Goal: Task Accomplishment & Management: Manage account settings

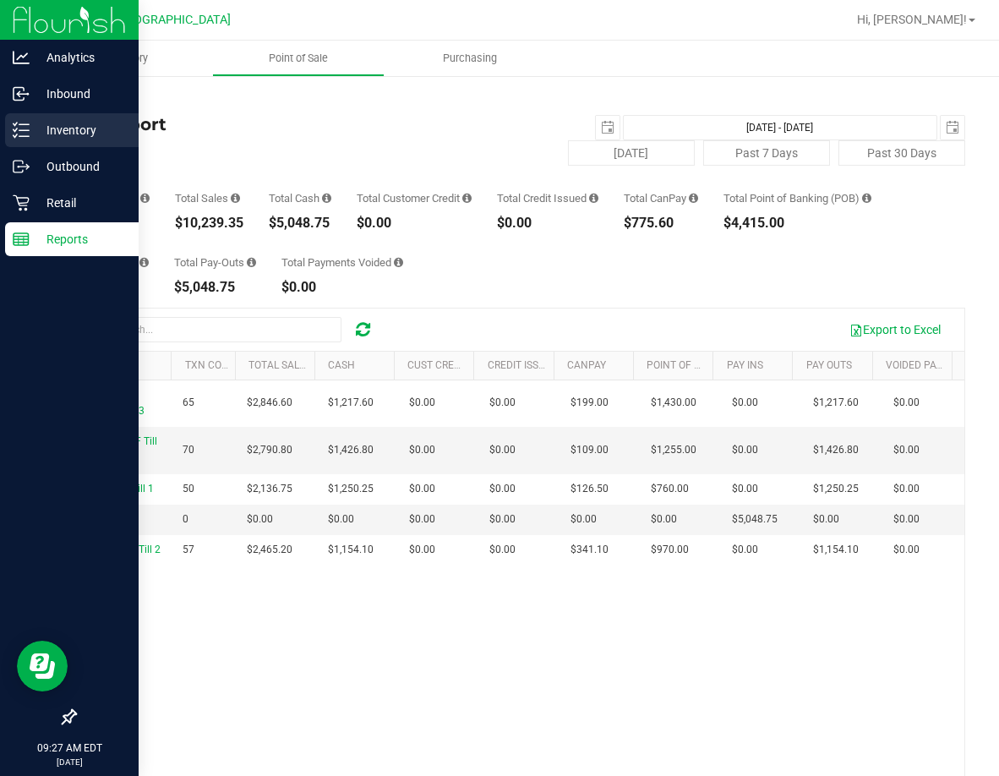
click at [46, 134] on p "Inventory" at bounding box center [80, 130] width 101 height 20
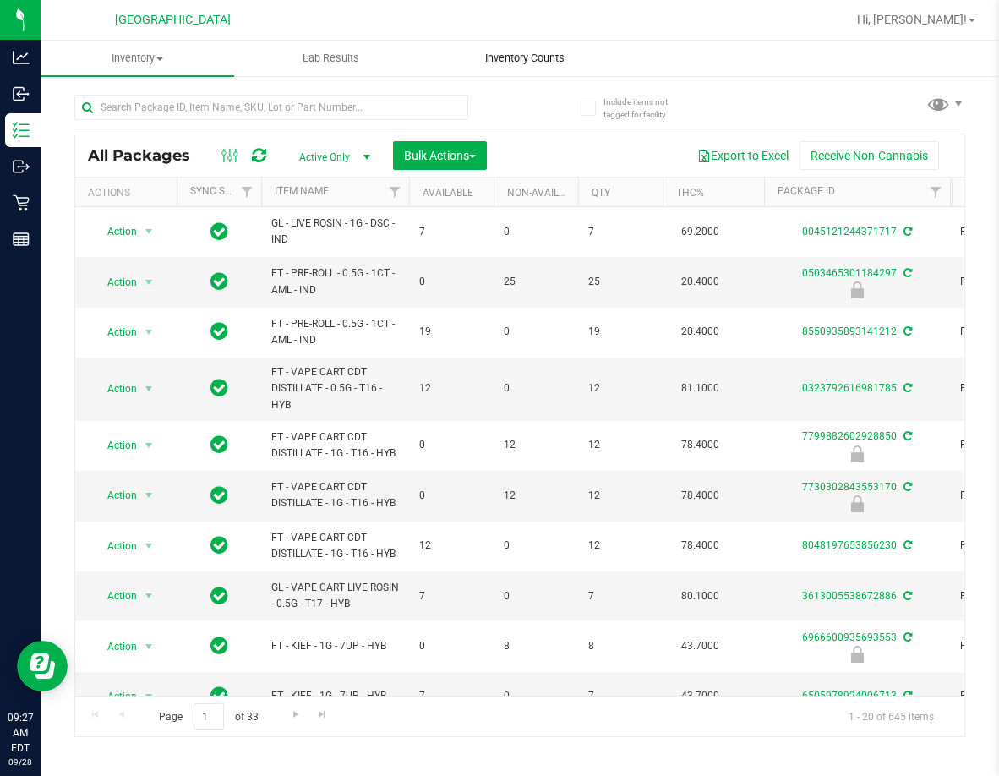
click at [543, 56] on span "Inventory Counts" at bounding box center [524, 58] width 125 height 15
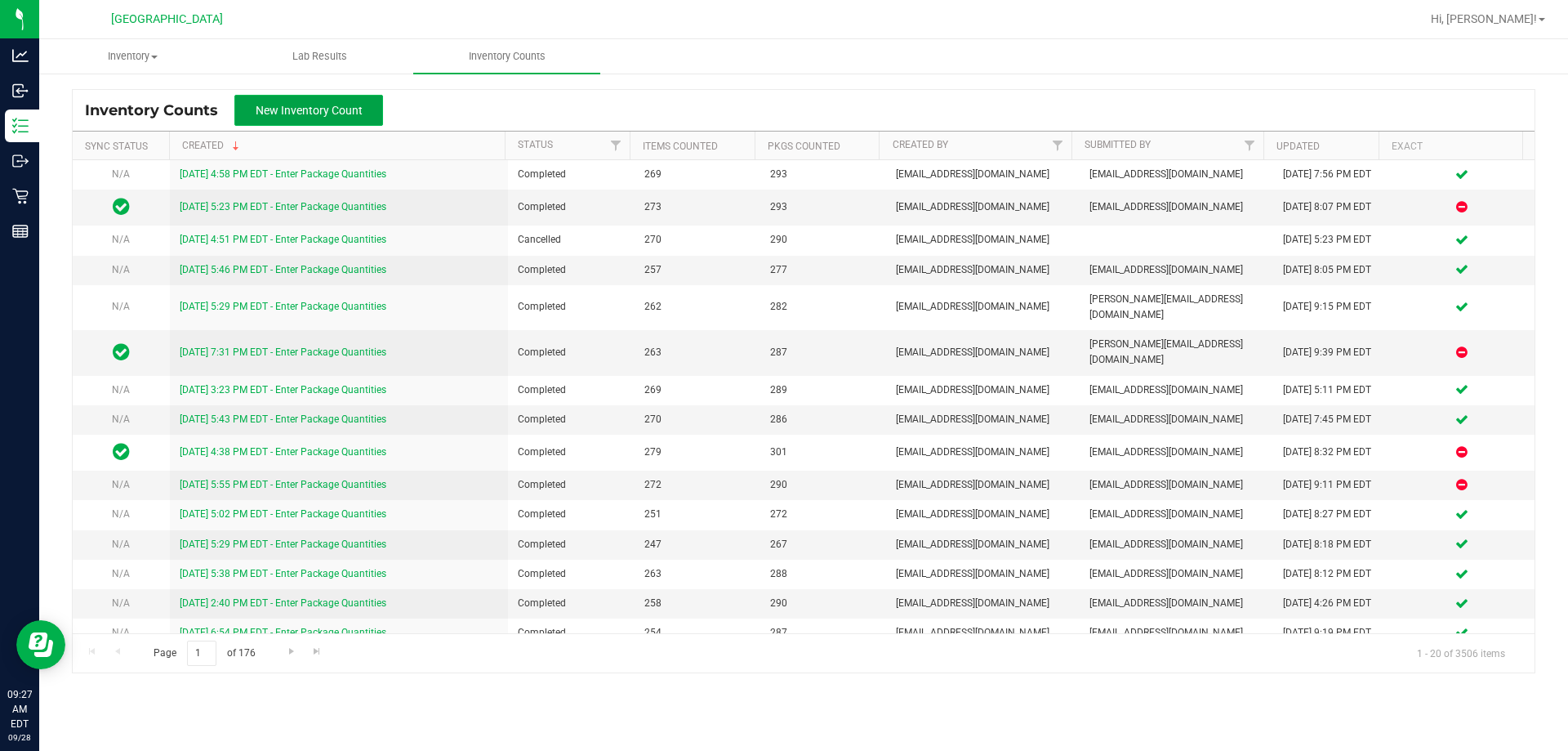
click at [356, 115] on span "New Inventory Count" at bounding box center [309, 110] width 107 height 14
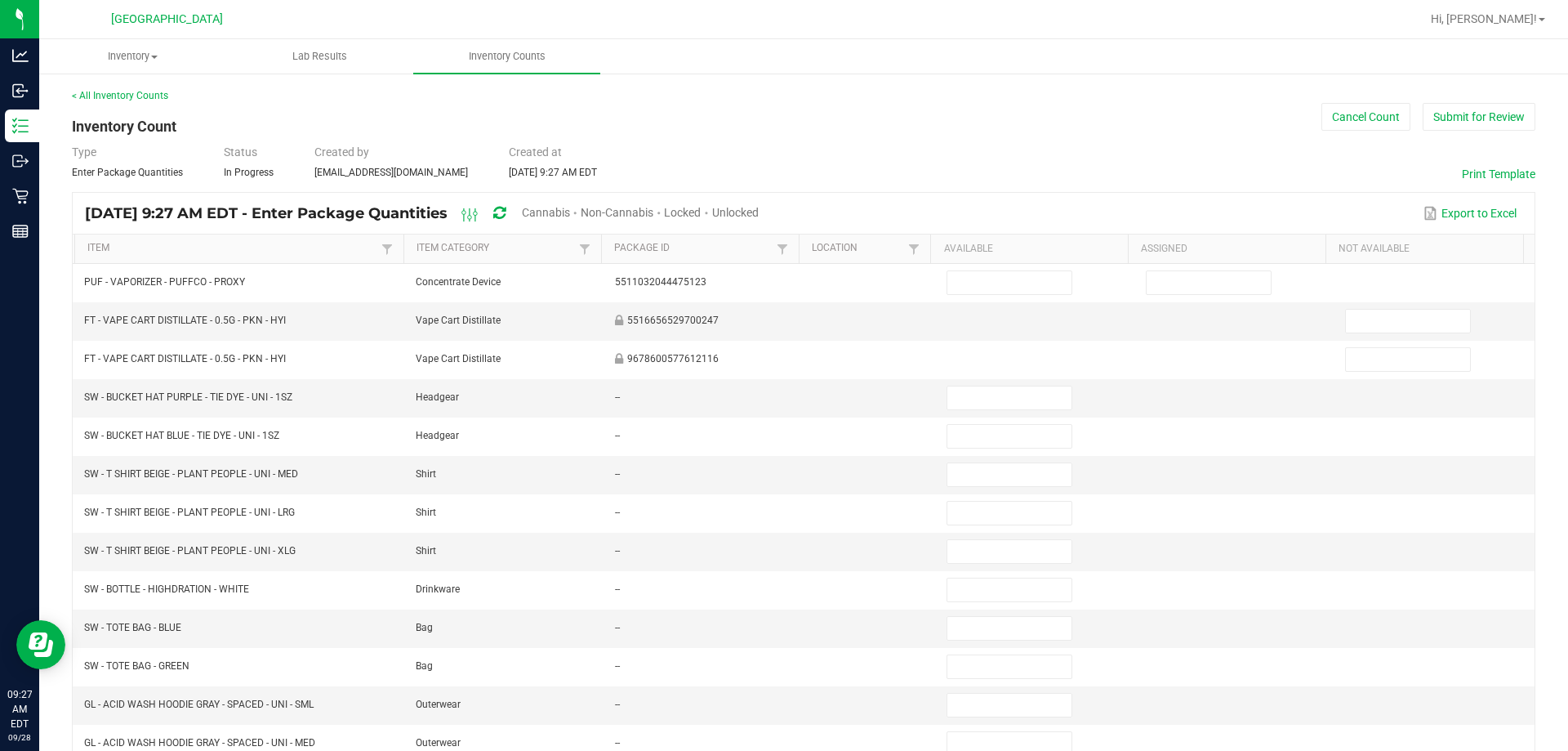
click at [700, 209] on span "Locked" at bounding box center [682, 213] width 37 height 14
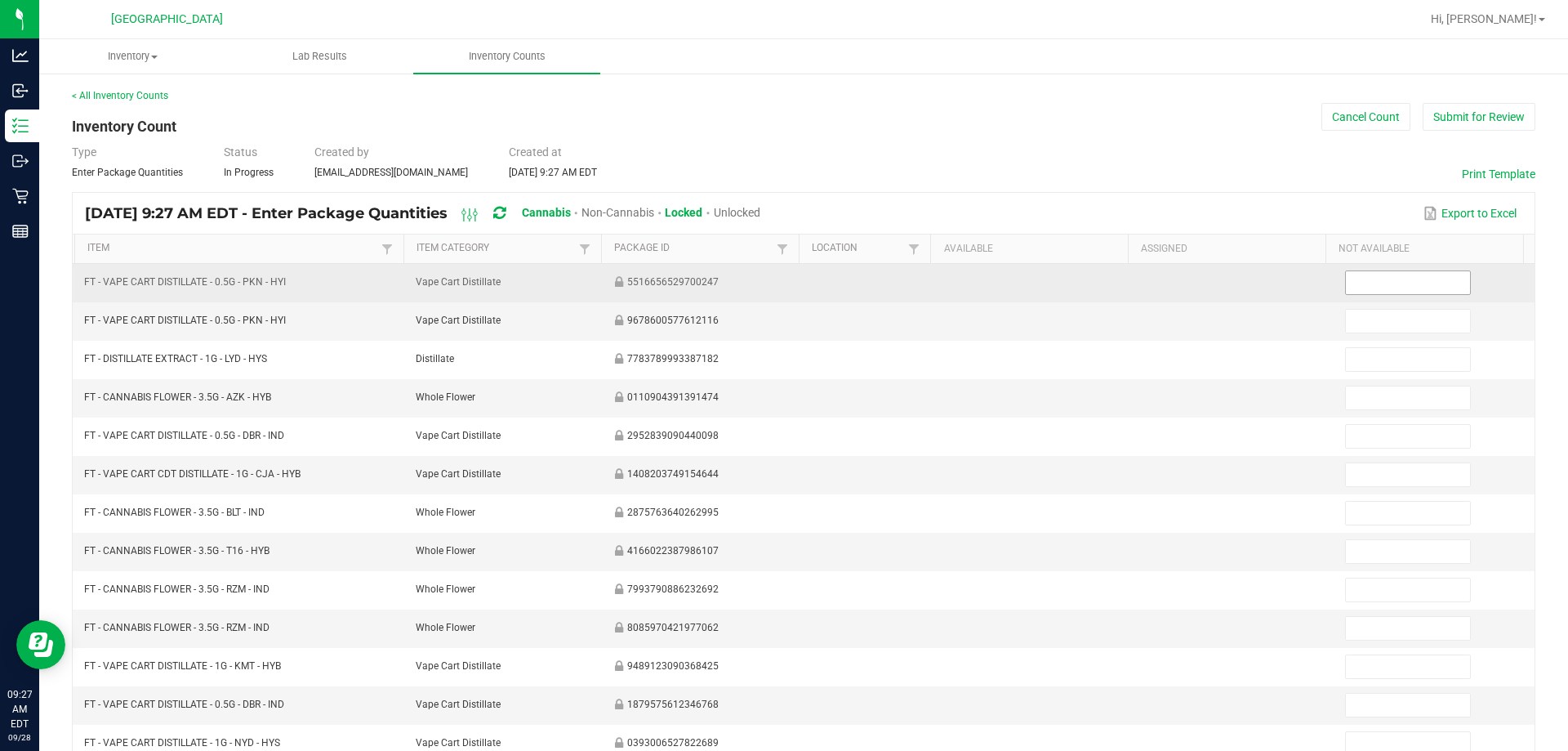
click at [777, 274] on input at bounding box center [1408, 283] width 124 height 23
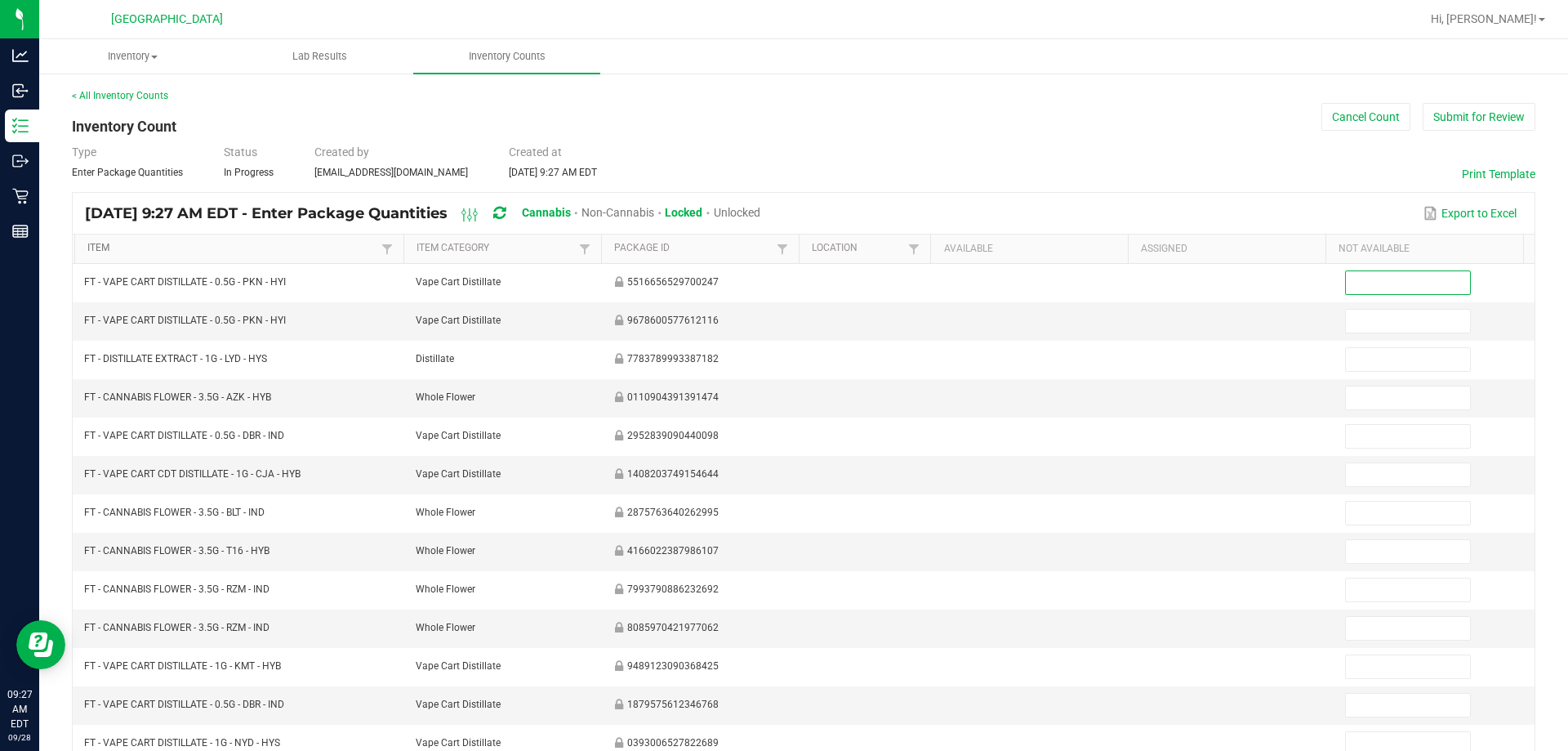
click at [286, 252] on link "Item" at bounding box center [232, 248] width 290 height 14
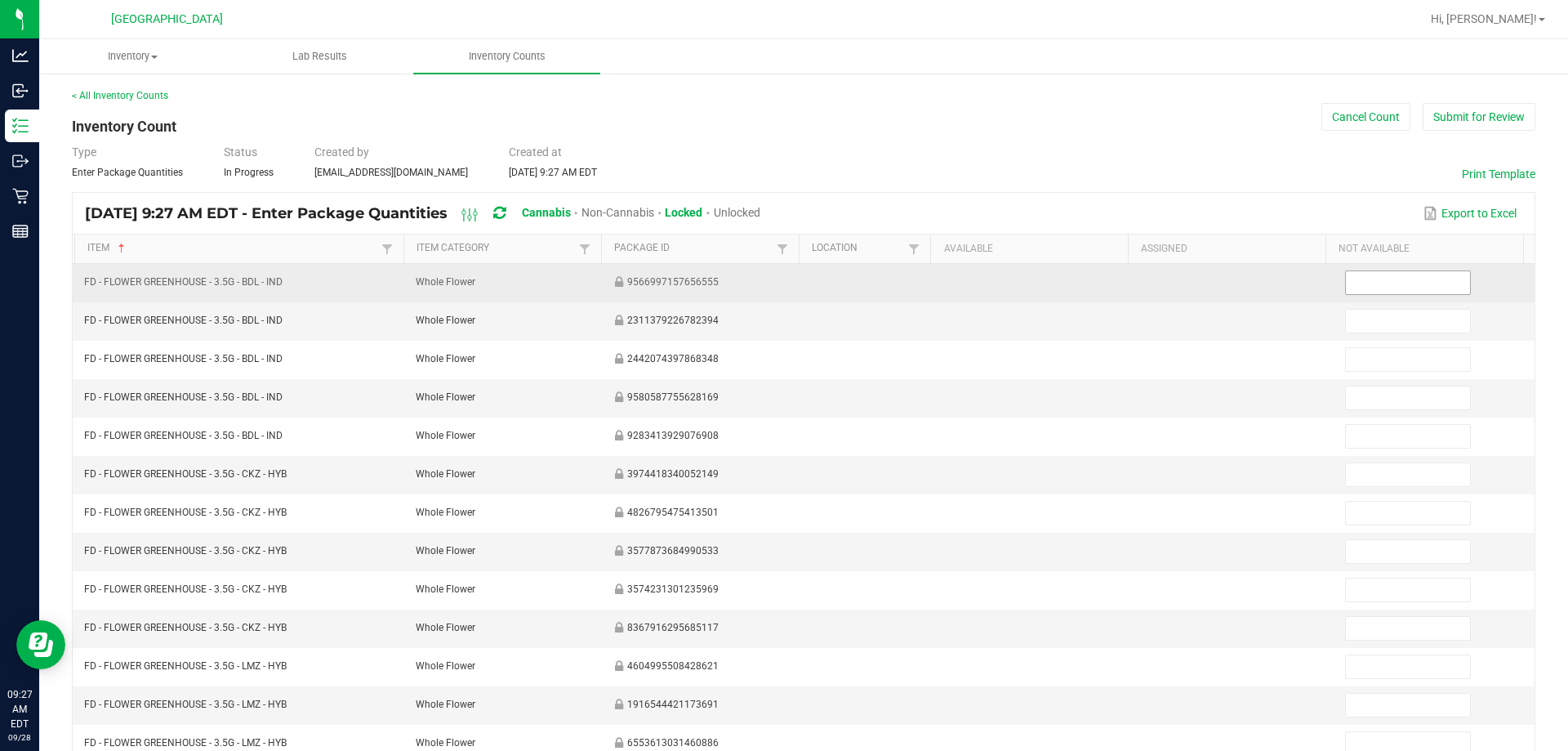
click at [777, 291] on input at bounding box center [1408, 283] width 124 height 23
type input "20"
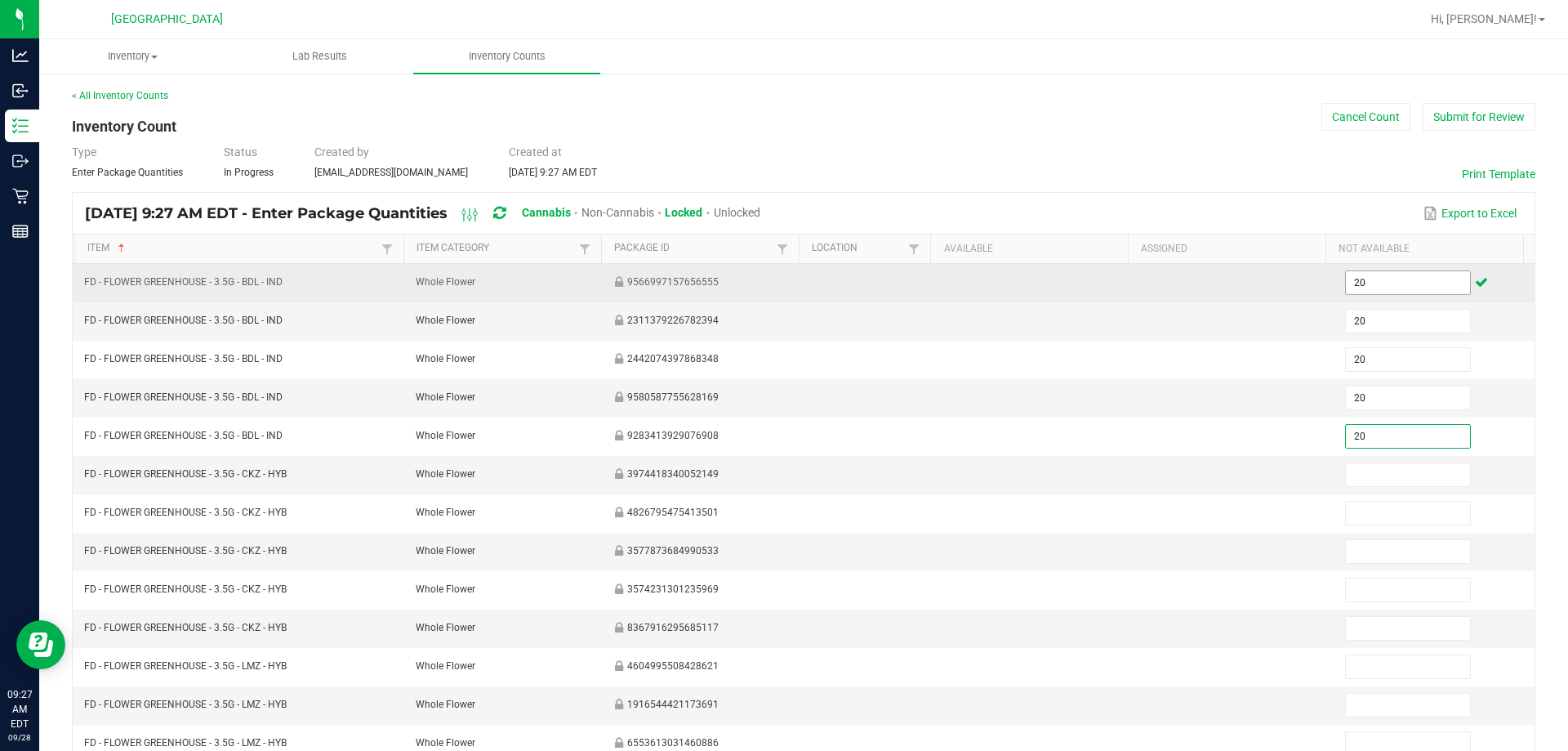
type input "20"
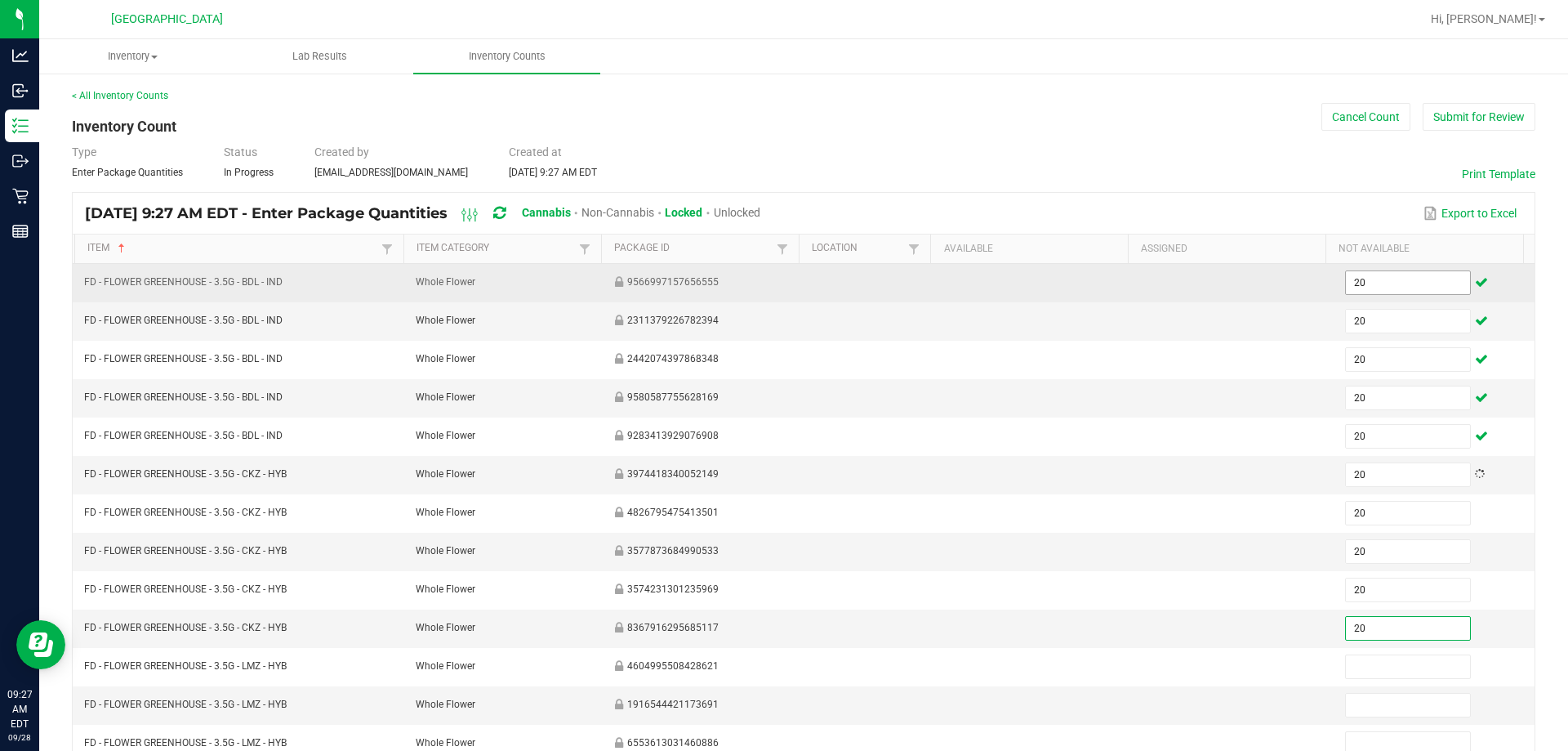
type input "20"
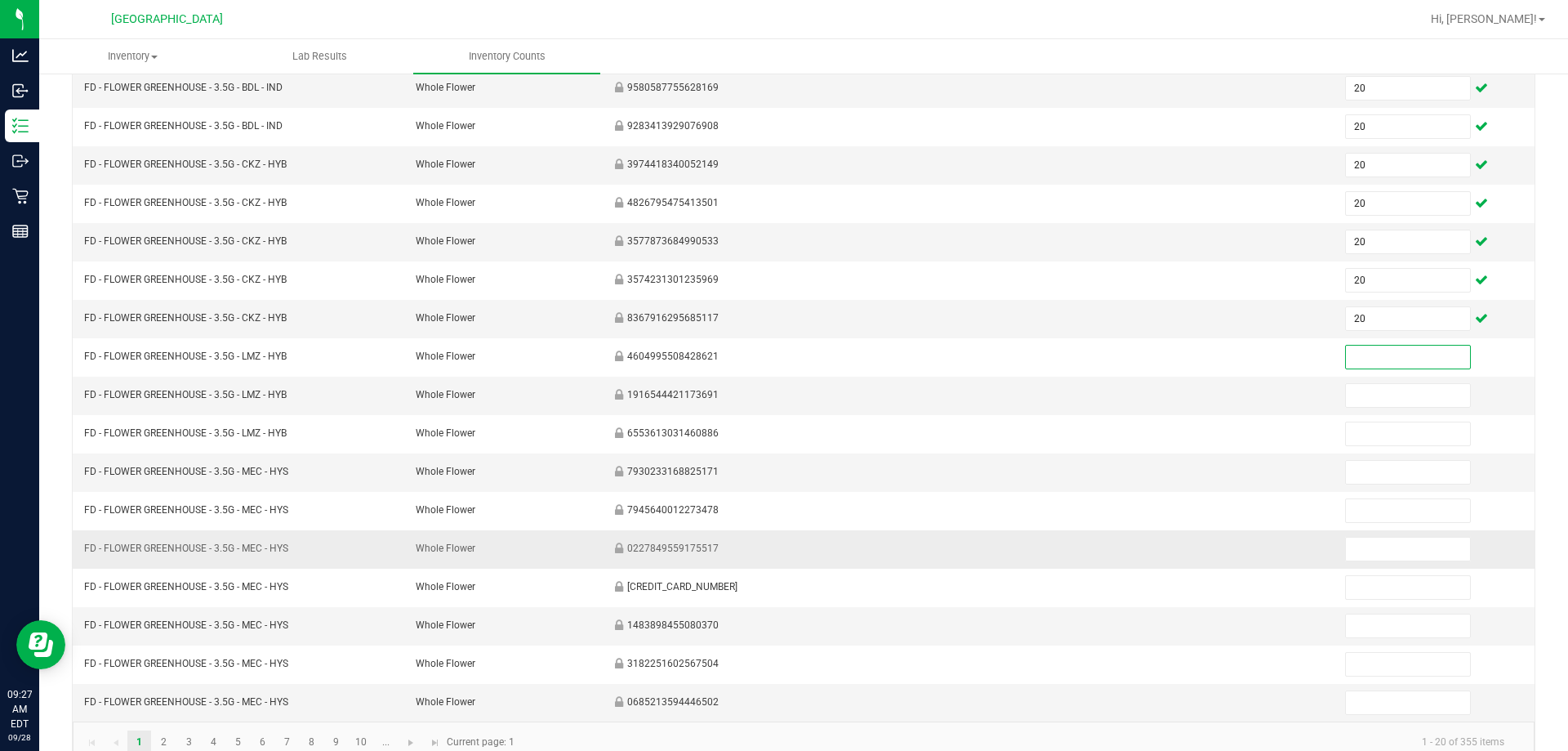
scroll to position [327, 0]
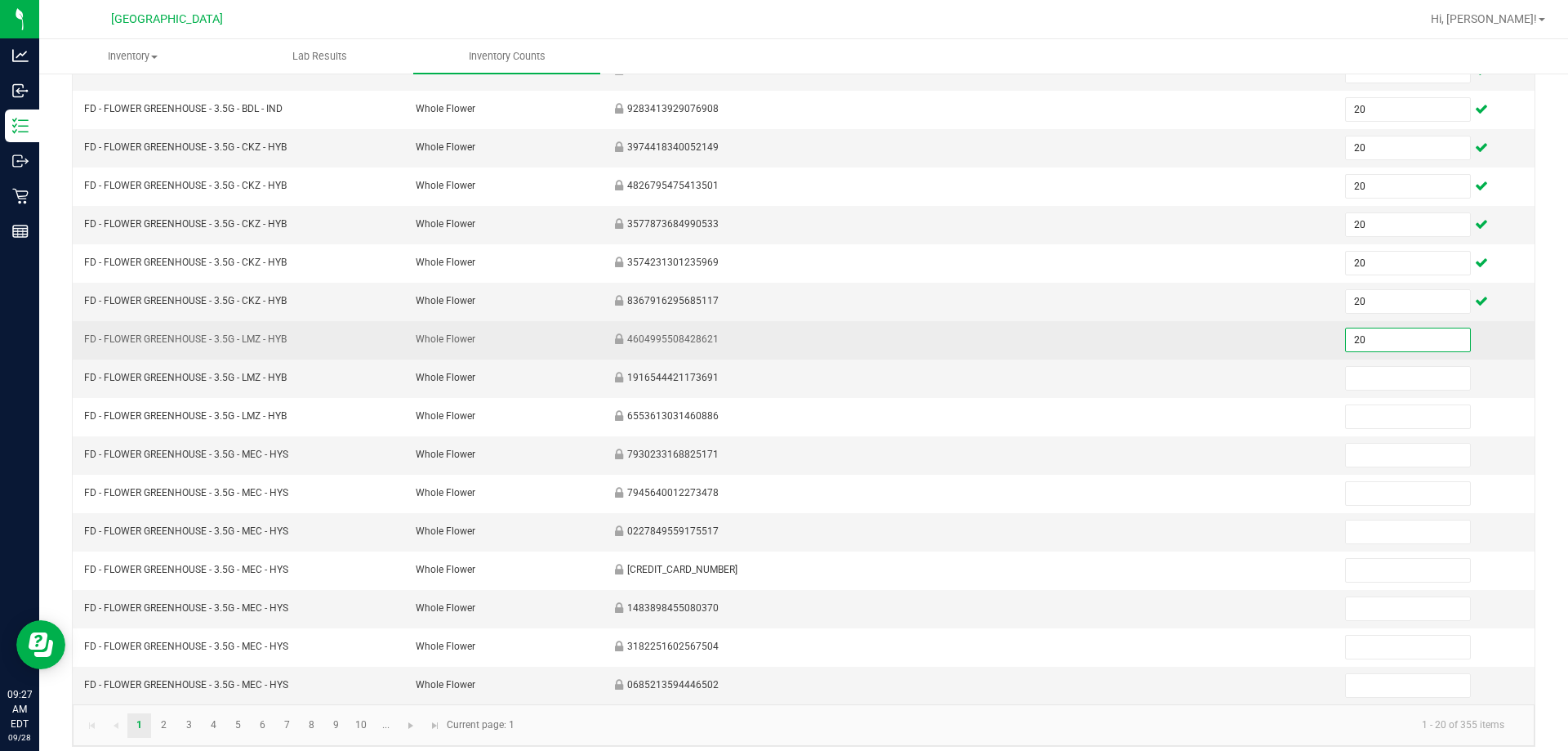
type input "20"
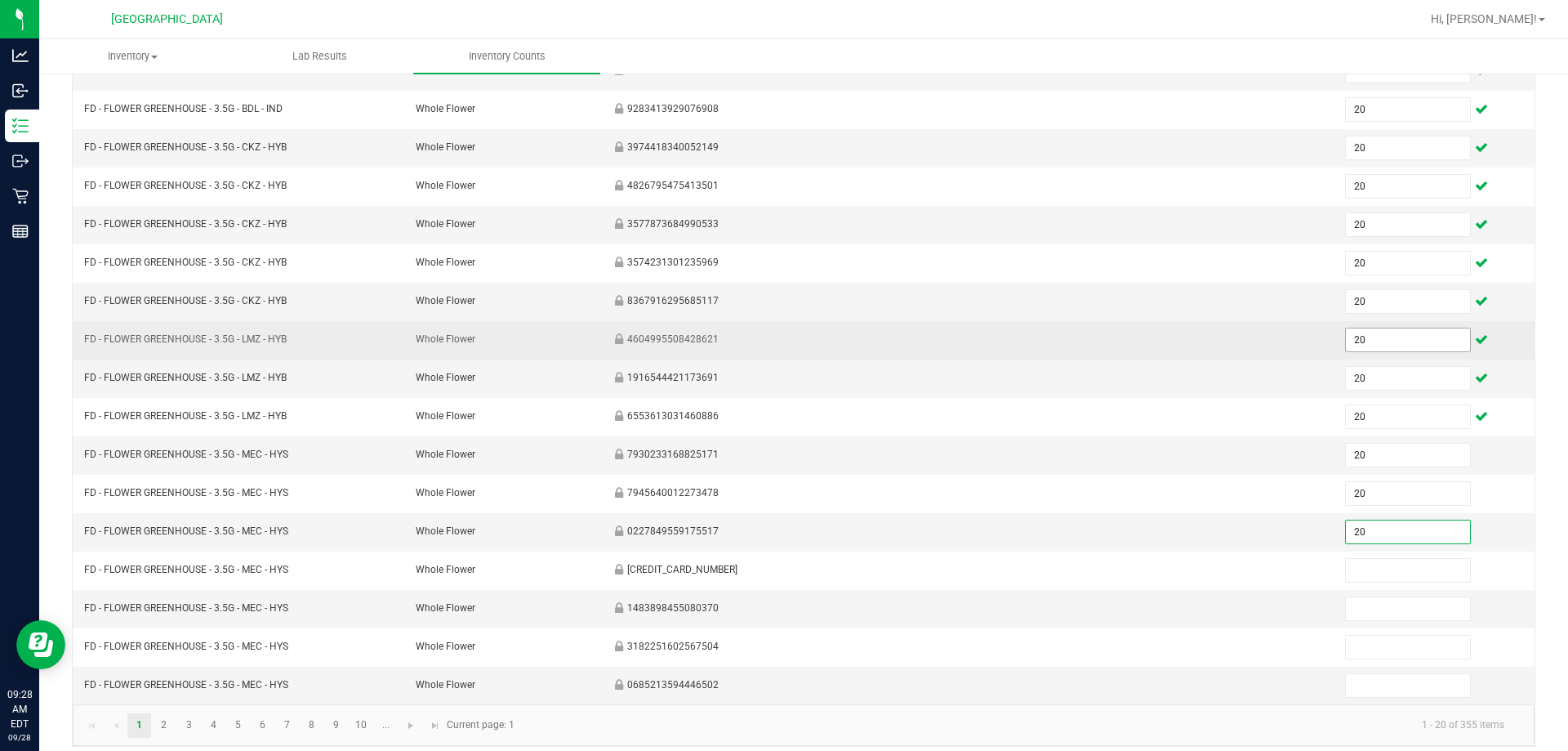
type input "20"
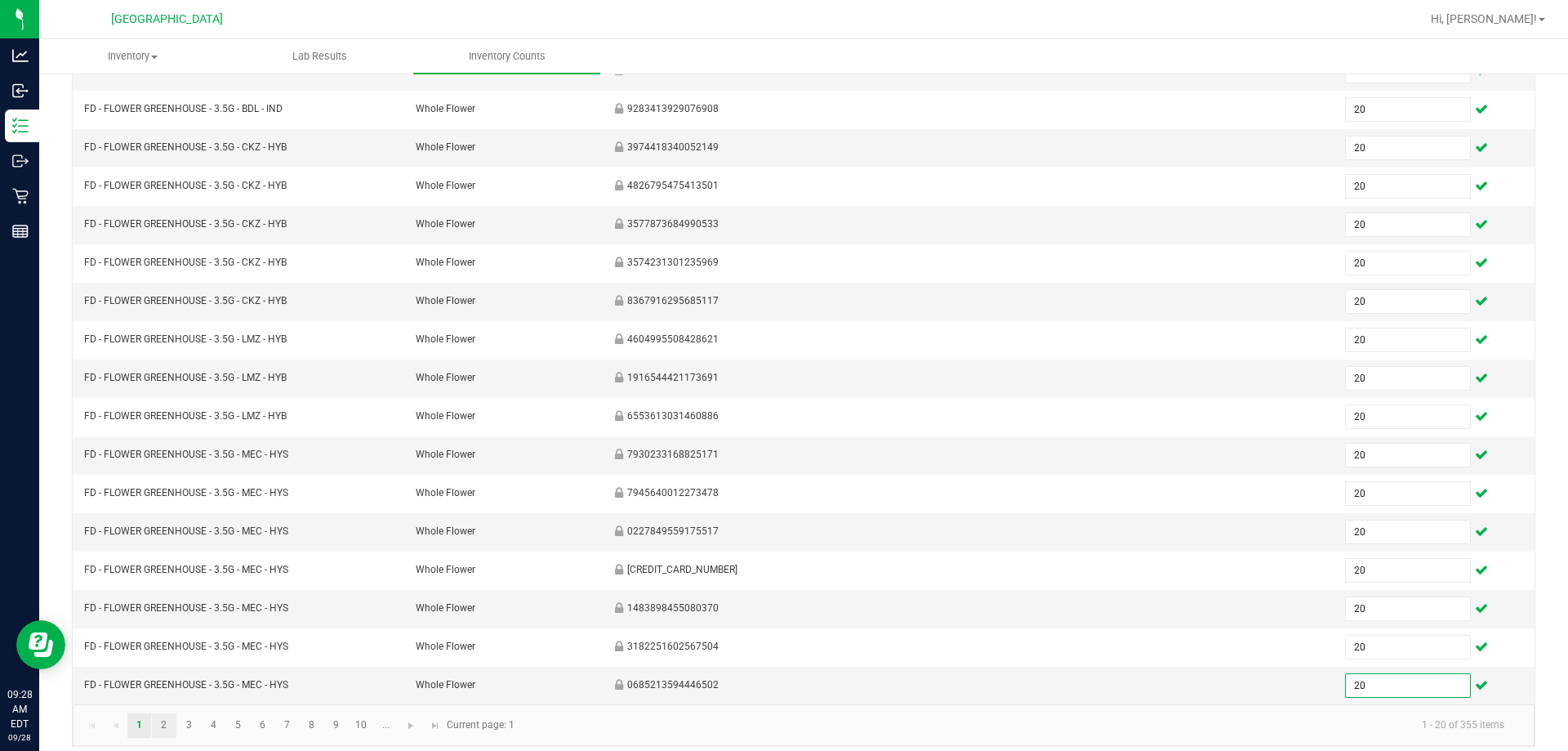
type input "20"
click at [159, 726] on link "2" at bounding box center [163, 725] width 24 height 24
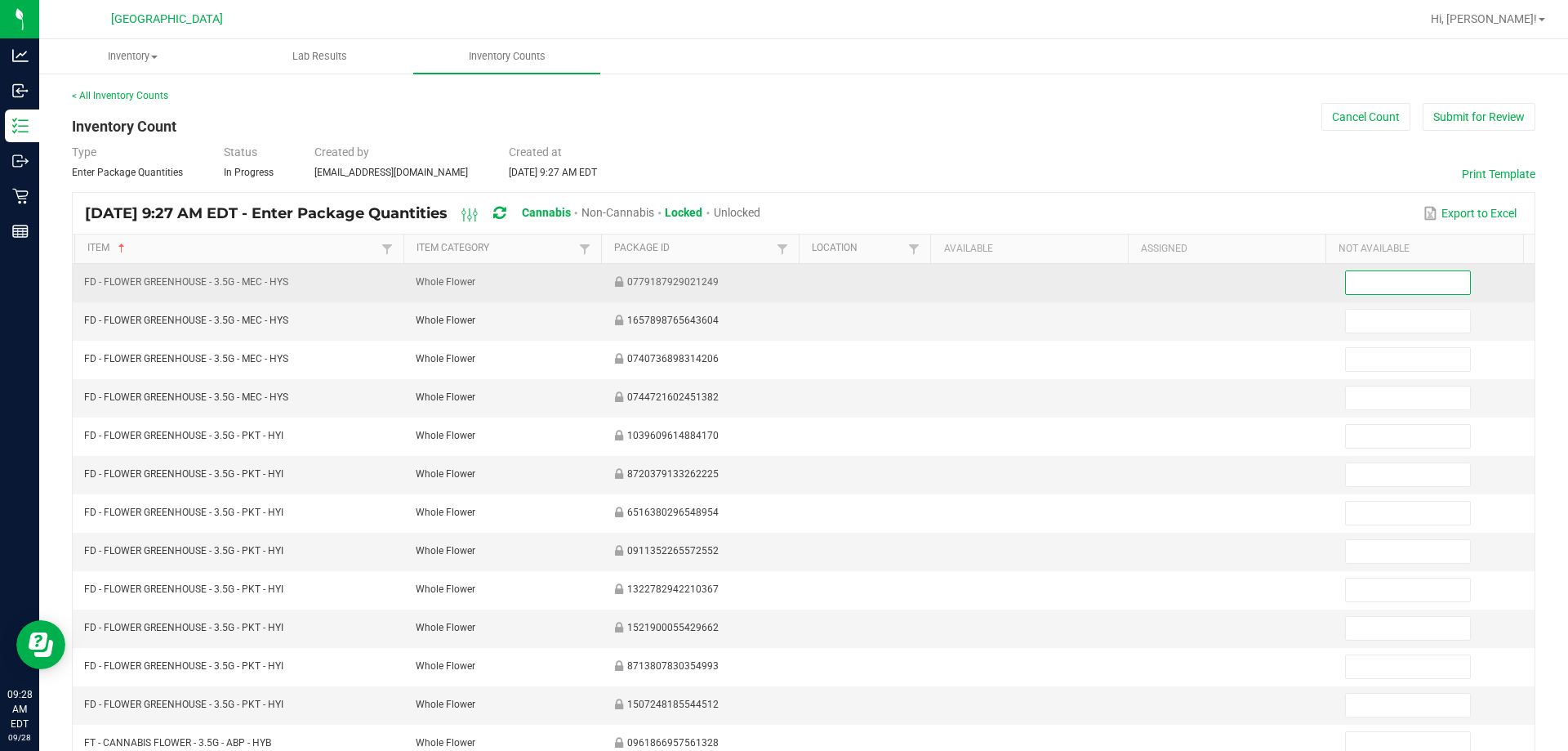
click at [777, 282] on input at bounding box center [1408, 283] width 124 height 23
type input "20"
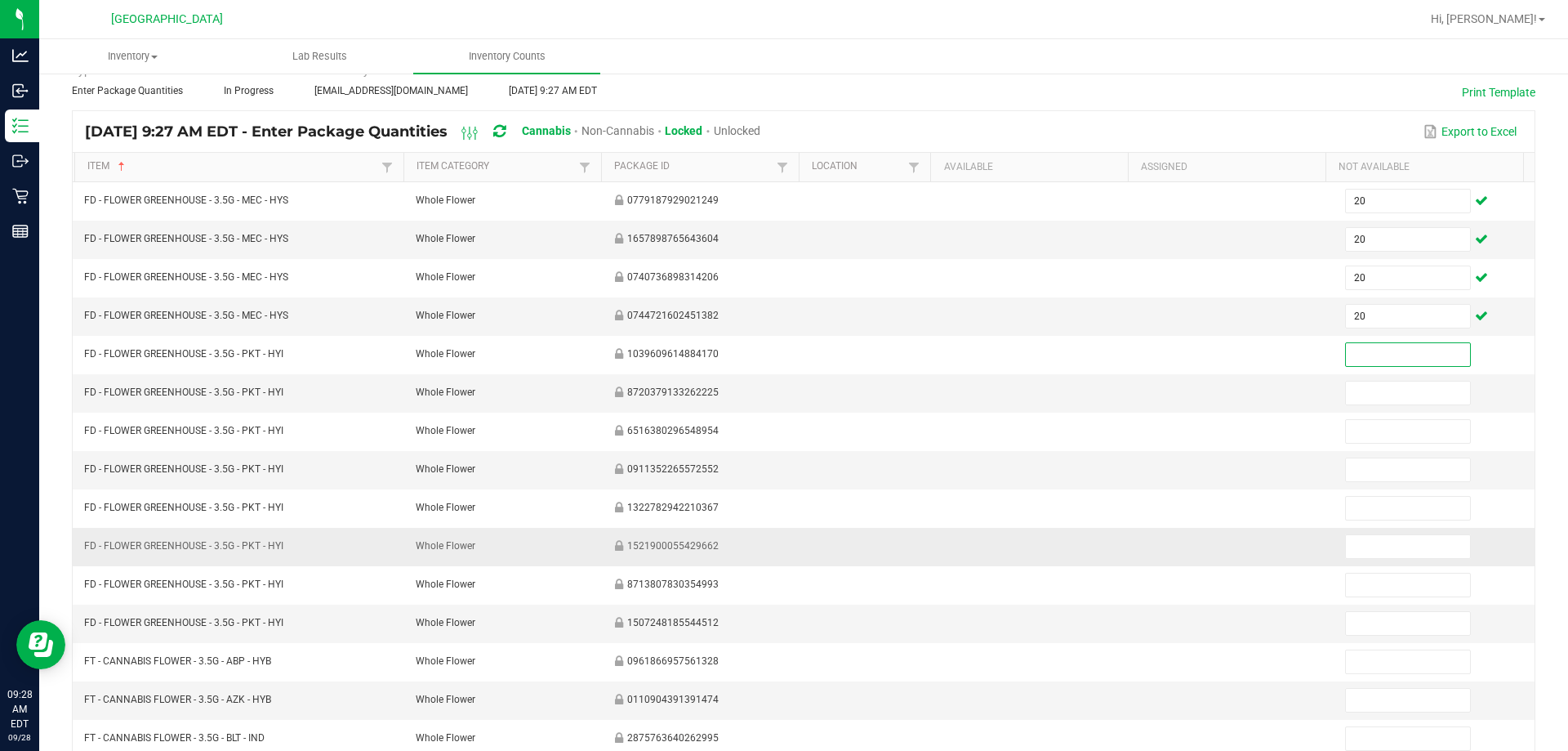
scroll to position [246, 0]
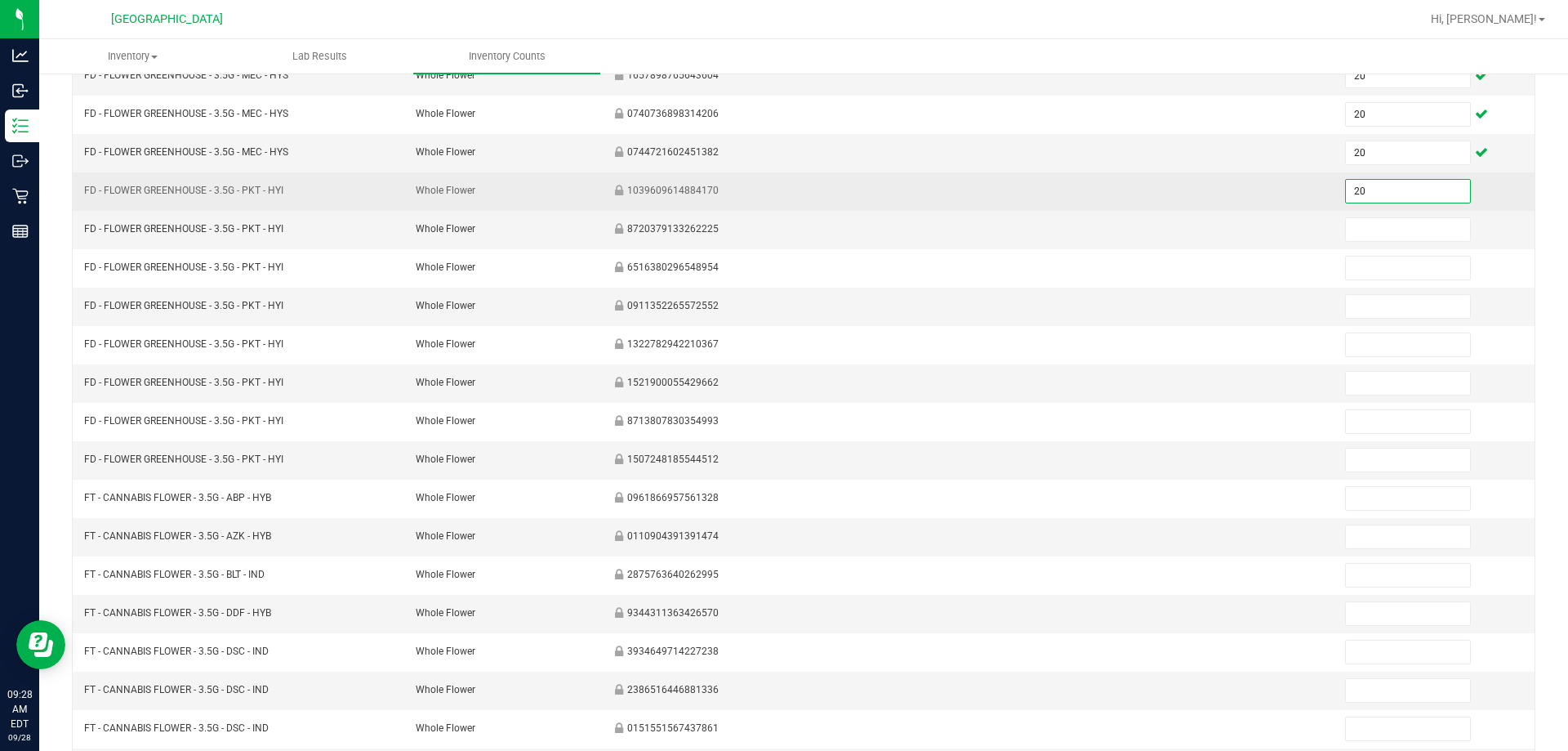
type input "20"
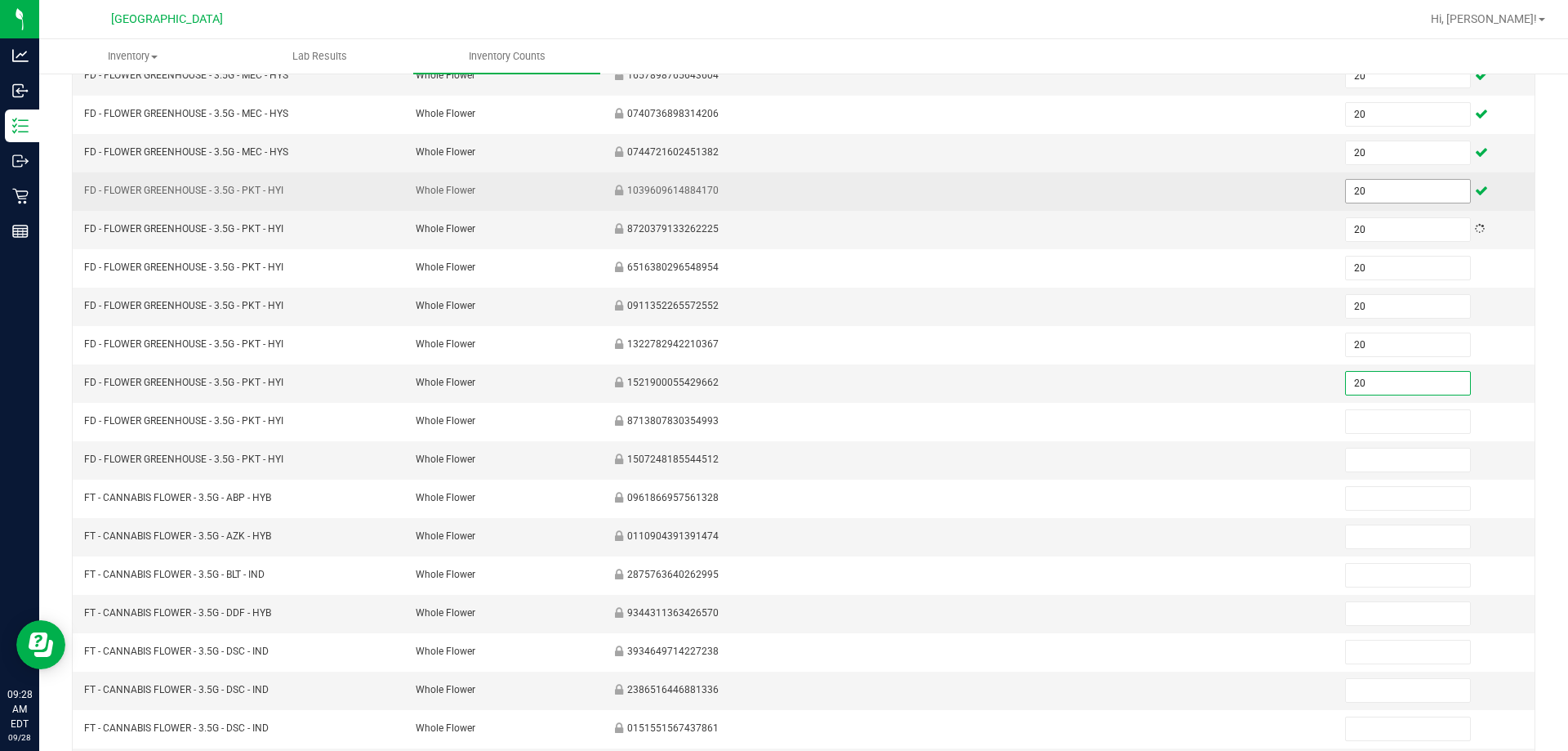
type input "20"
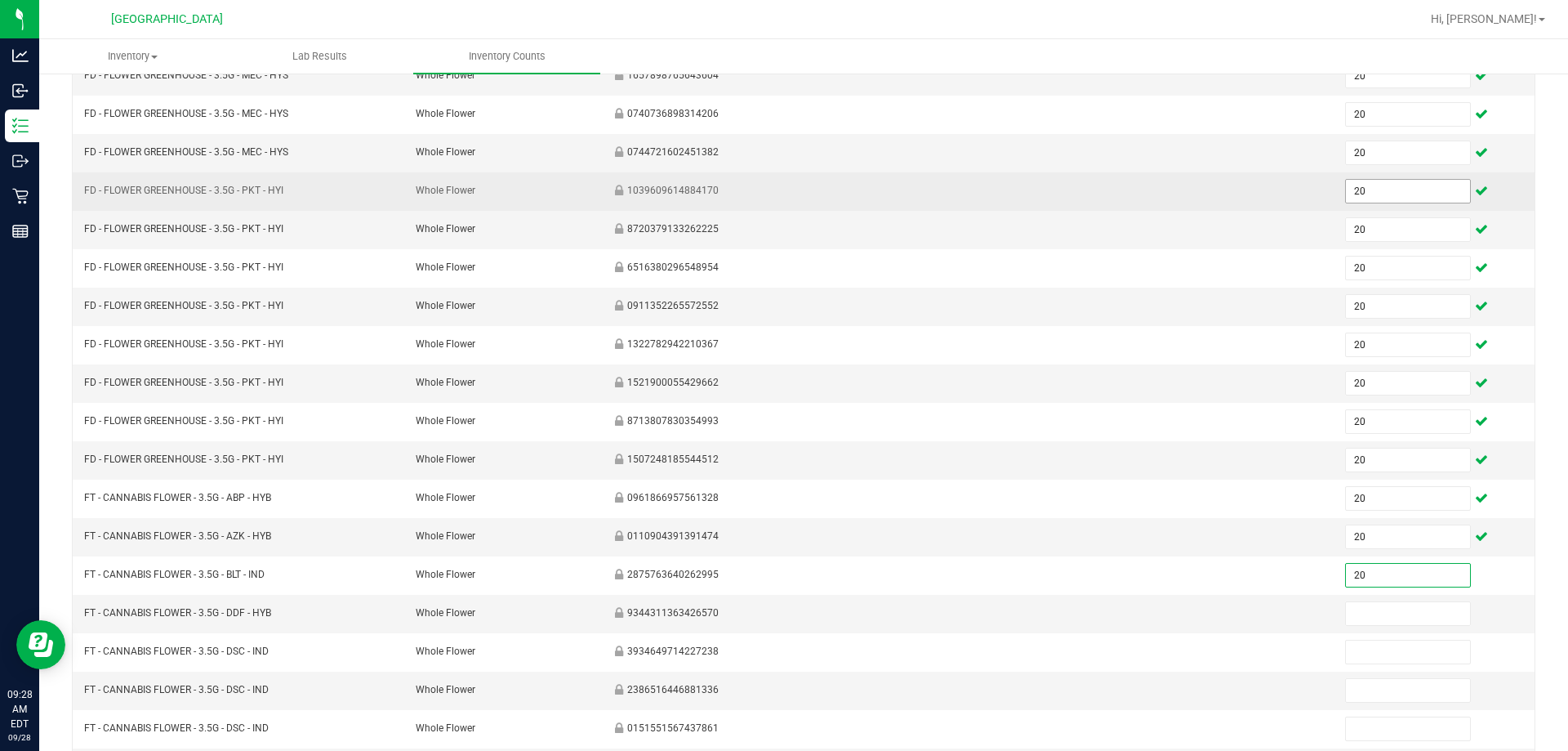
type input "20"
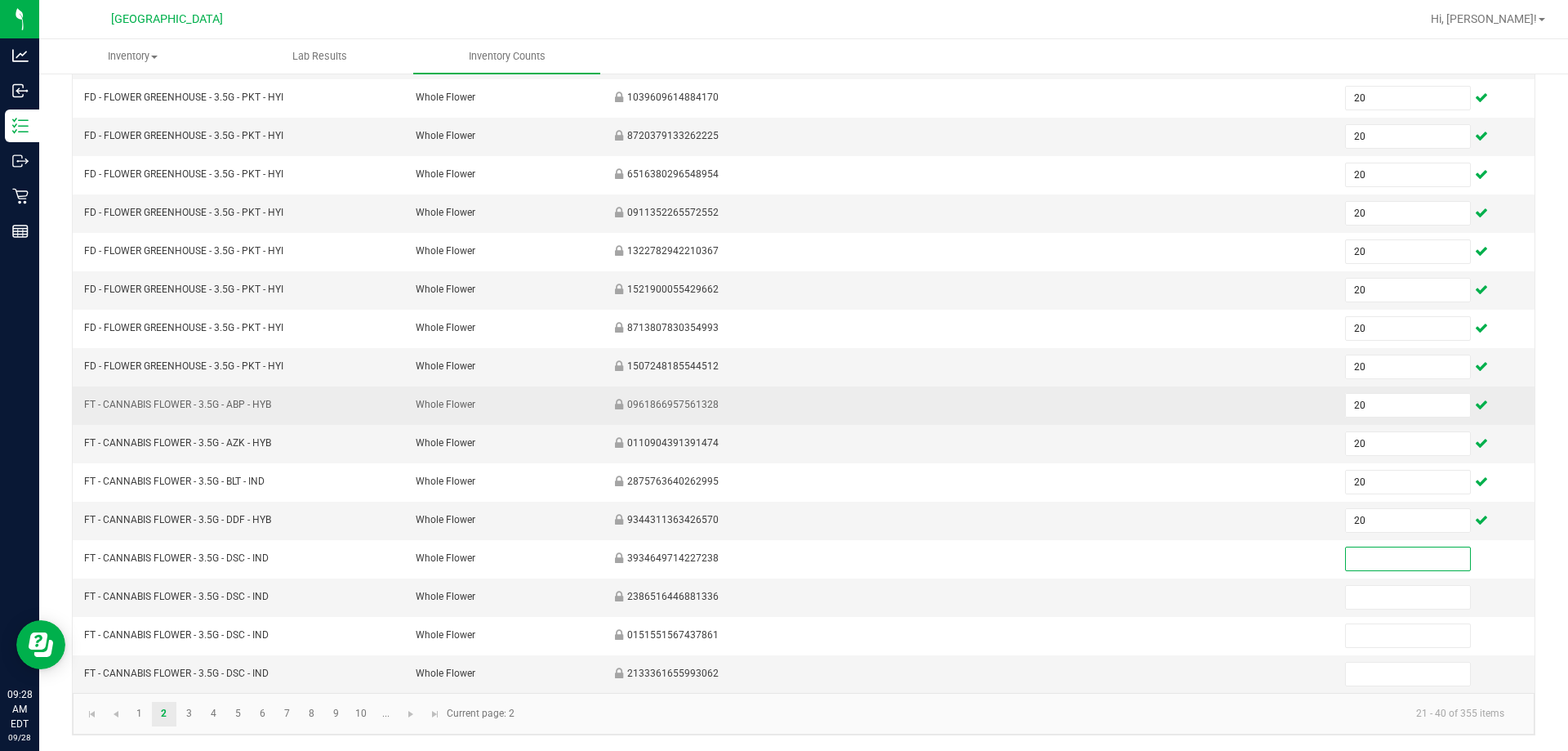
scroll to position [339, 0]
type input "20"
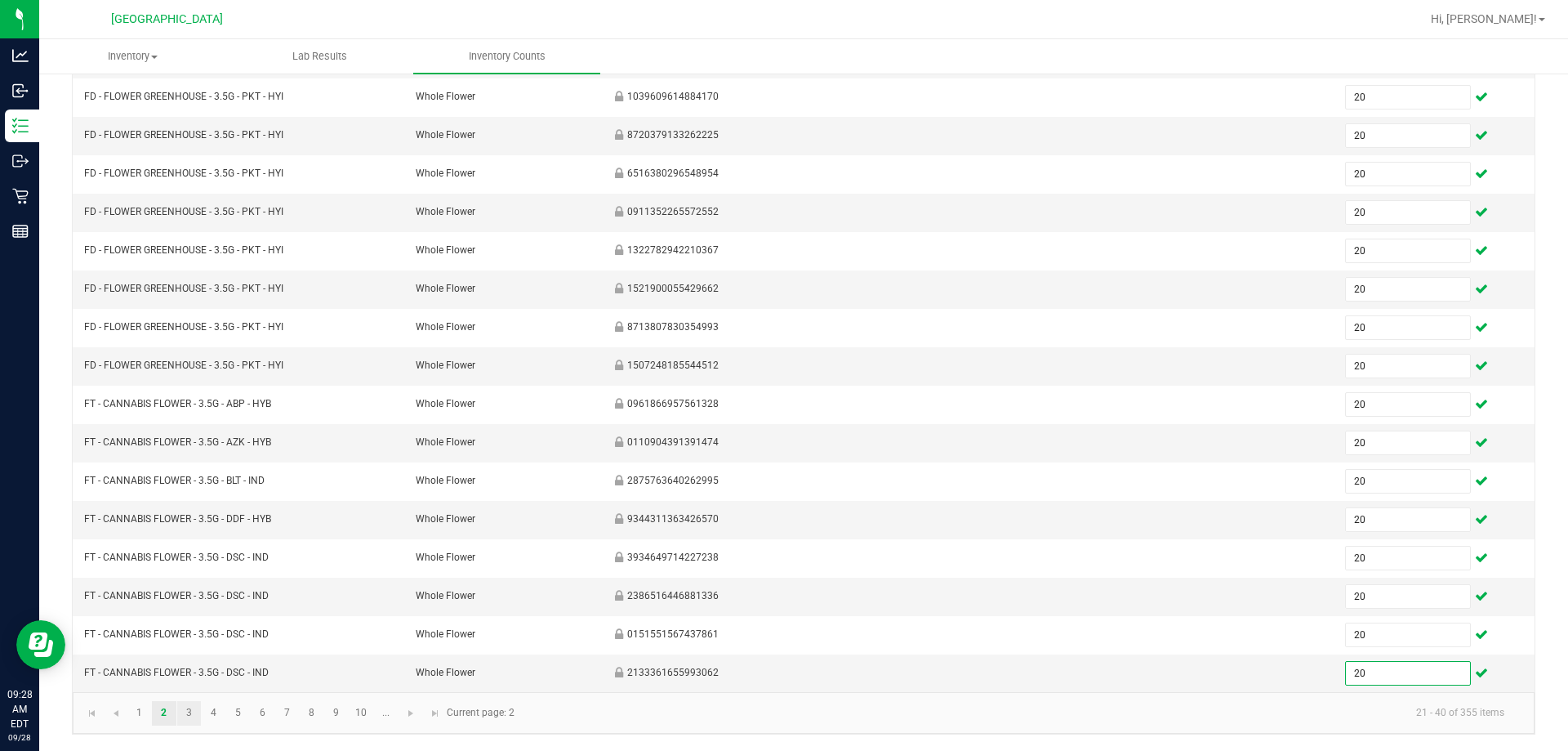
type input "20"
click at [194, 711] on link "3" at bounding box center [188, 712] width 24 height 24
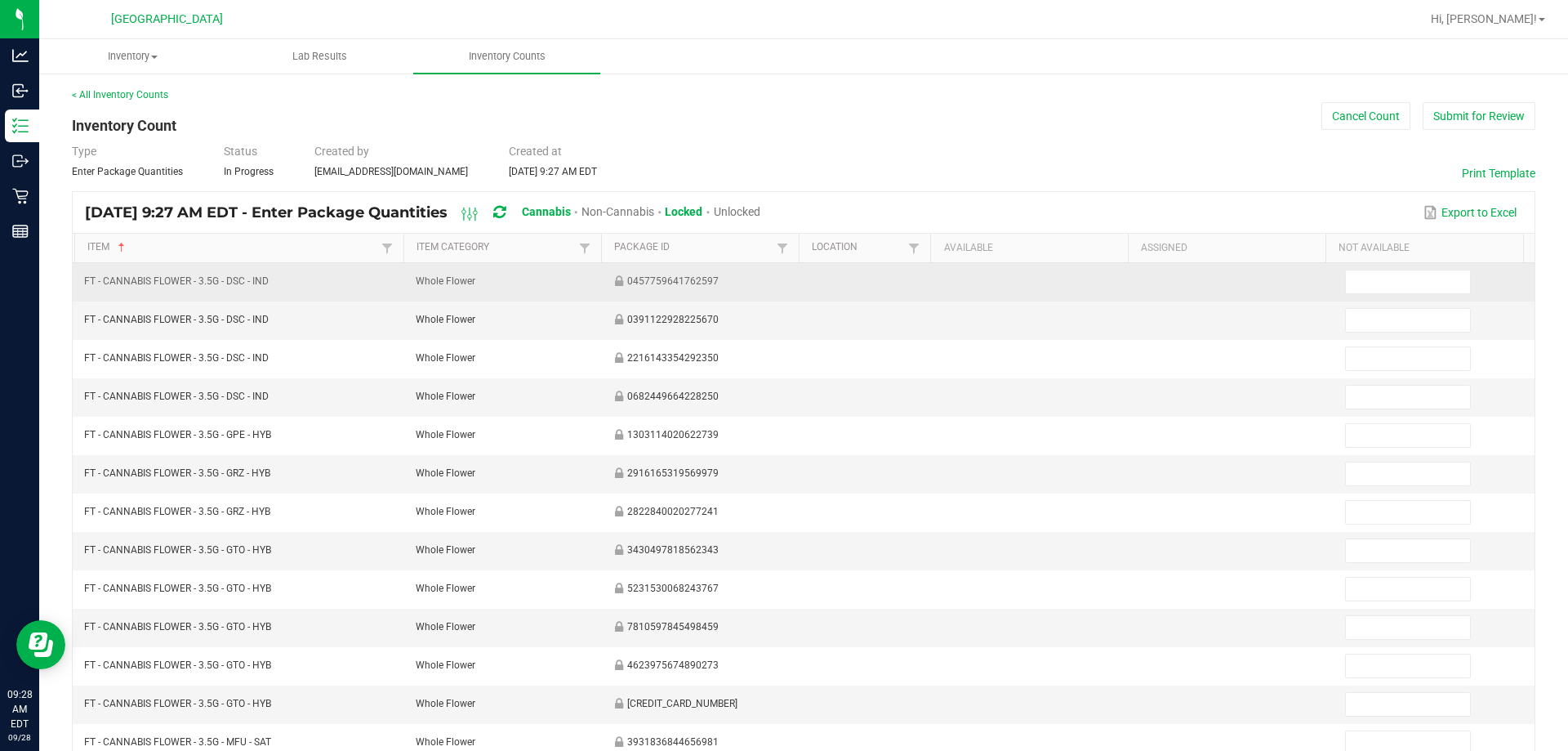
scroll to position [0, 0]
click at [777, 282] on input at bounding box center [1408, 283] width 124 height 23
type input "20"
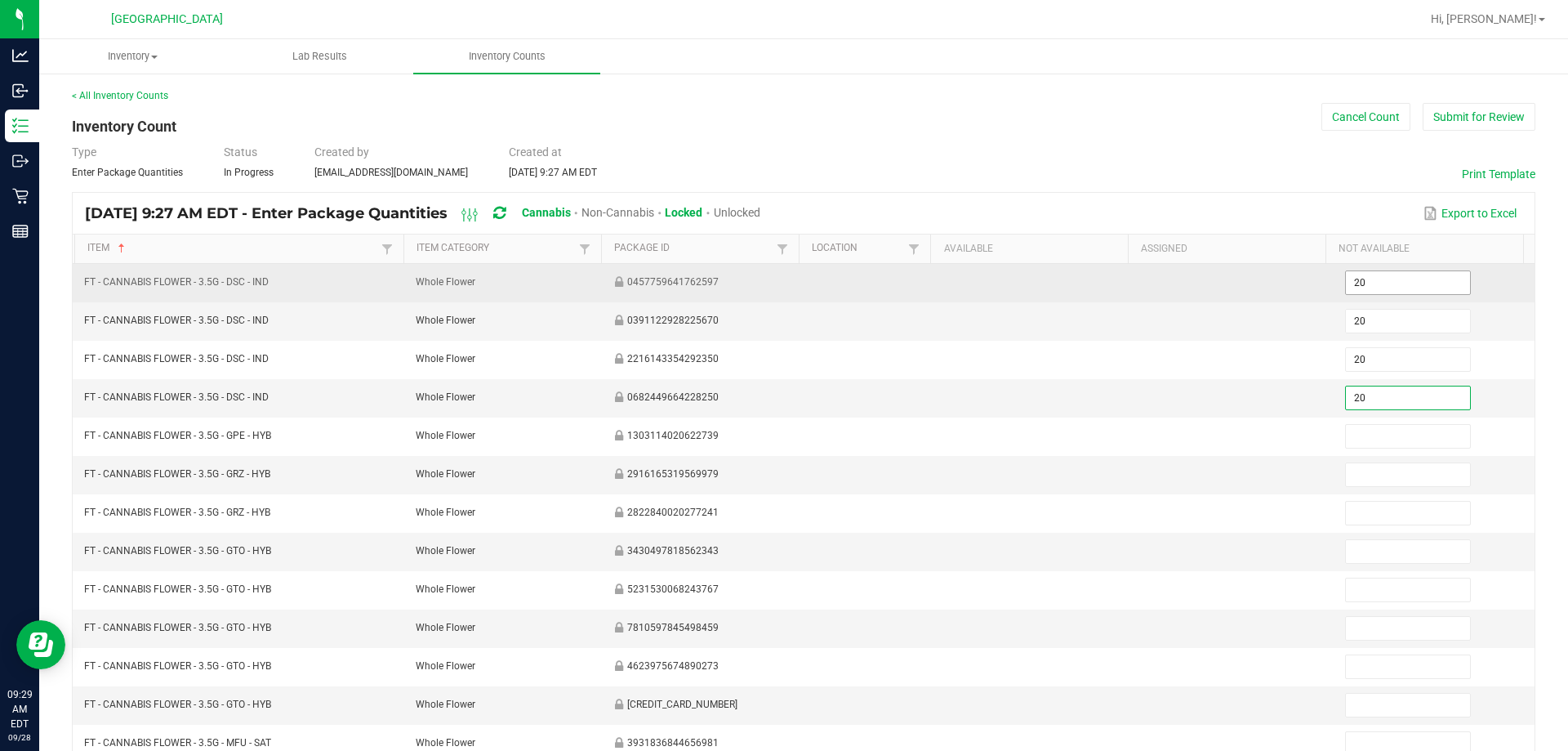
type input "20"
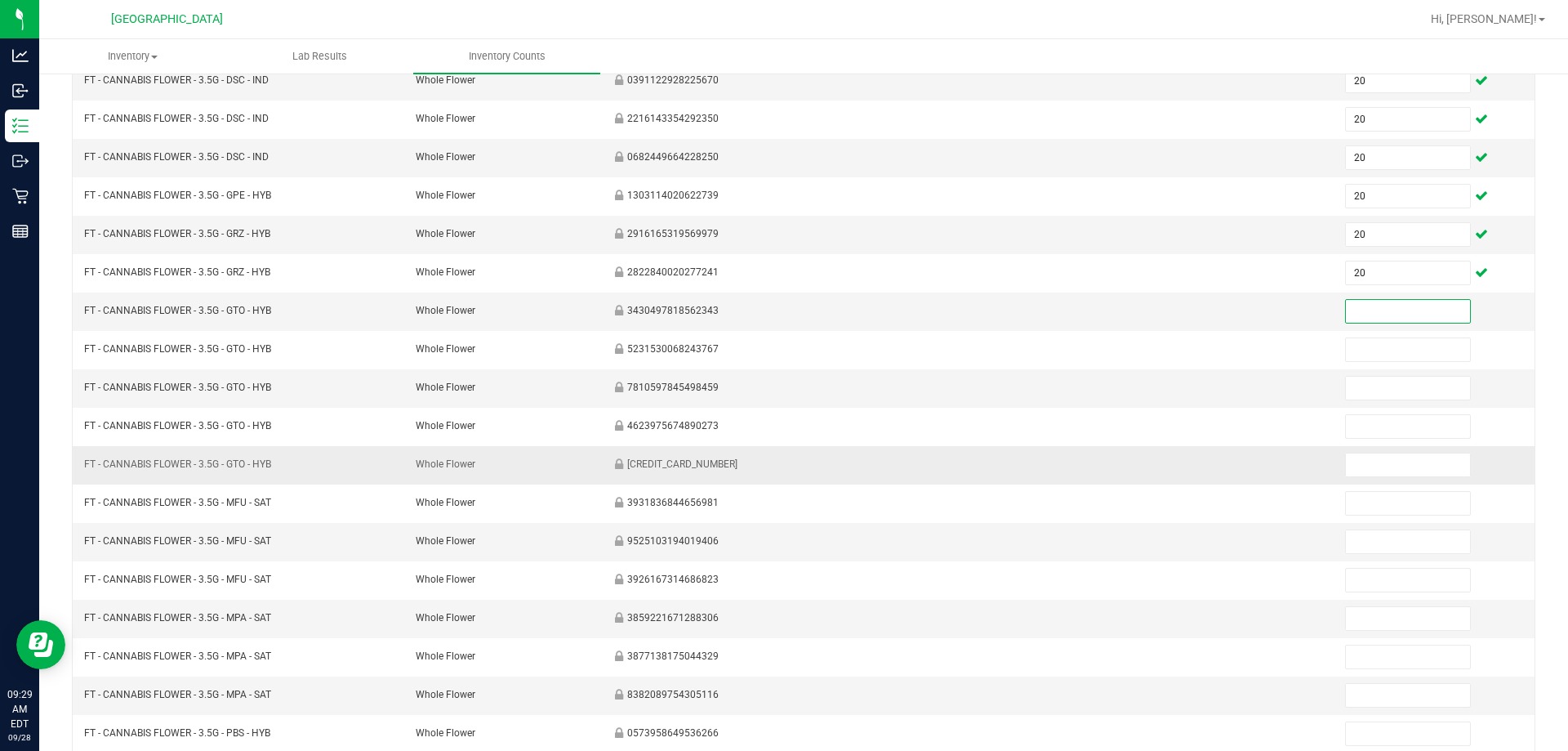
scroll to position [246, 0]
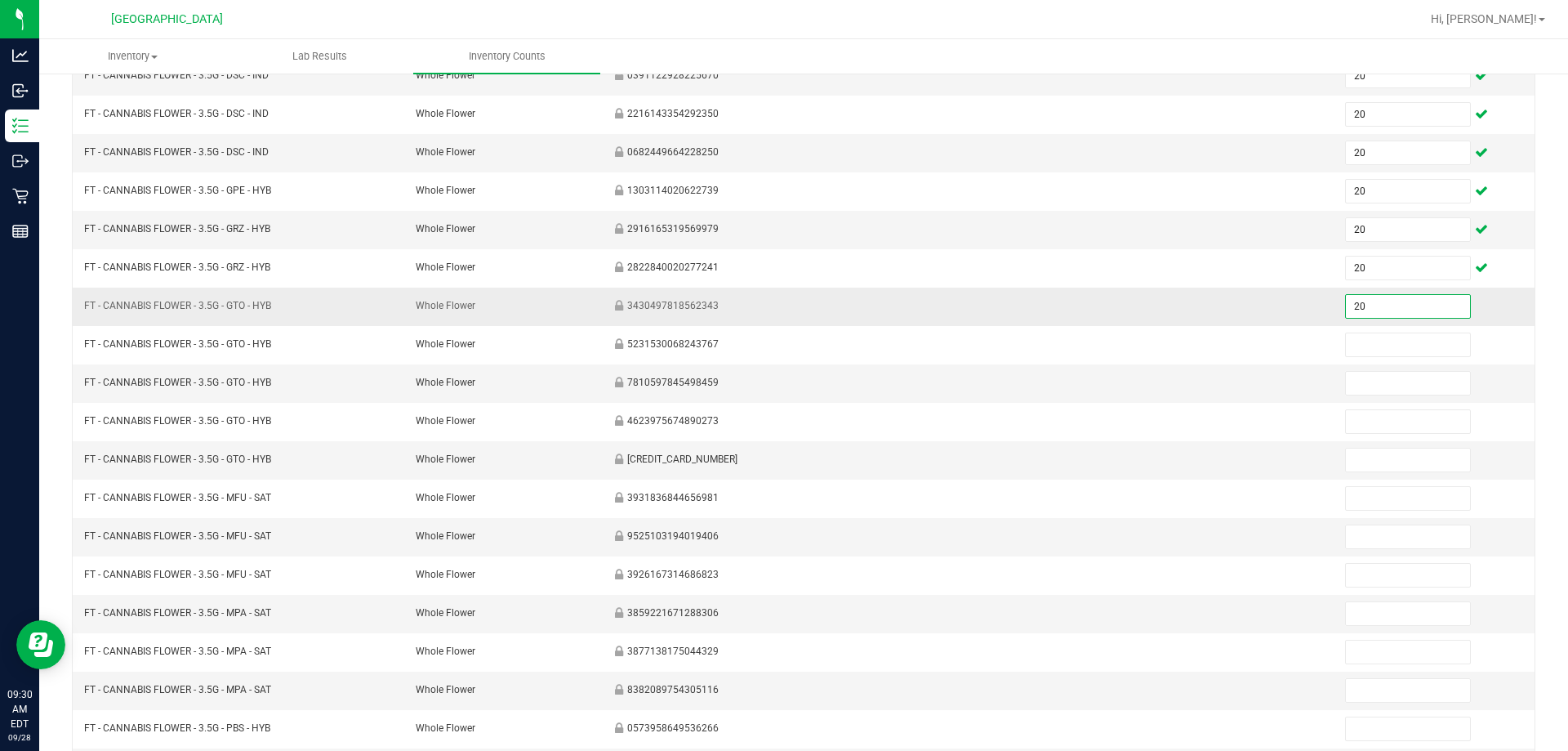
type input "20"
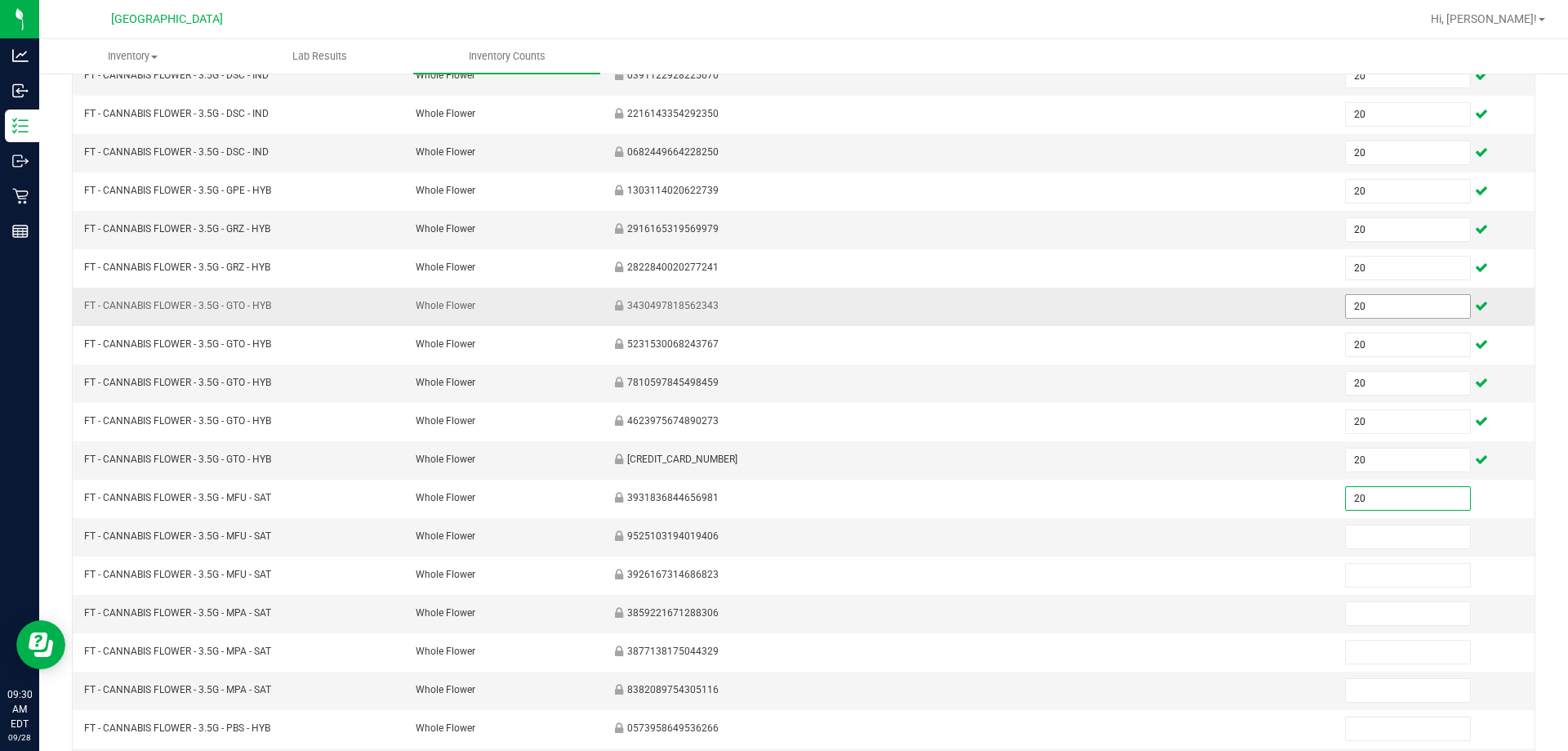
type input "20"
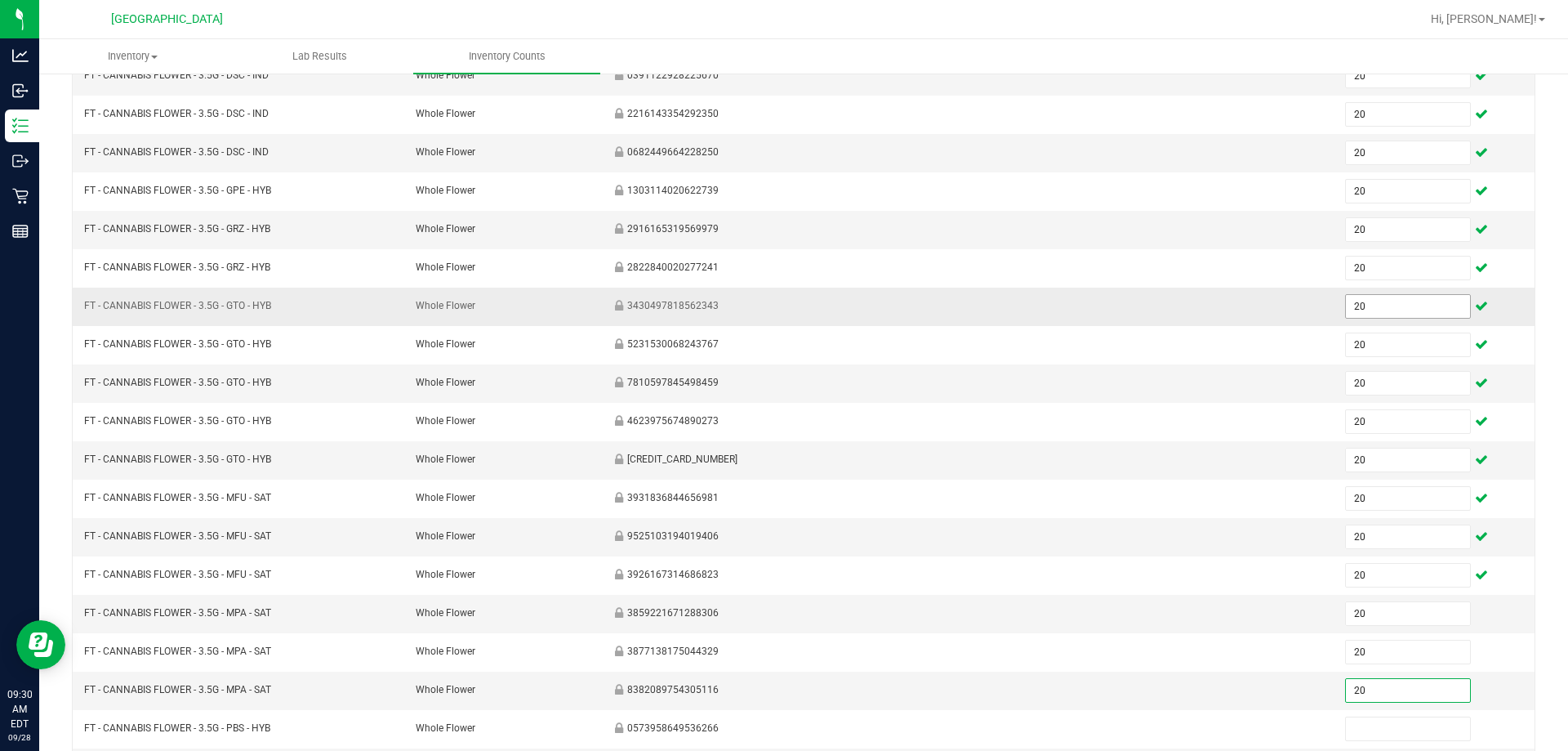
type input "20"
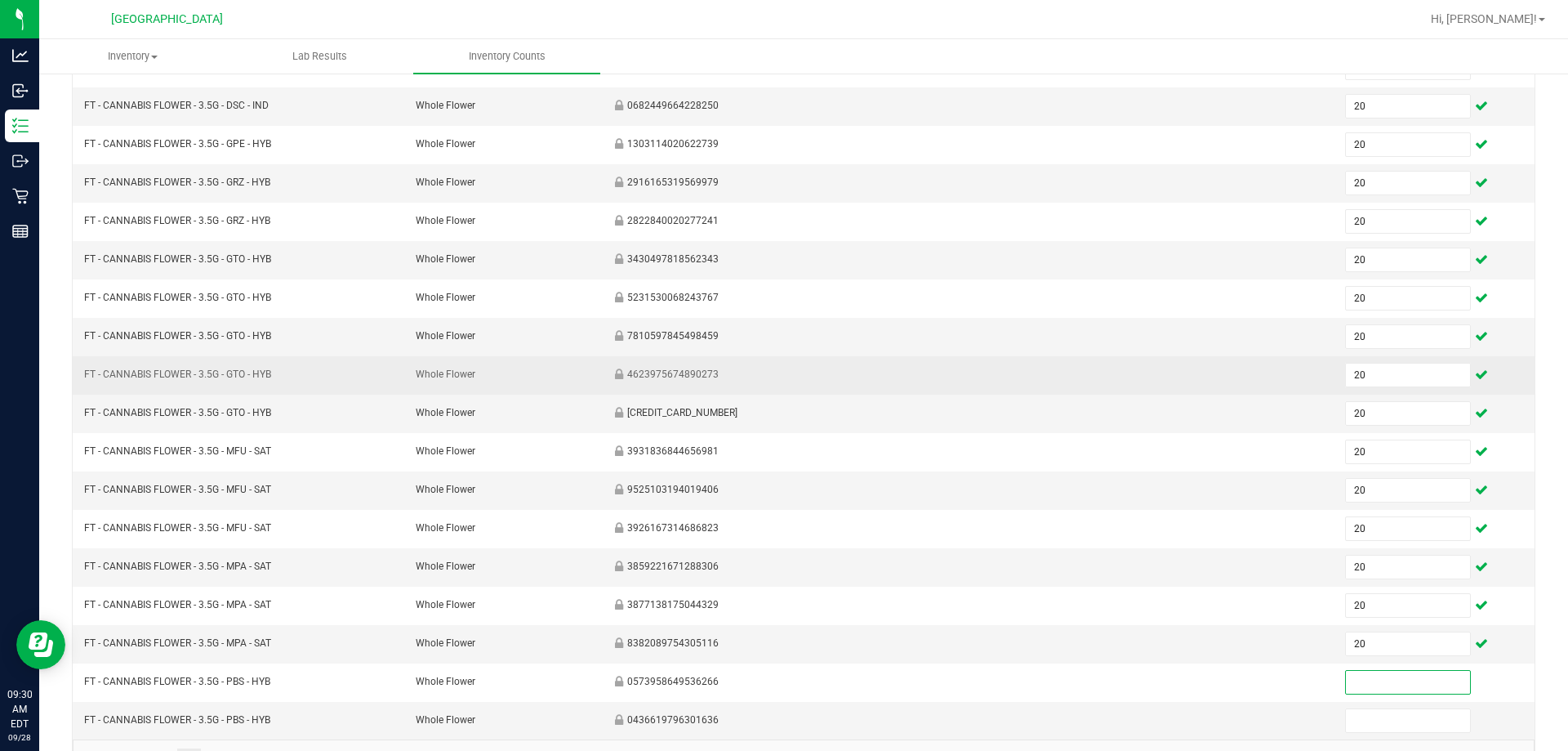
scroll to position [339, 0]
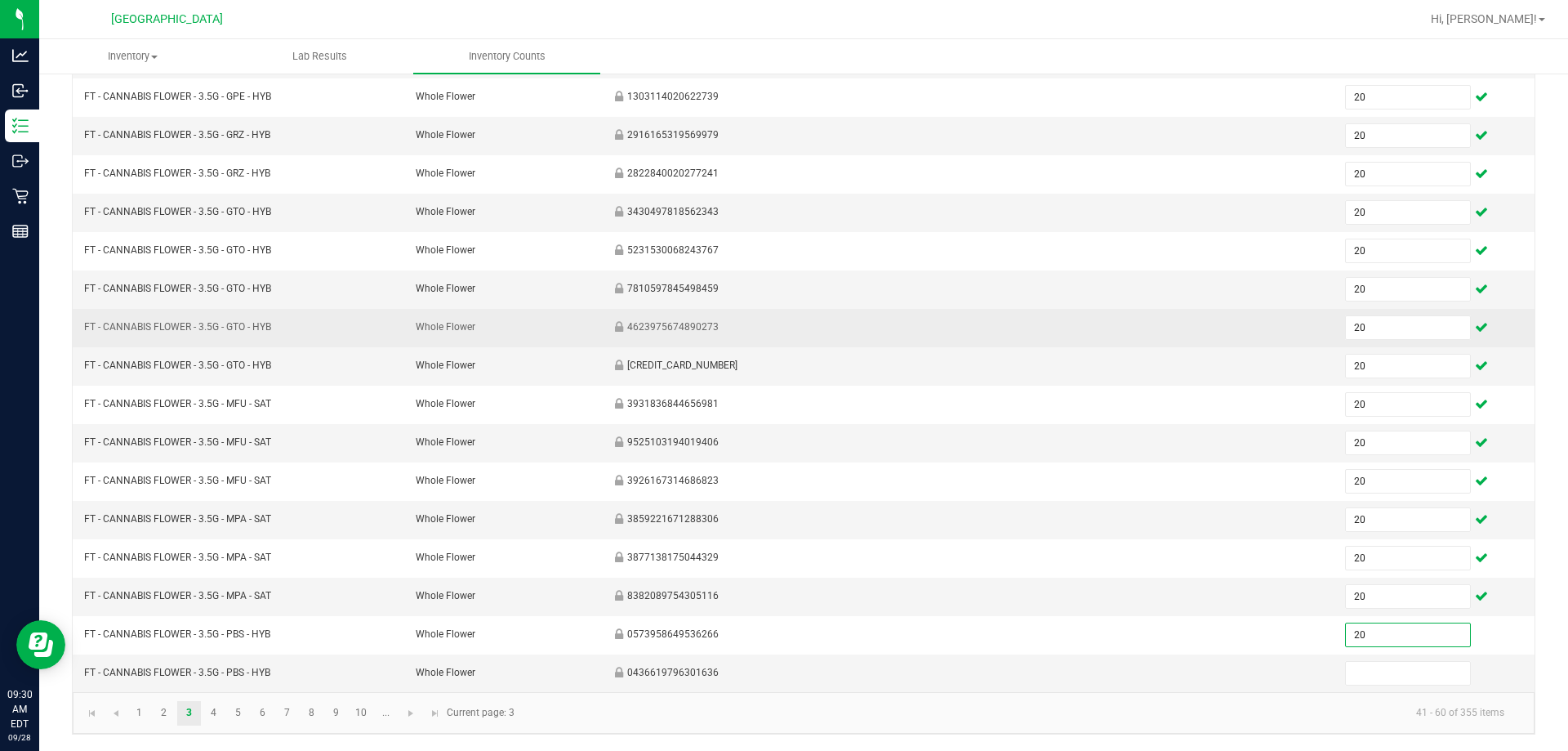
type input "20"
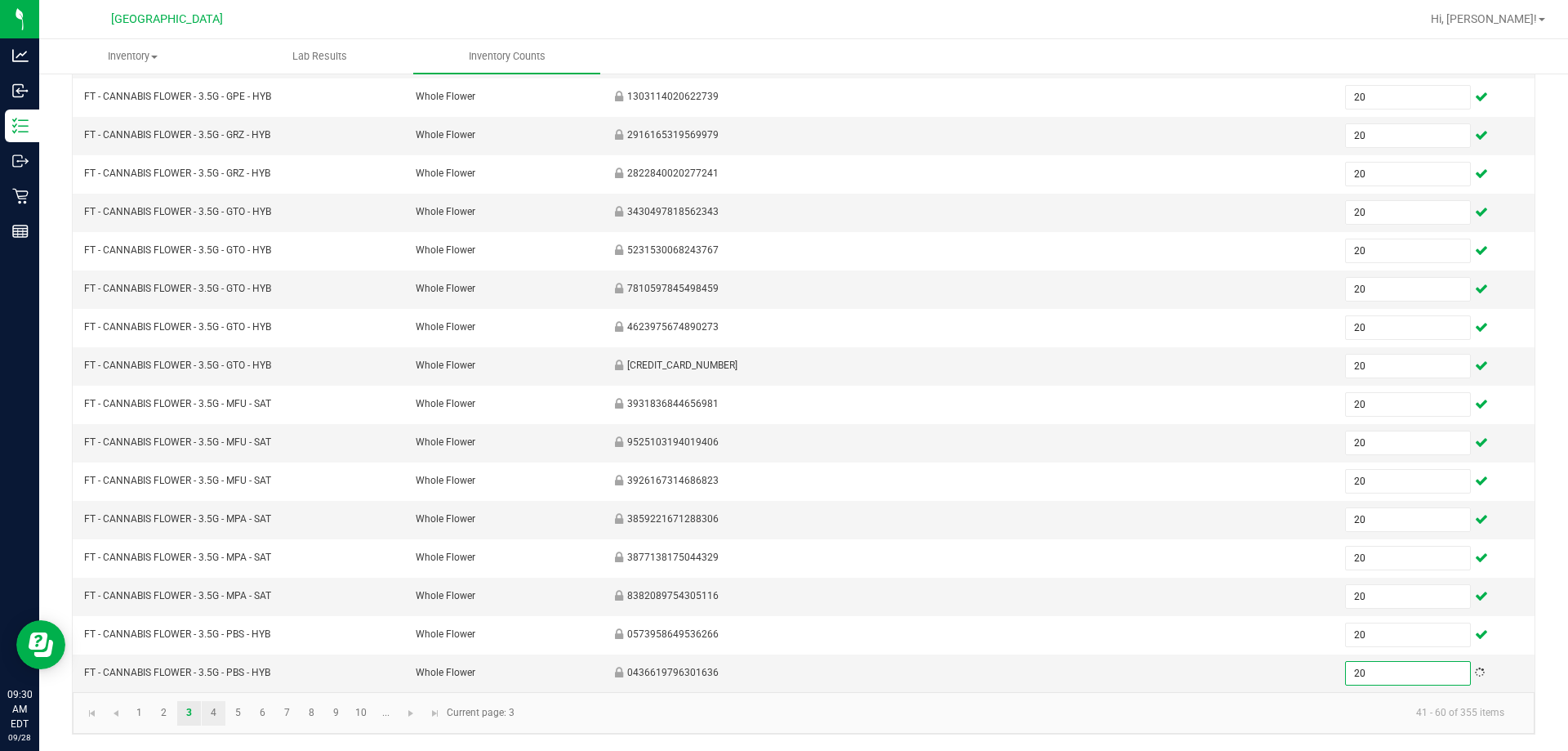
type input "20"
click at [213, 710] on link "4" at bounding box center [214, 712] width 24 height 24
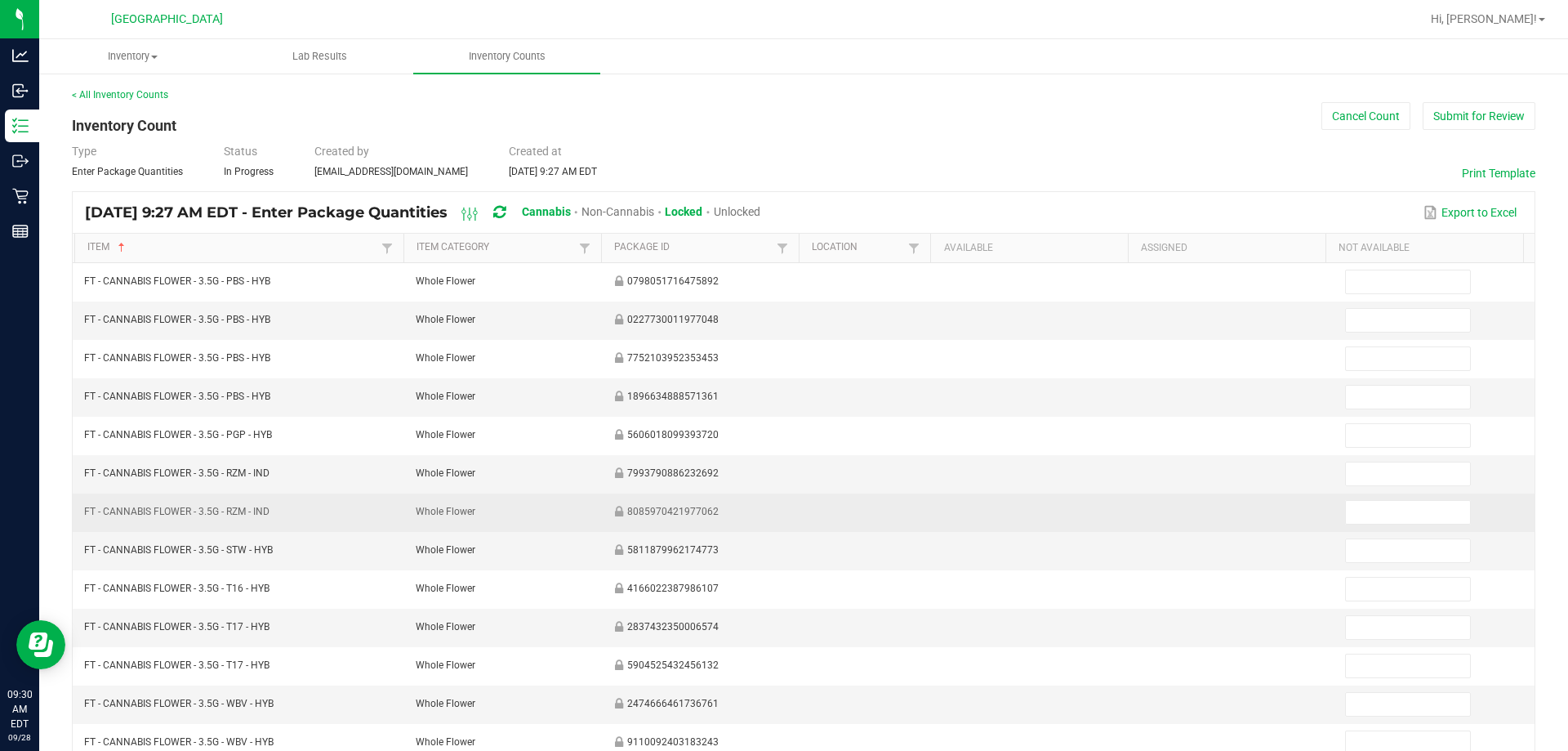
scroll to position [0, 0]
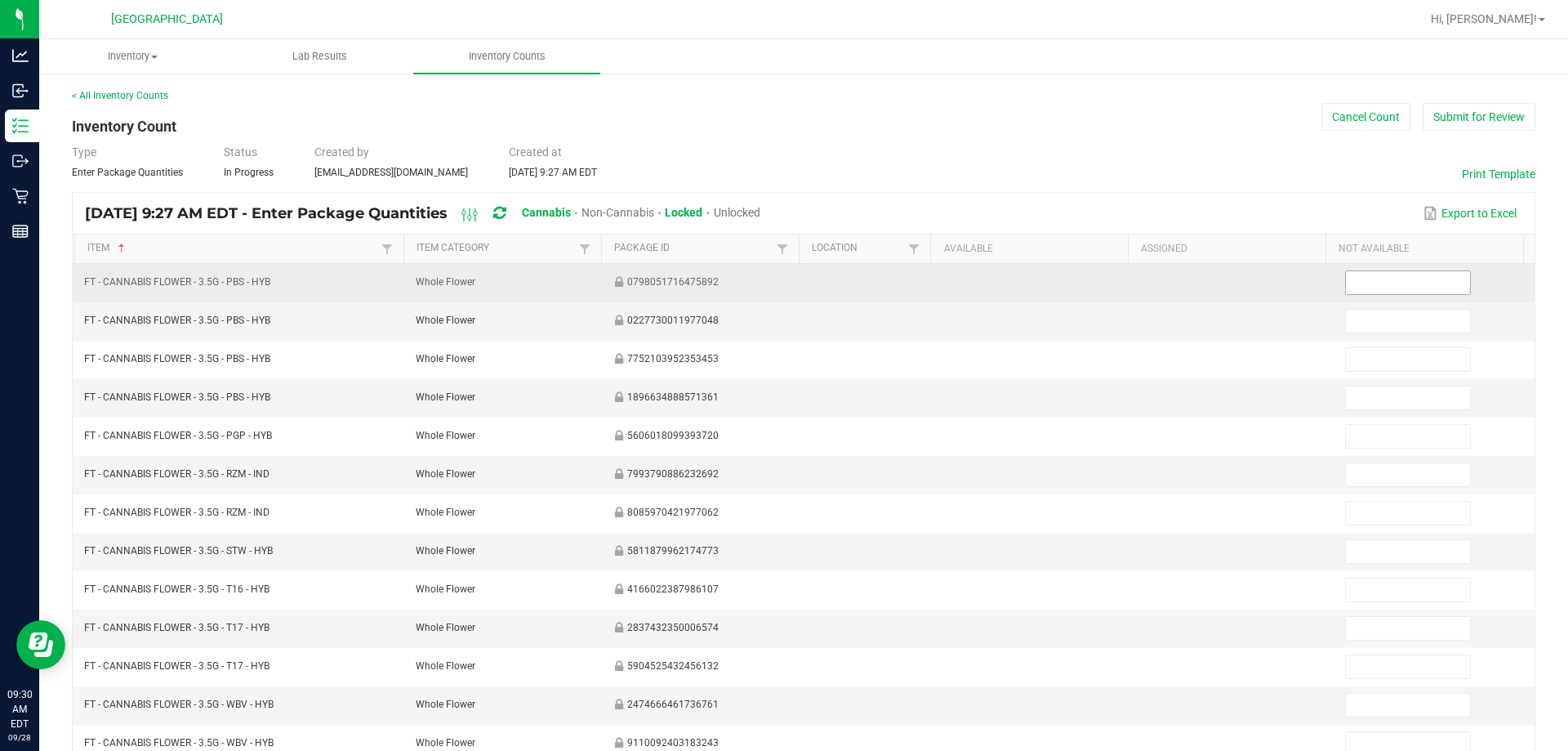
click at [777, 287] on input at bounding box center [1408, 283] width 124 height 23
type input "20"
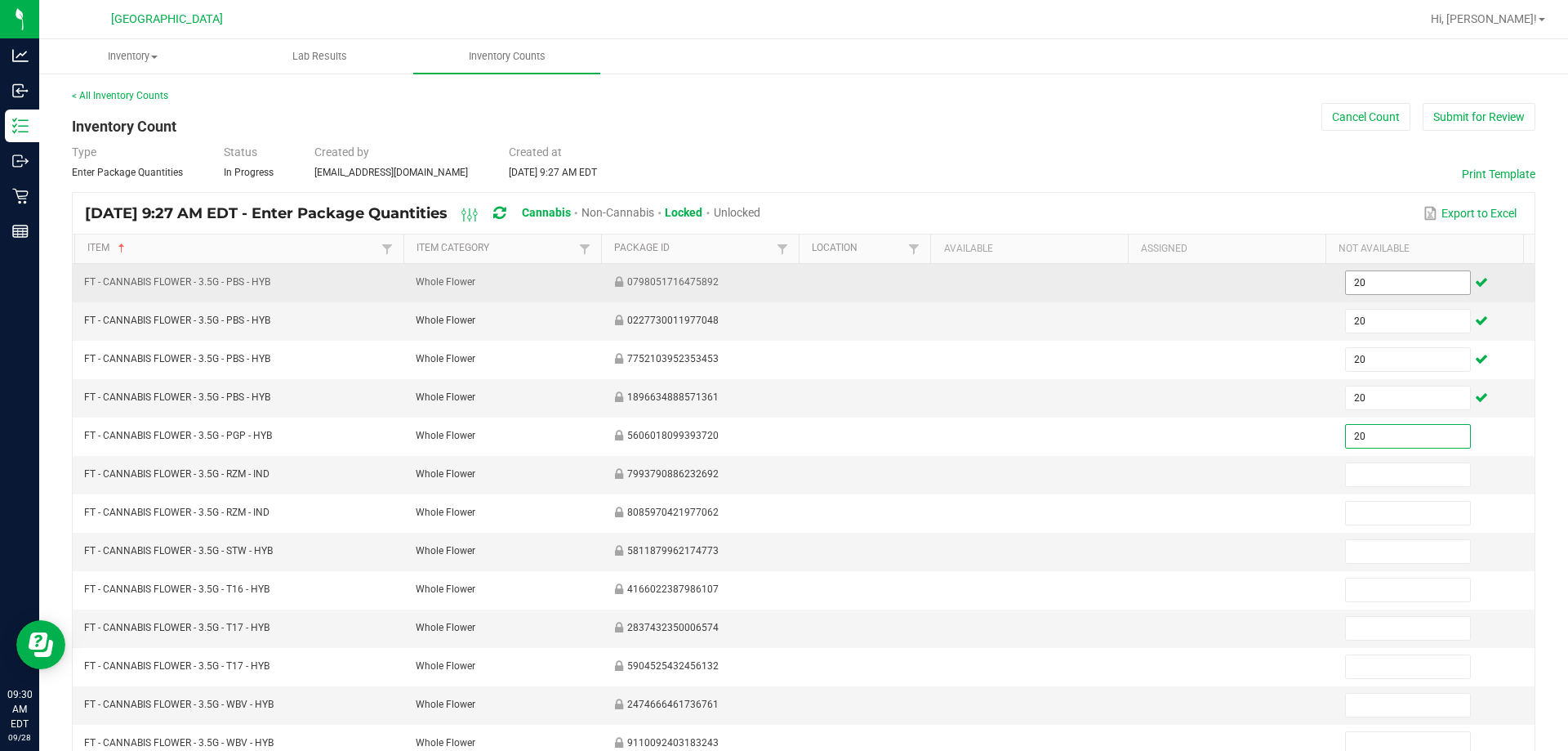
type input "20"
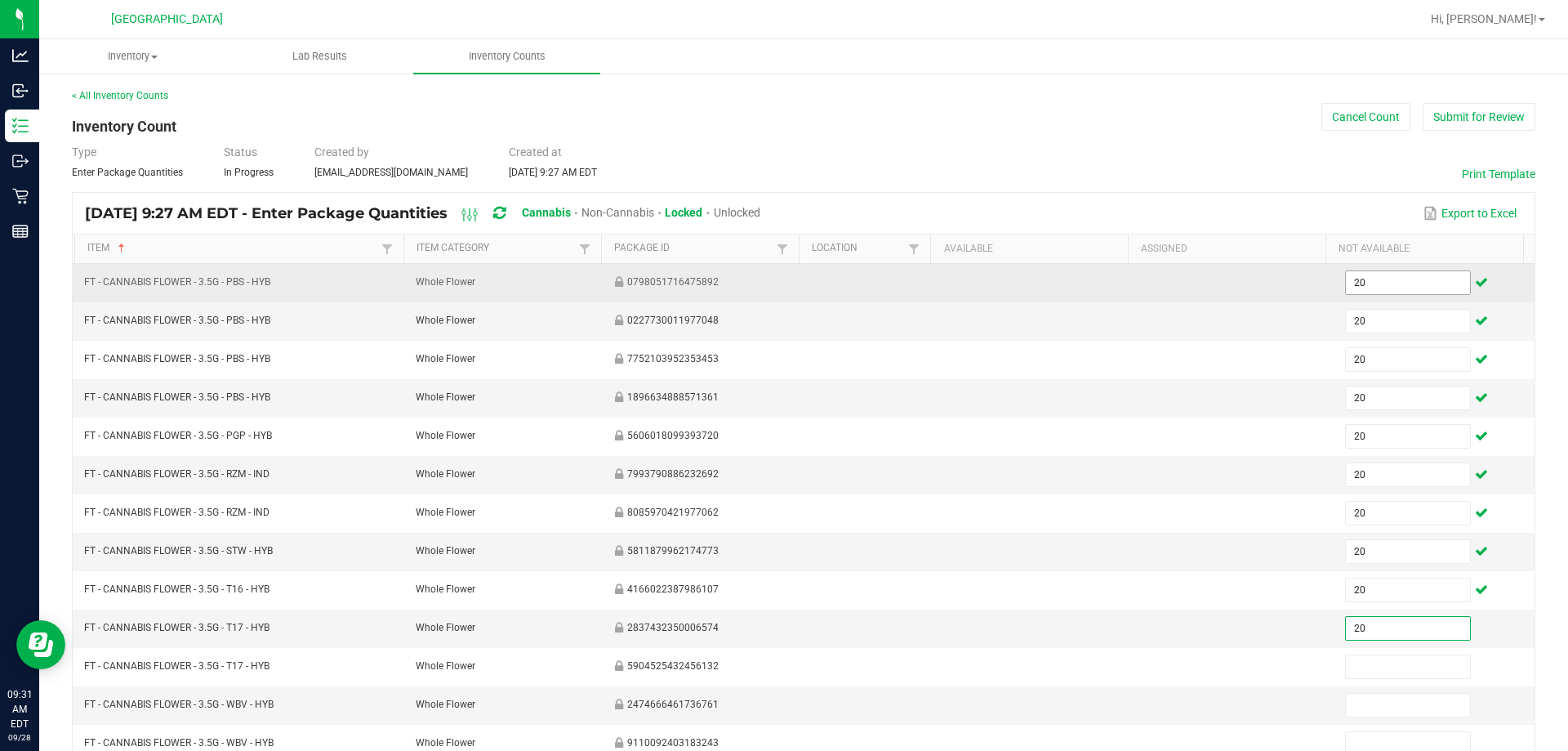
type input "20"
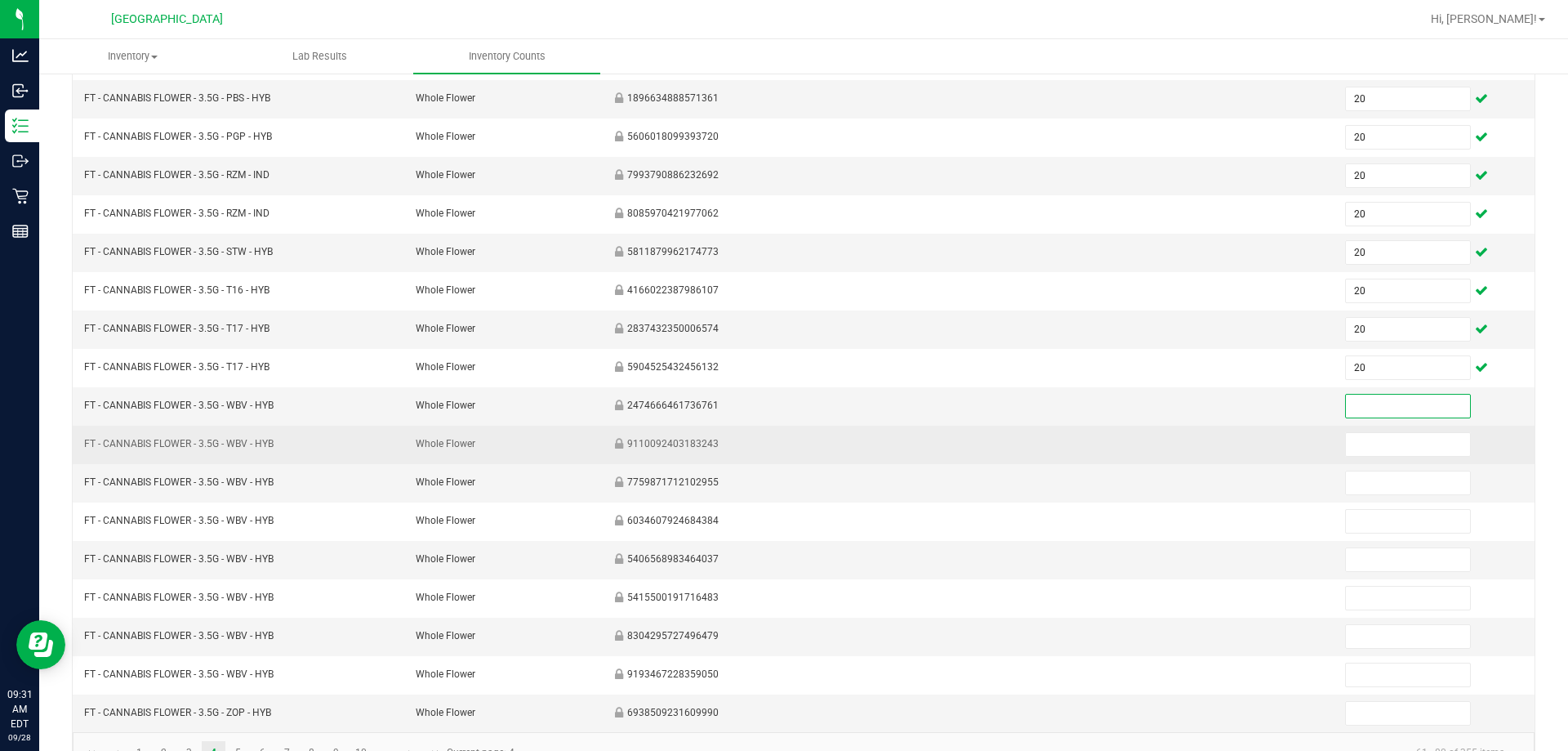
scroll to position [327, 0]
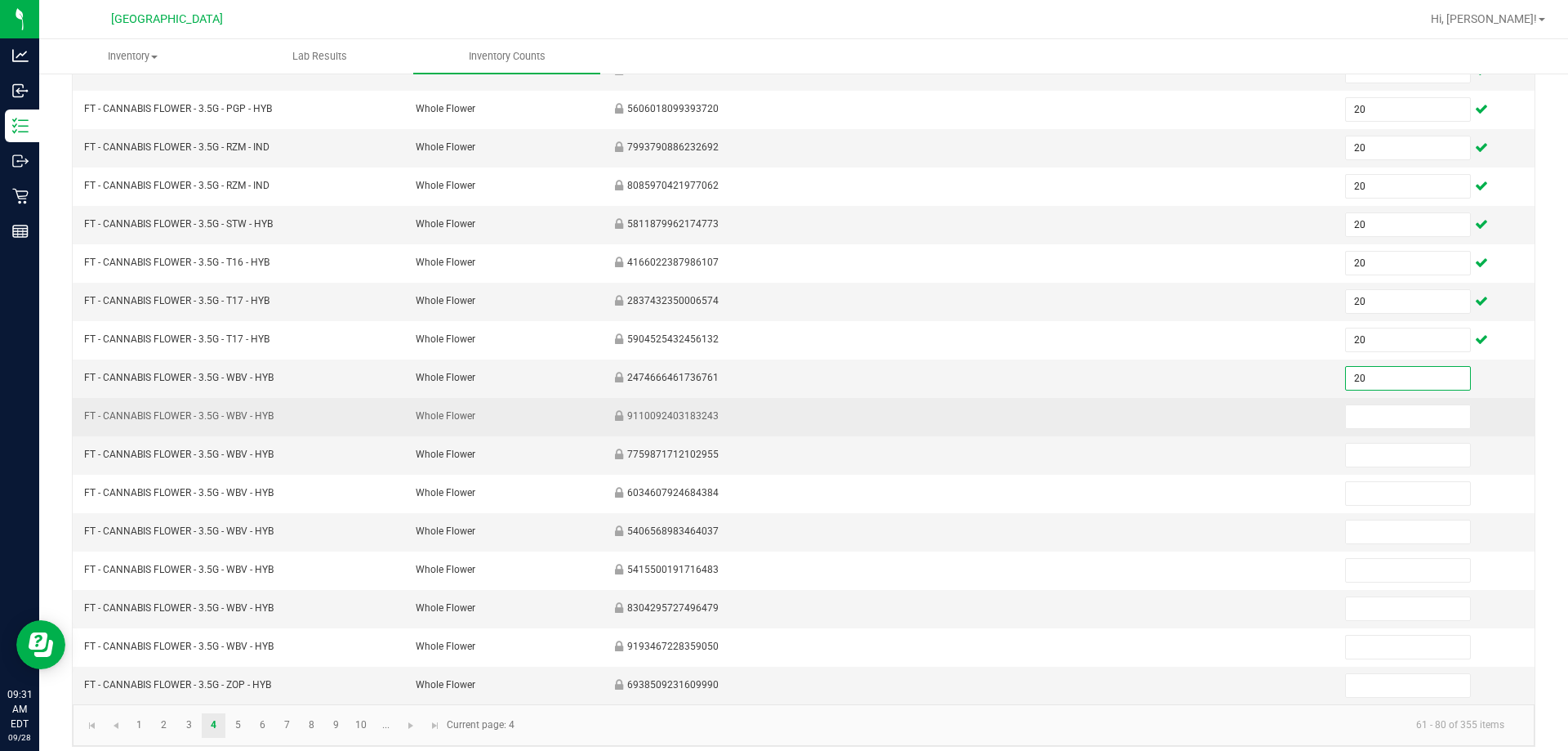
type input "20"
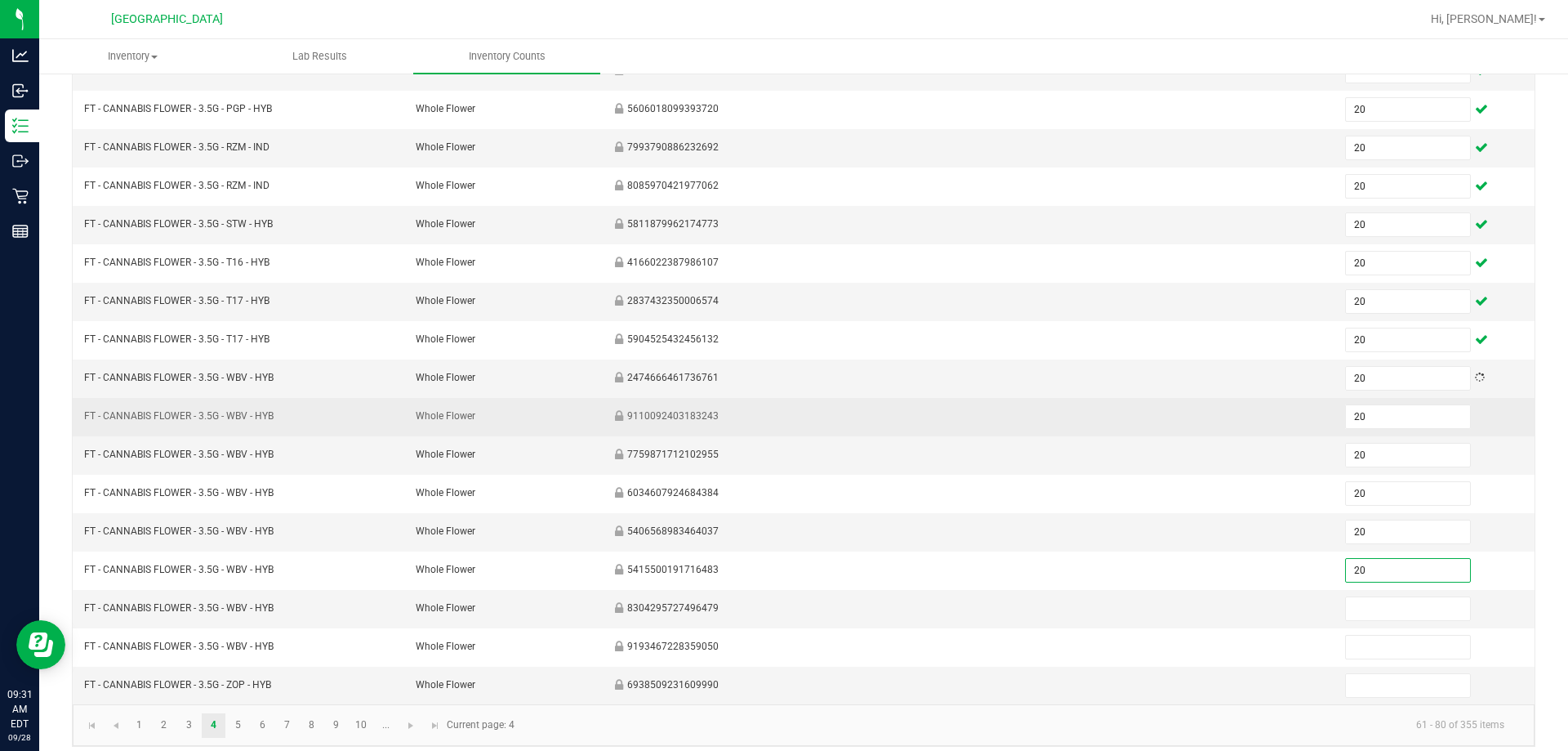
type input "20"
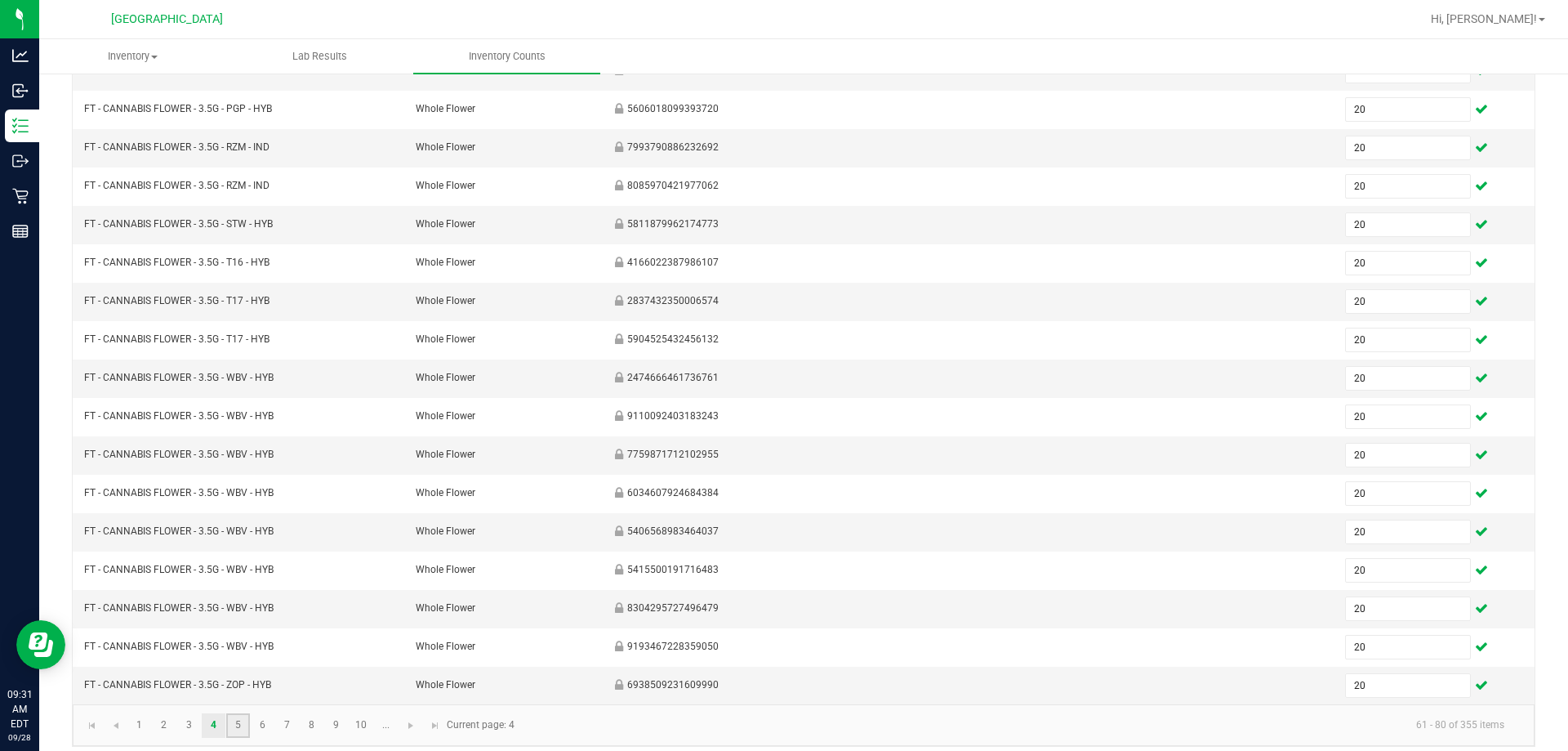
click at [238, 723] on link "5" at bounding box center [238, 725] width 24 height 24
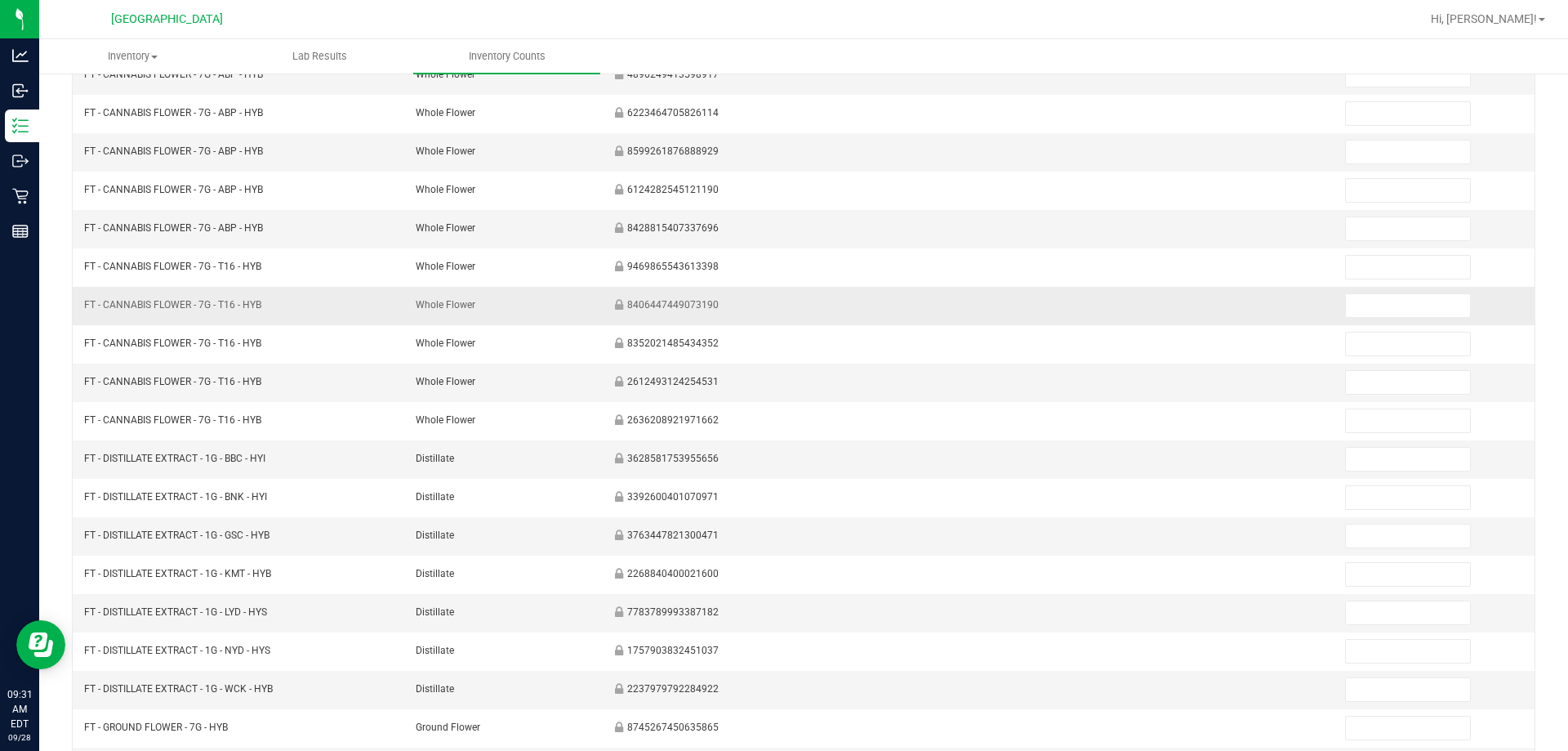
scroll to position [0, 0]
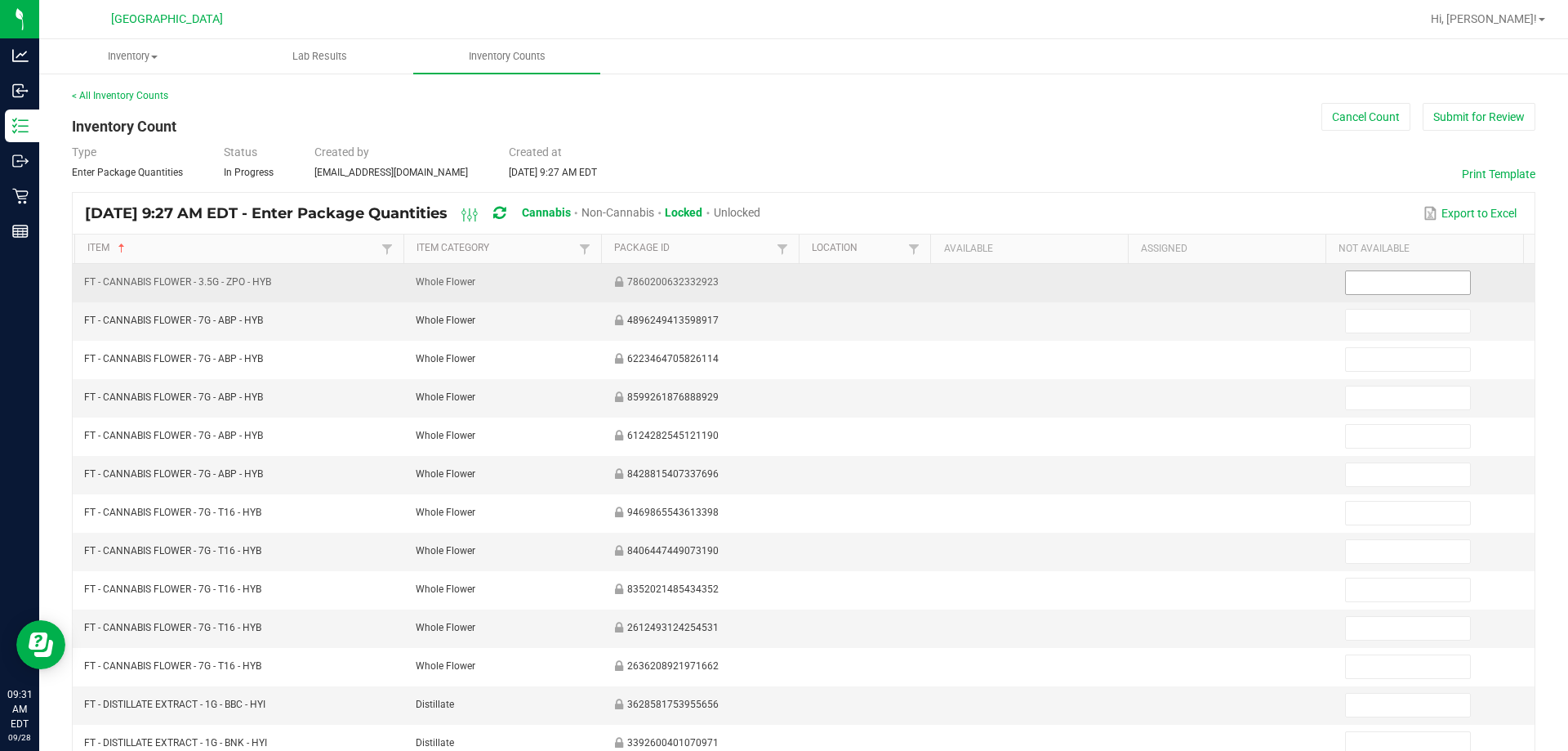
click at [777, 282] on input at bounding box center [1408, 283] width 124 height 23
type input "20"
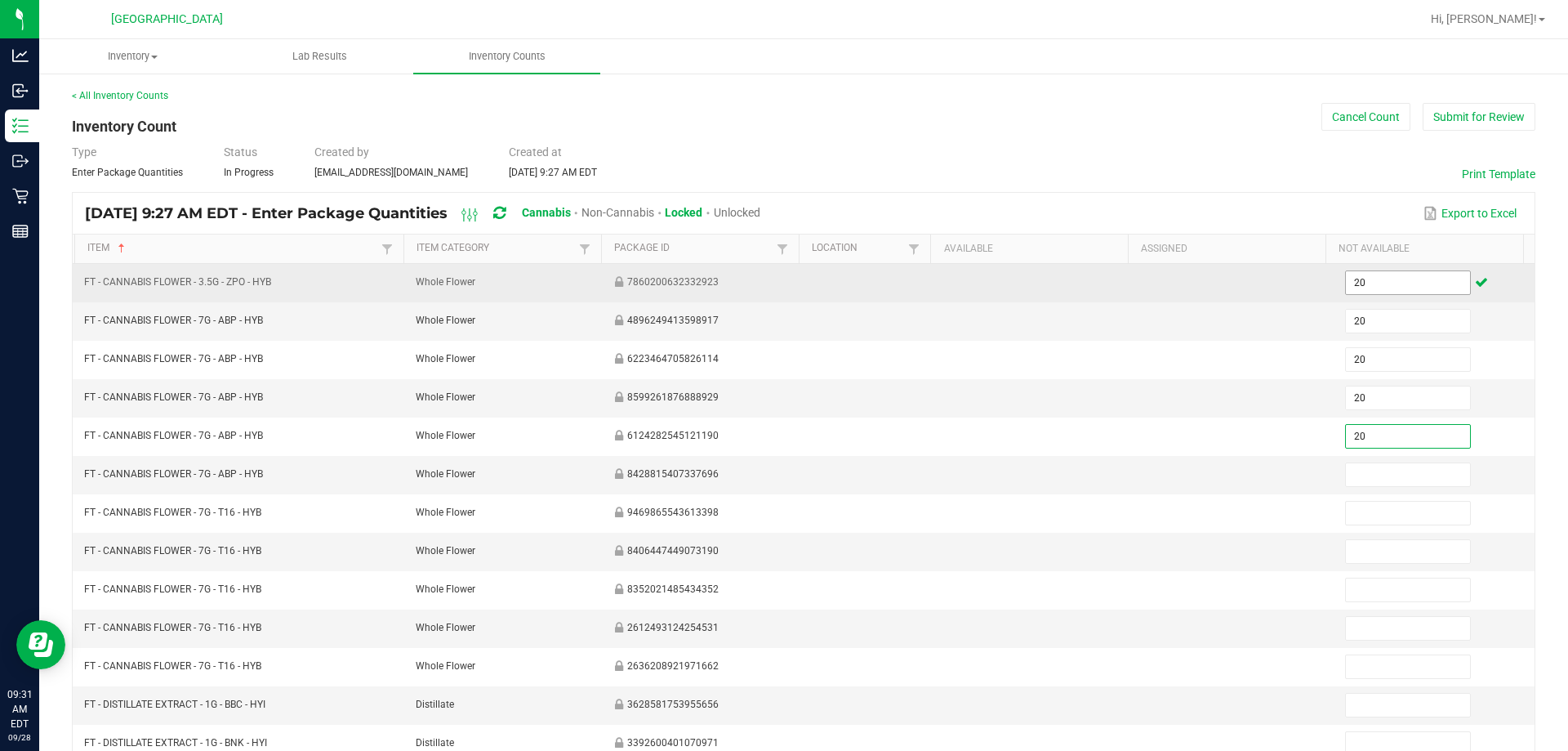
type input "20"
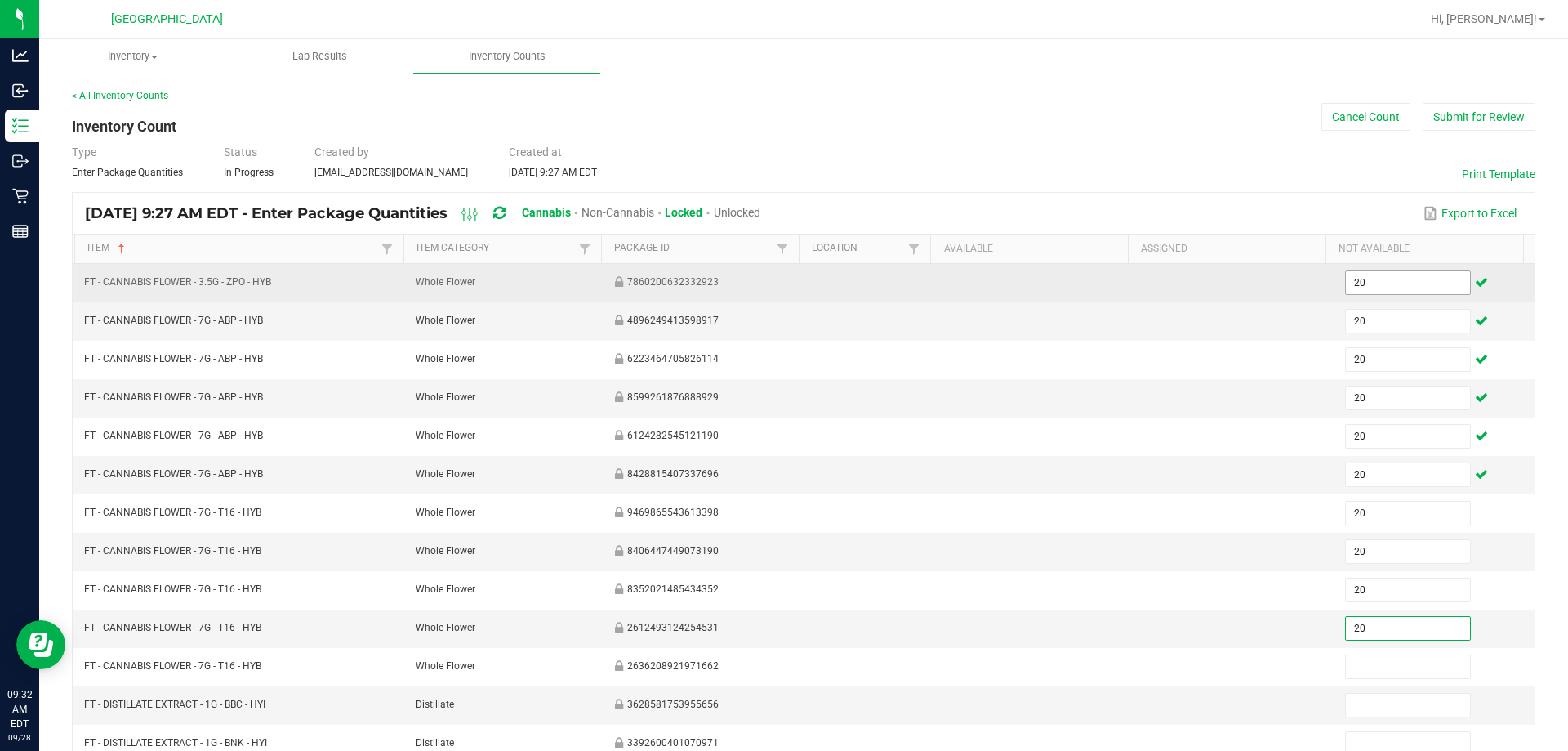
type input "20"
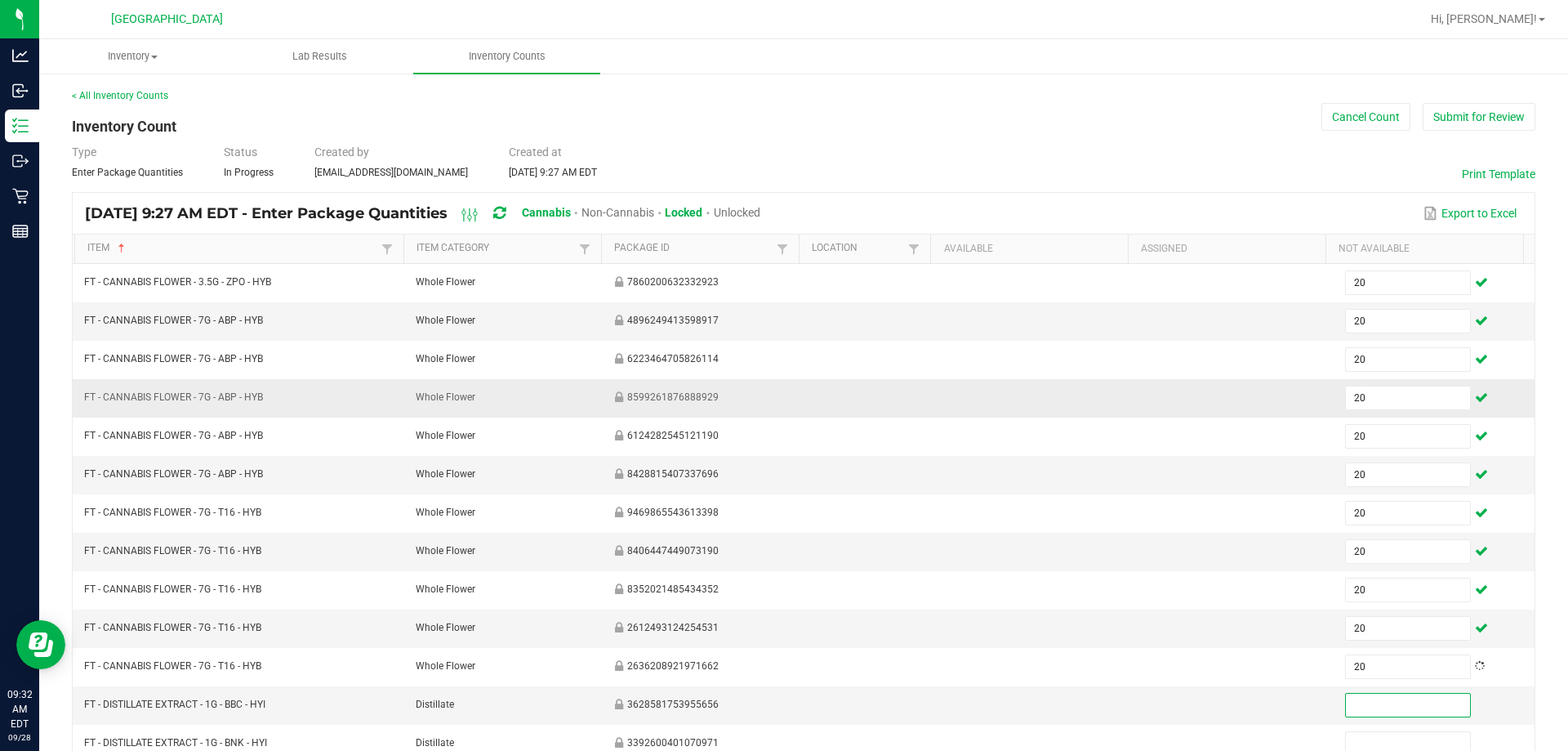
scroll to position [246, 0]
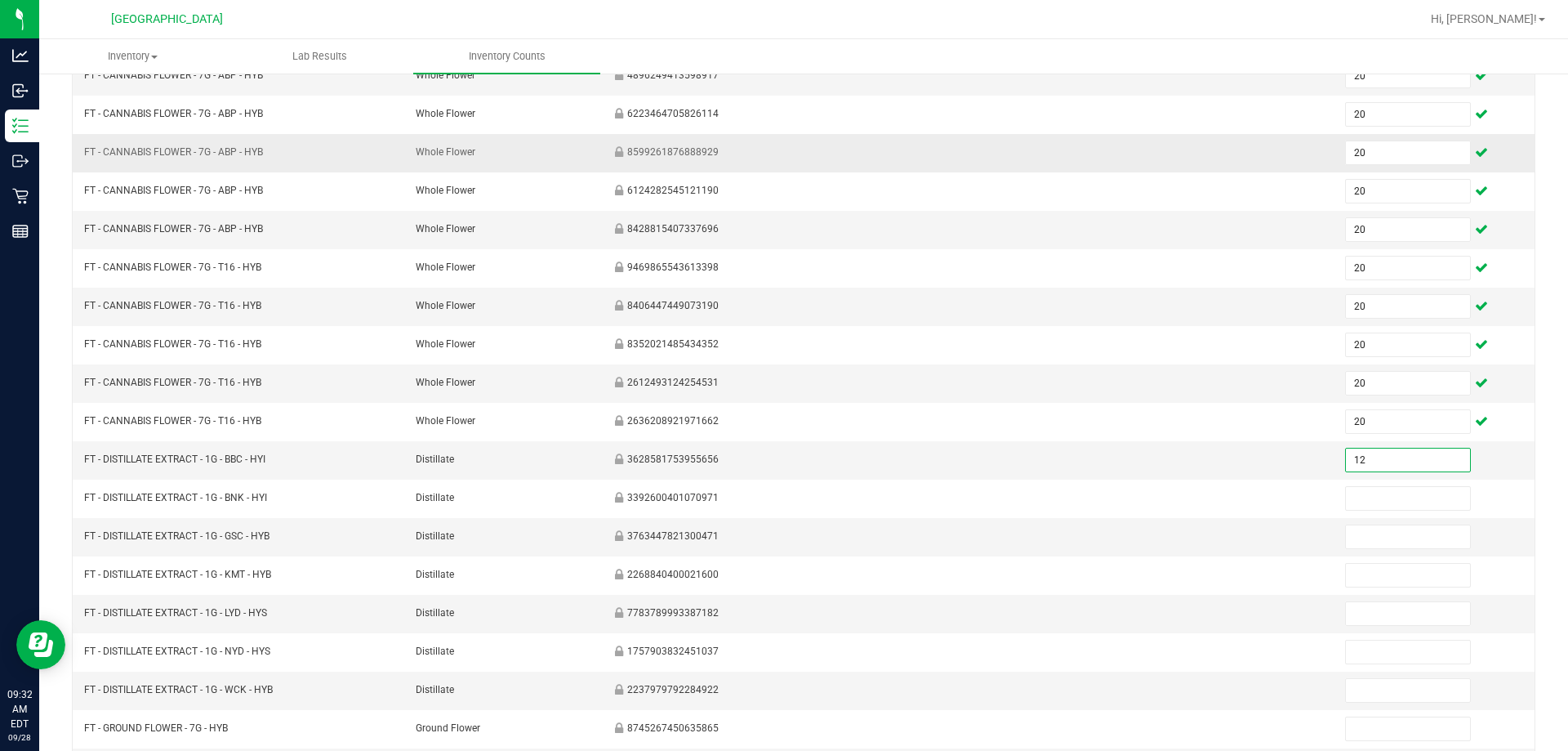
type input "12"
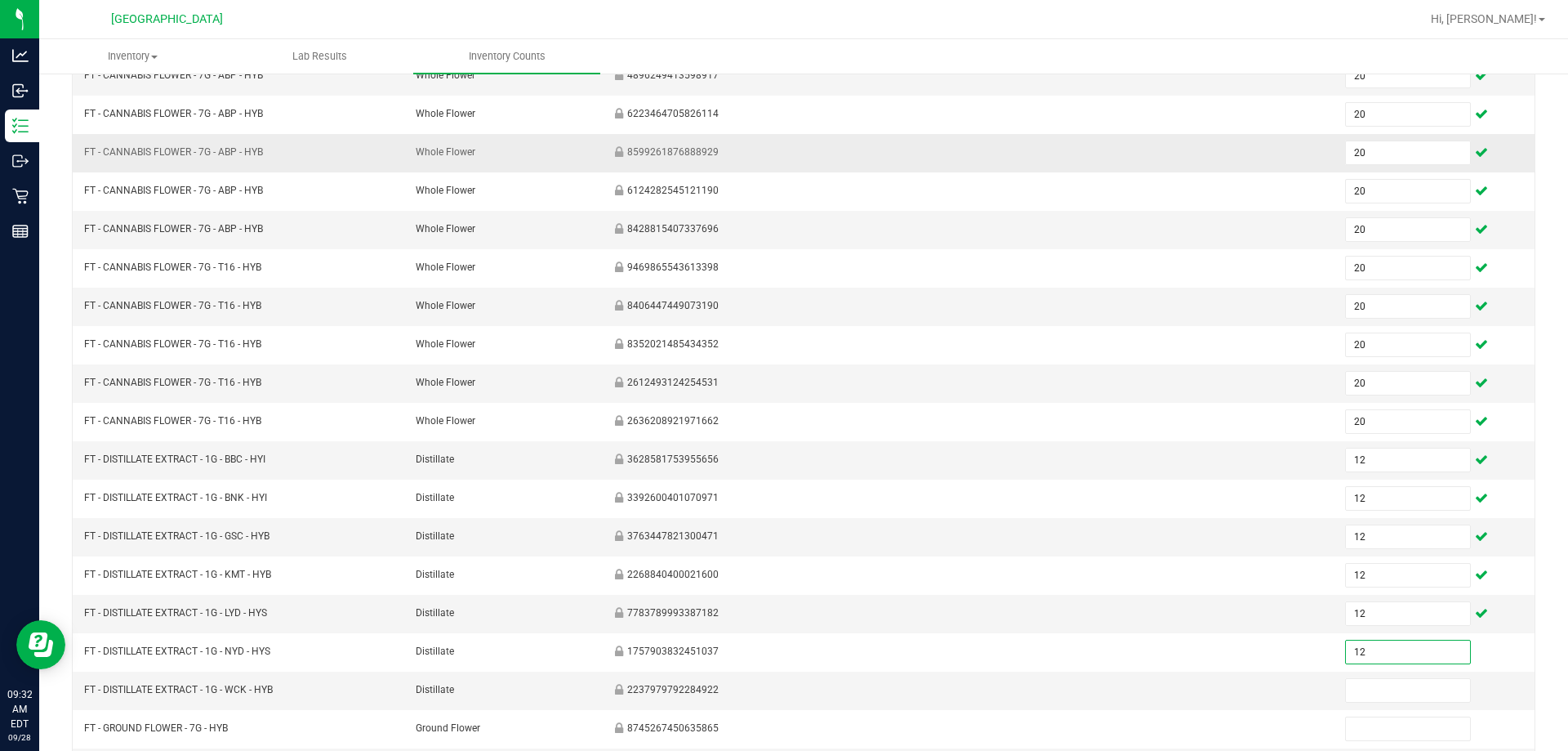
type input "12"
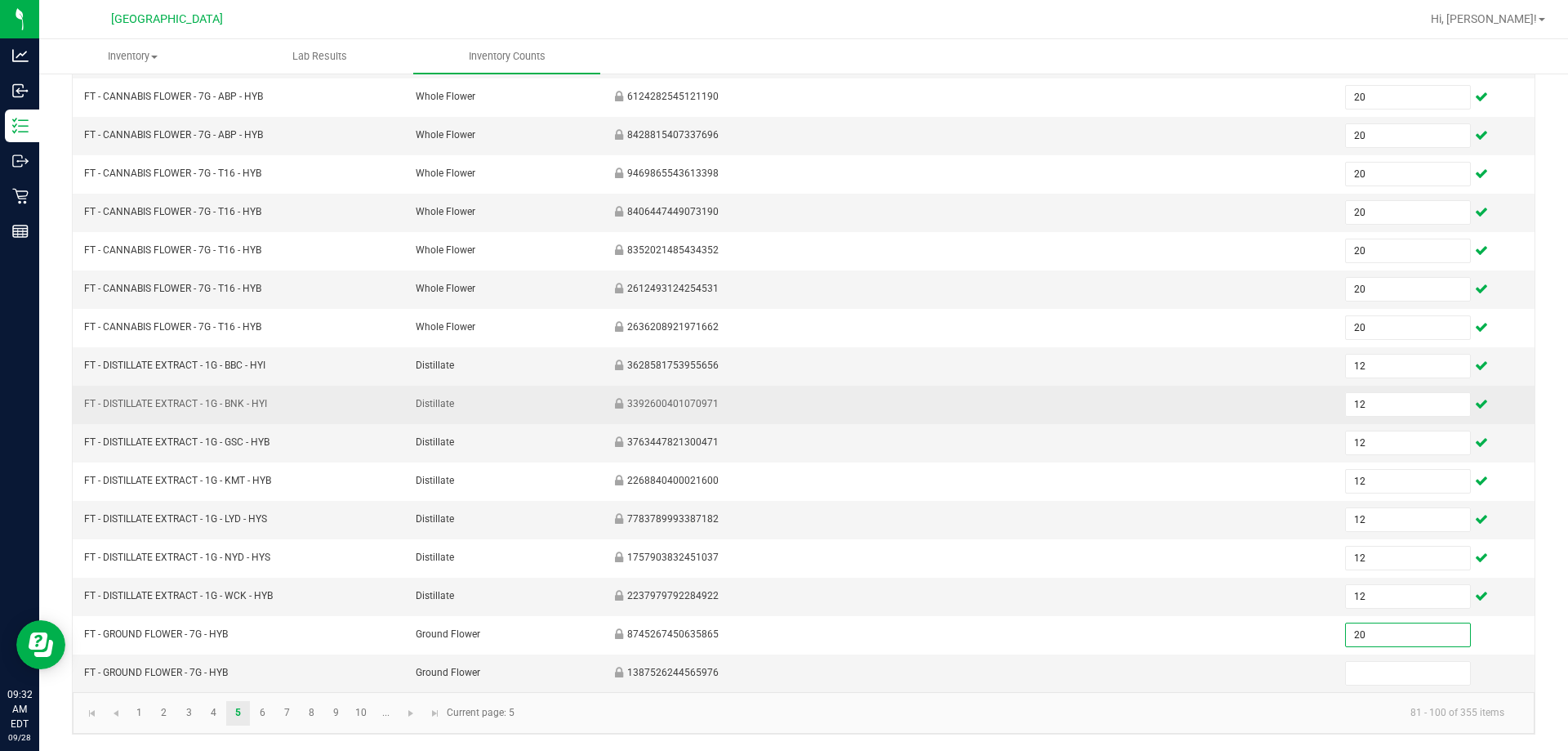
type input "20"
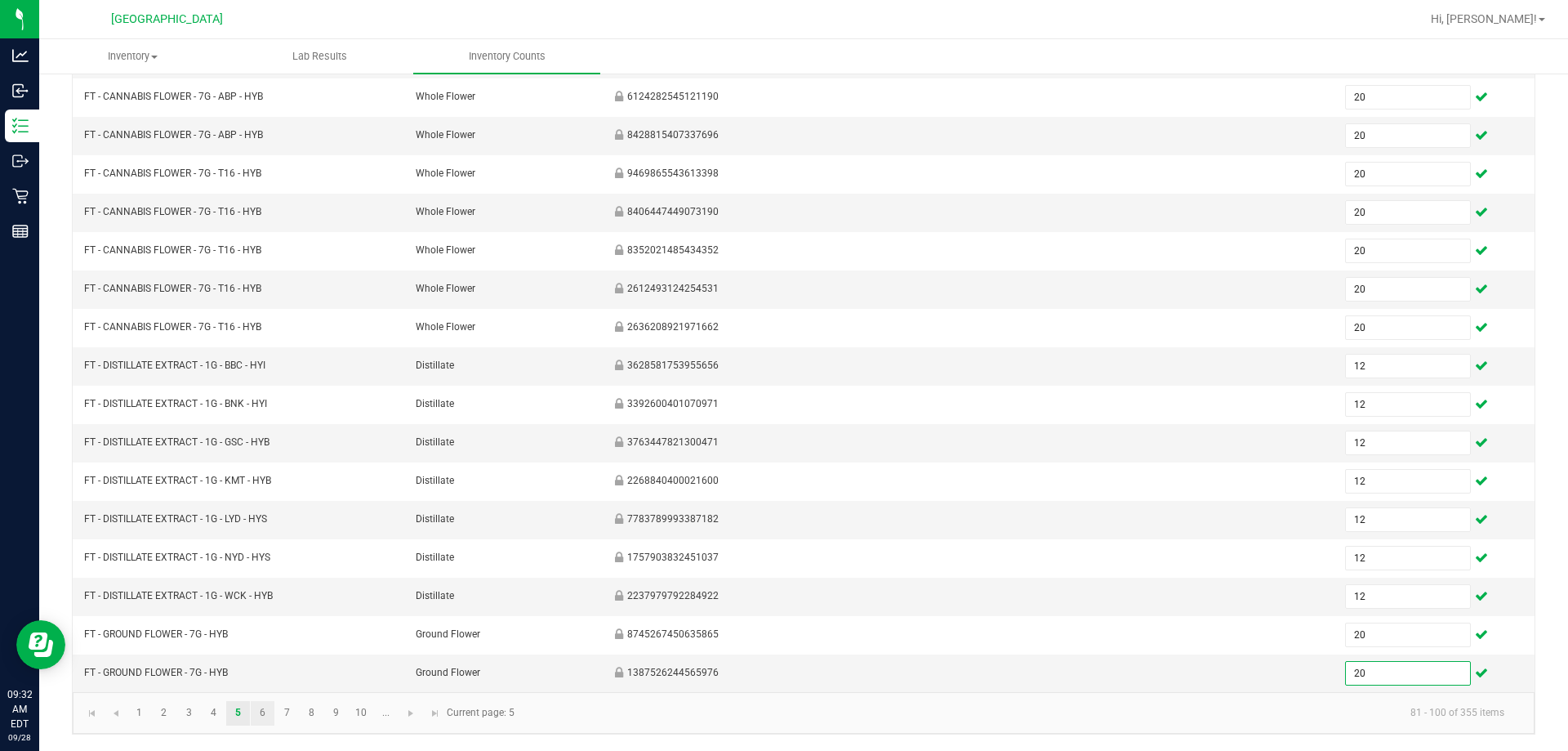
type input "20"
click at [262, 713] on link "6" at bounding box center [262, 712] width 24 height 24
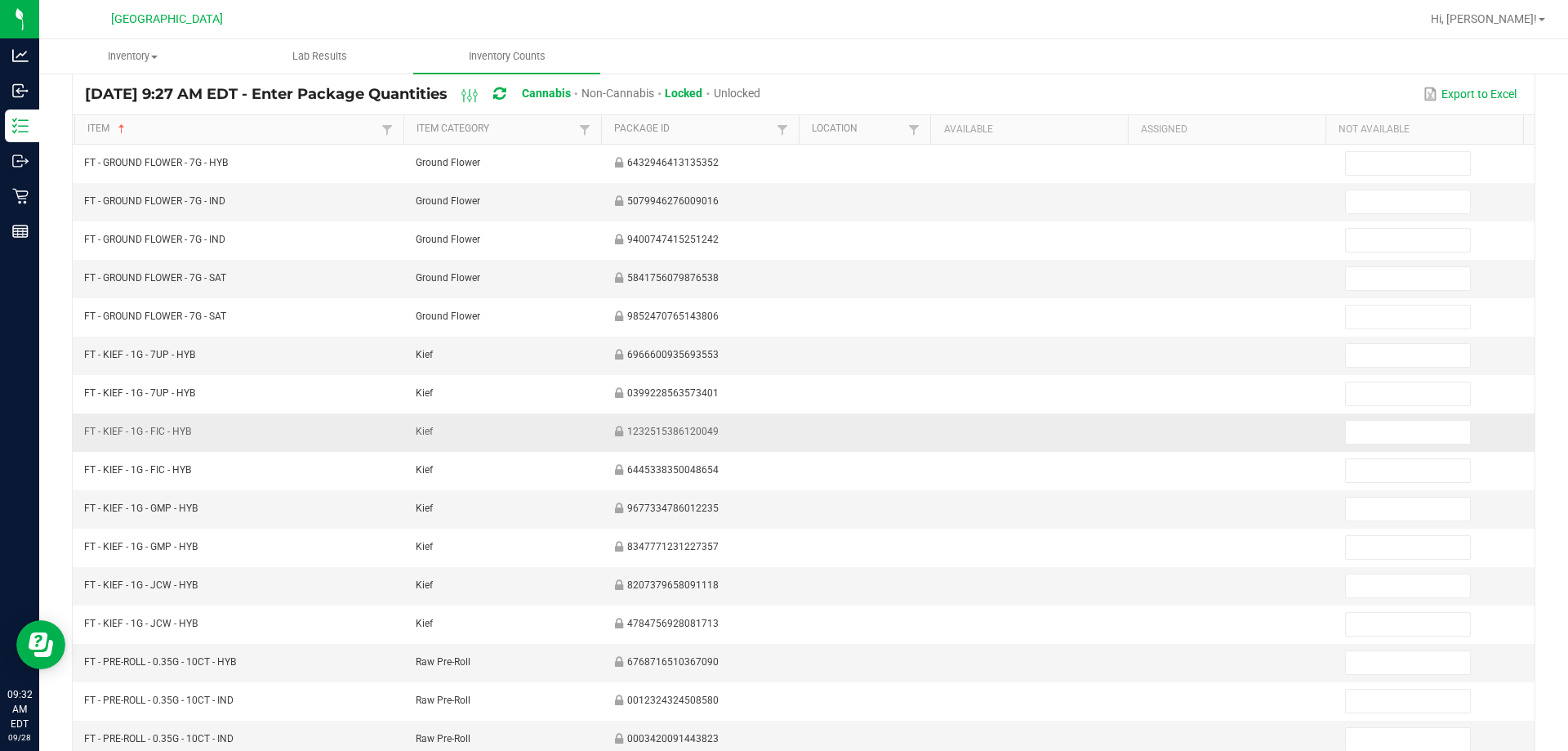
scroll to position [0, 0]
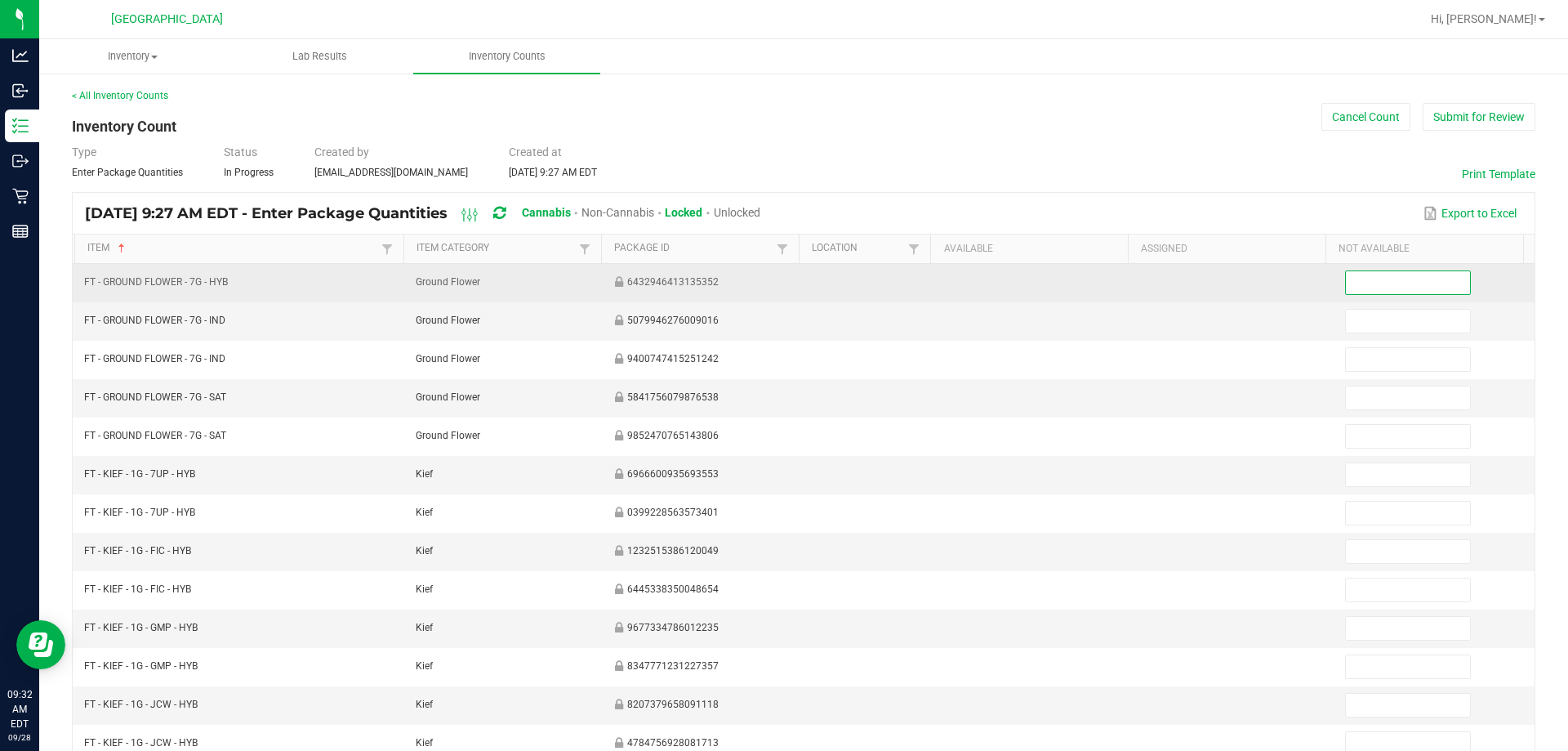
click at [777, 288] on input at bounding box center [1408, 283] width 124 height 23
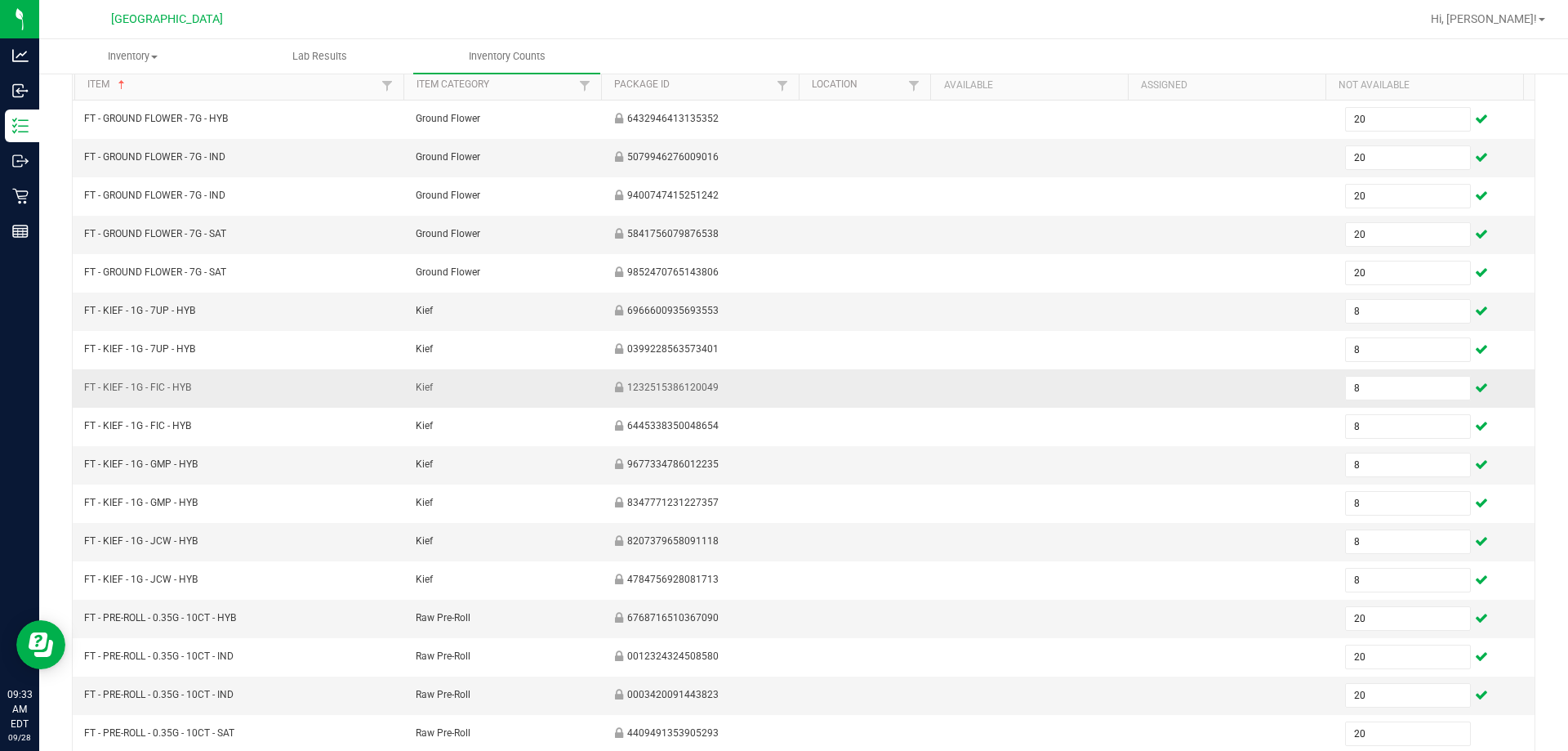
scroll to position [339, 0]
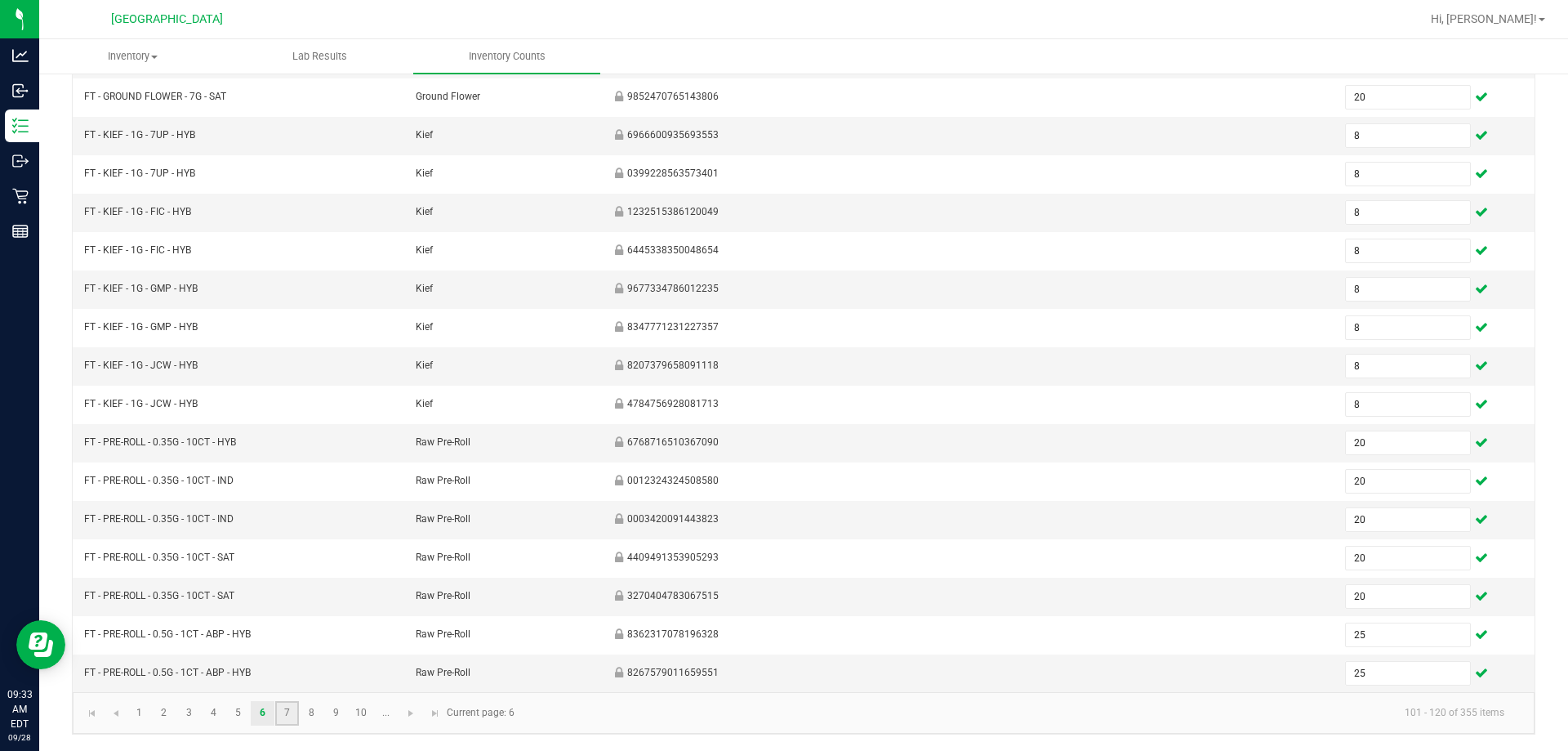
click at [282, 706] on link "7" at bounding box center [287, 712] width 24 height 24
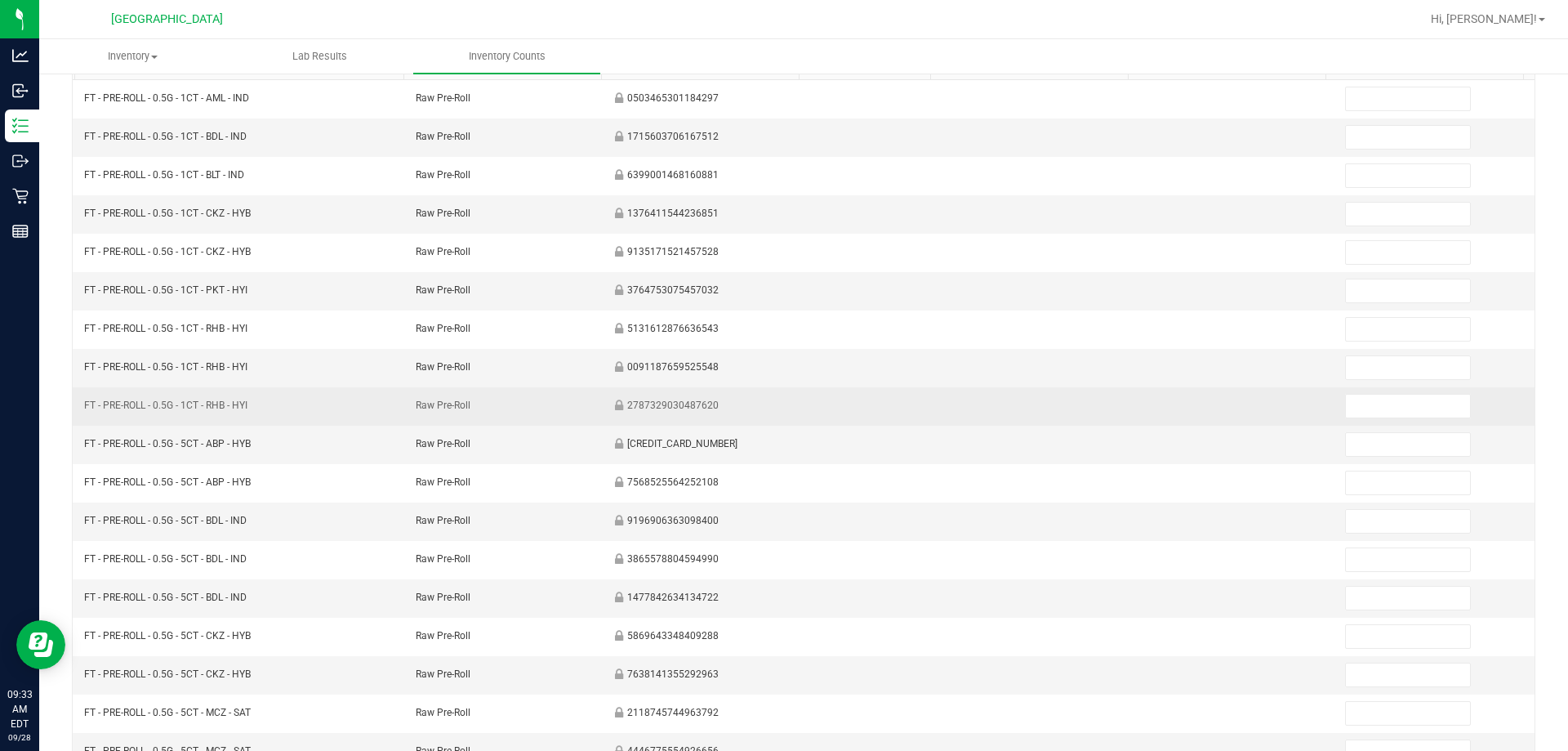
scroll to position [13, 0]
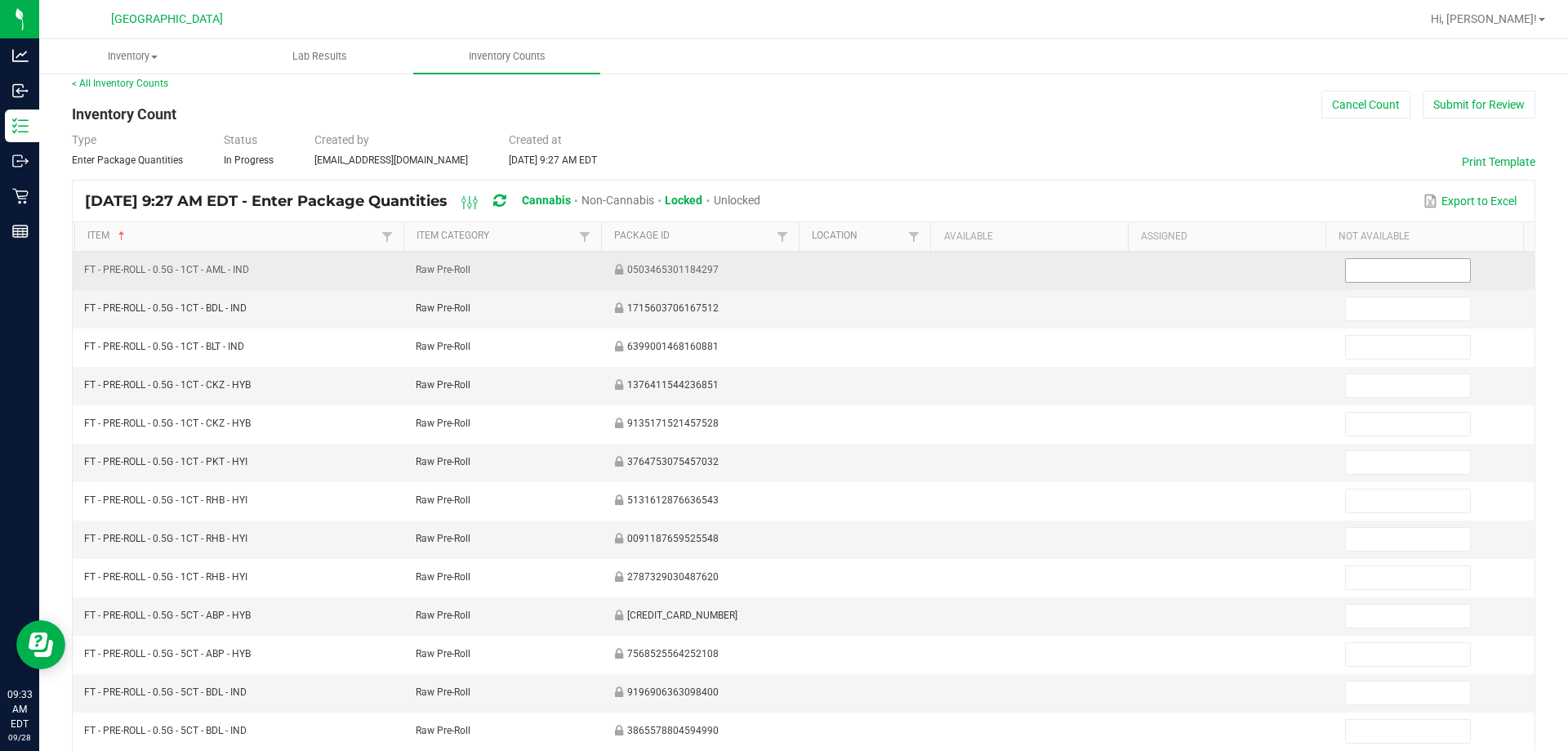
click at [777, 272] on input at bounding box center [1408, 271] width 124 height 23
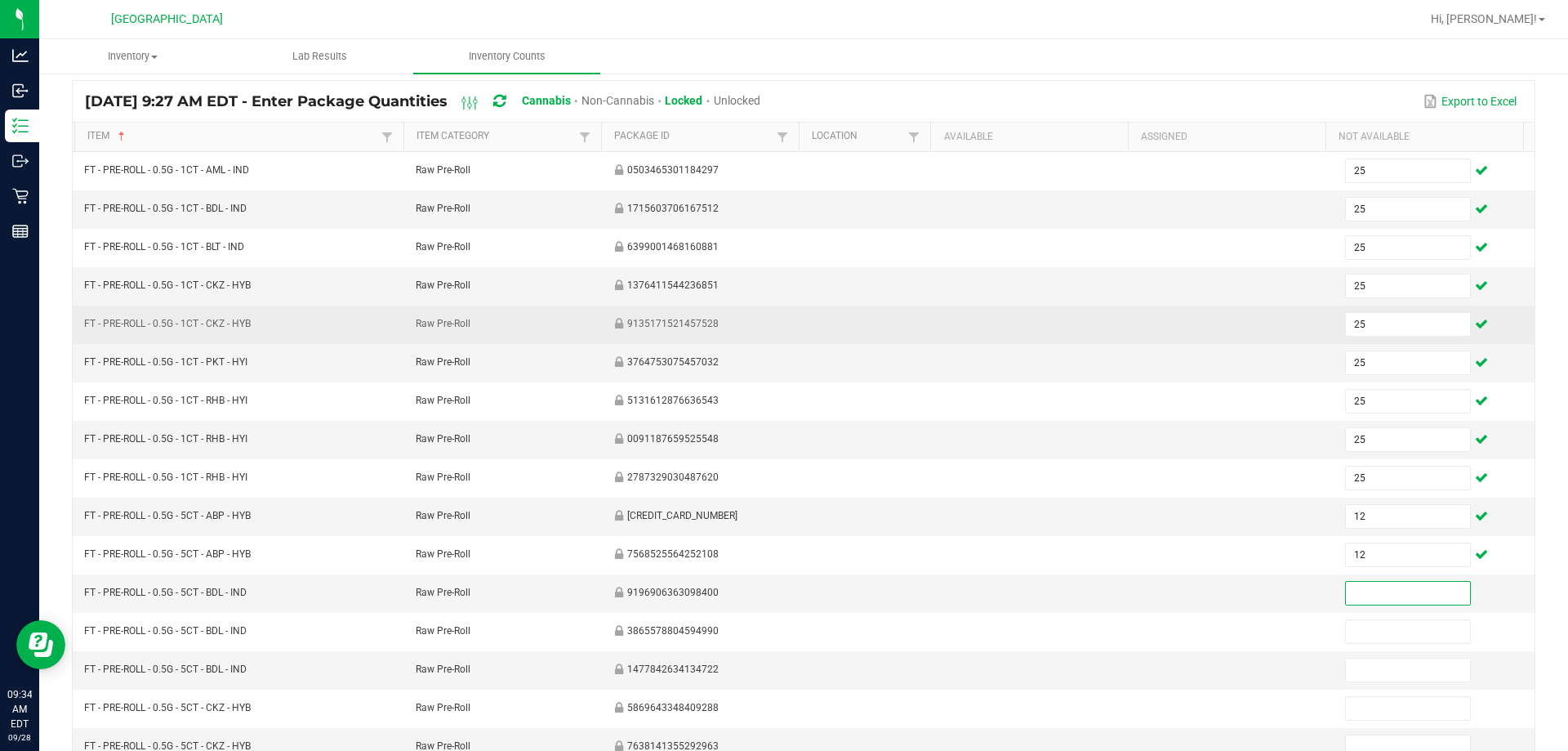
scroll to position [257, 0]
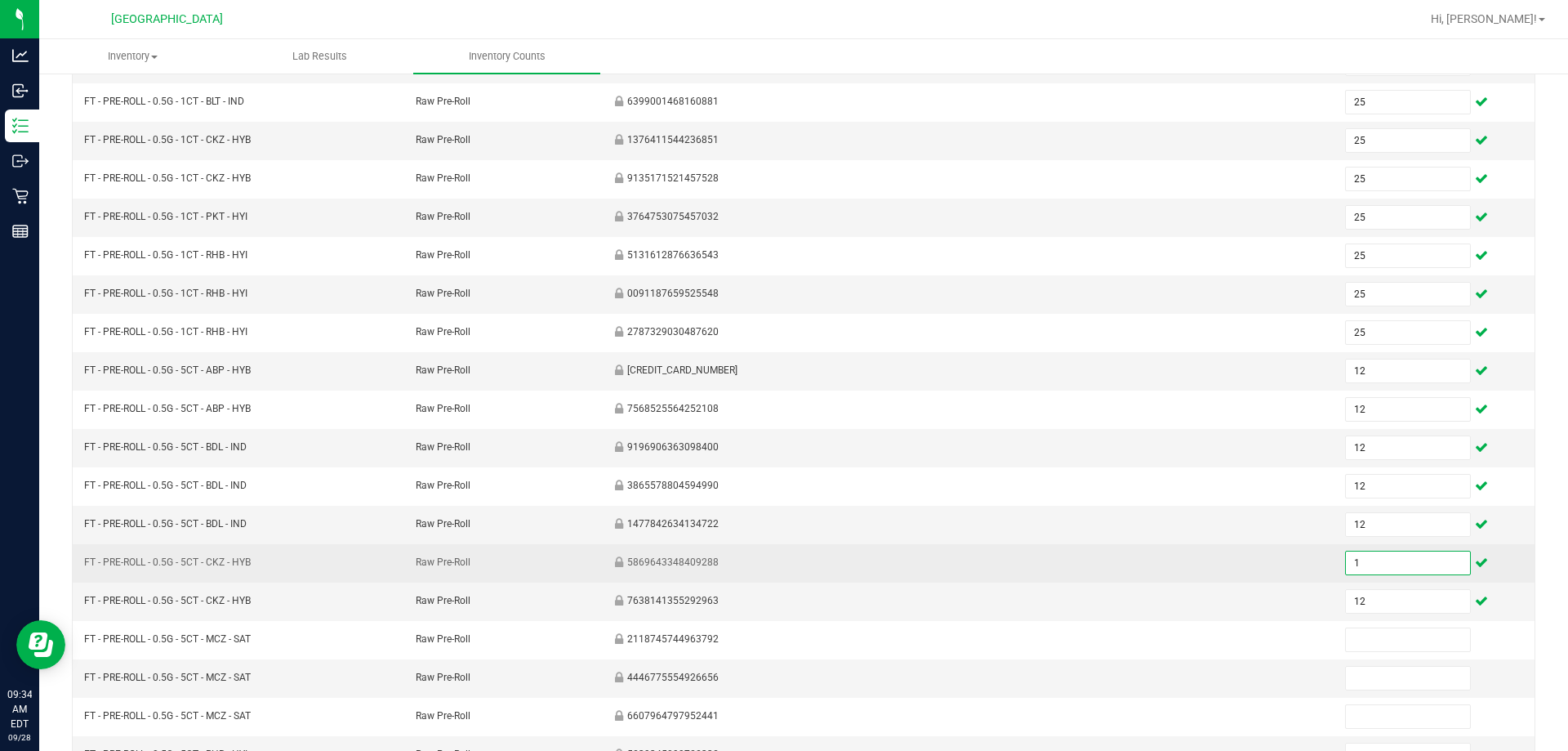
click at [777, 569] on input "1" at bounding box center [1408, 563] width 124 height 23
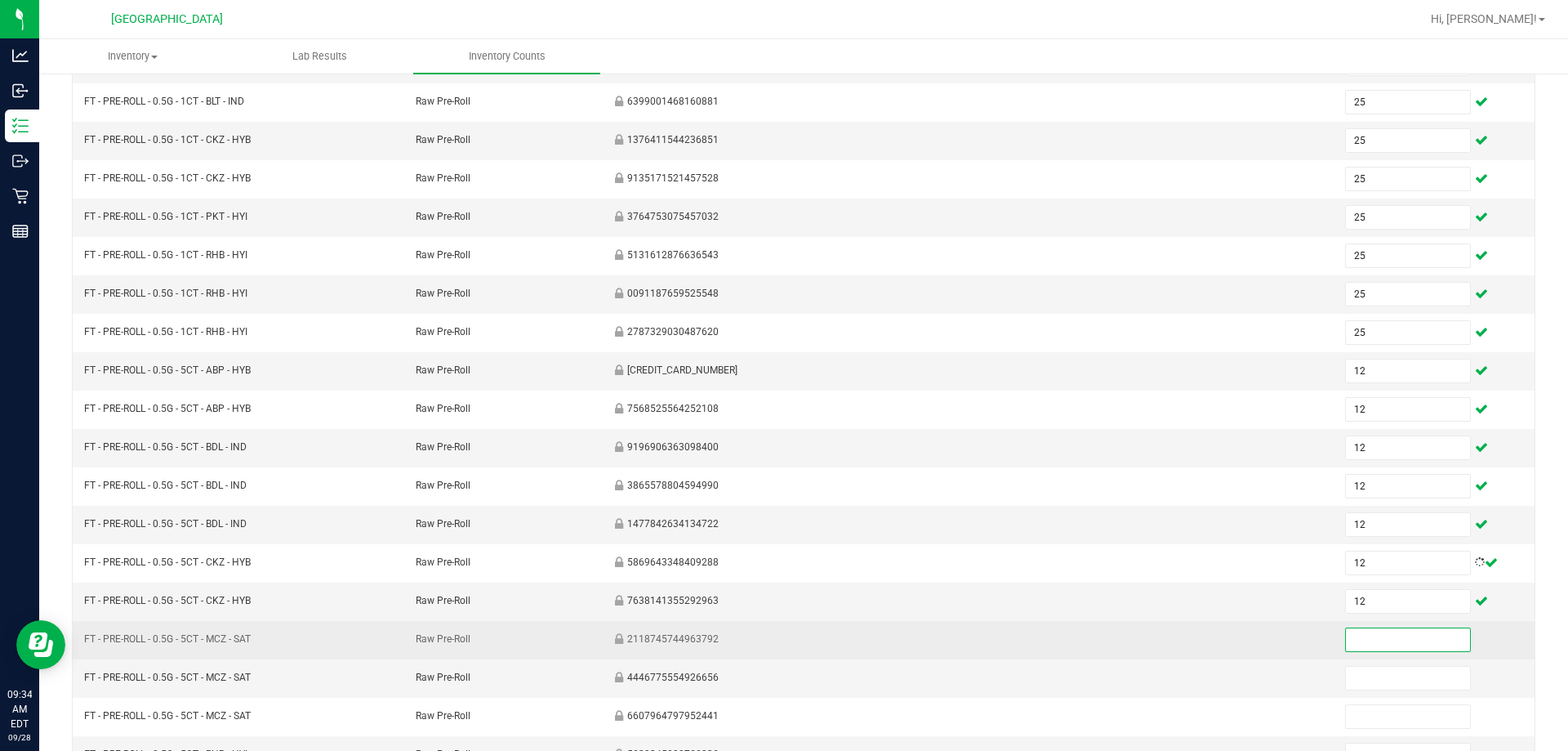
click at [777, 638] on input at bounding box center [1408, 640] width 124 height 23
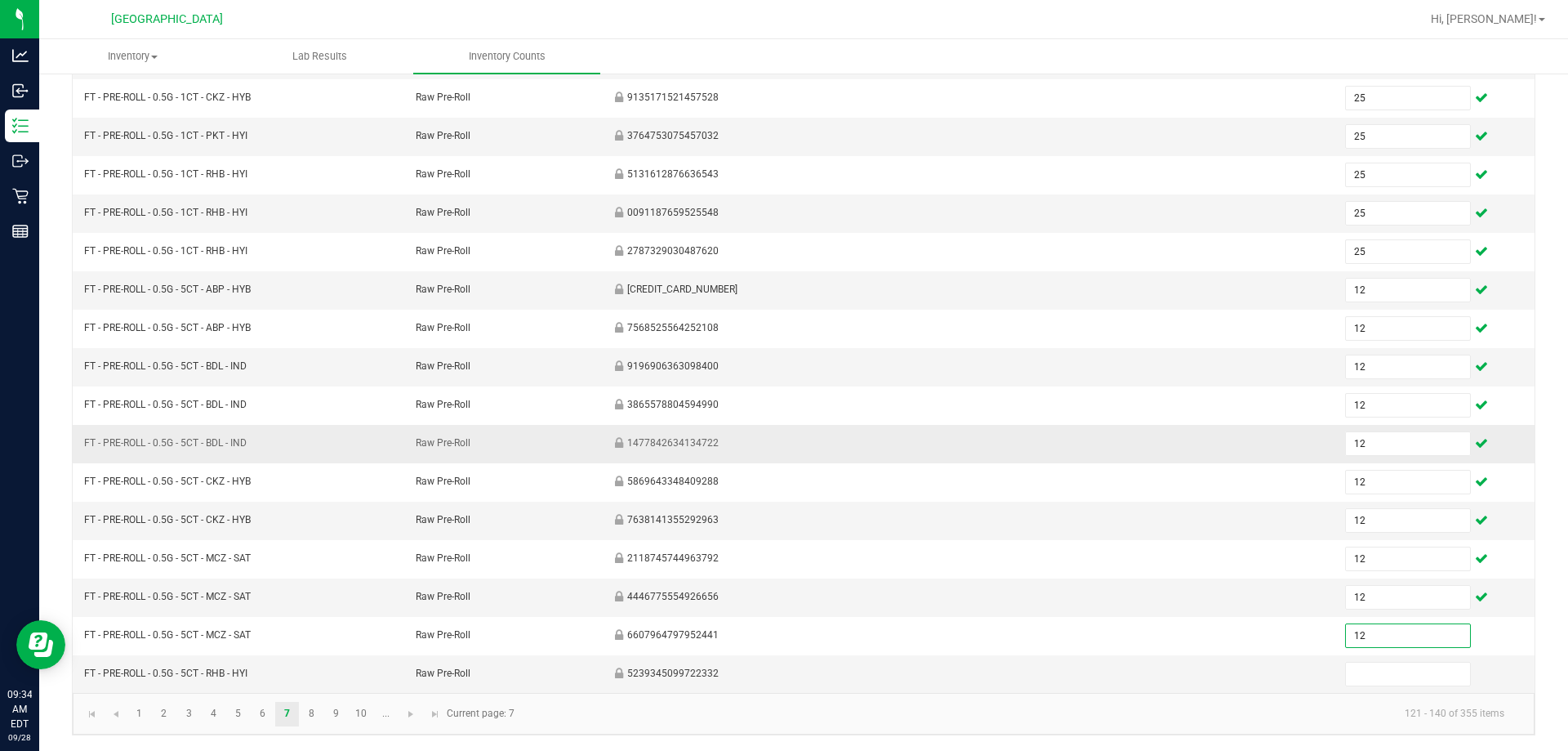
scroll to position [339, 0]
click at [777, 669] on input at bounding box center [1408, 674] width 124 height 23
click at [307, 710] on link "8" at bounding box center [311, 712] width 24 height 24
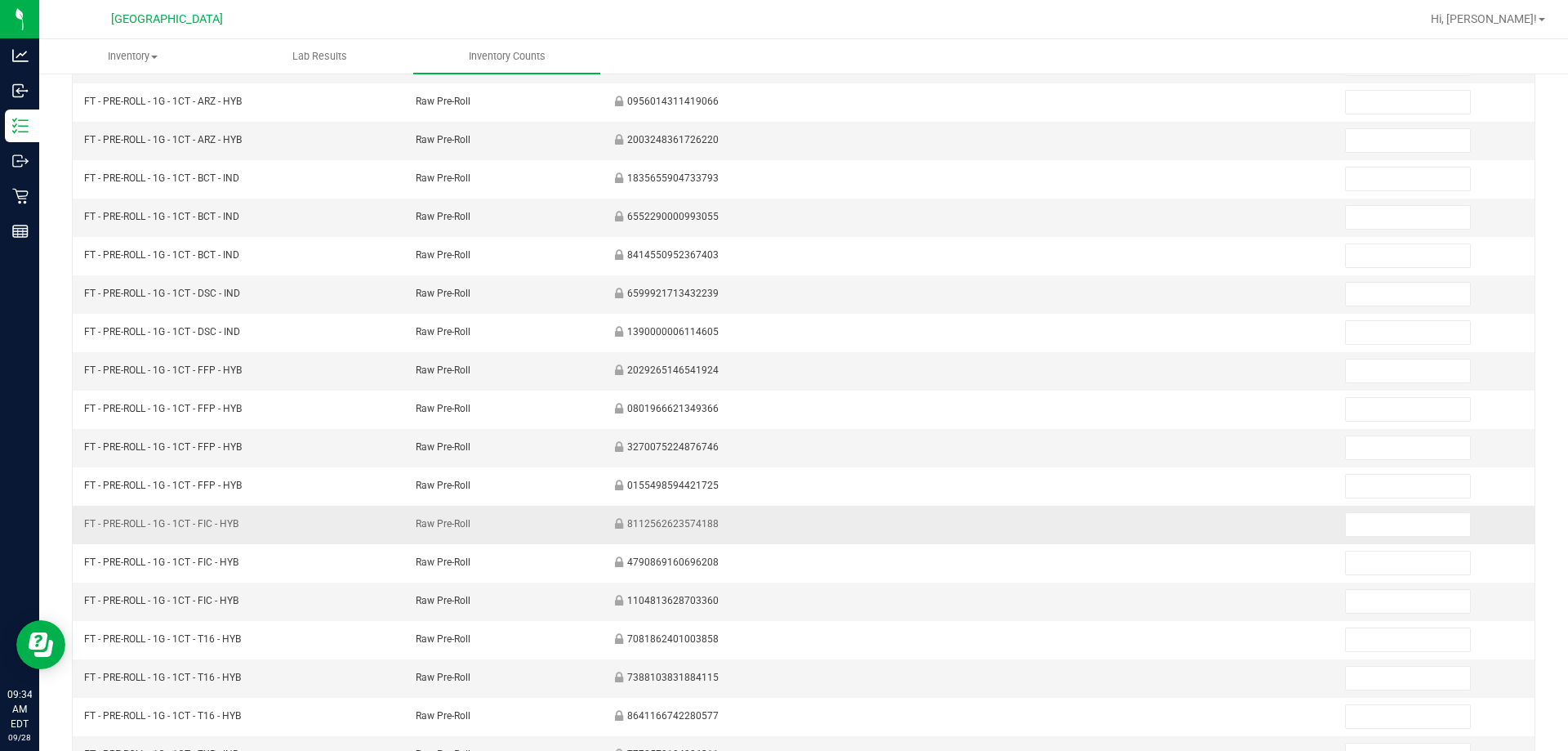
scroll to position [13, 0]
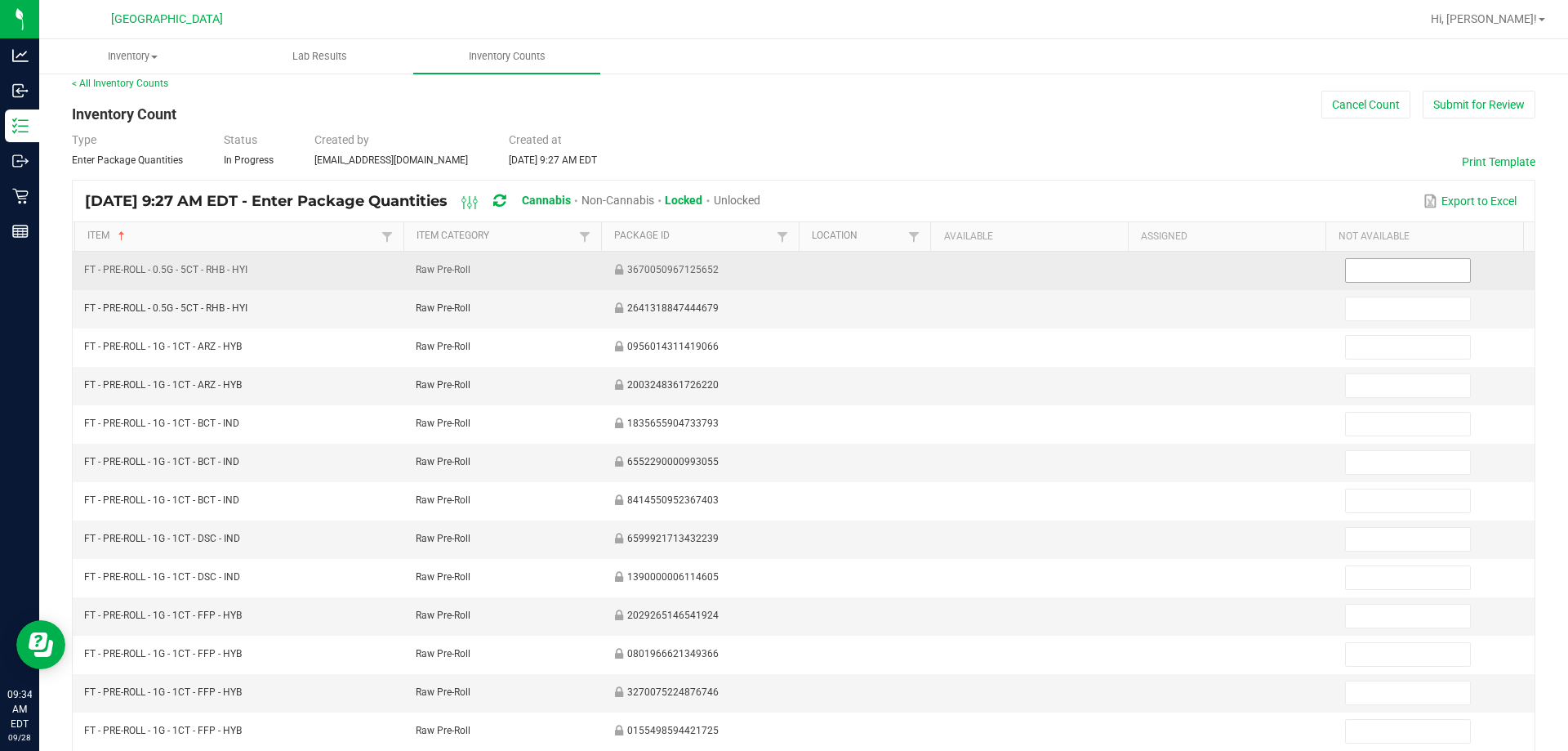
click at [777, 277] on input at bounding box center [1408, 271] width 124 height 23
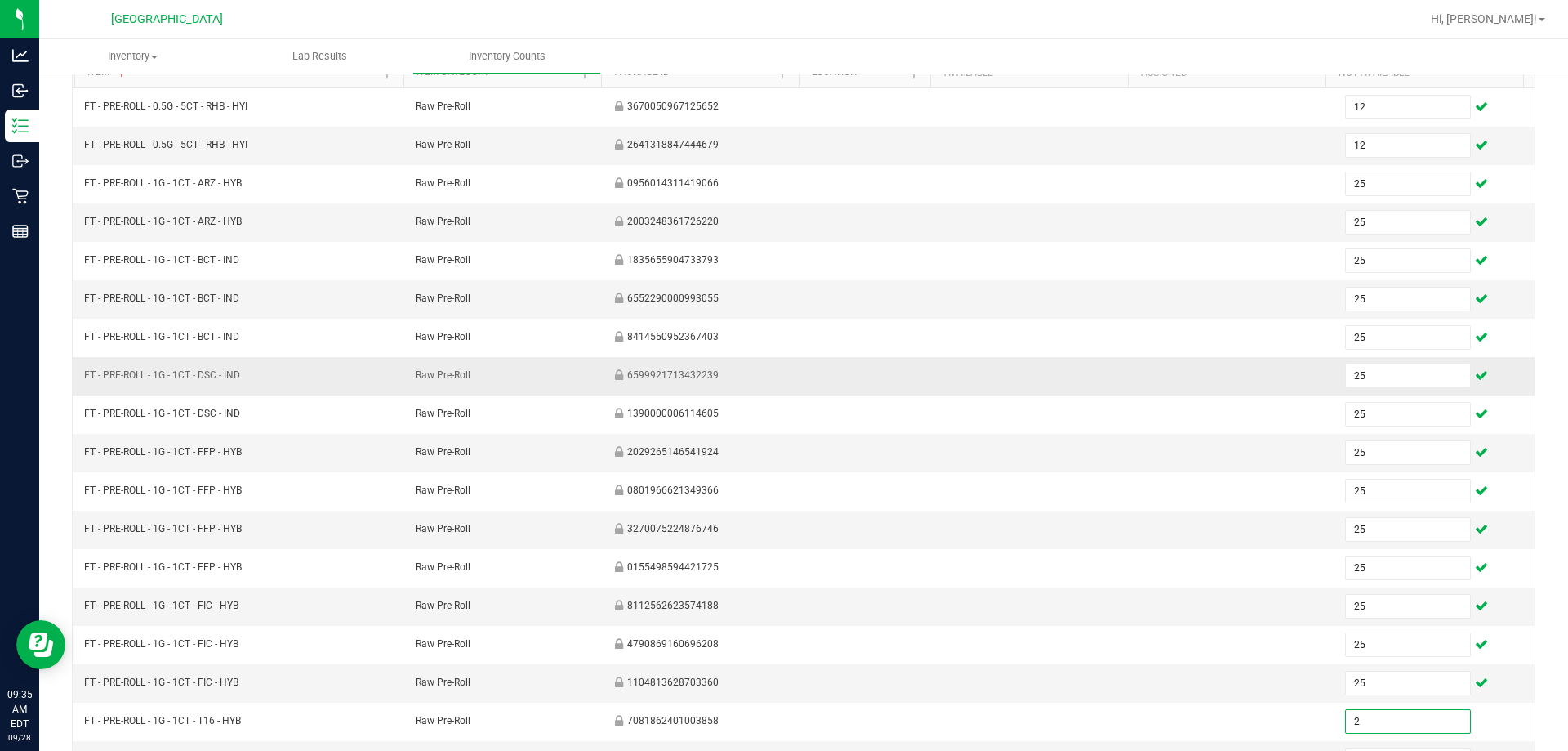
scroll to position [196, 0]
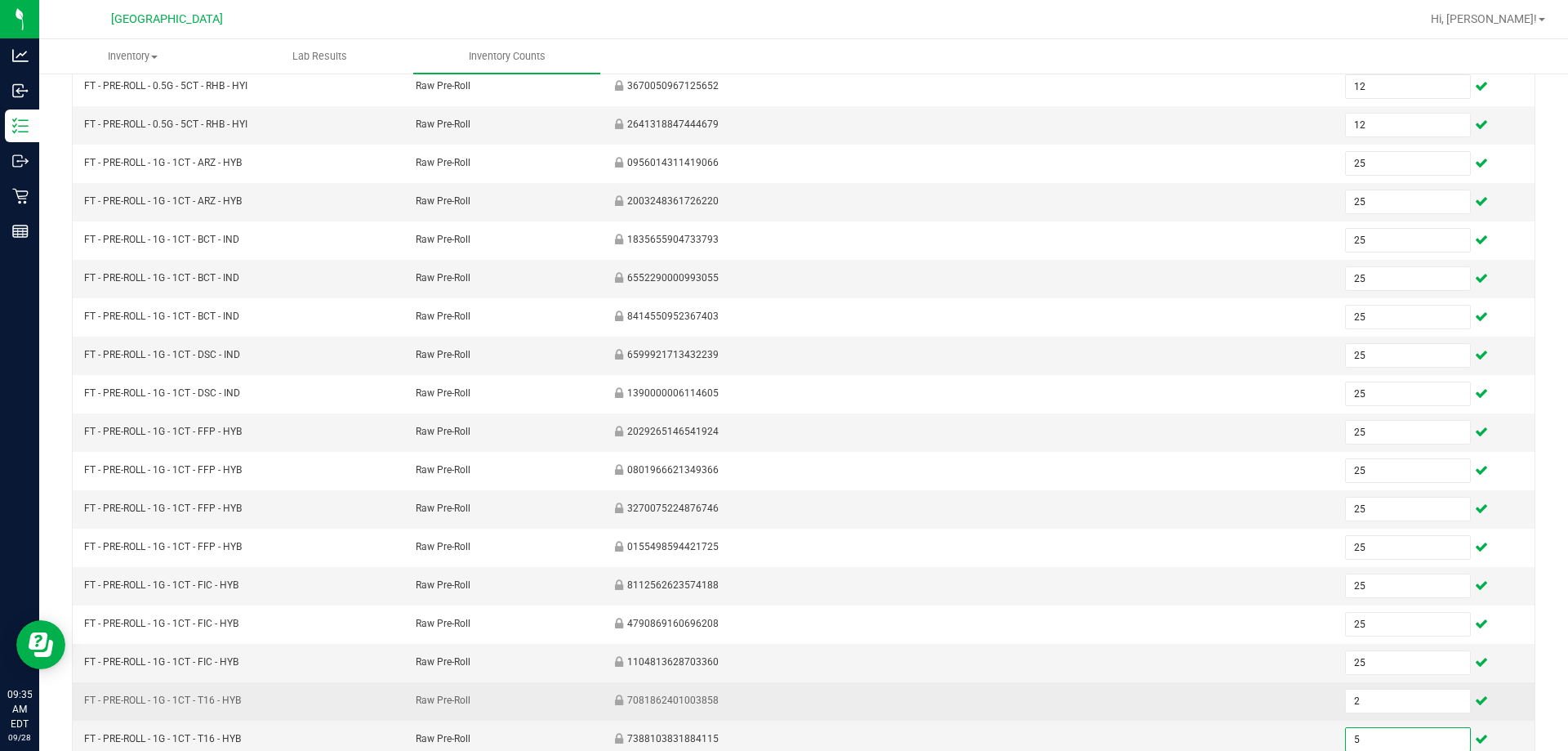
click at [777, 683] on td "2" at bounding box center [1435, 702] width 199 height 39
click at [777, 691] on input "2" at bounding box center [1408, 701] width 124 height 23
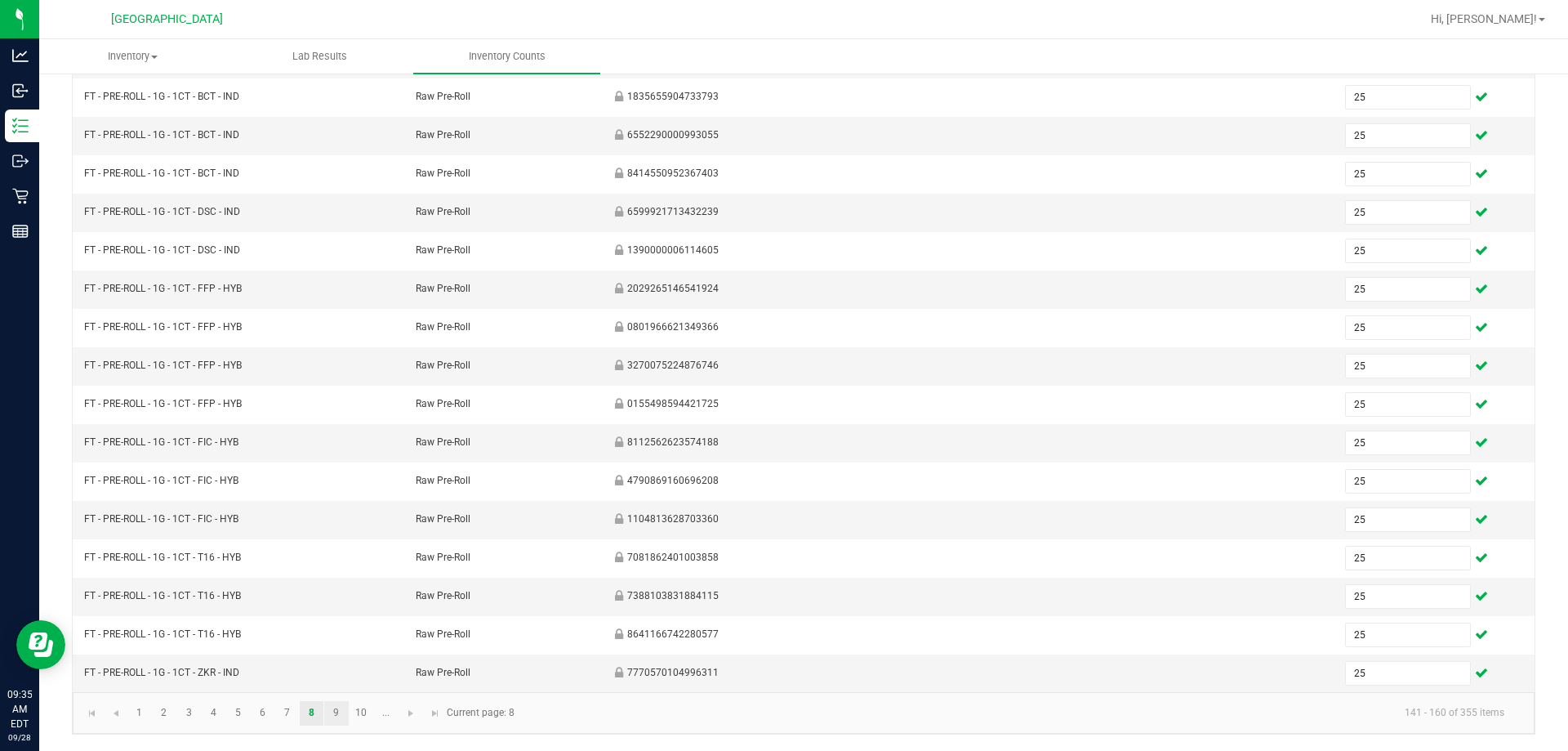
click at [344, 715] on link "9" at bounding box center [336, 712] width 24 height 24
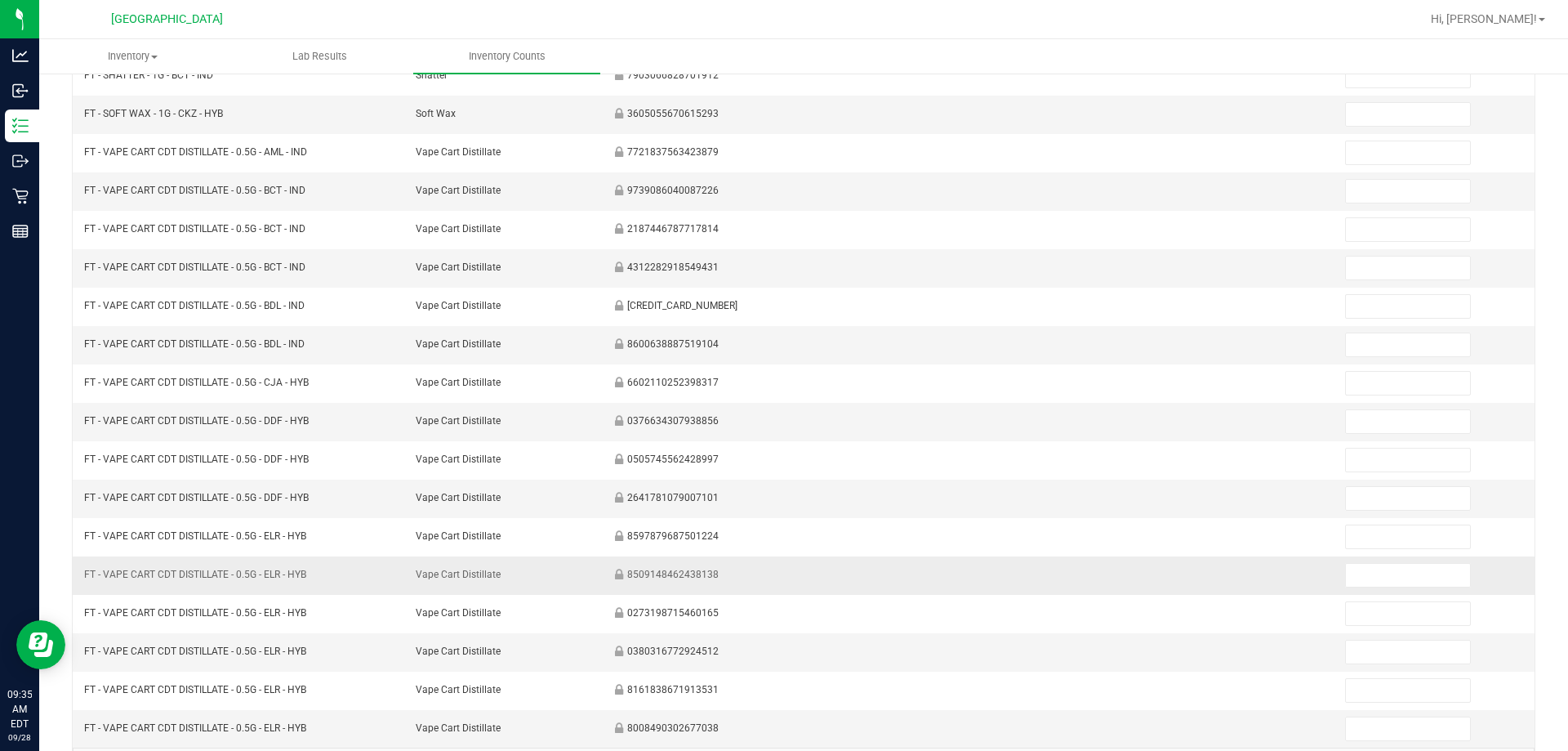
scroll to position [13, 0]
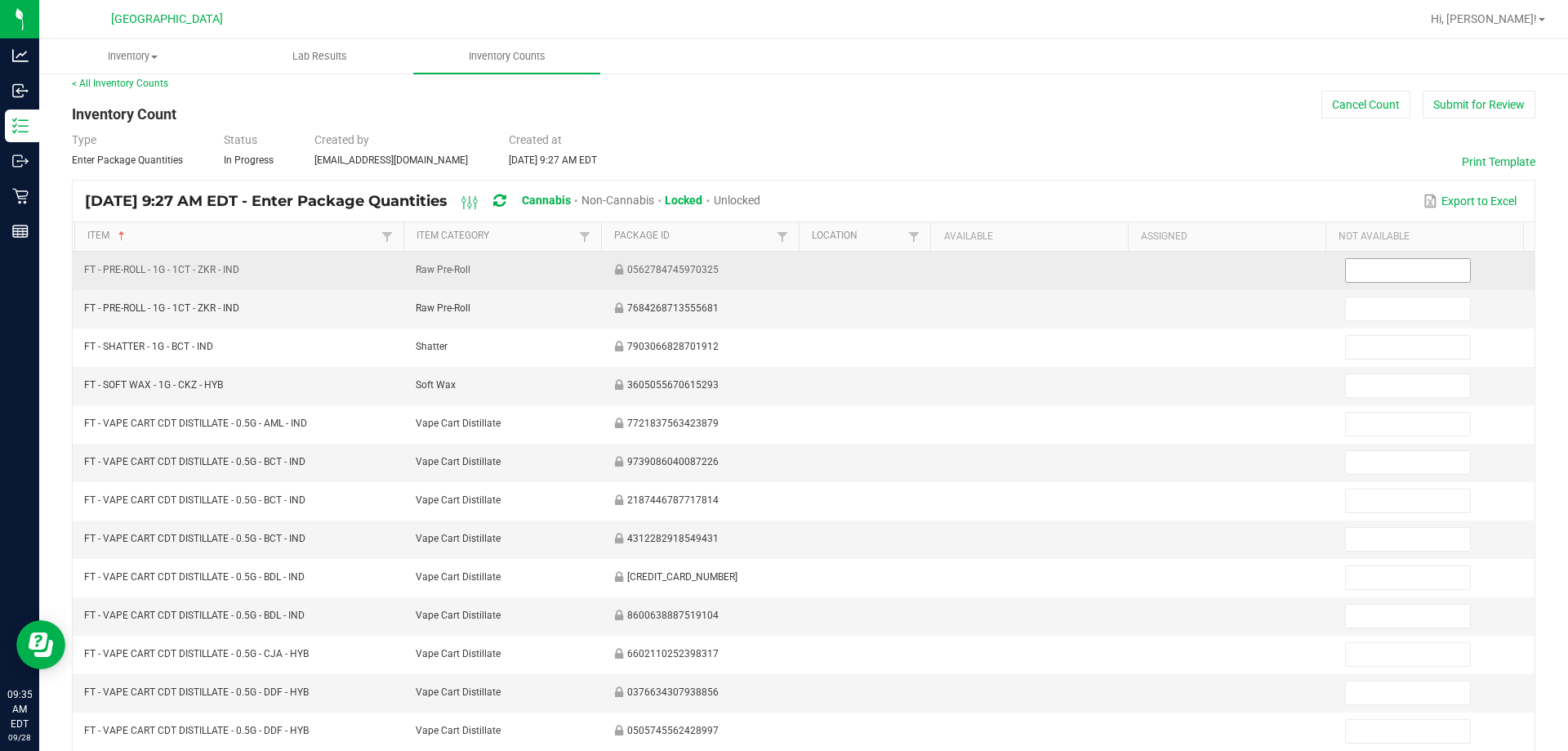
click at [777, 267] on input at bounding box center [1408, 271] width 124 height 23
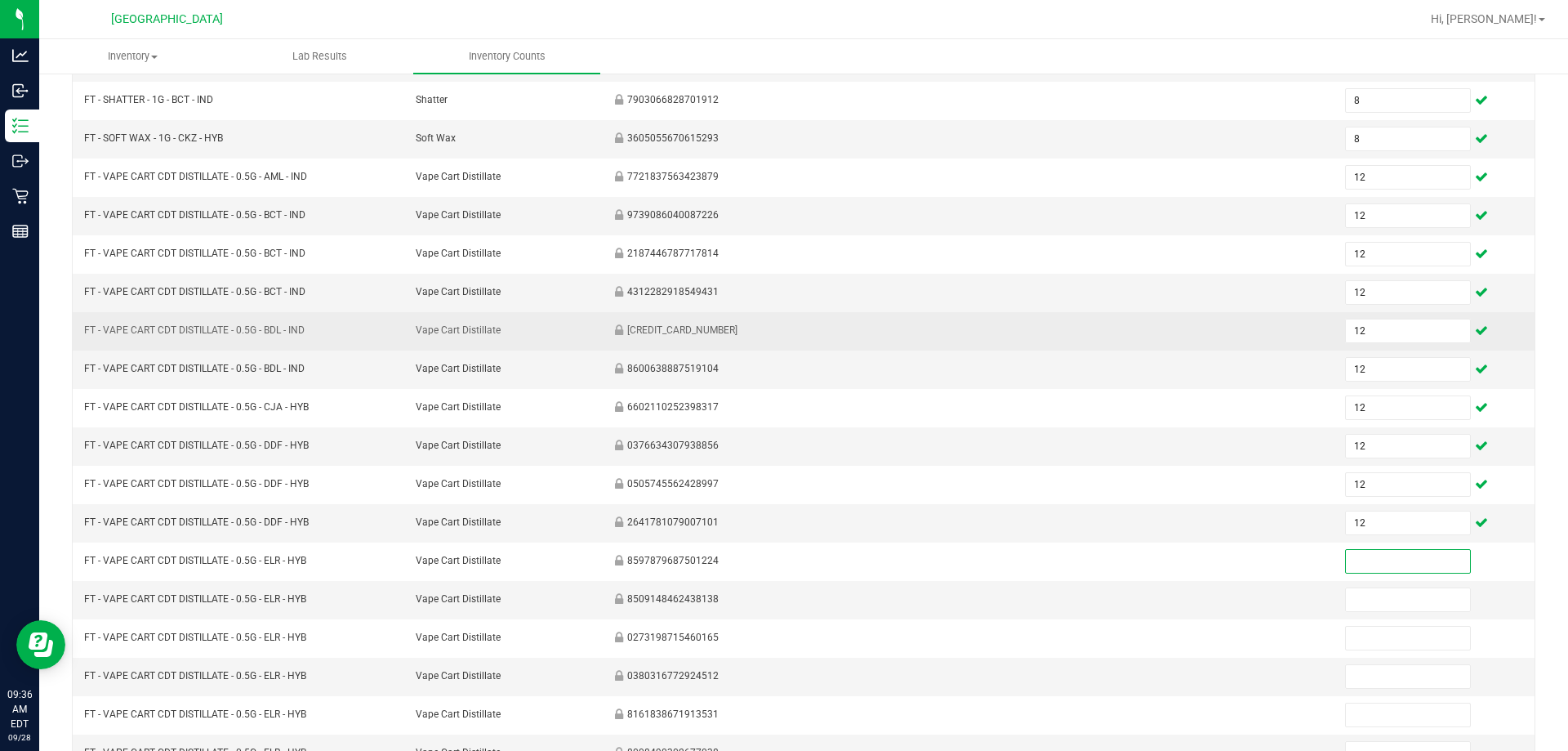
scroll to position [339, 0]
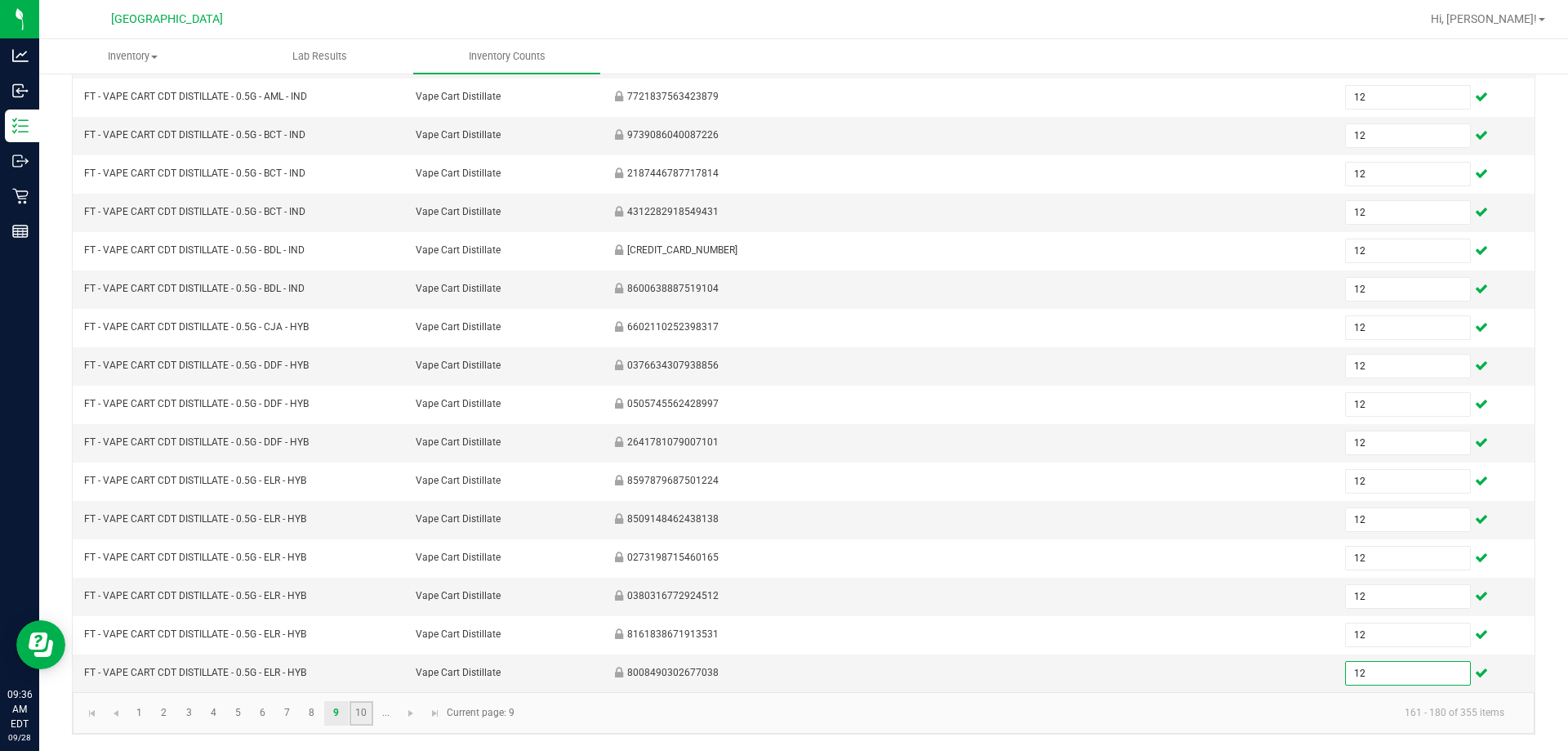
click at [361, 711] on link "10" at bounding box center [361, 712] width 24 height 24
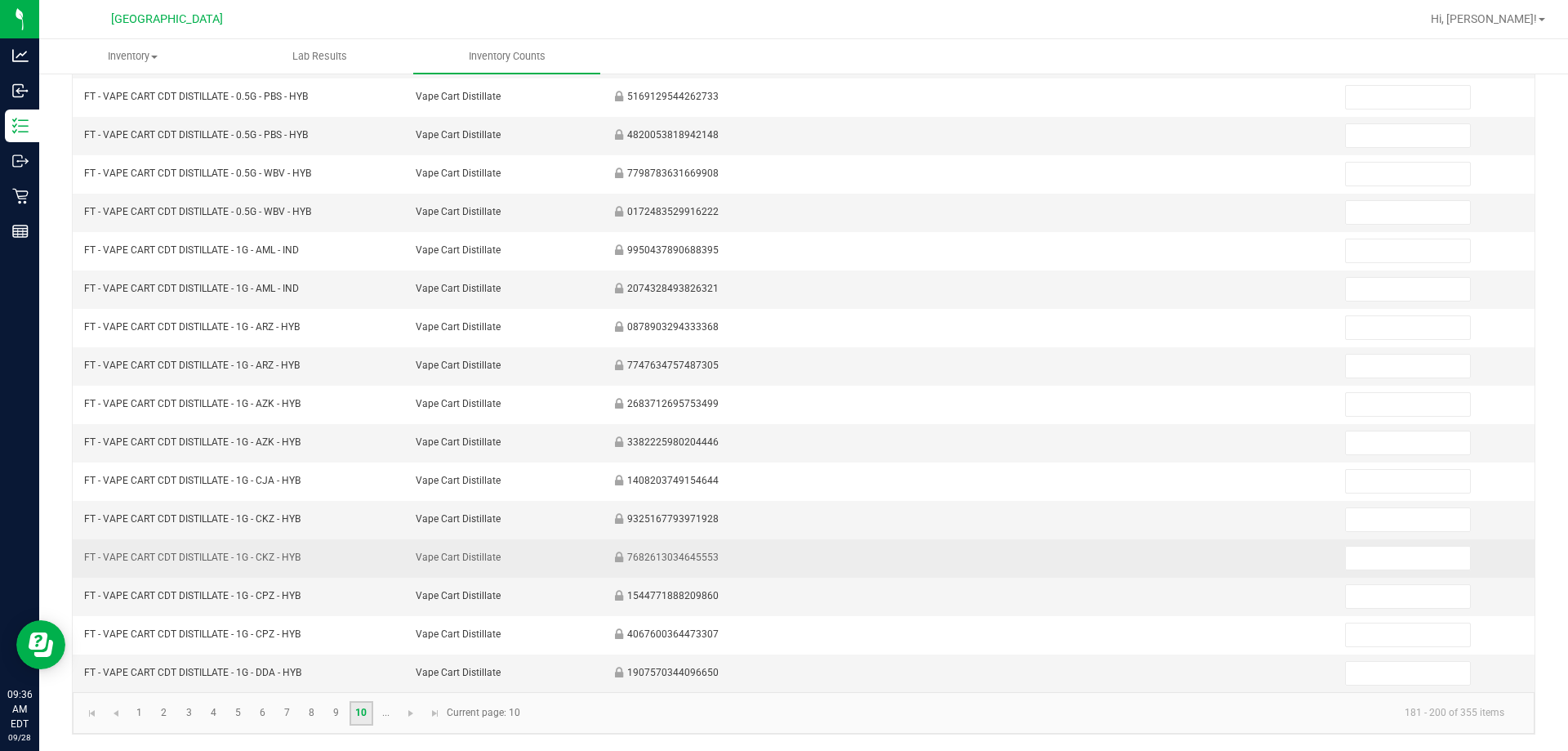
scroll to position [94, 0]
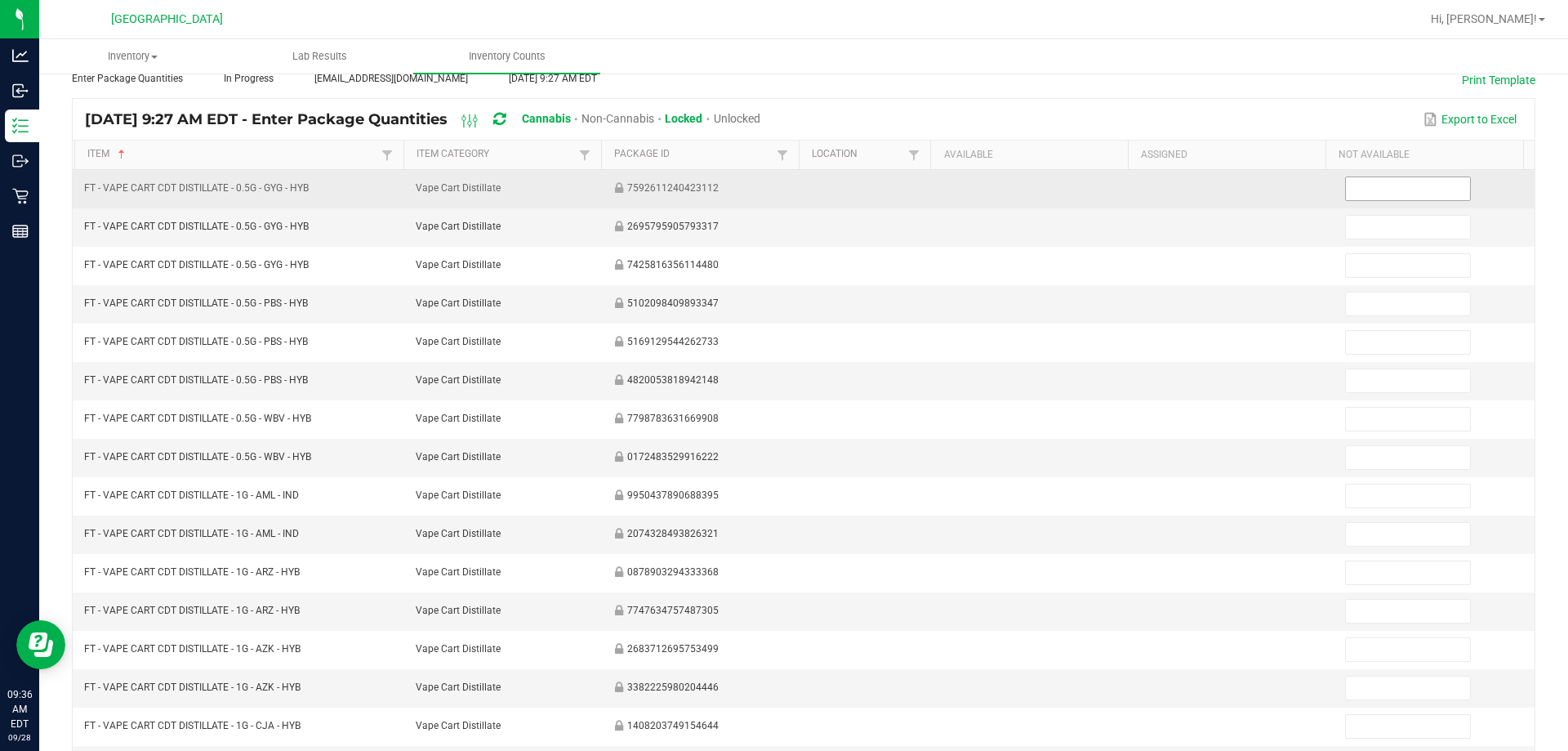
click at [777, 185] on input at bounding box center [1408, 188] width 124 height 23
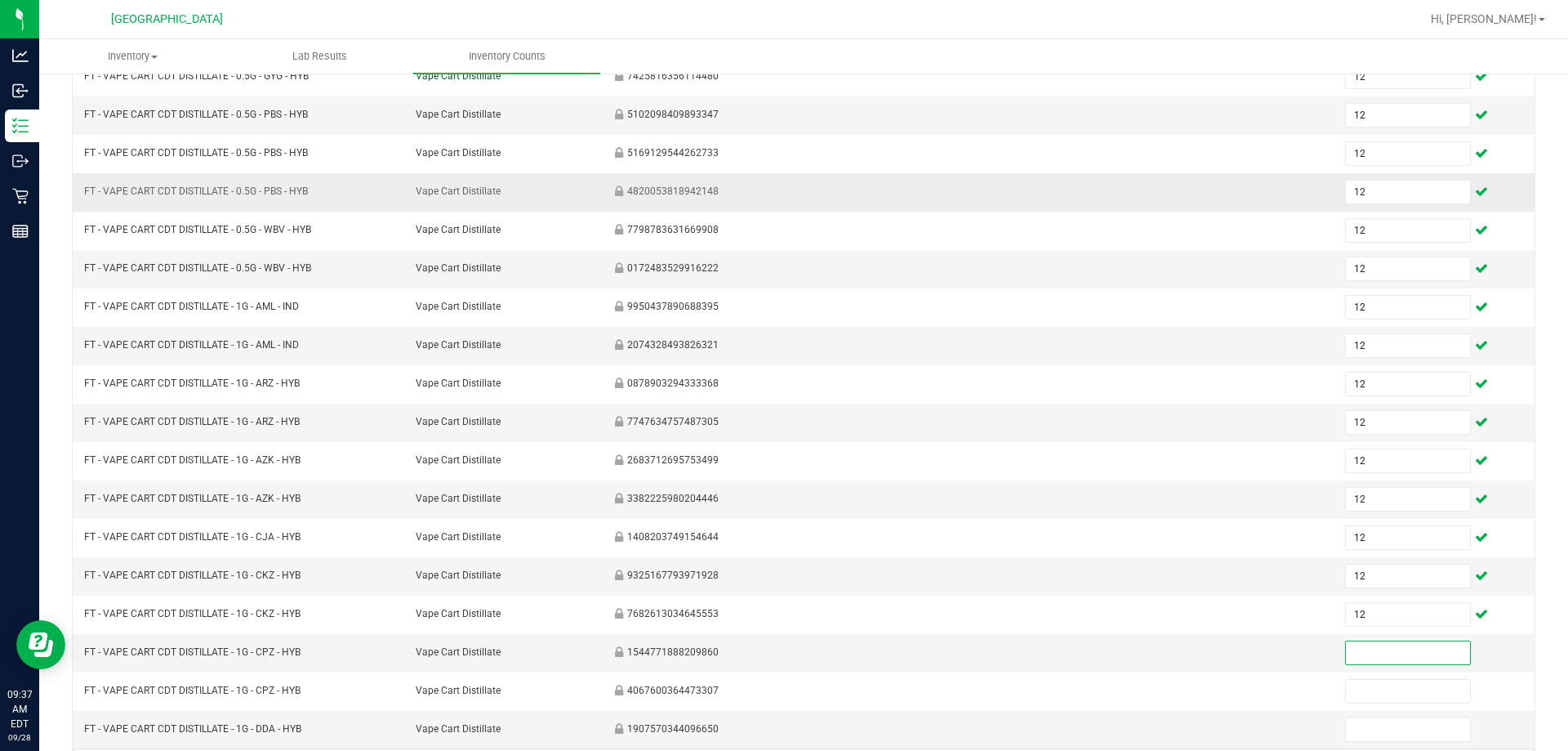
scroll to position [339, 0]
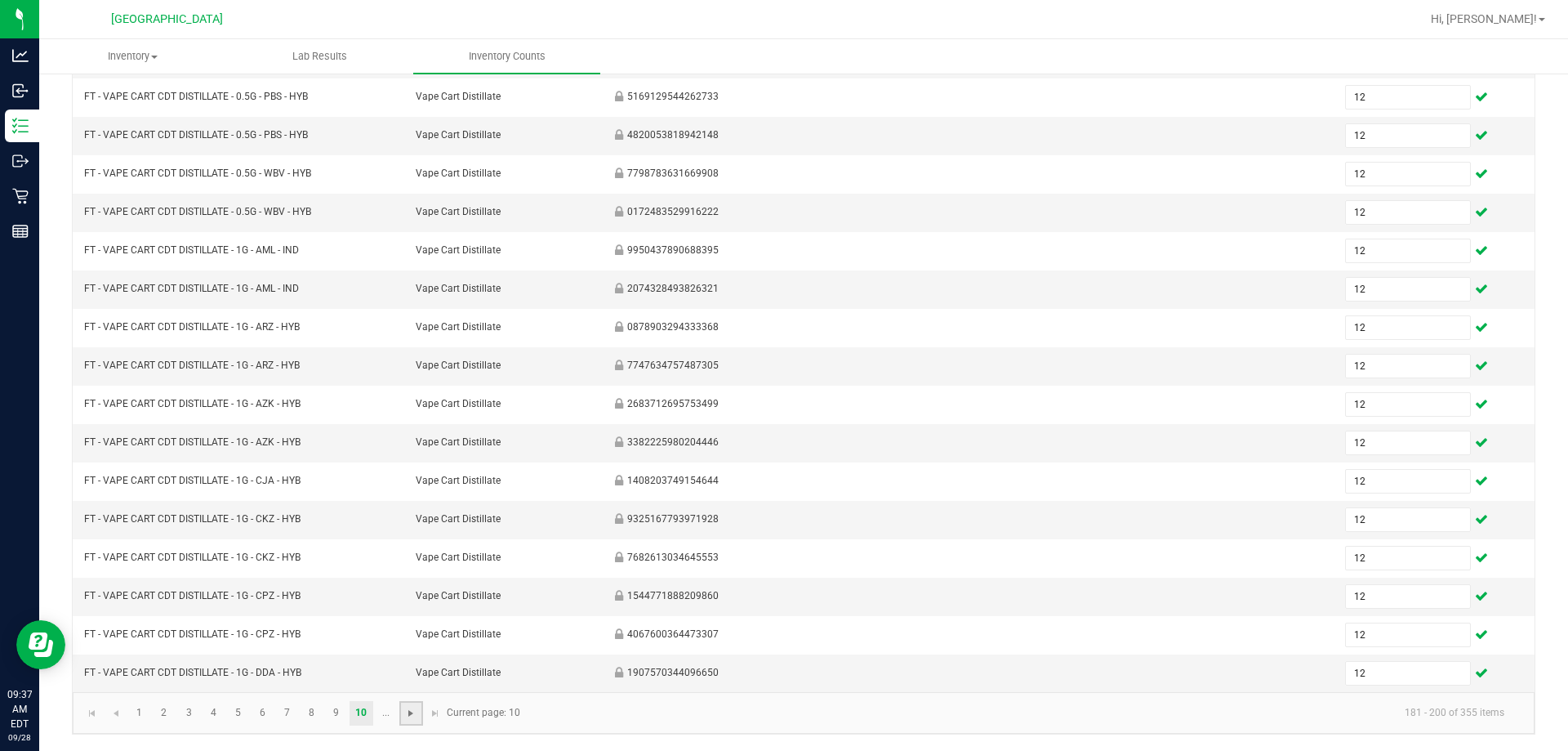
click at [409, 710] on span "Go to the next page" at bounding box center [411, 713] width 14 height 14
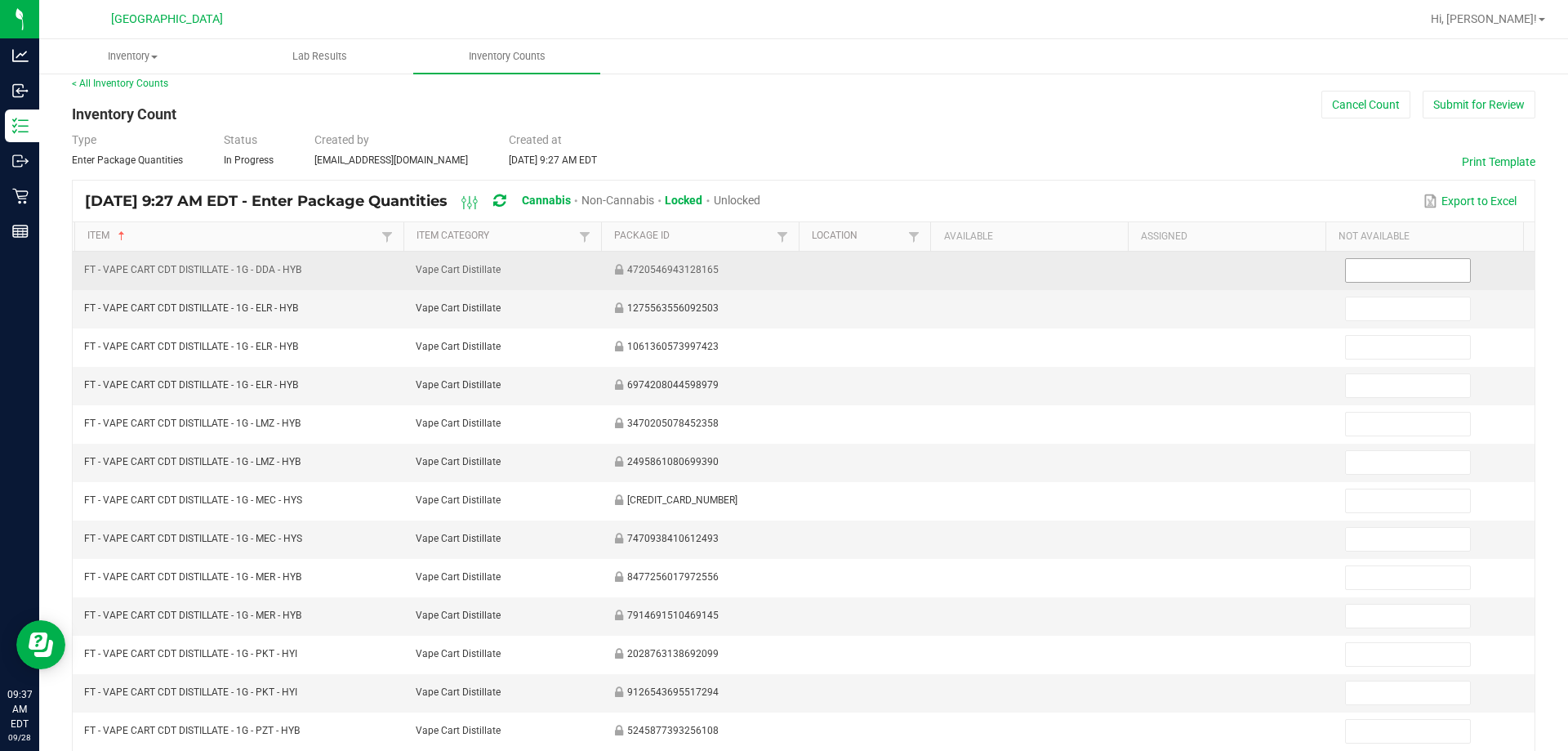
click at [777, 265] on input at bounding box center [1408, 271] width 124 height 23
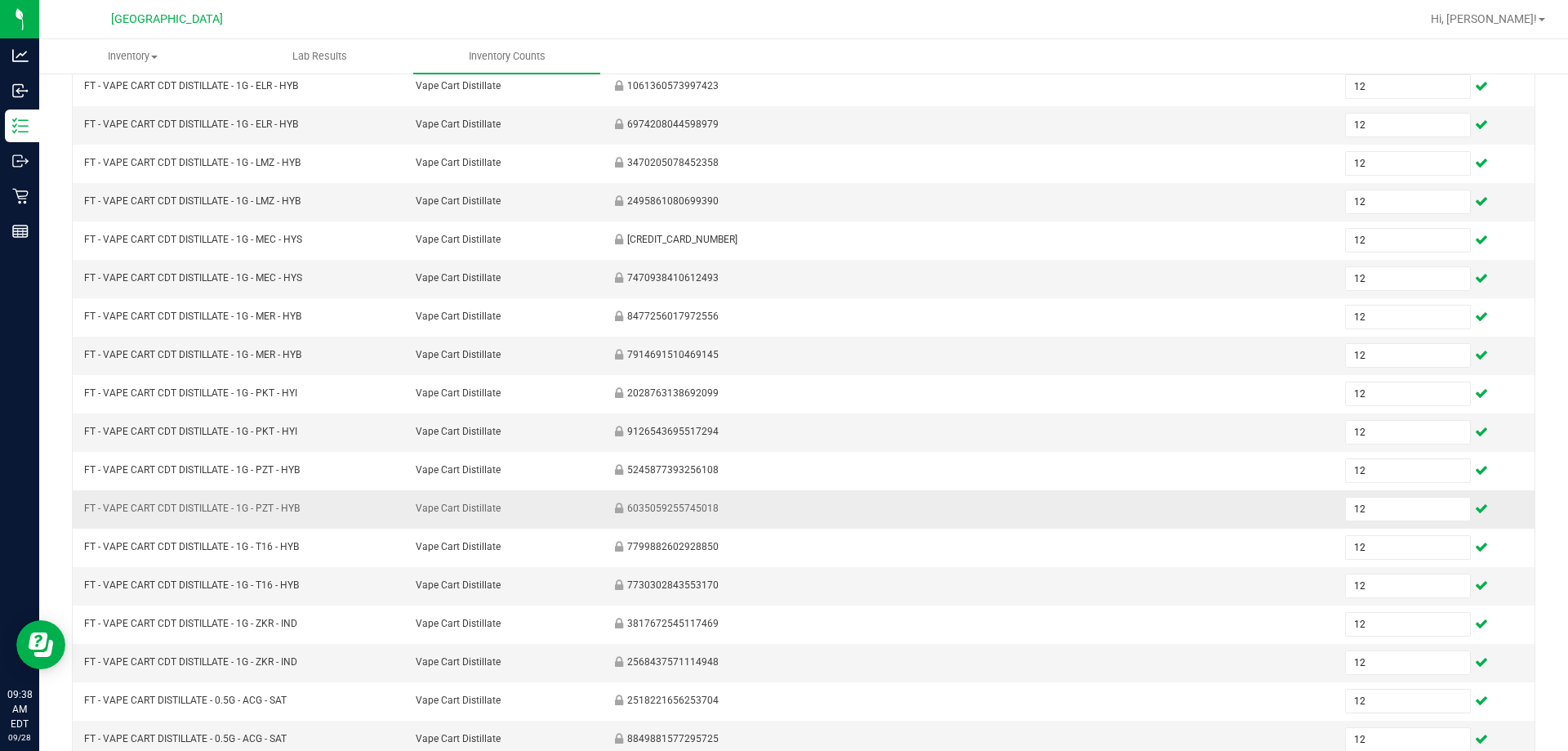
scroll to position [339, 0]
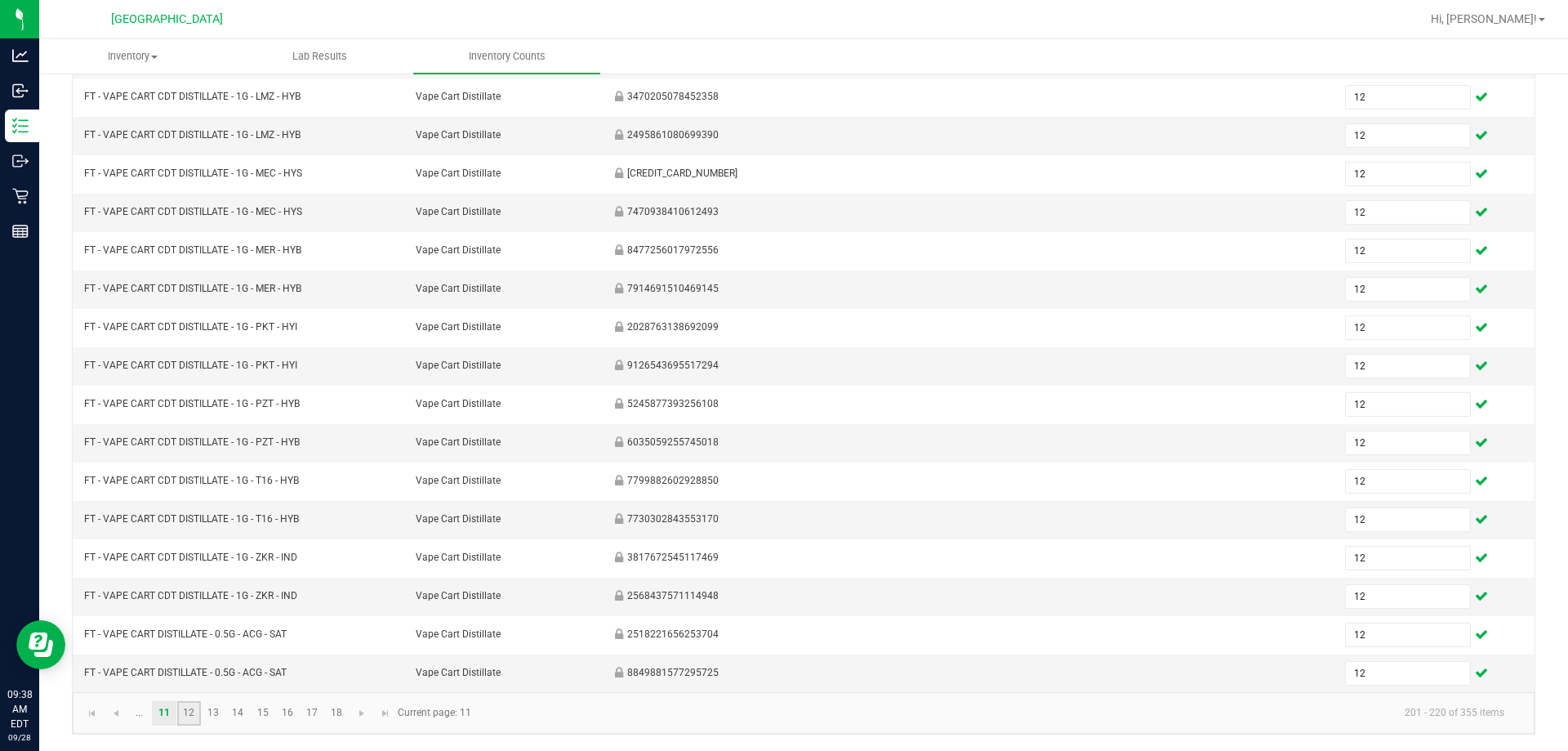
click at [197, 713] on link "12" at bounding box center [188, 712] width 24 height 24
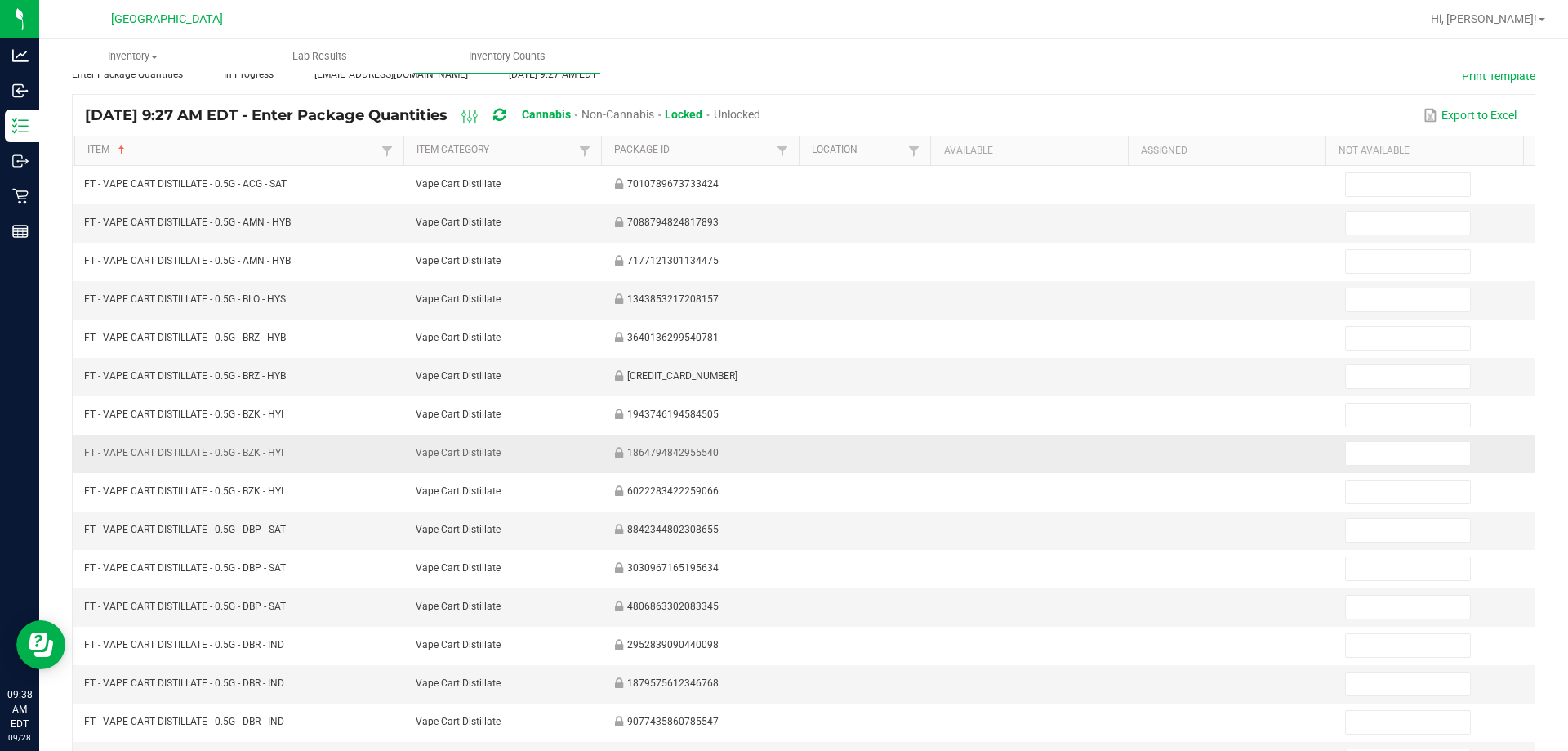
scroll to position [13, 0]
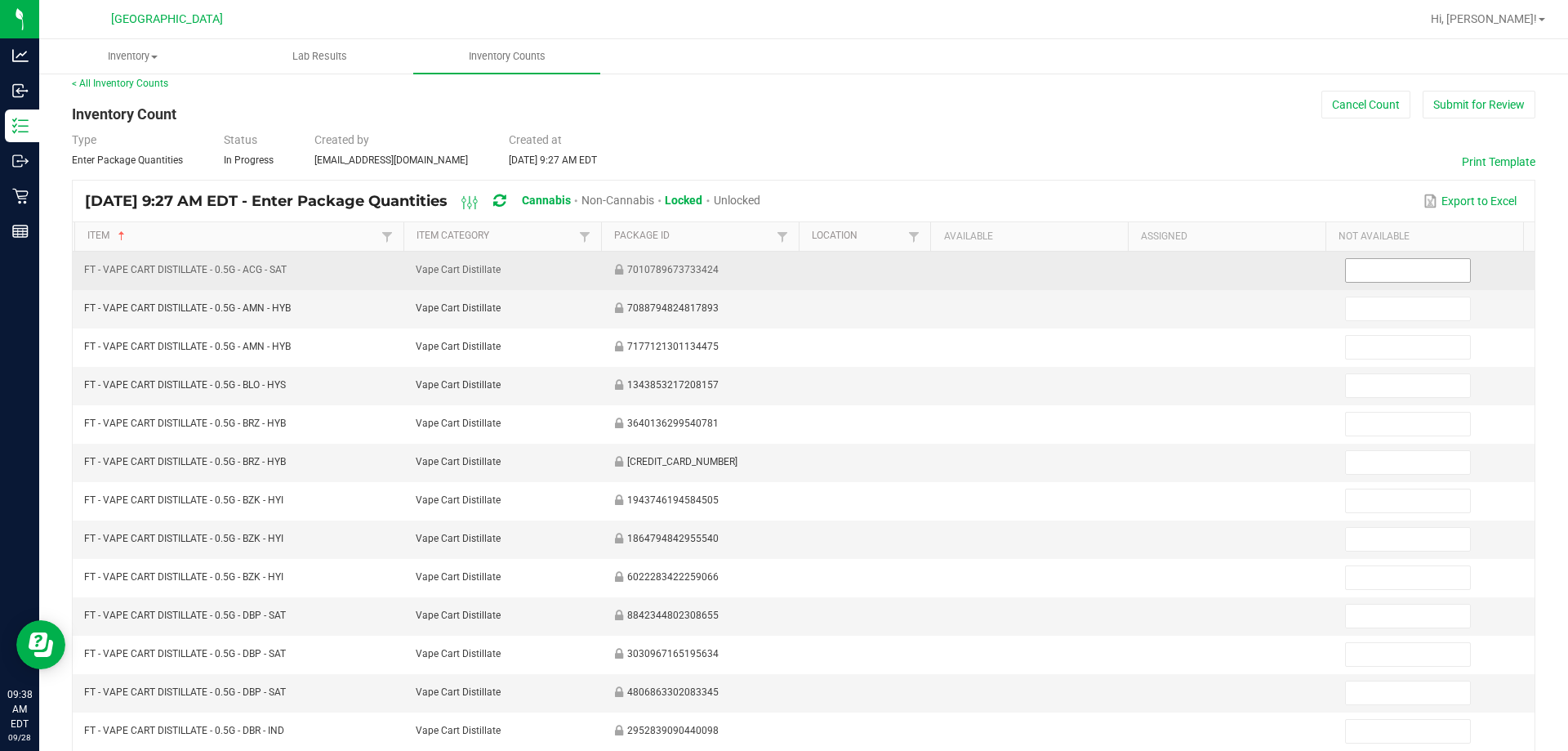
click at [777, 264] on input at bounding box center [1408, 271] width 124 height 23
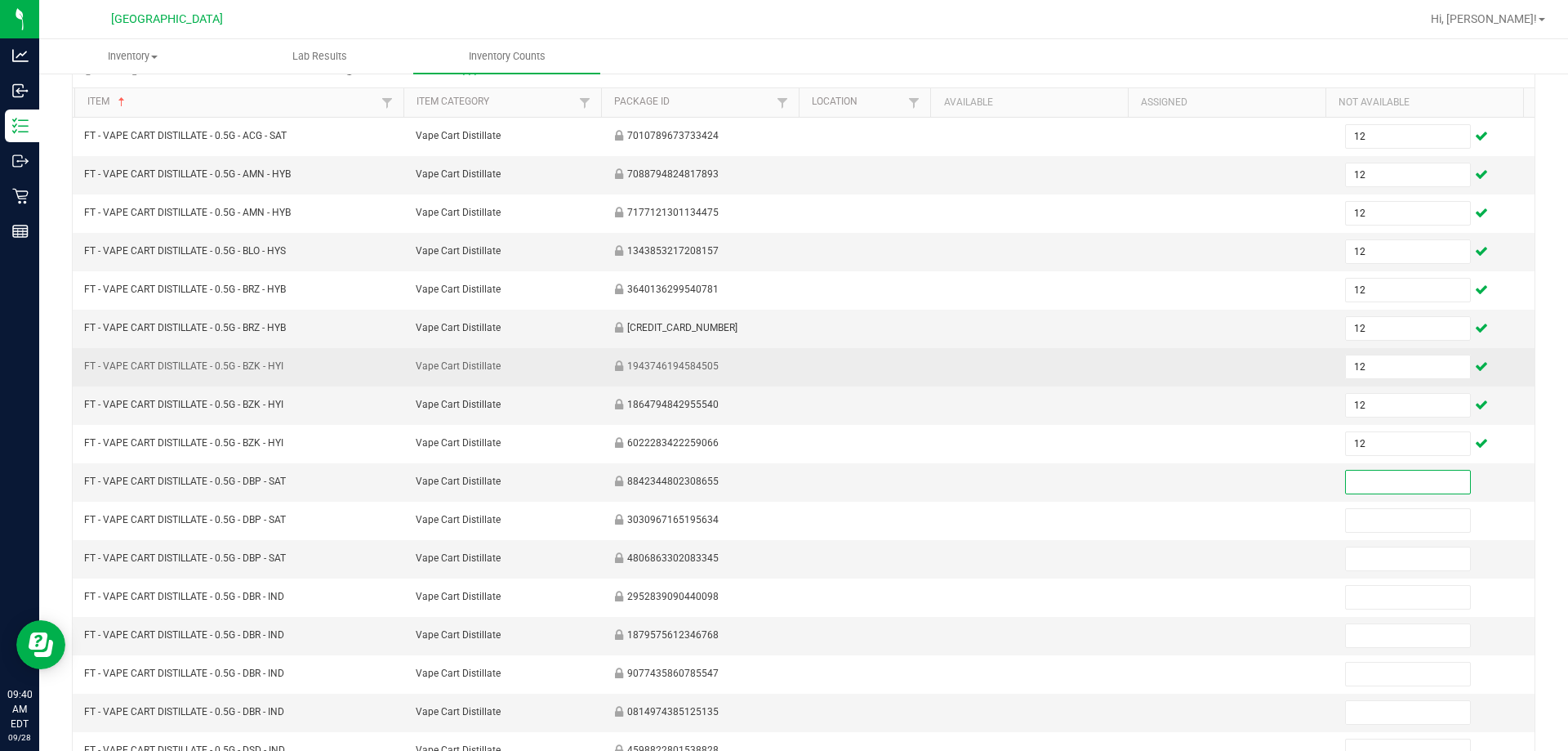
scroll to position [176, 0]
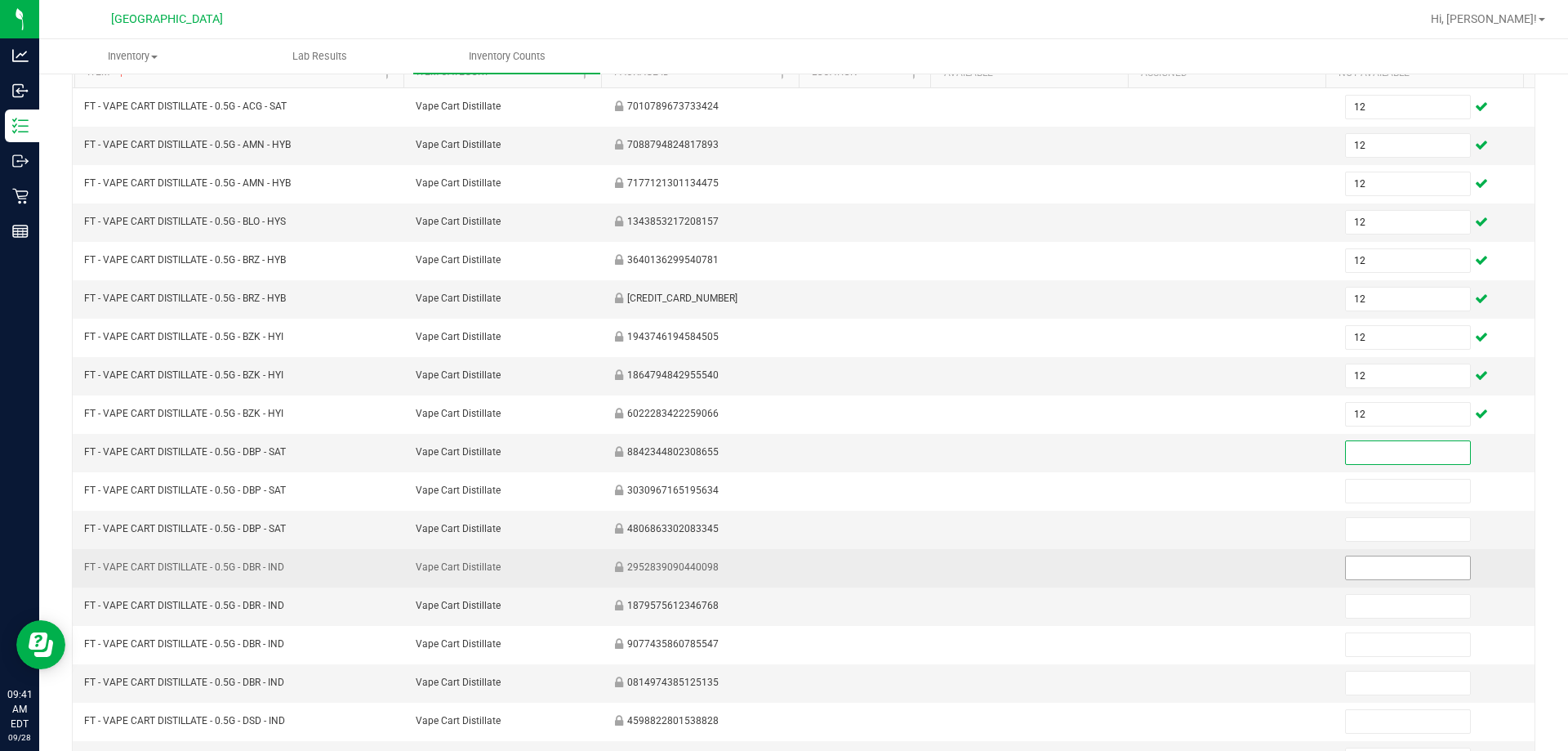
click at [777, 575] on input at bounding box center [1408, 568] width 124 height 23
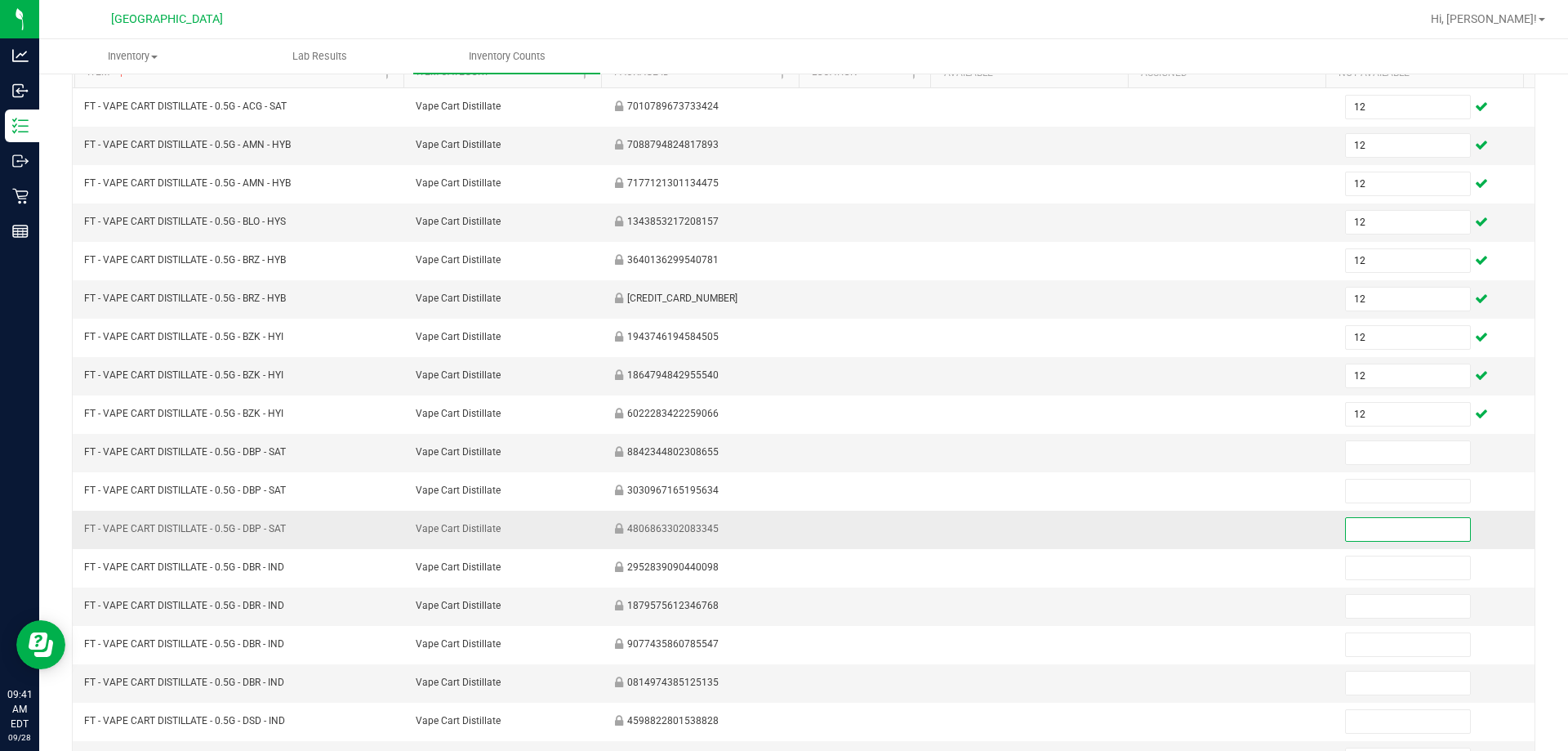
click at [777, 531] on input at bounding box center [1408, 530] width 124 height 23
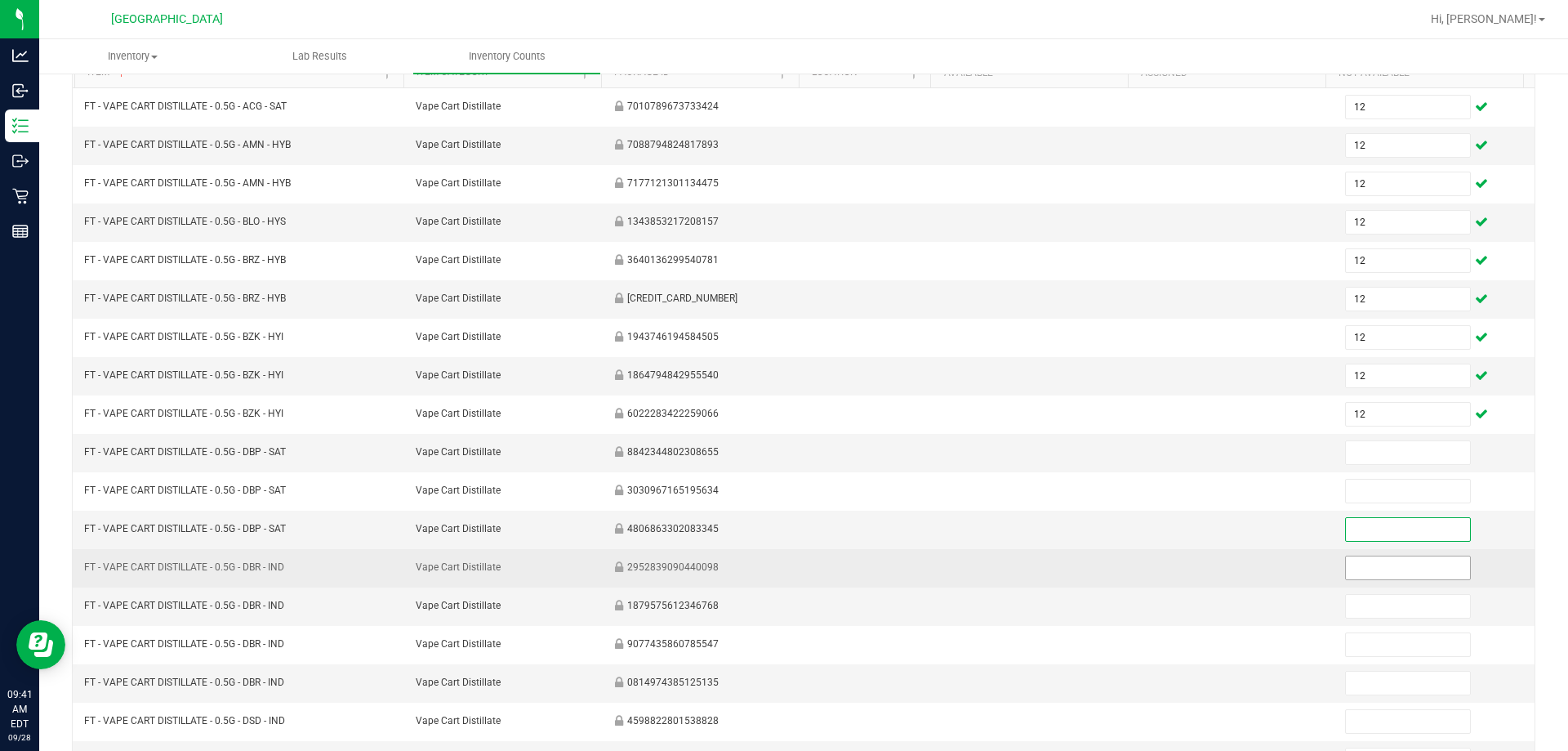
click at [777, 557] on input at bounding box center [1408, 568] width 124 height 23
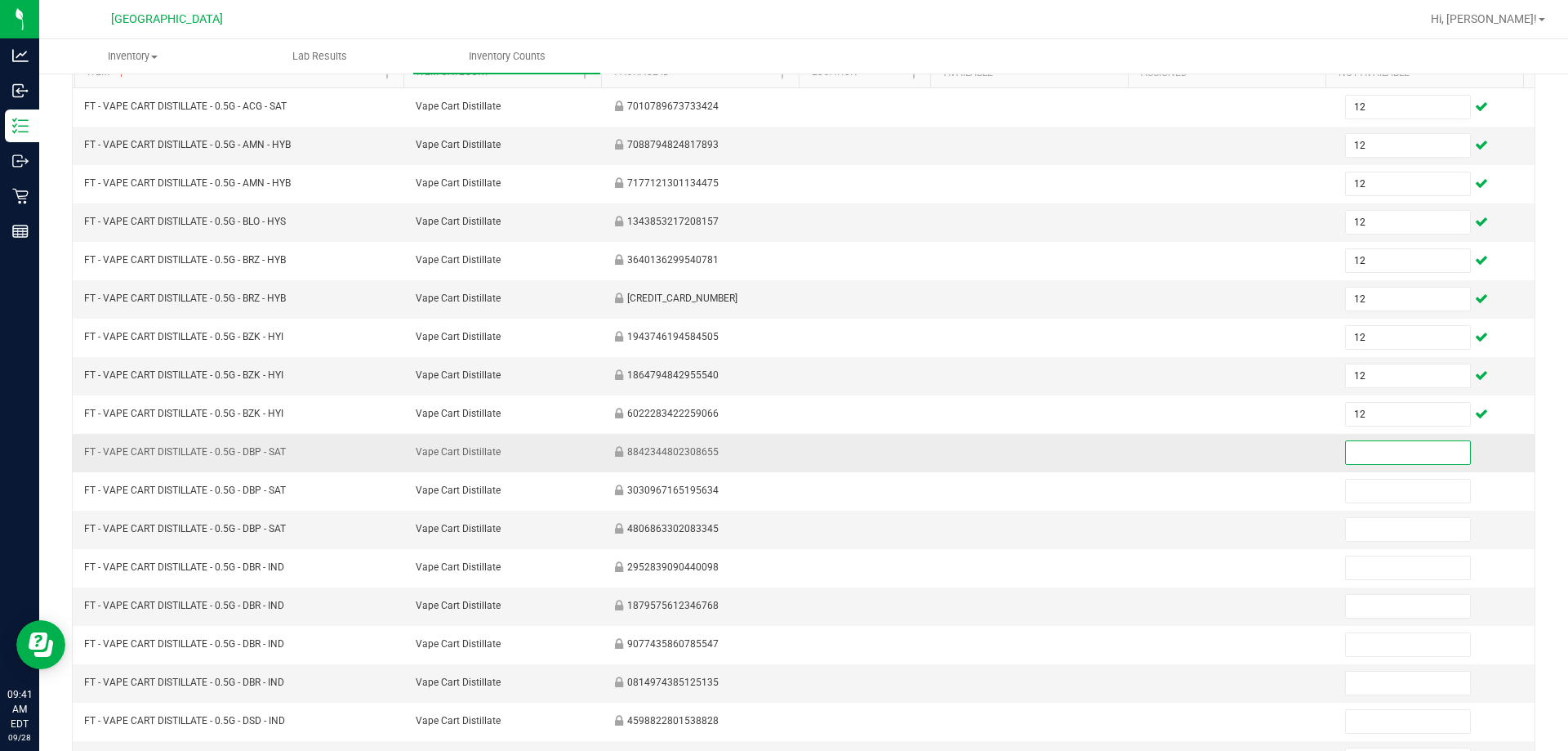
click at [777, 458] on input at bounding box center [1408, 452] width 124 height 23
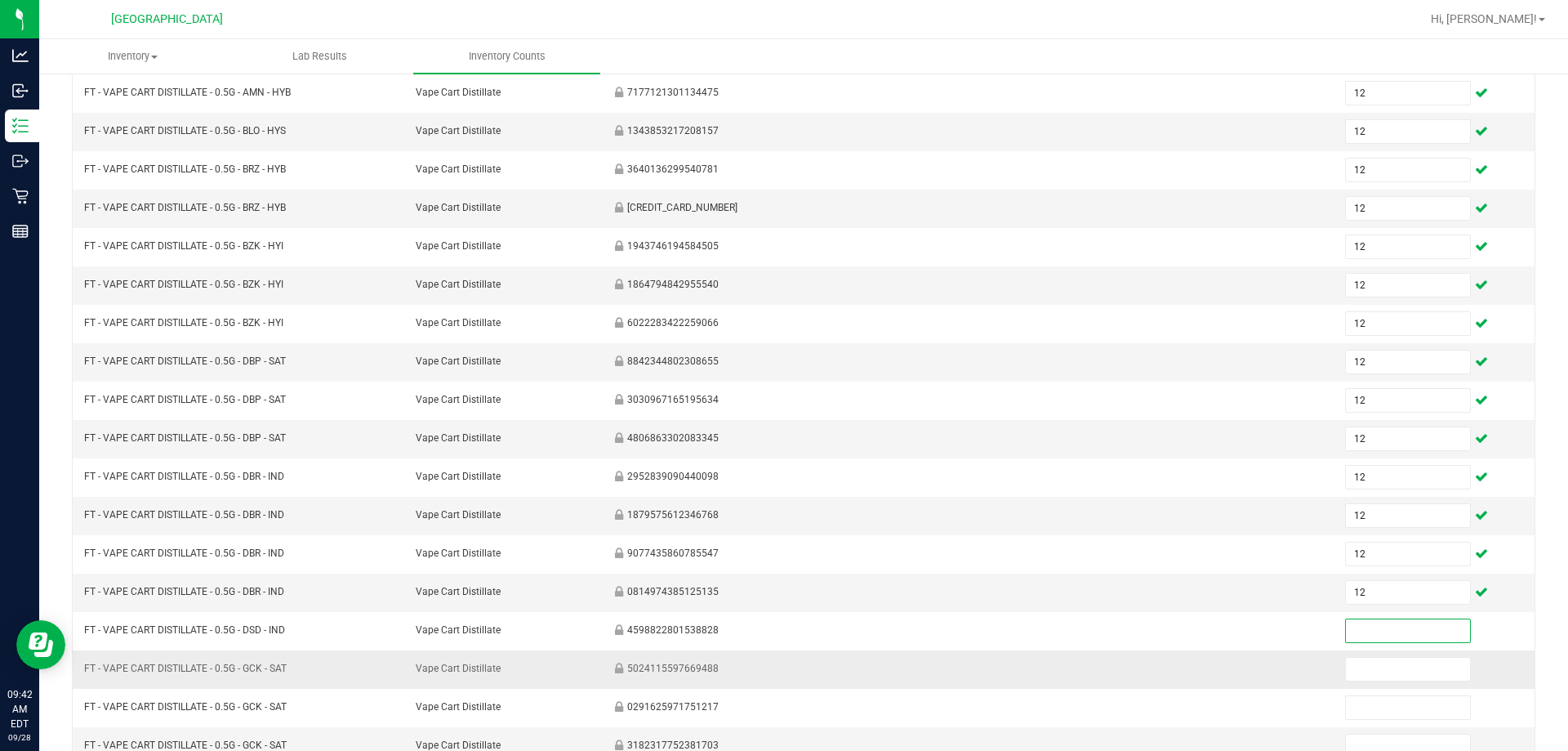
scroll to position [339, 0]
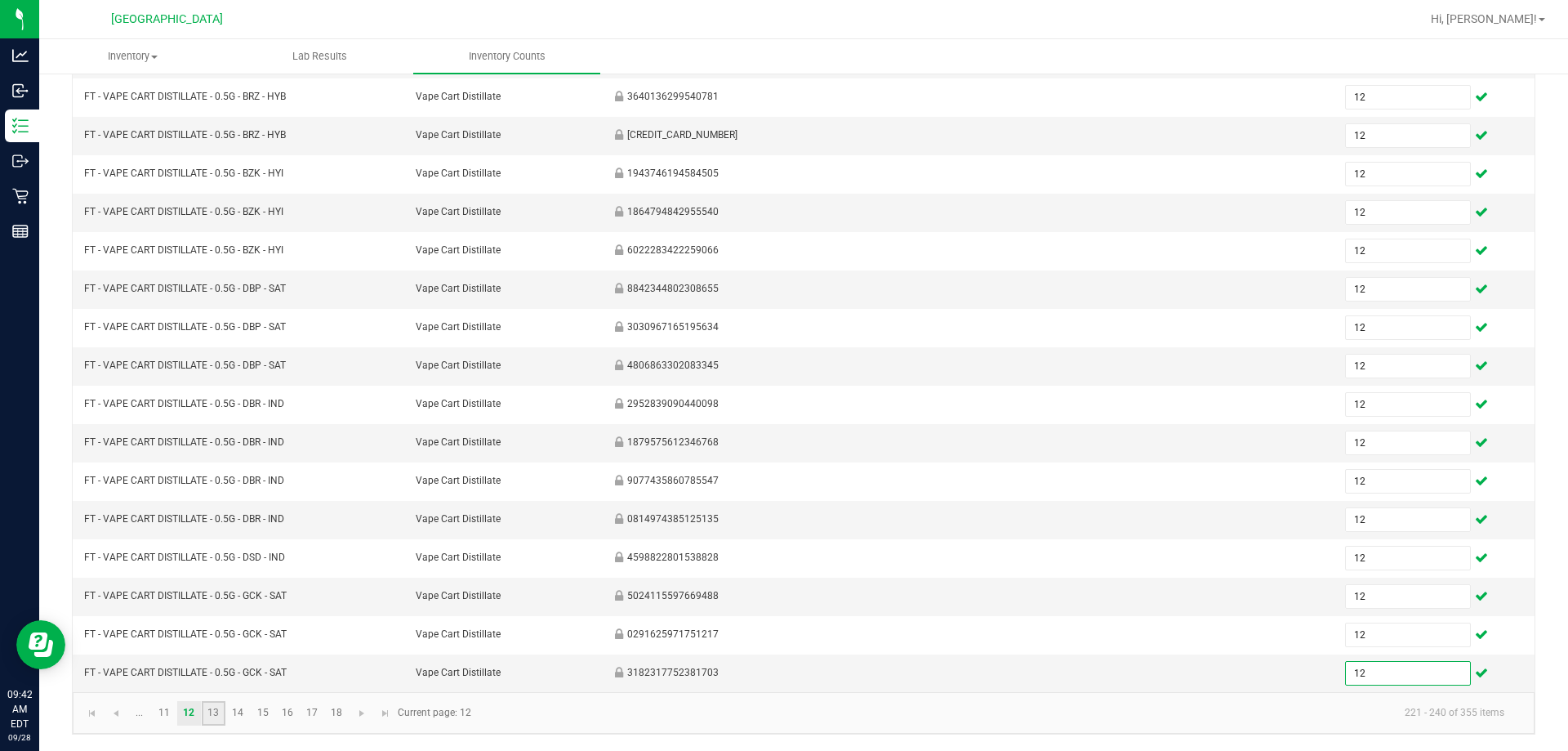
click at [216, 715] on link "13" at bounding box center [214, 712] width 24 height 24
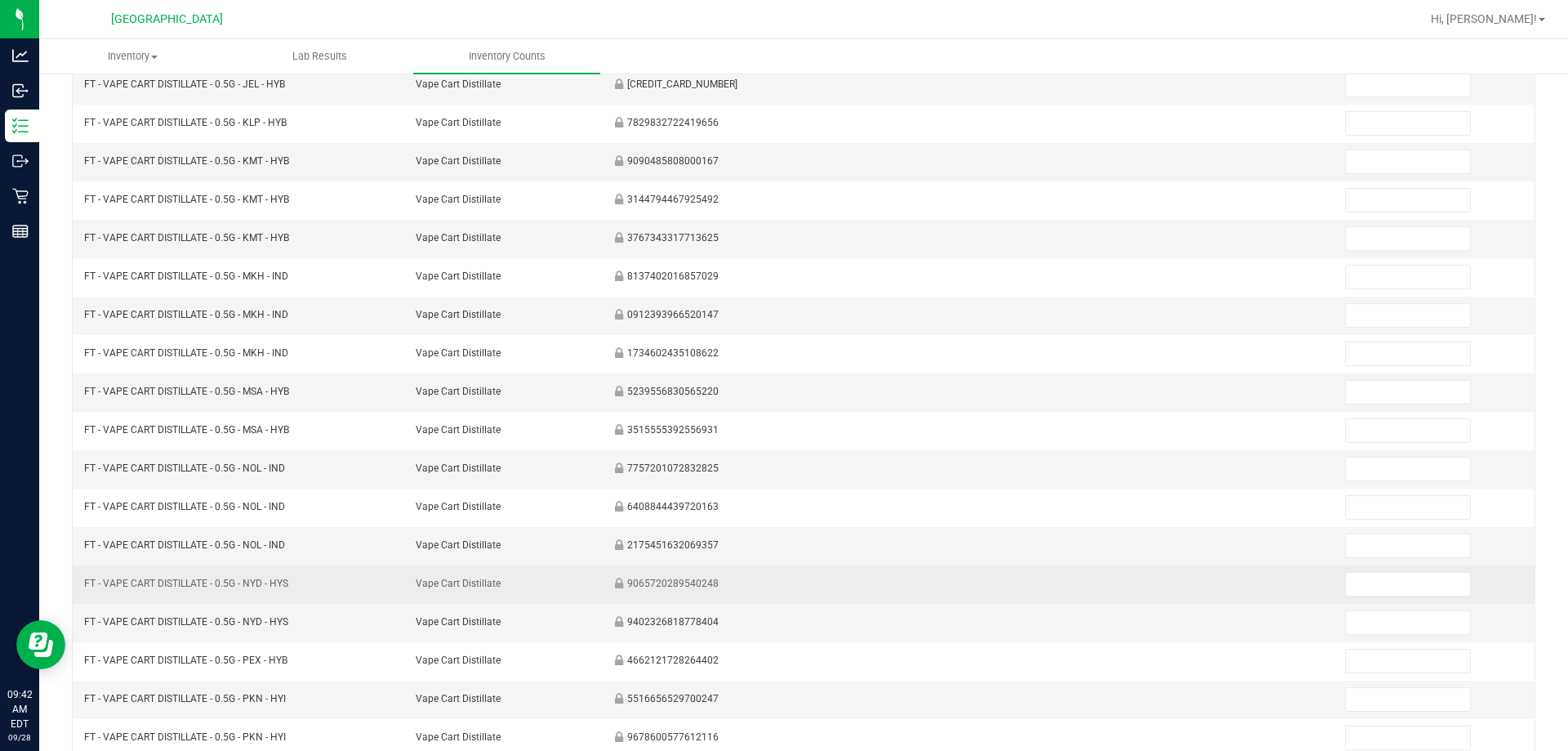
scroll to position [13, 0]
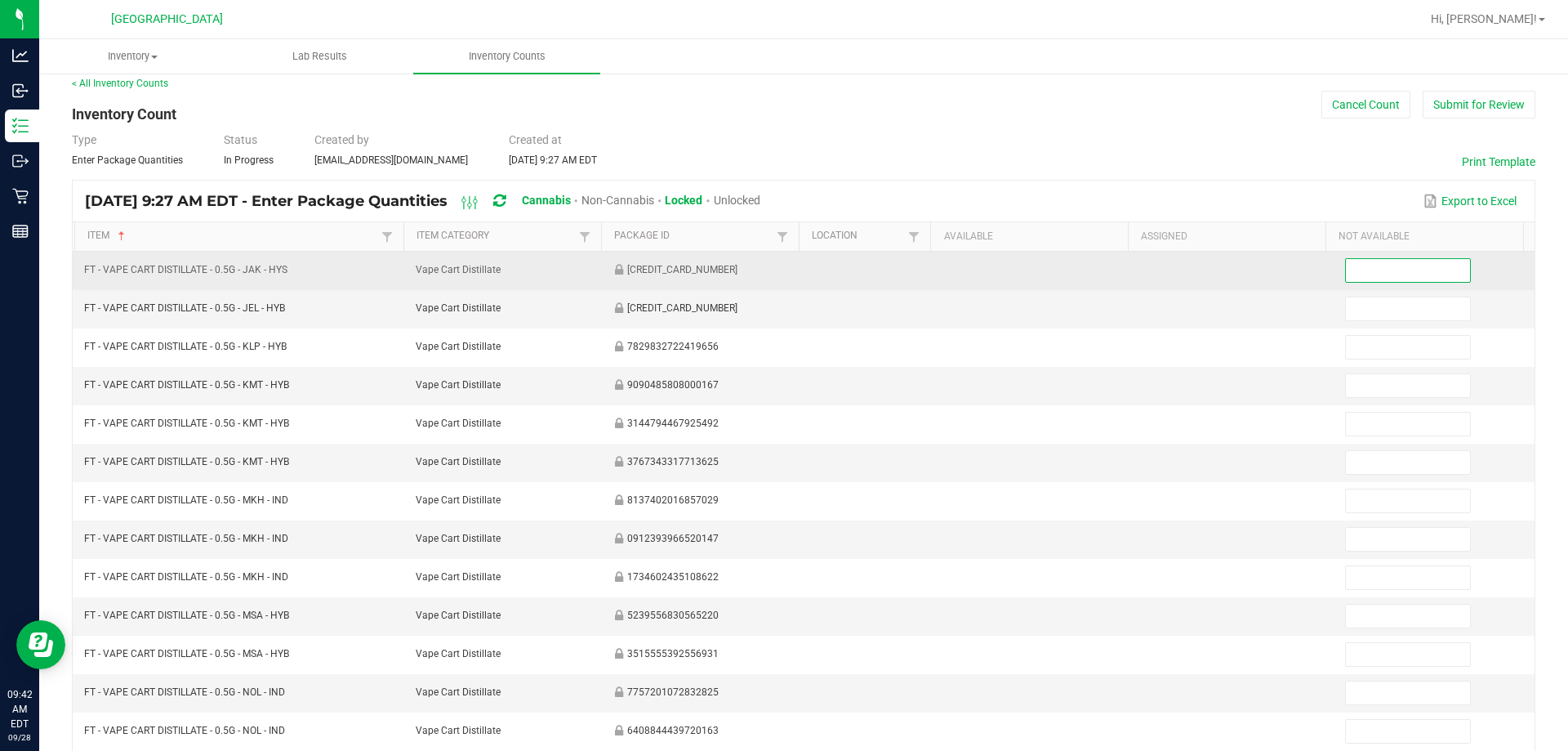
click at [777, 277] on input at bounding box center [1408, 271] width 124 height 23
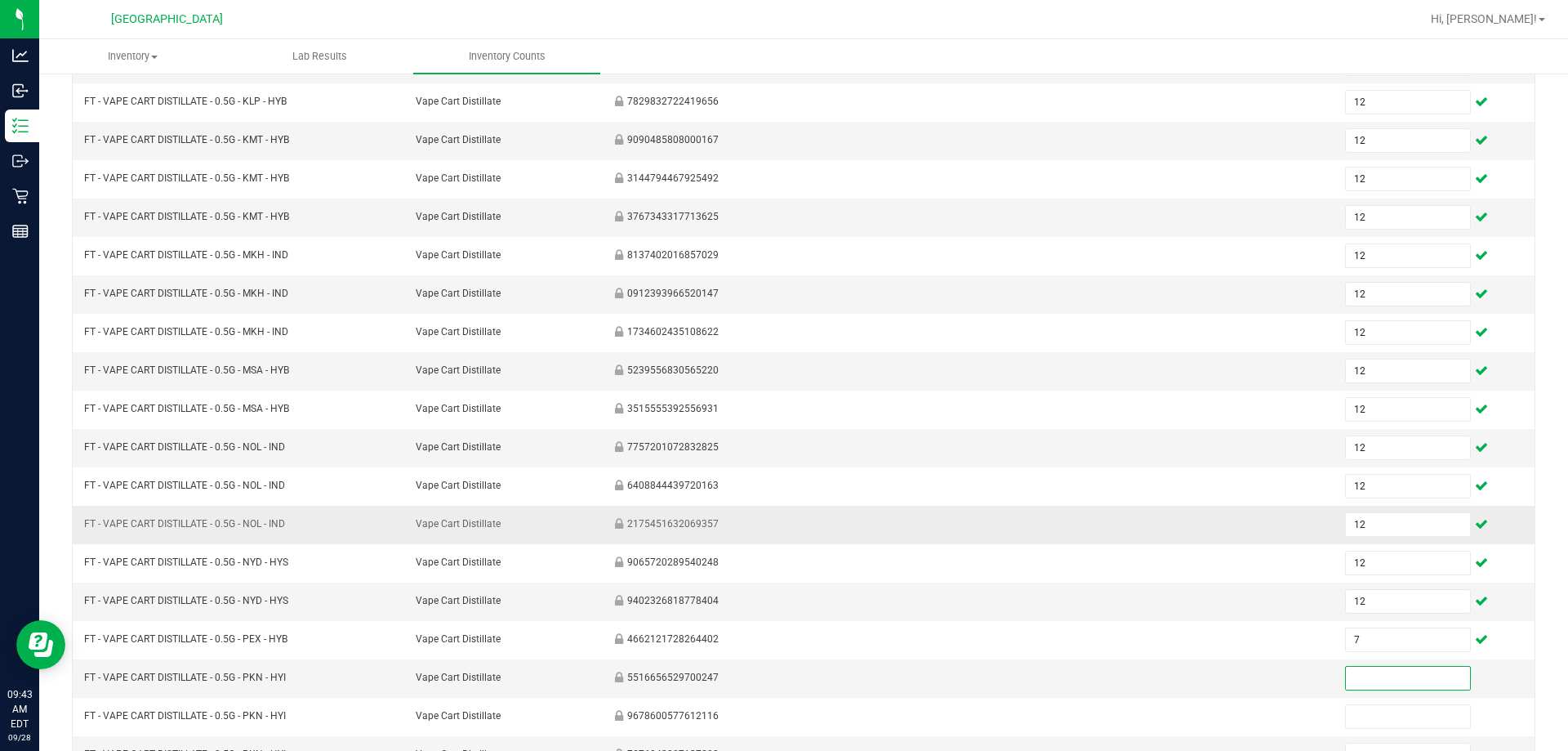
scroll to position [339, 0]
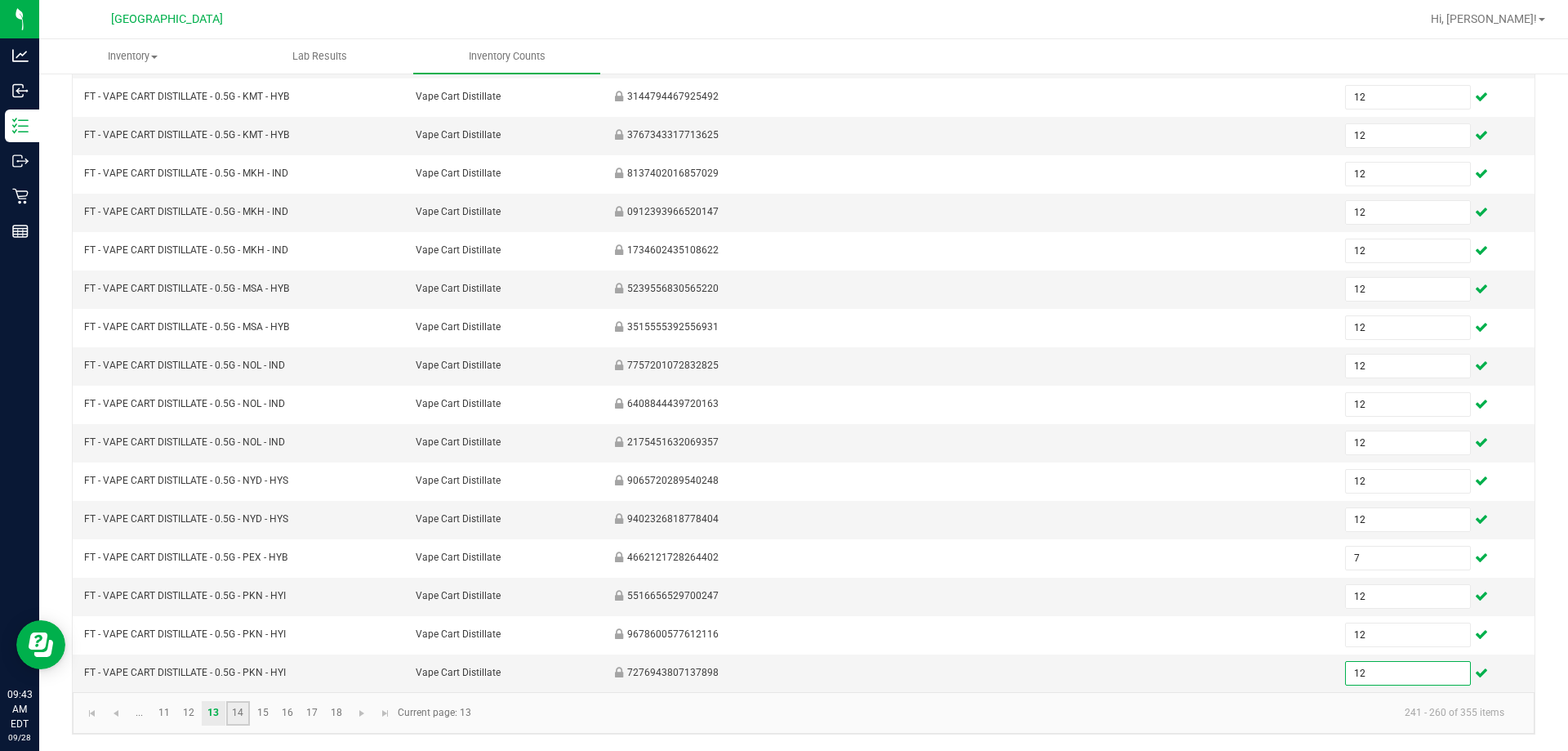
click at [236, 710] on link "14" at bounding box center [238, 712] width 24 height 24
click at [209, 713] on link "13" at bounding box center [214, 712] width 24 height 24
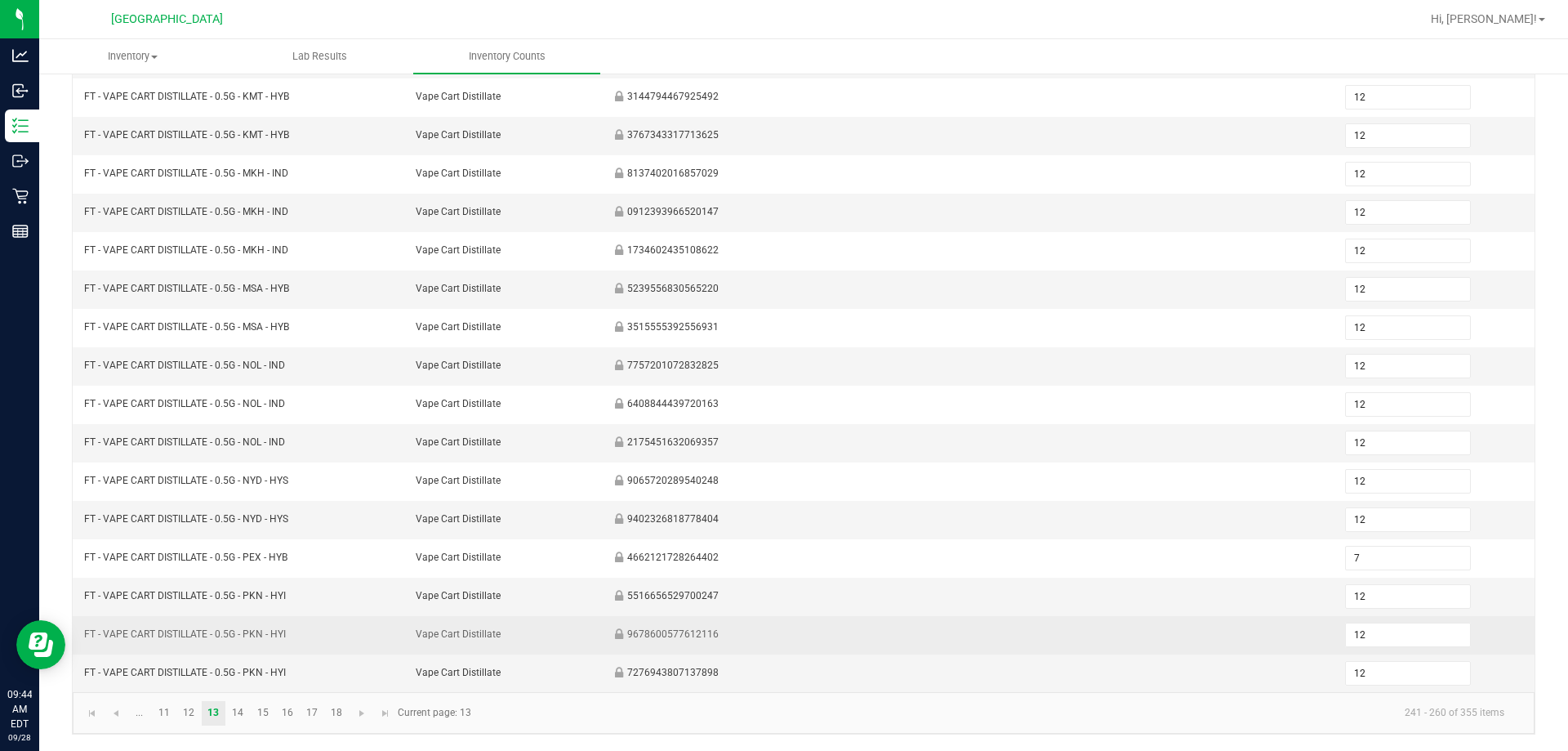
drag, startPoint x: 1051, startPoint y: 625, endPoint x: 1122, endPoint y: 626, distance: 71.0
click at [777, 639] on input "12" at bounding box center [1408, 635] width 124 height 23
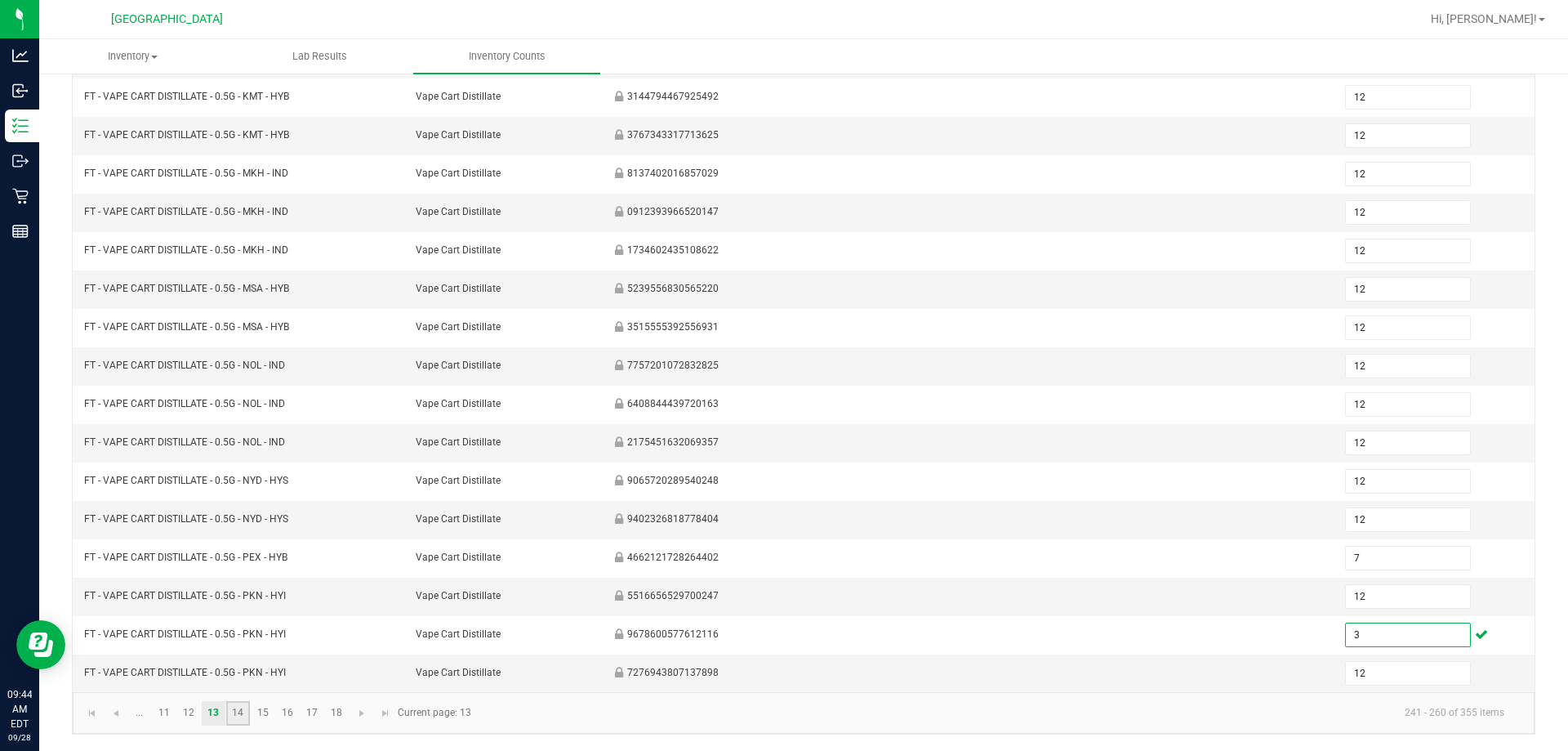
click at [247, 708] on link "14" at bounding box center [238, 712] width 24 height 24
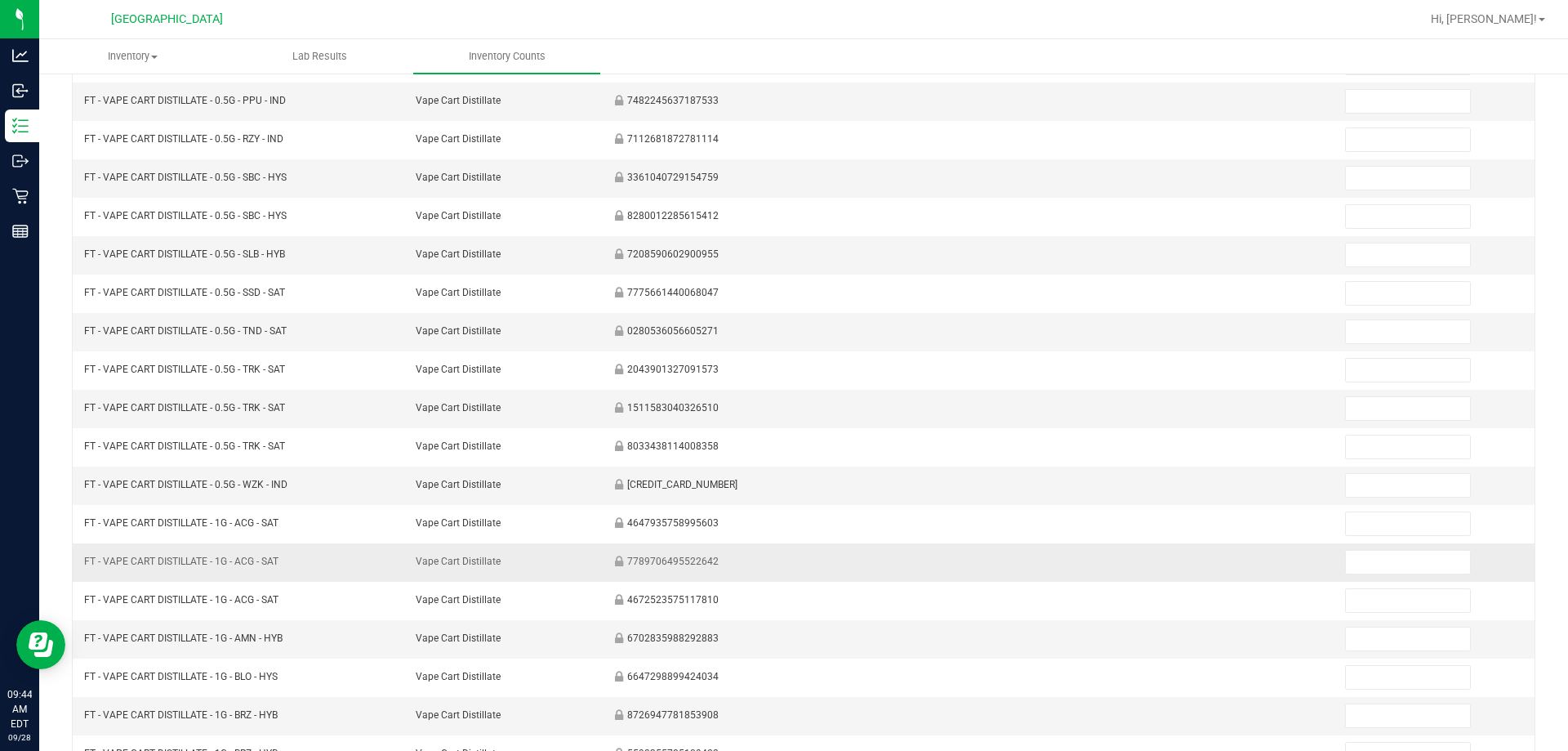
scroll to position [94, 0]
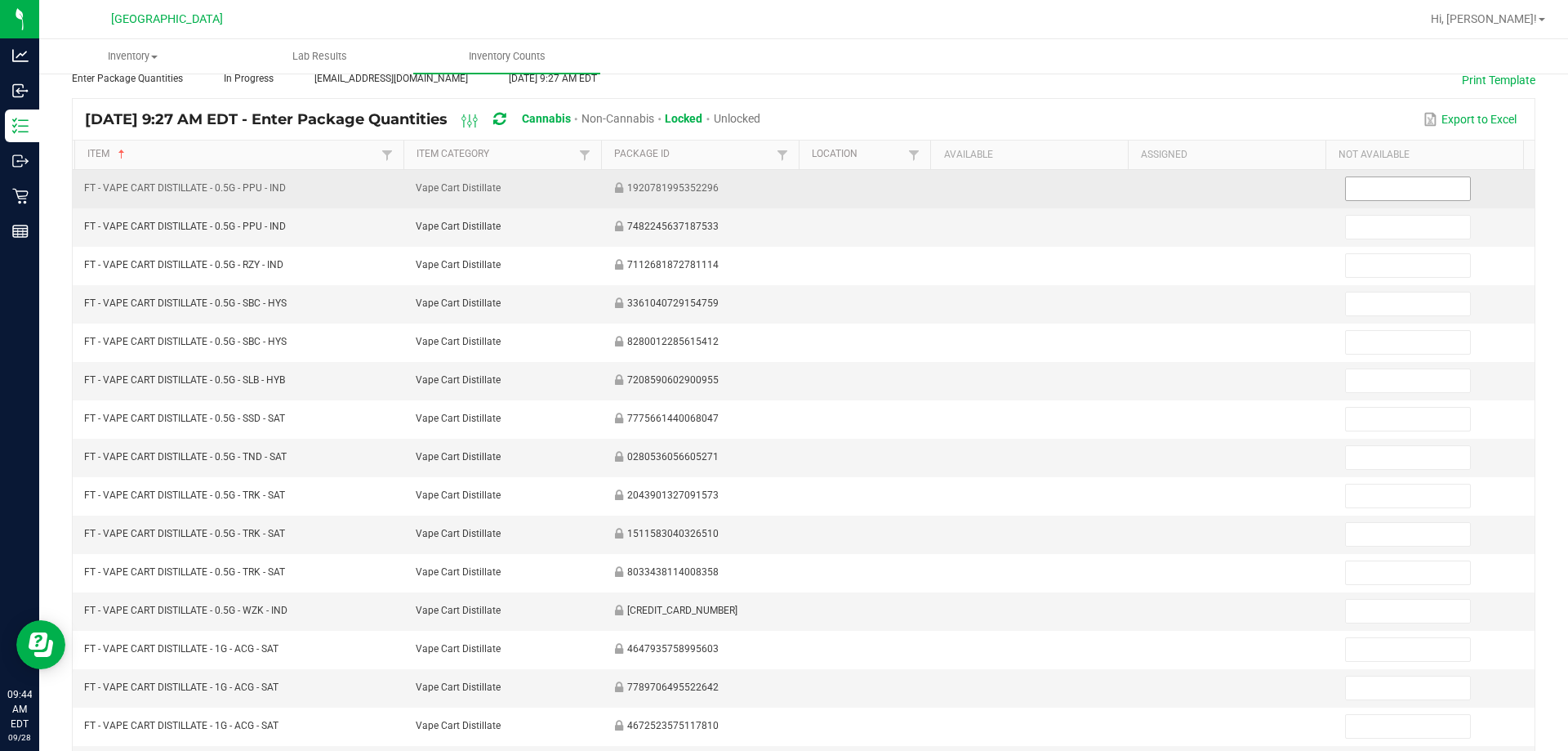
click at [777, 197] on input at bounding box center [1408, 188] width 124 height 23
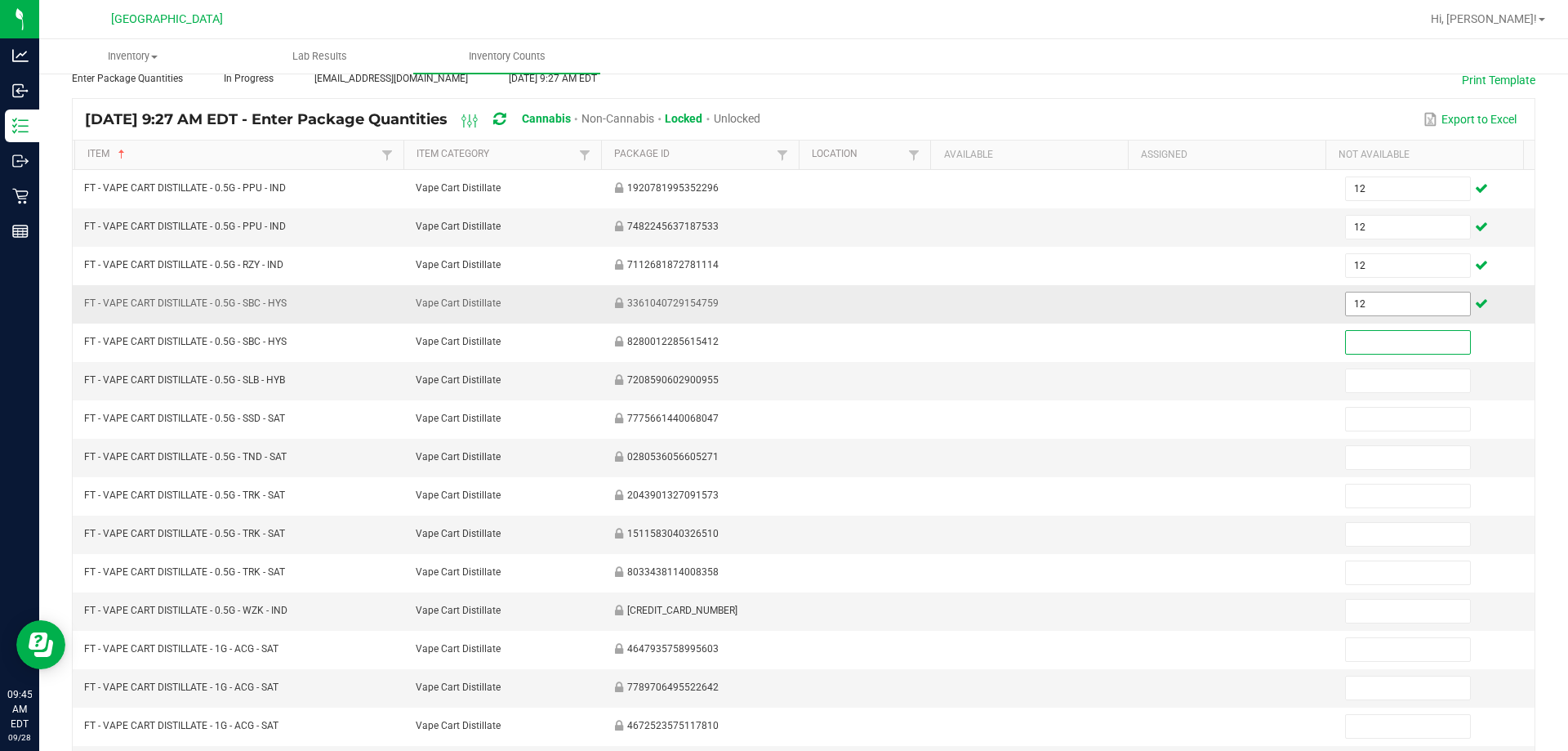
click at [777, 311] on input "12" at bounding box center [1408, 304] width 124 height 23
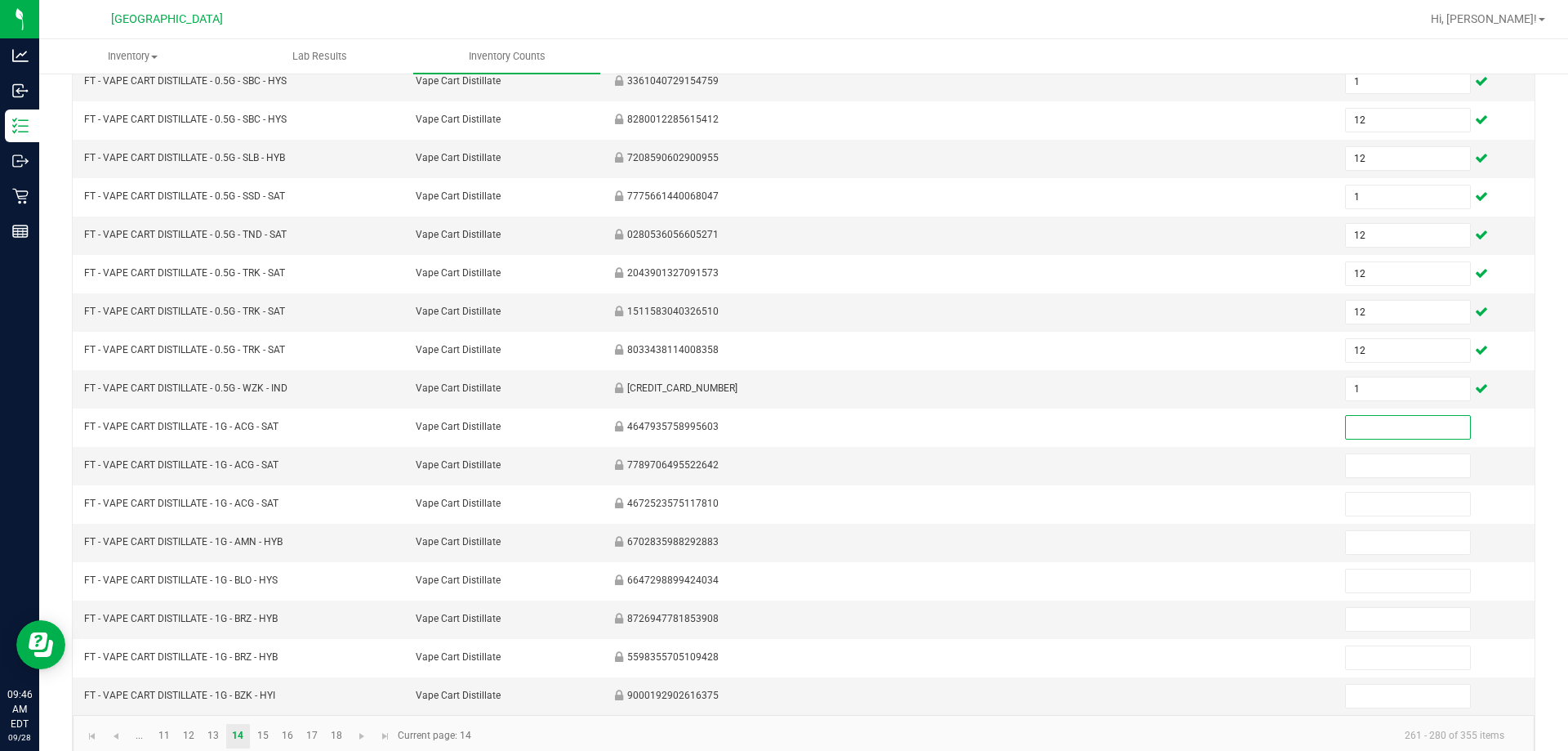
scroll to position [339, 0]
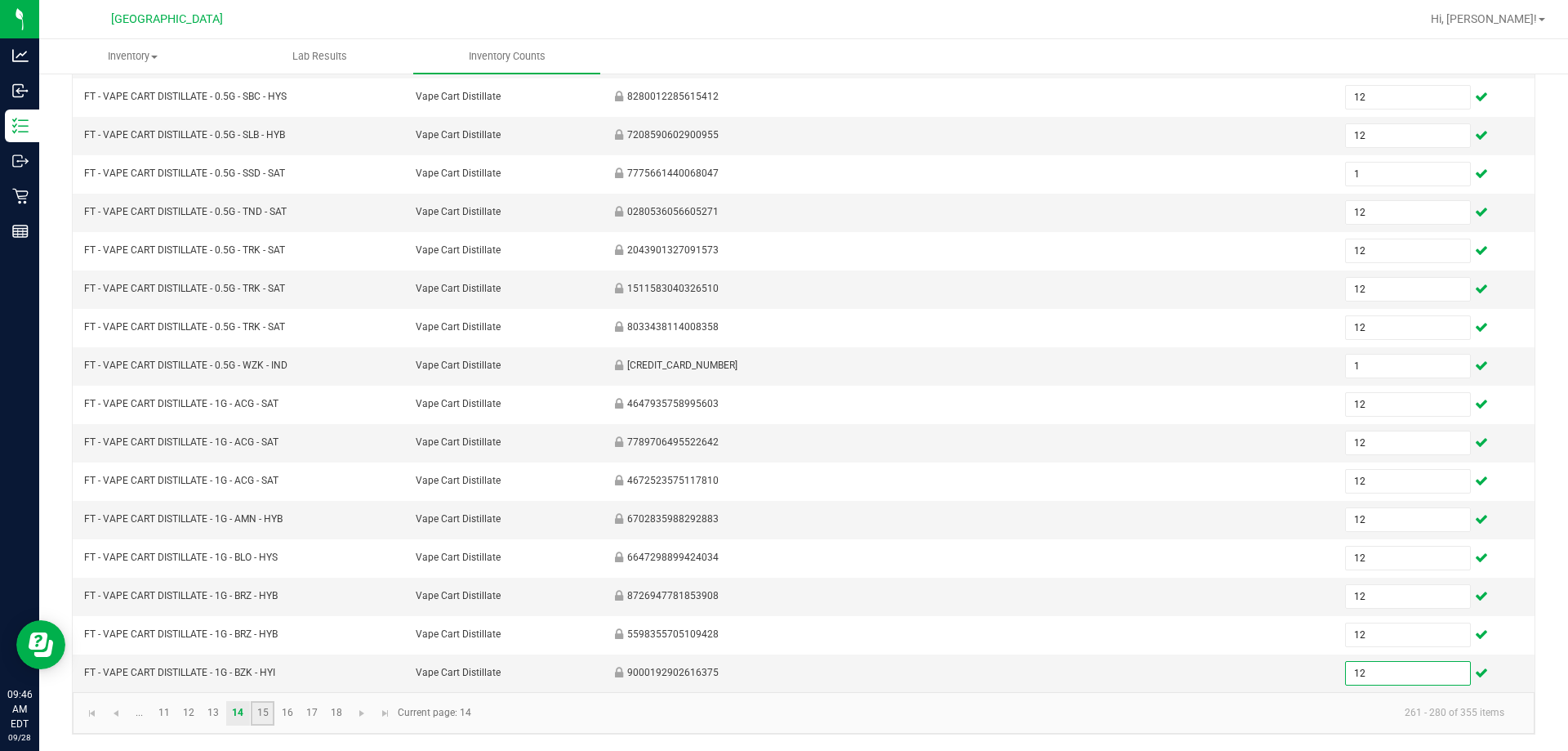
drag, startPoint x: 259, startPoint y: 710, endPoint x: 268, endPoint y: 707, distance: 9.5
click at [260, 710] on link "15" at bounding box center [262, 712] width 24 height 24
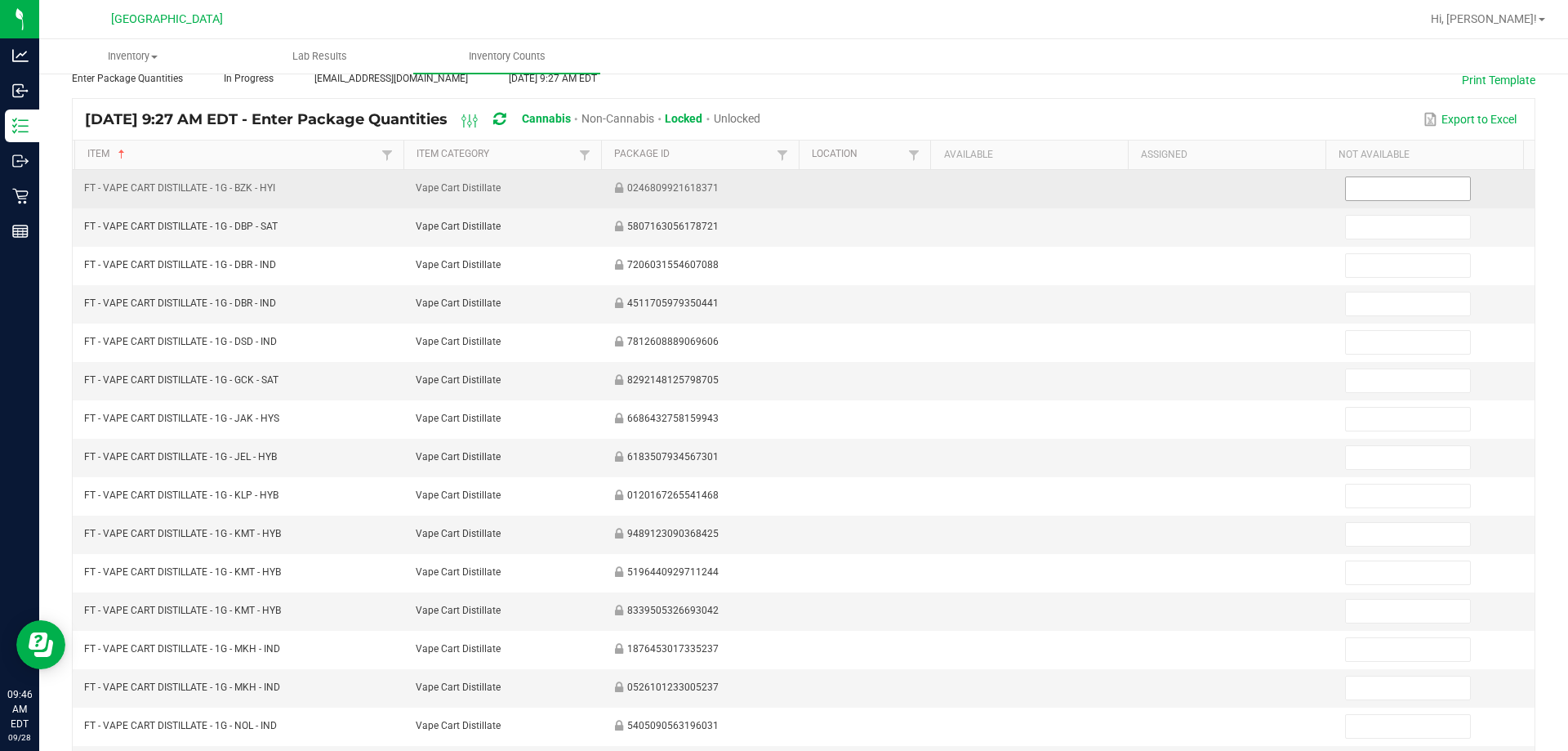
click at [777, 190] on input at bounding box center [1408, 188] width 124 height 23
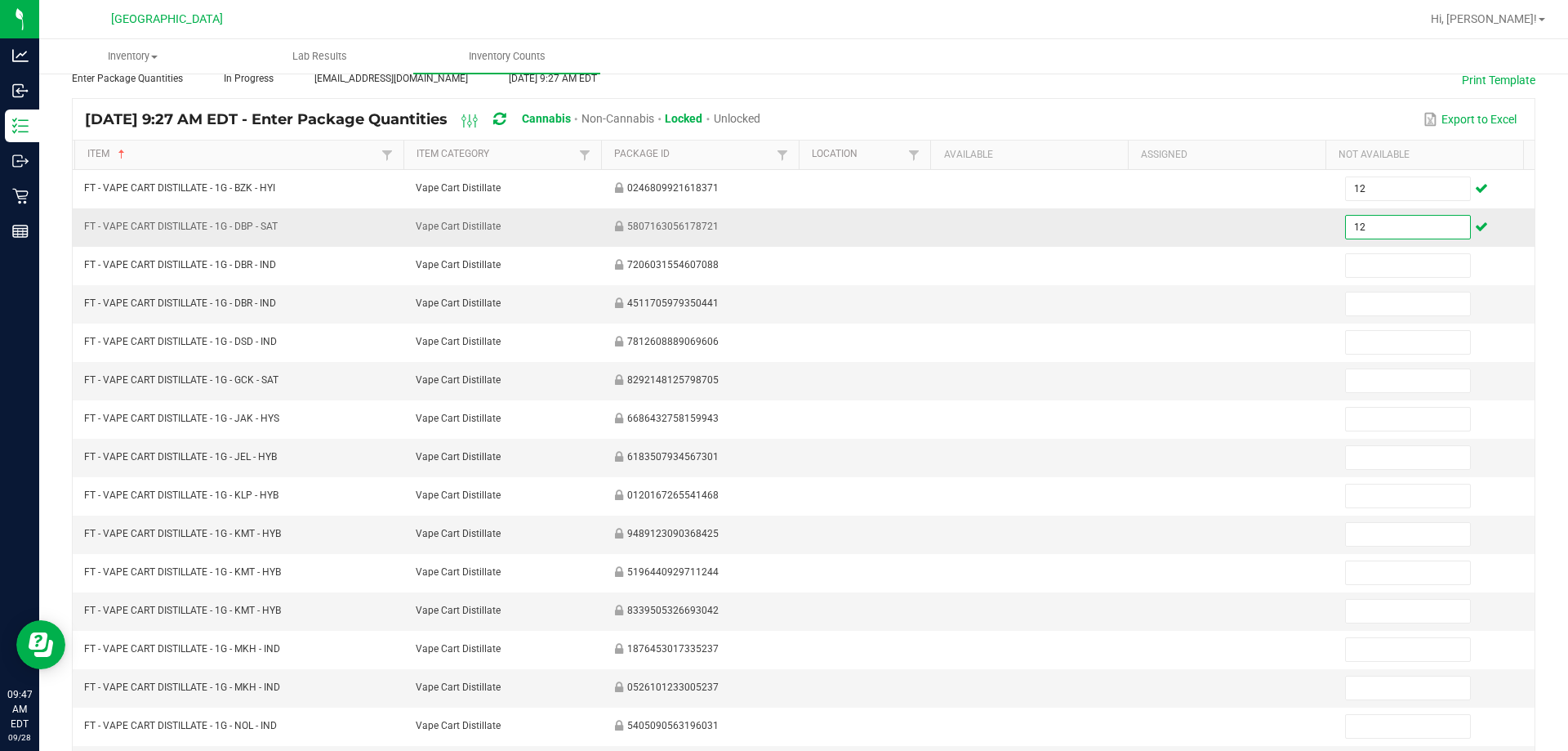
click at [777, 232] on input "12" at bounding box center [1408, 227] width 124 height 23
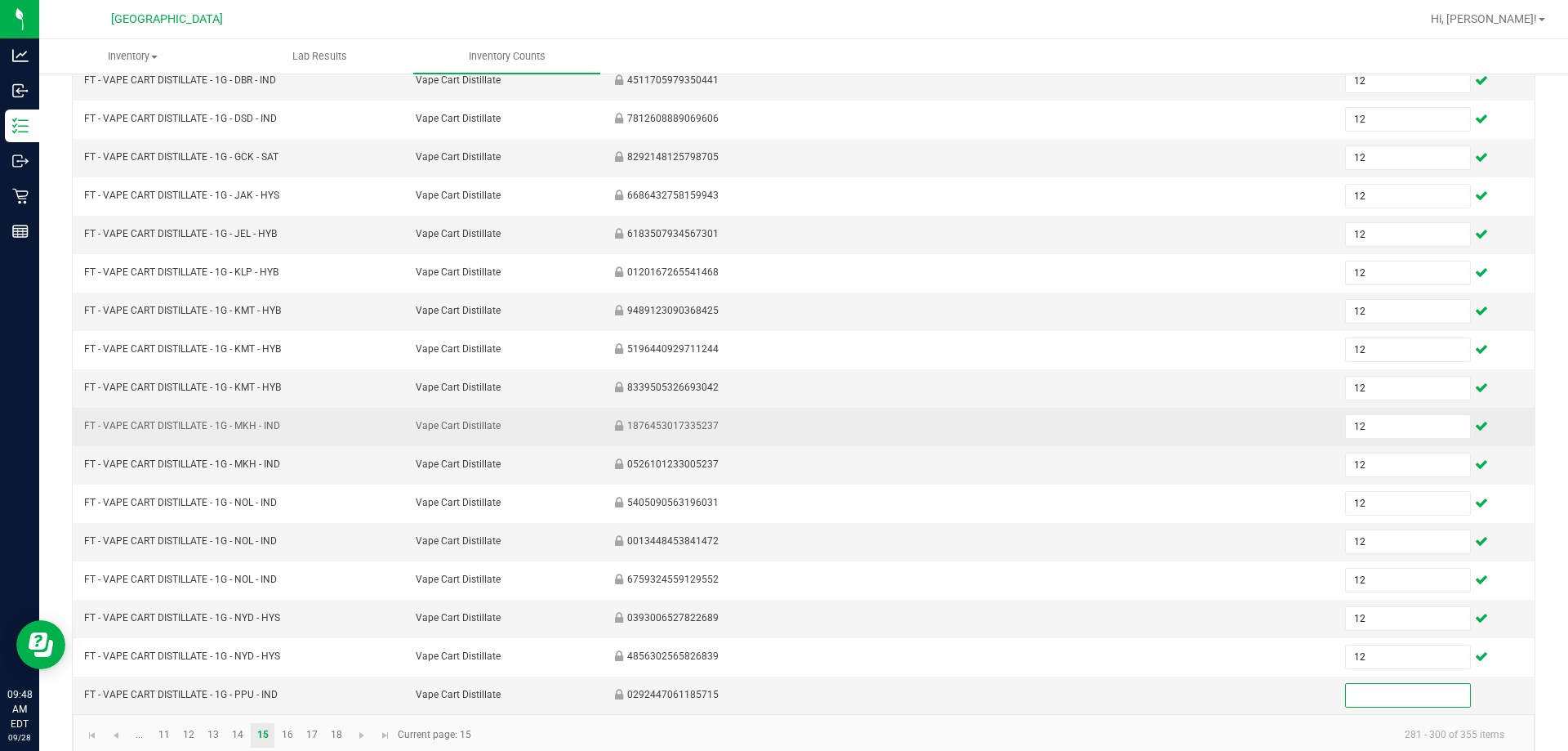
scroll to position [339, 0]
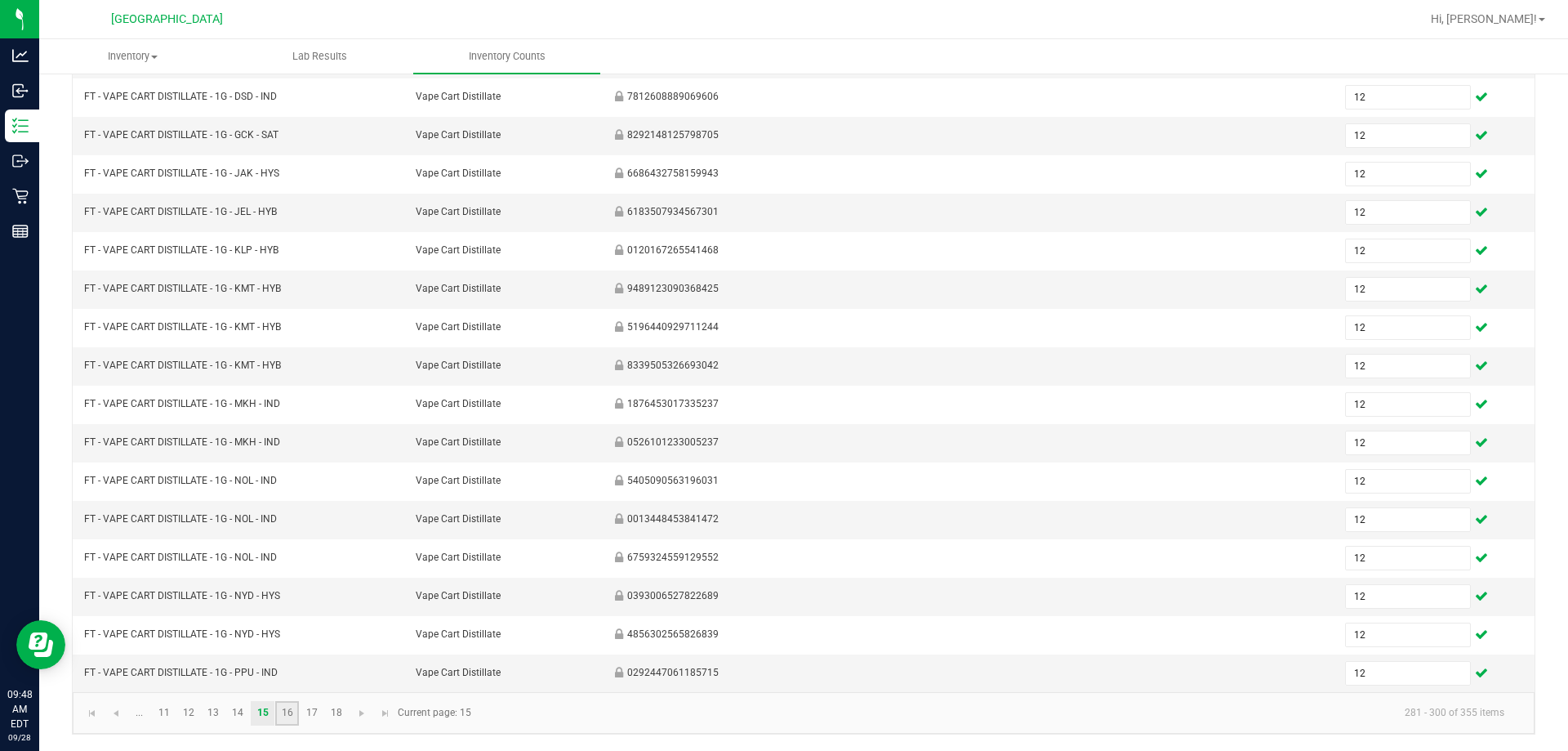
click at [294, 712] on link "16" at bounding box center [287, 712] width 24 height 24
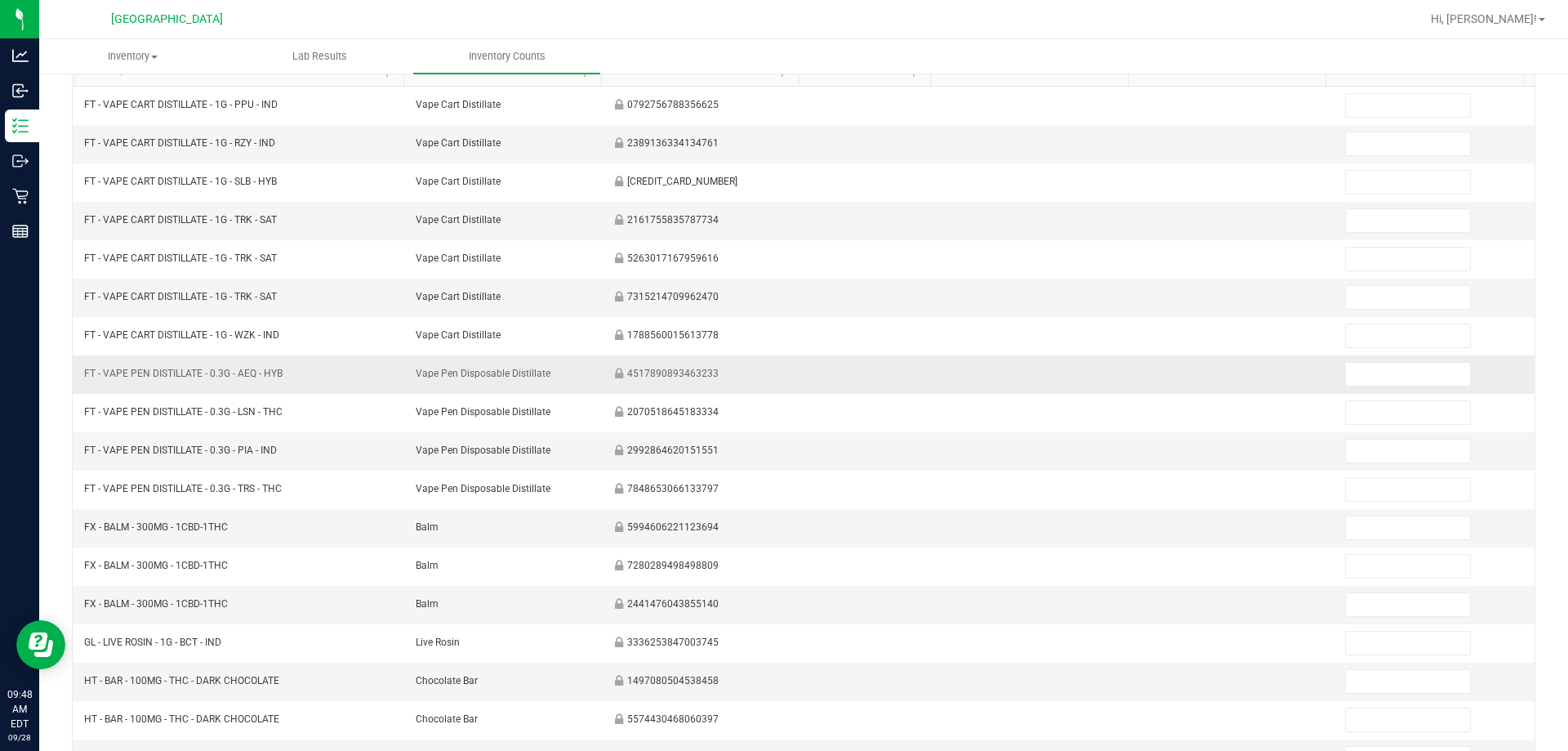
scroll to position [13, 0]
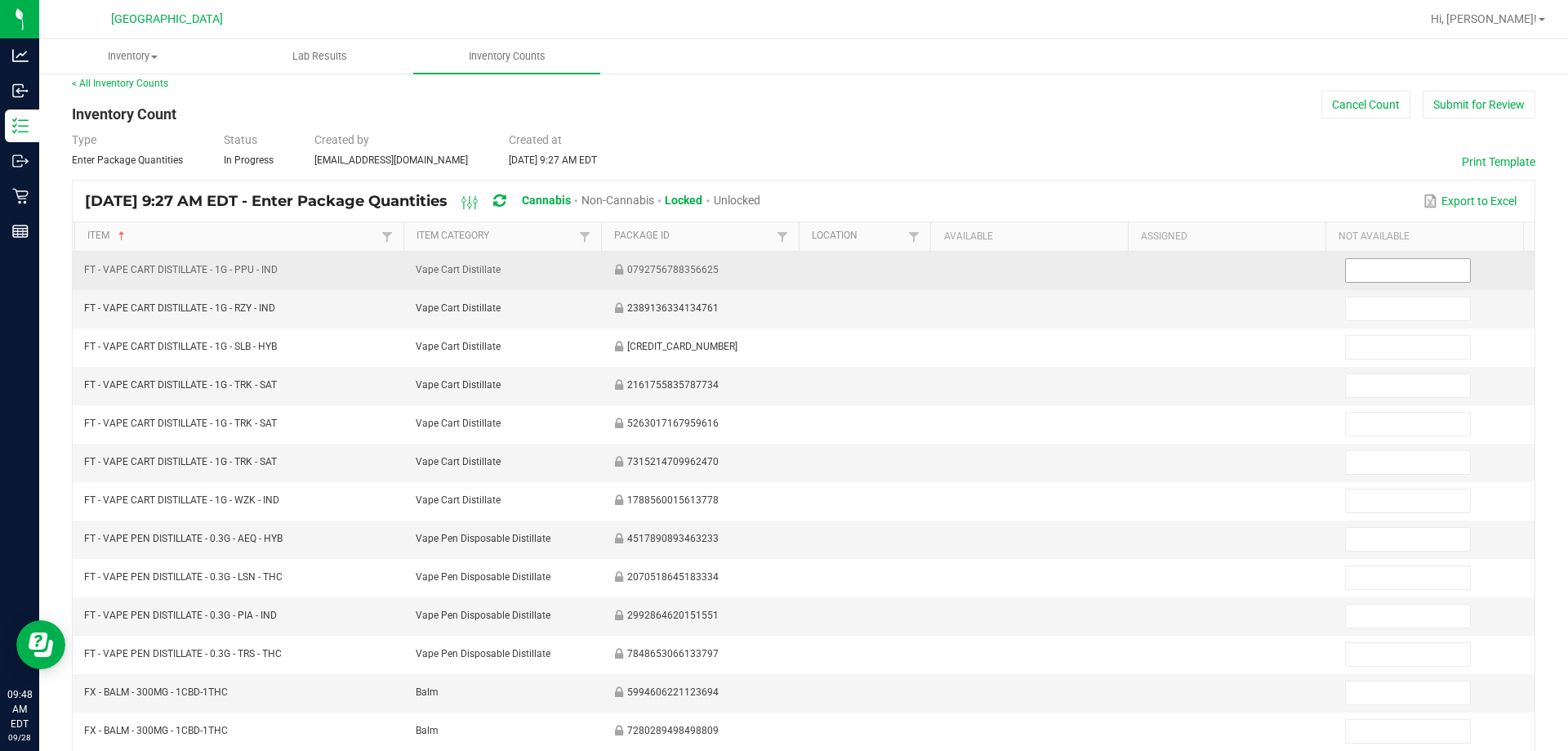
click at [777, 268] on input at bounding box center [1408, 271] width 124 height 23
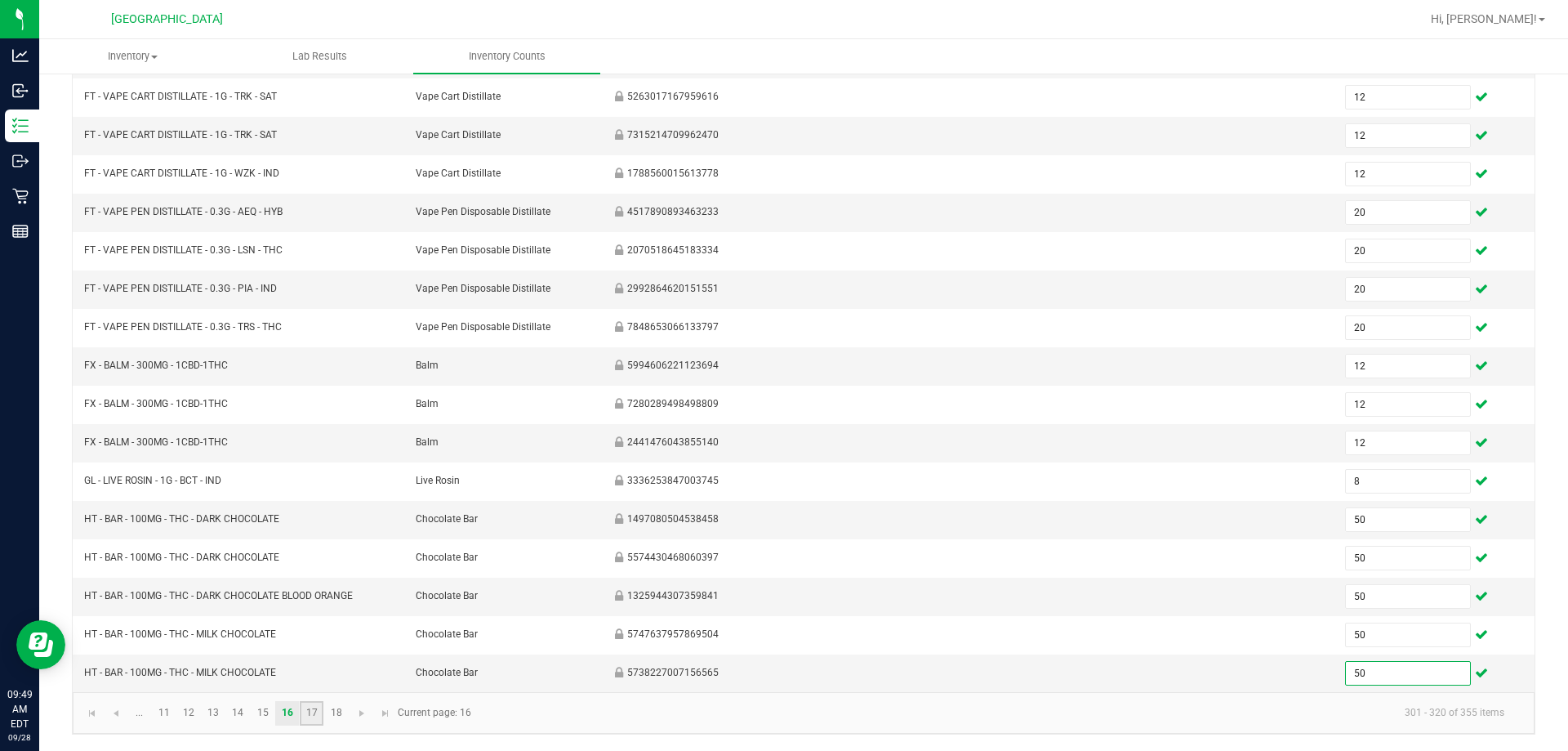
click at [310, 711] on link "17" at bounding box center [311, 712] width 24 height 24
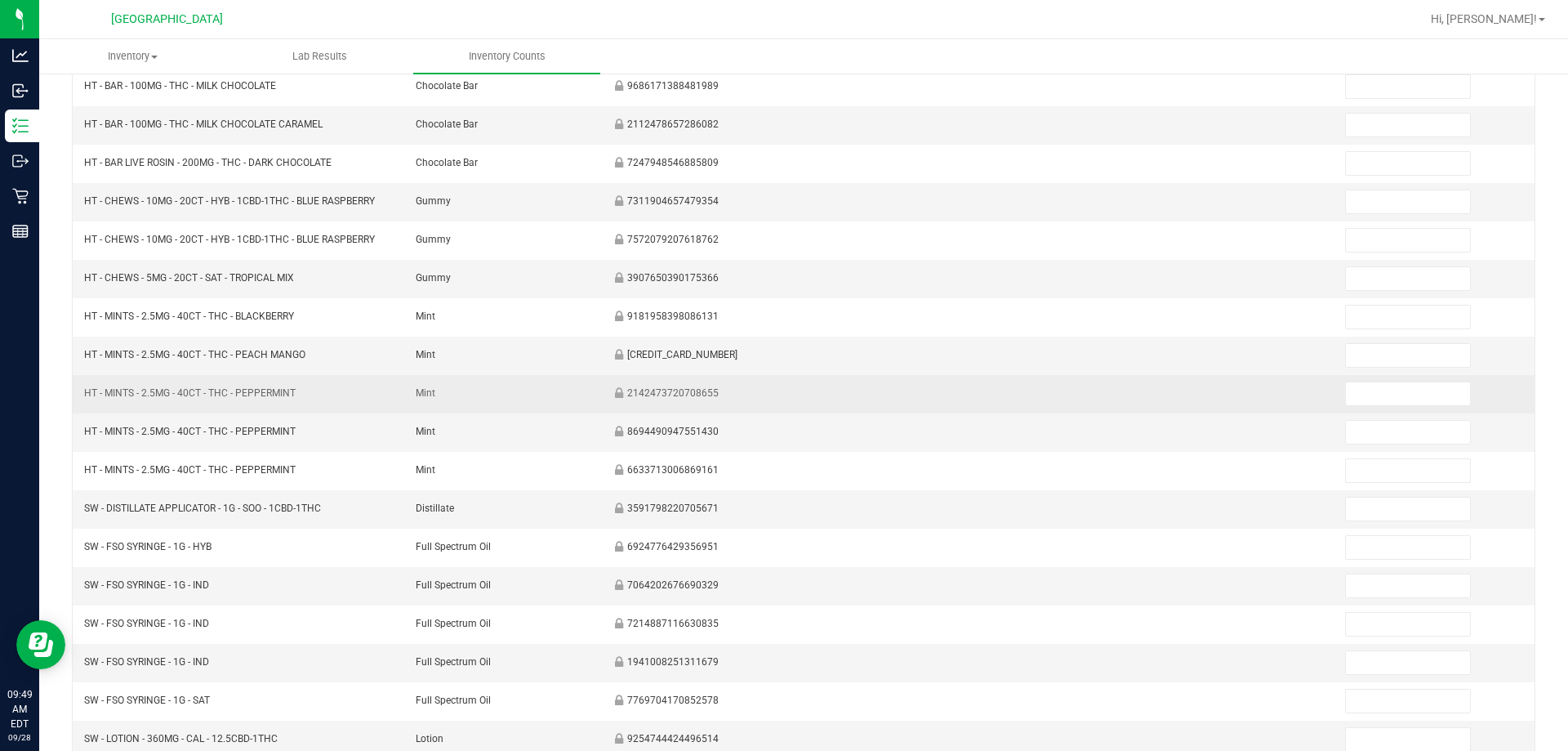
scroll to position [0, 0]
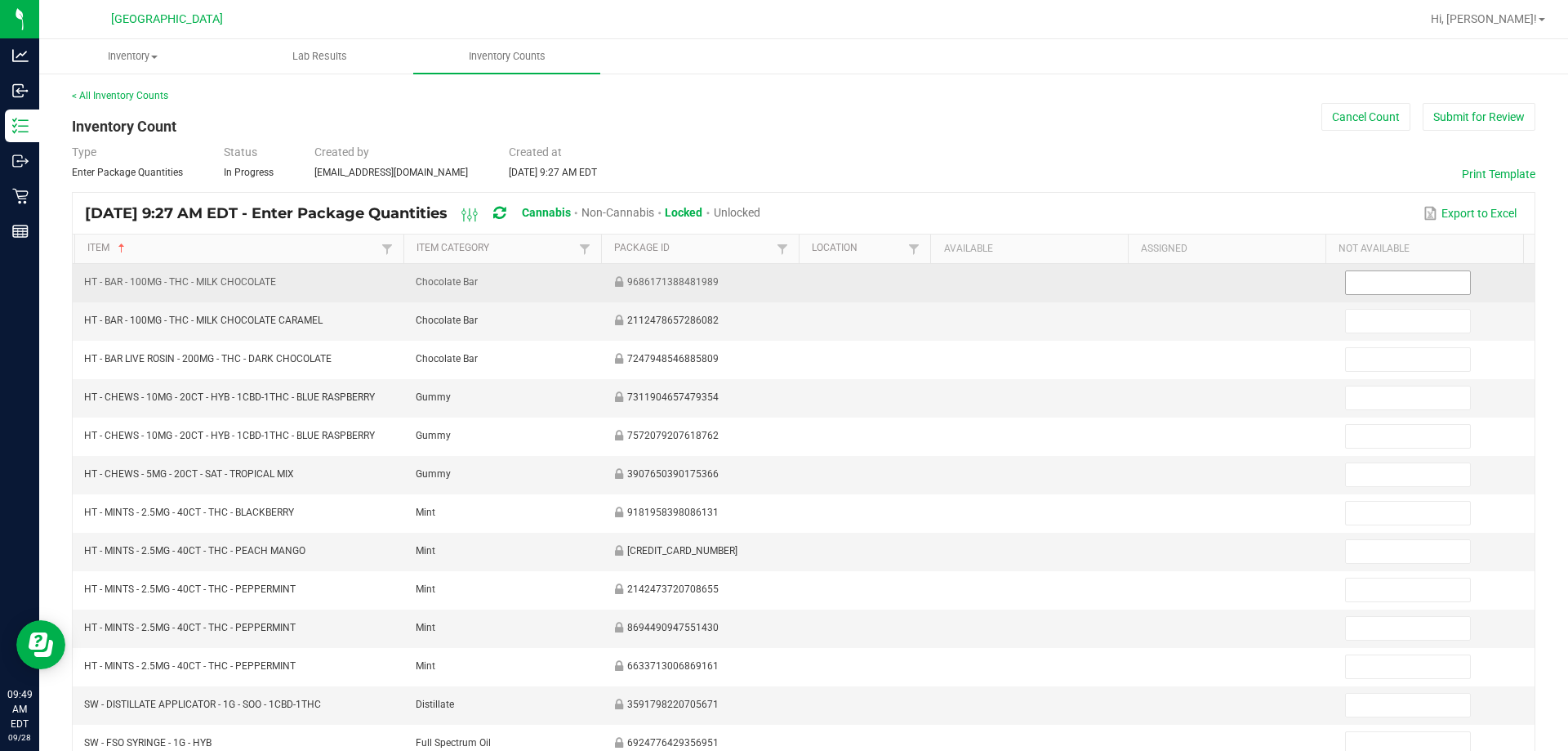
click at [777, 278] on input at bounding box center [1408, 283] width 124 height 23
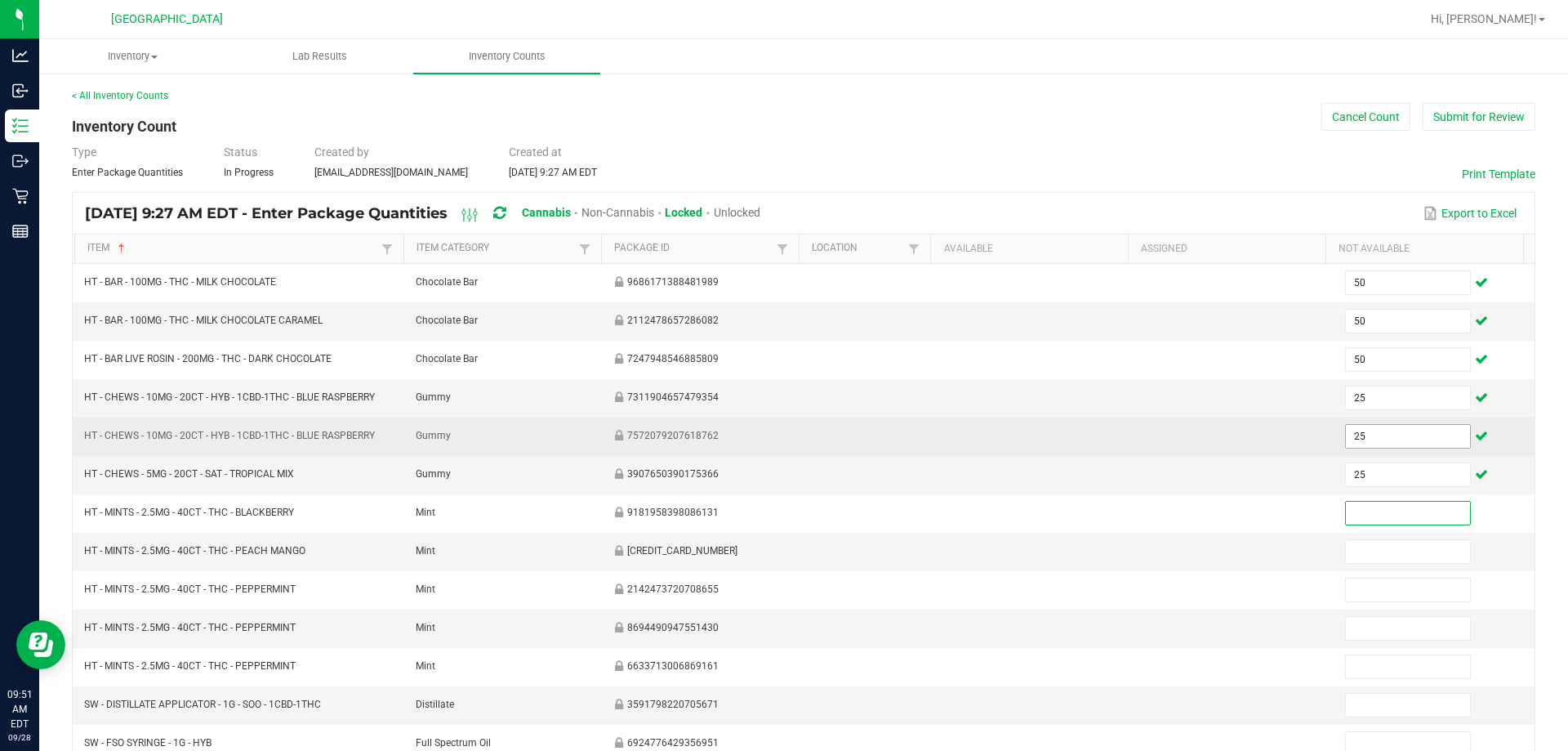
click at [777, 441] on input "25" at bounding box center [1408, 437] width 124 height 23
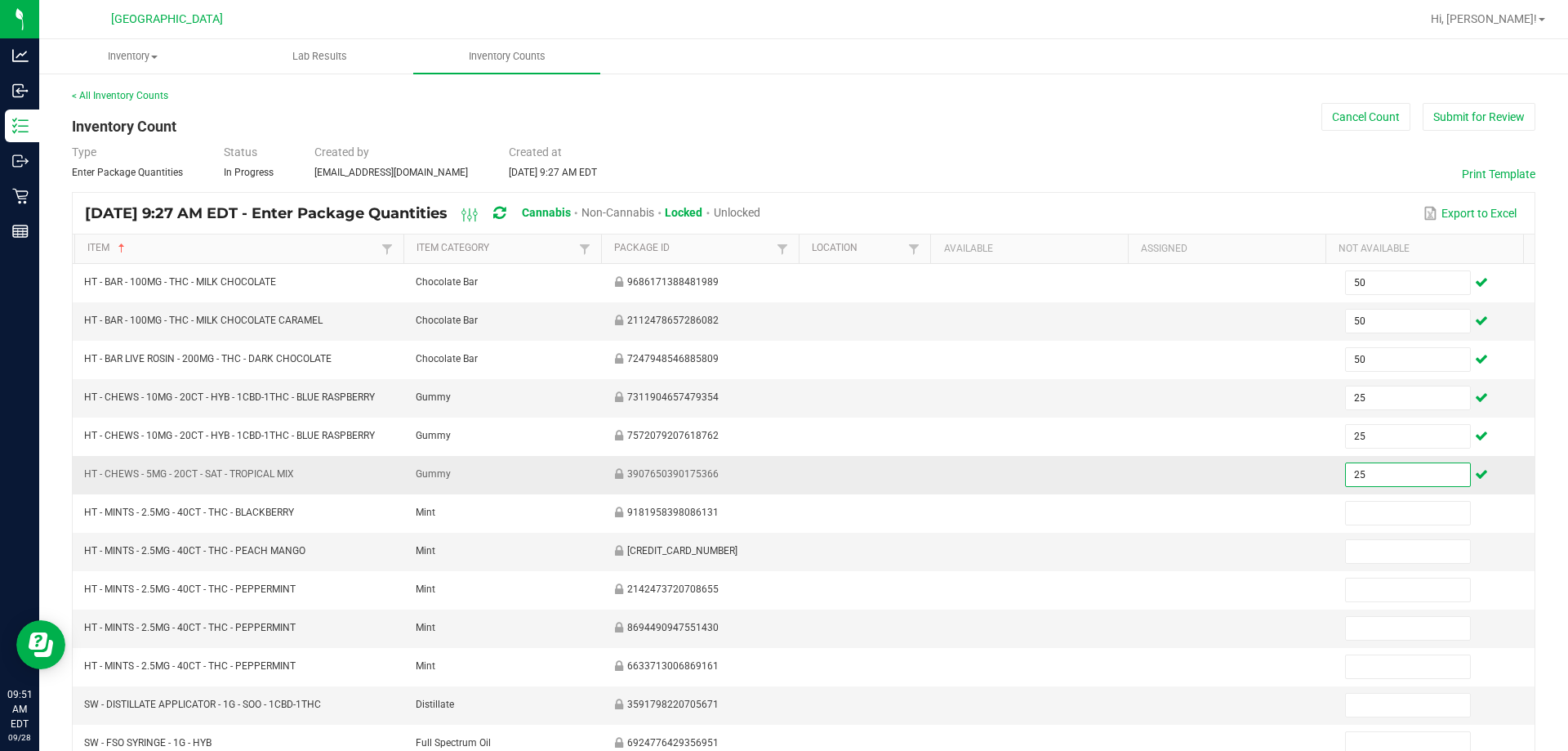
click at [777, 472] on input "25" at bounding box center [1408, 475] width 124 height 23
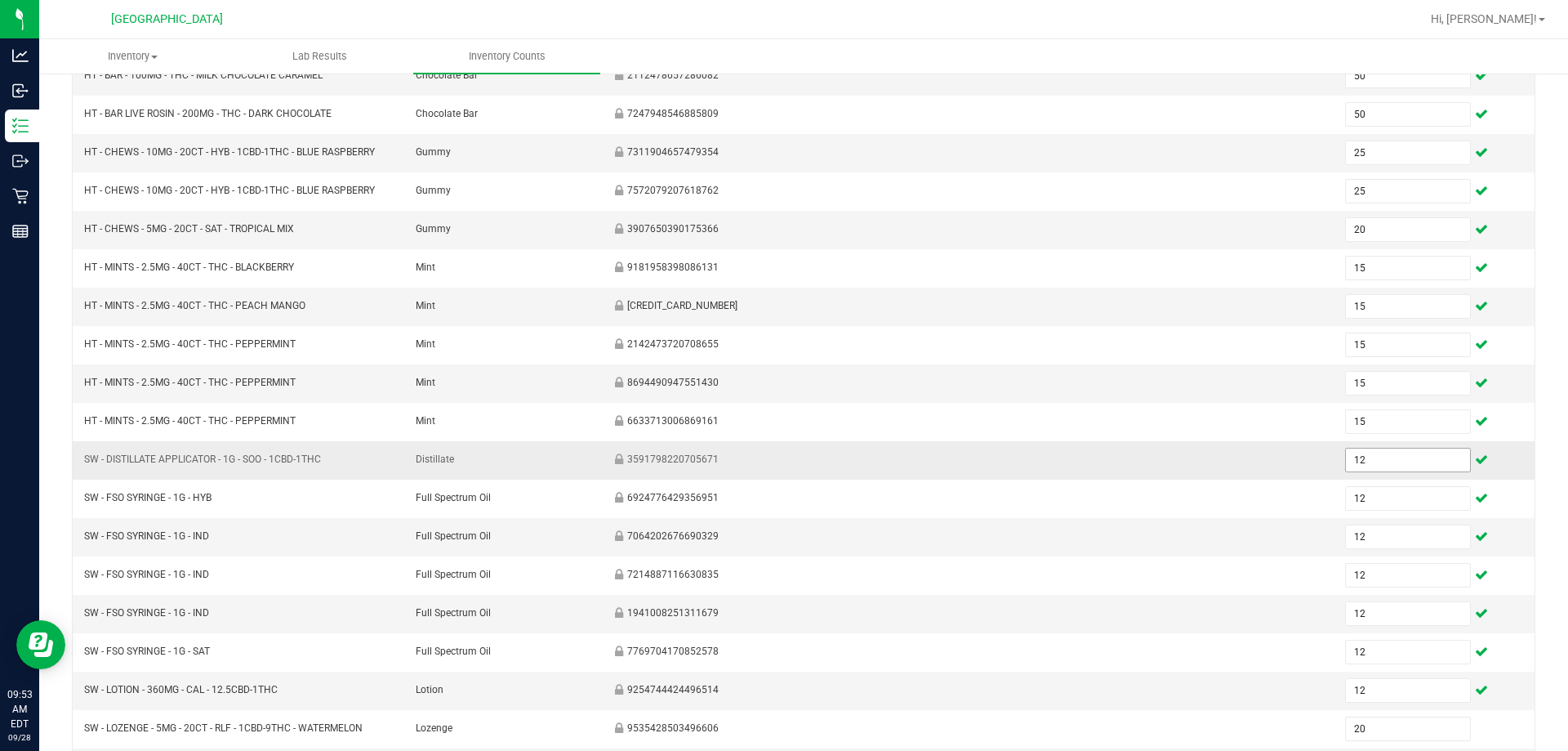
scroll to position [339, 0]
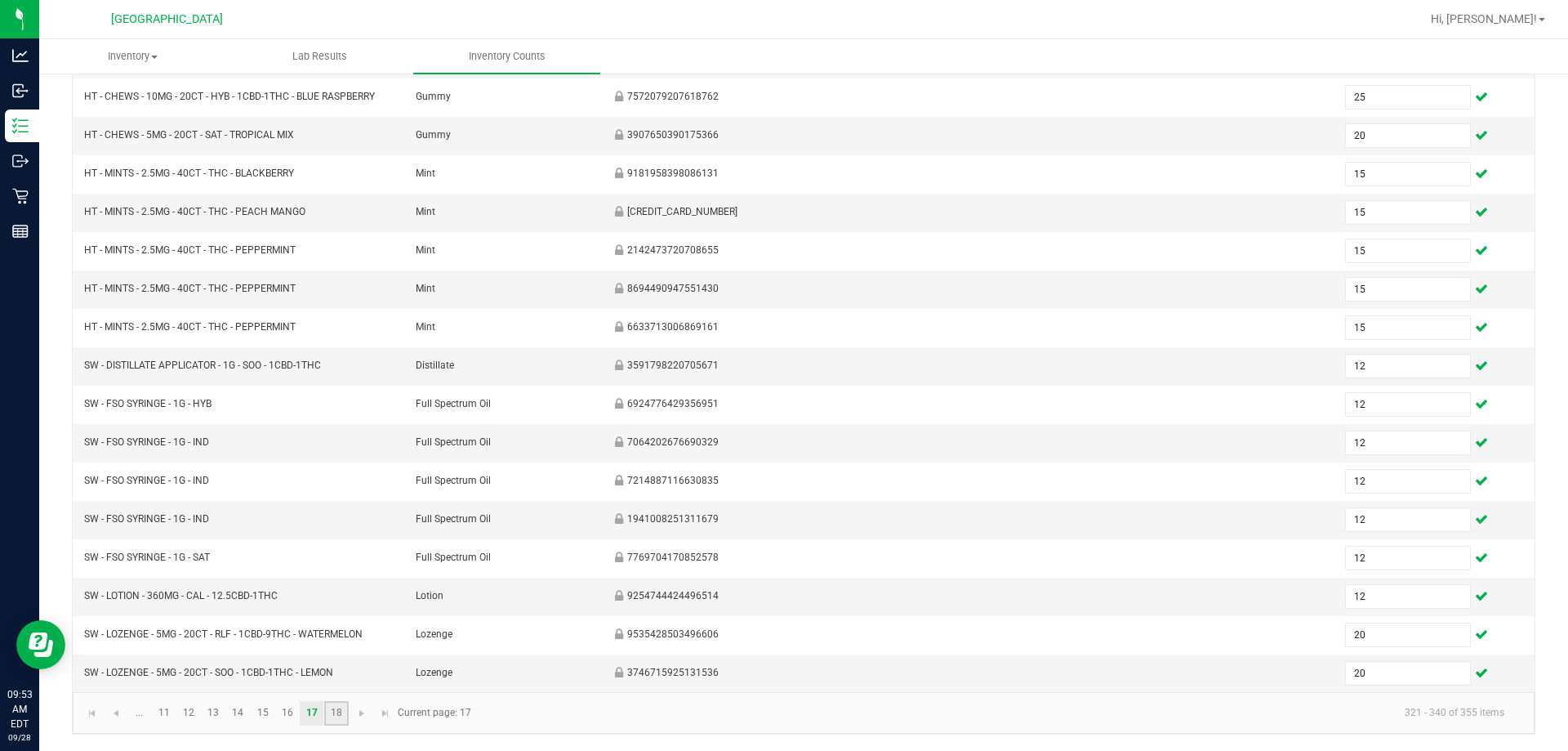
click at [339, 712] on link "18" at bounding box center [336, 712] width 24 height 24
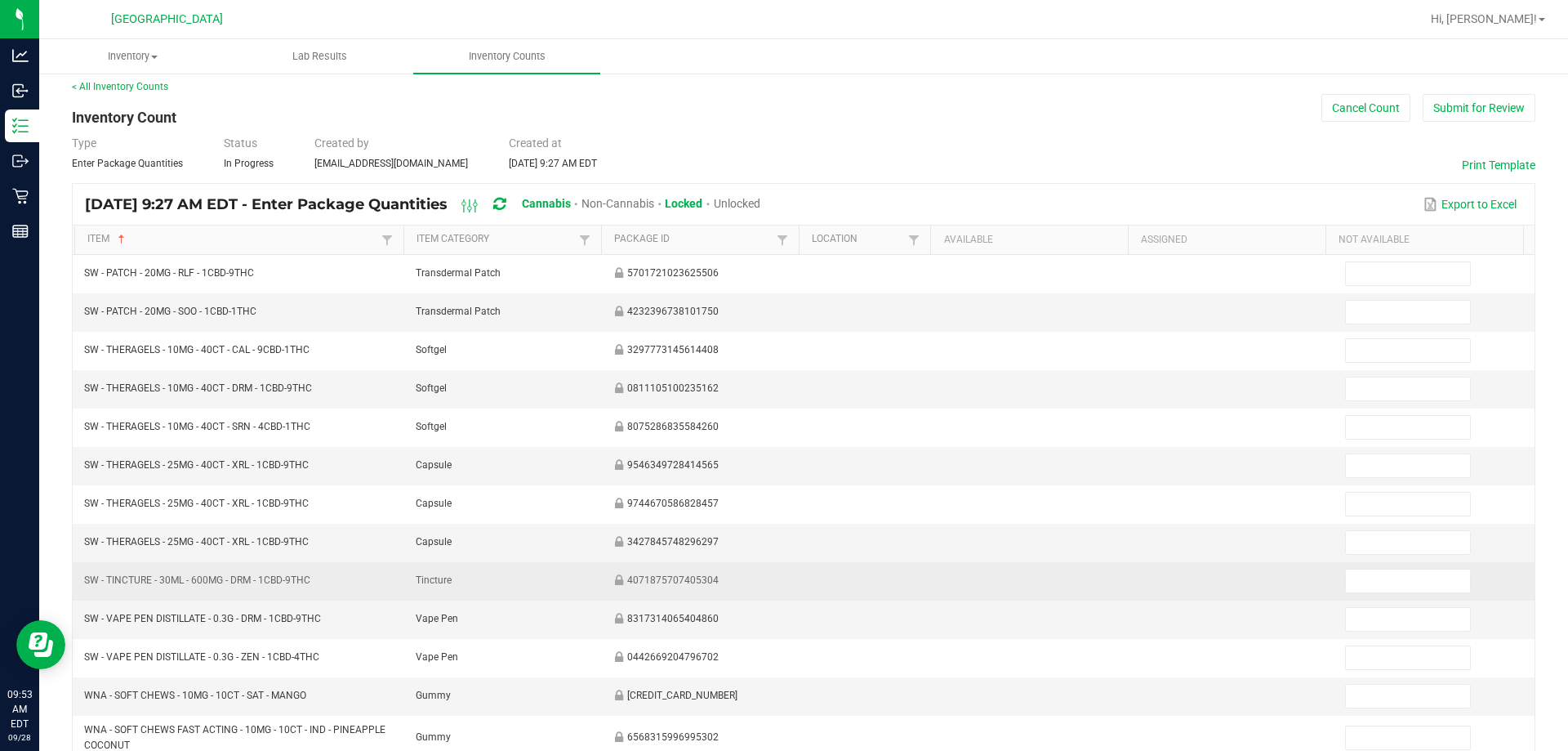
scroll to position [0, 0]
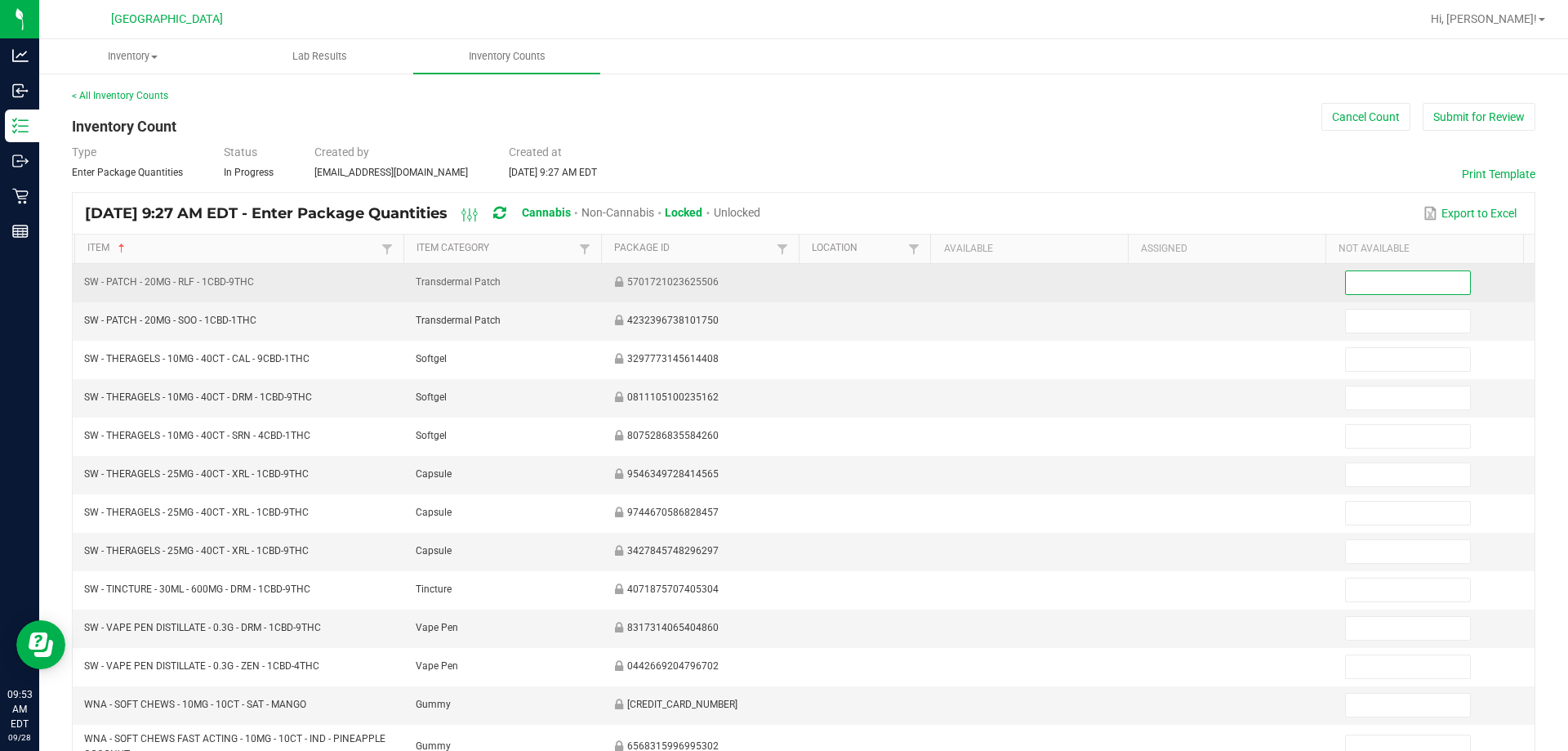
click at [777, 280] on input at bounding box center [1408, 283] width 124 height 23
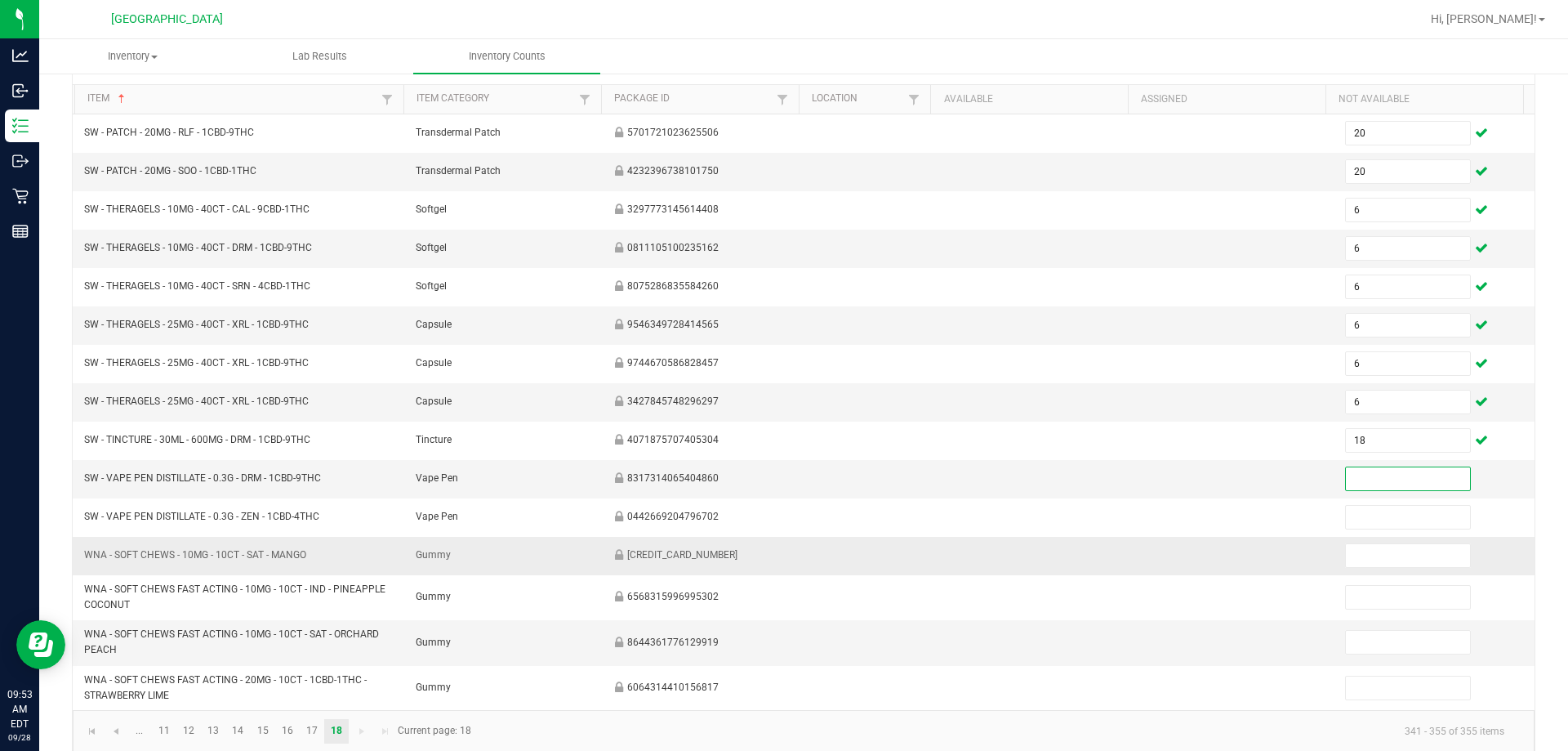
scroll to position [163, 0]
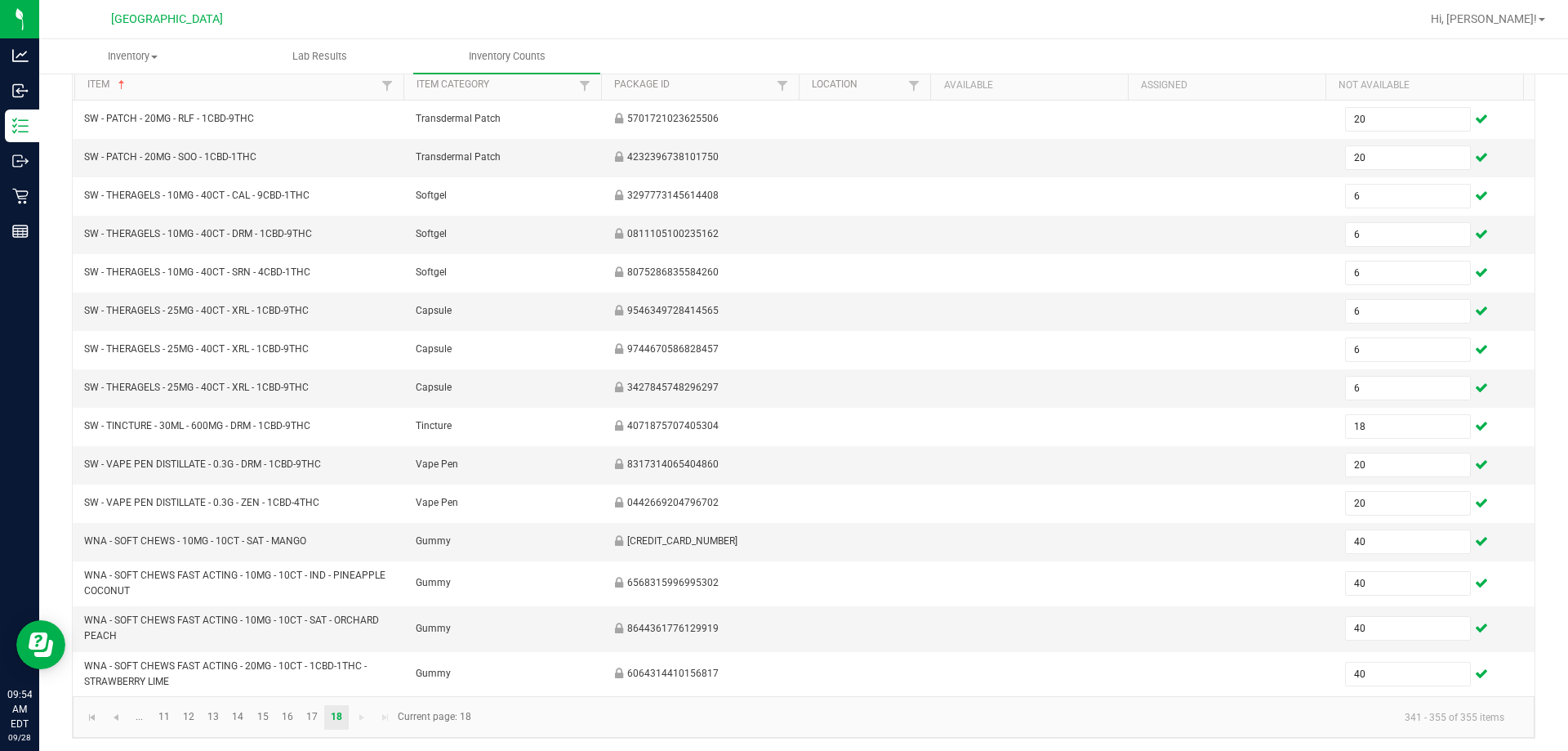
click at [777, 712] on kendo-pager-info "341 - 355 of 355 items" at bounding box center [999, 717] width 1037 height 27
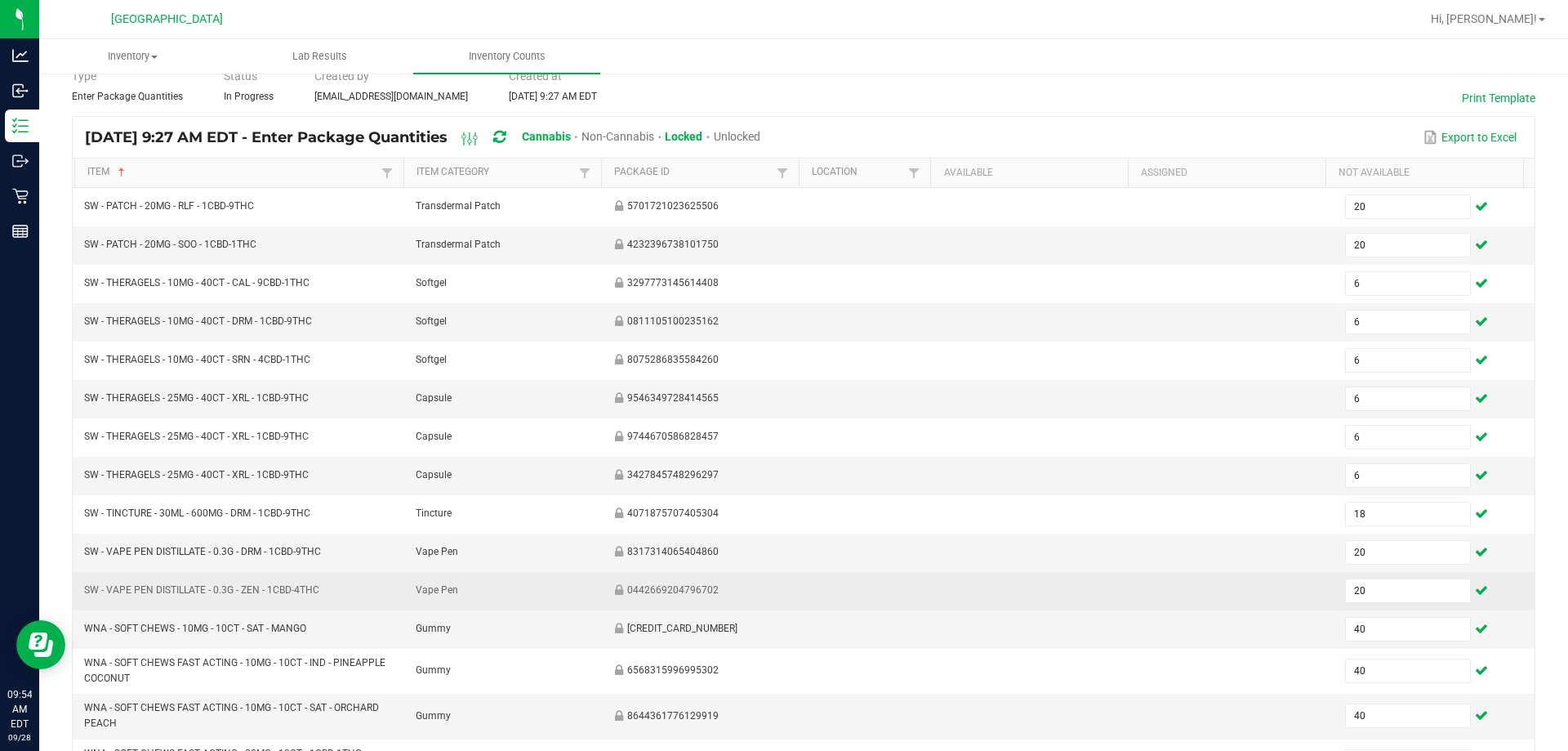
scroll to position [0, 0]
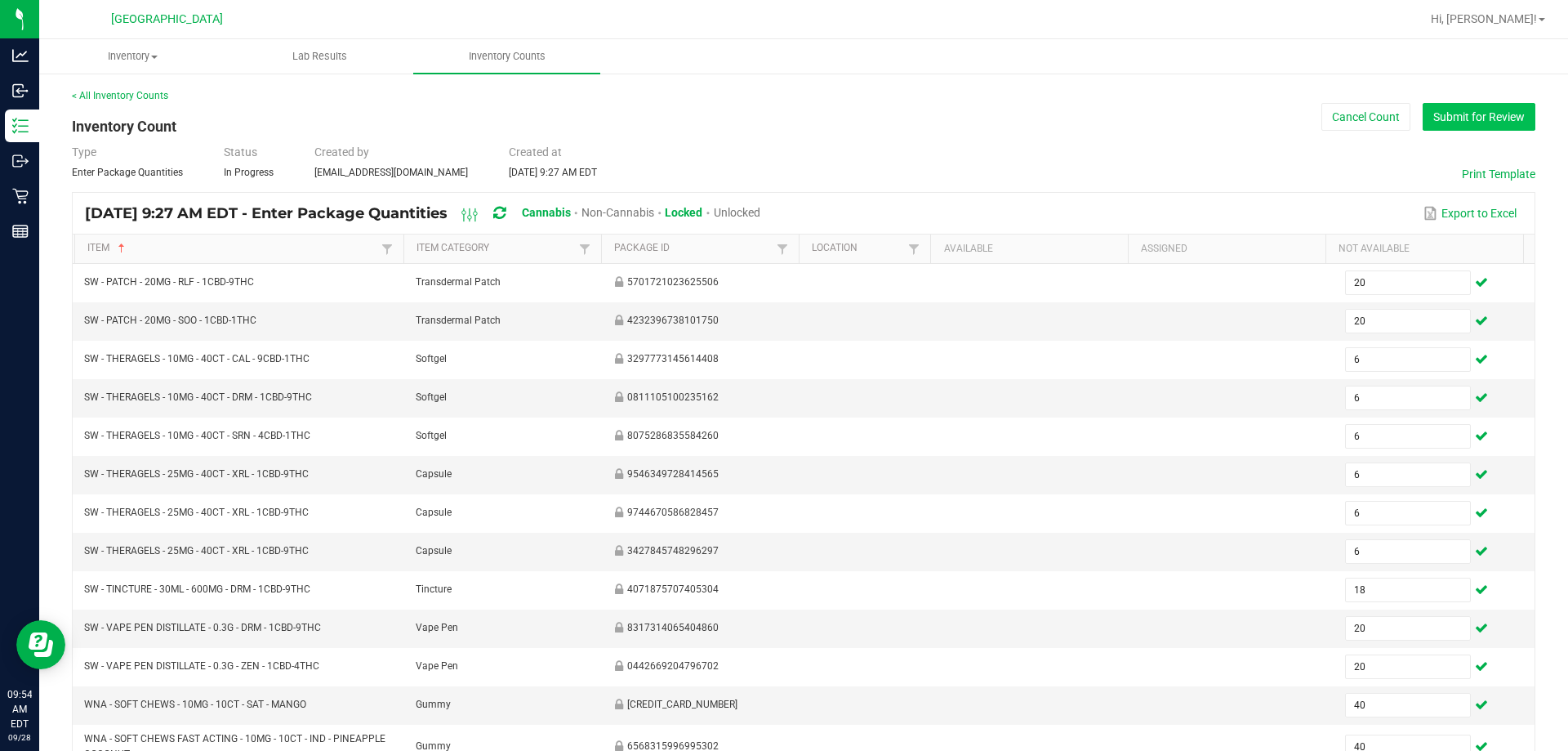
click at [777, 114] on button "Submit for Review" at bounding box center [1478, 117] width 113 height 28
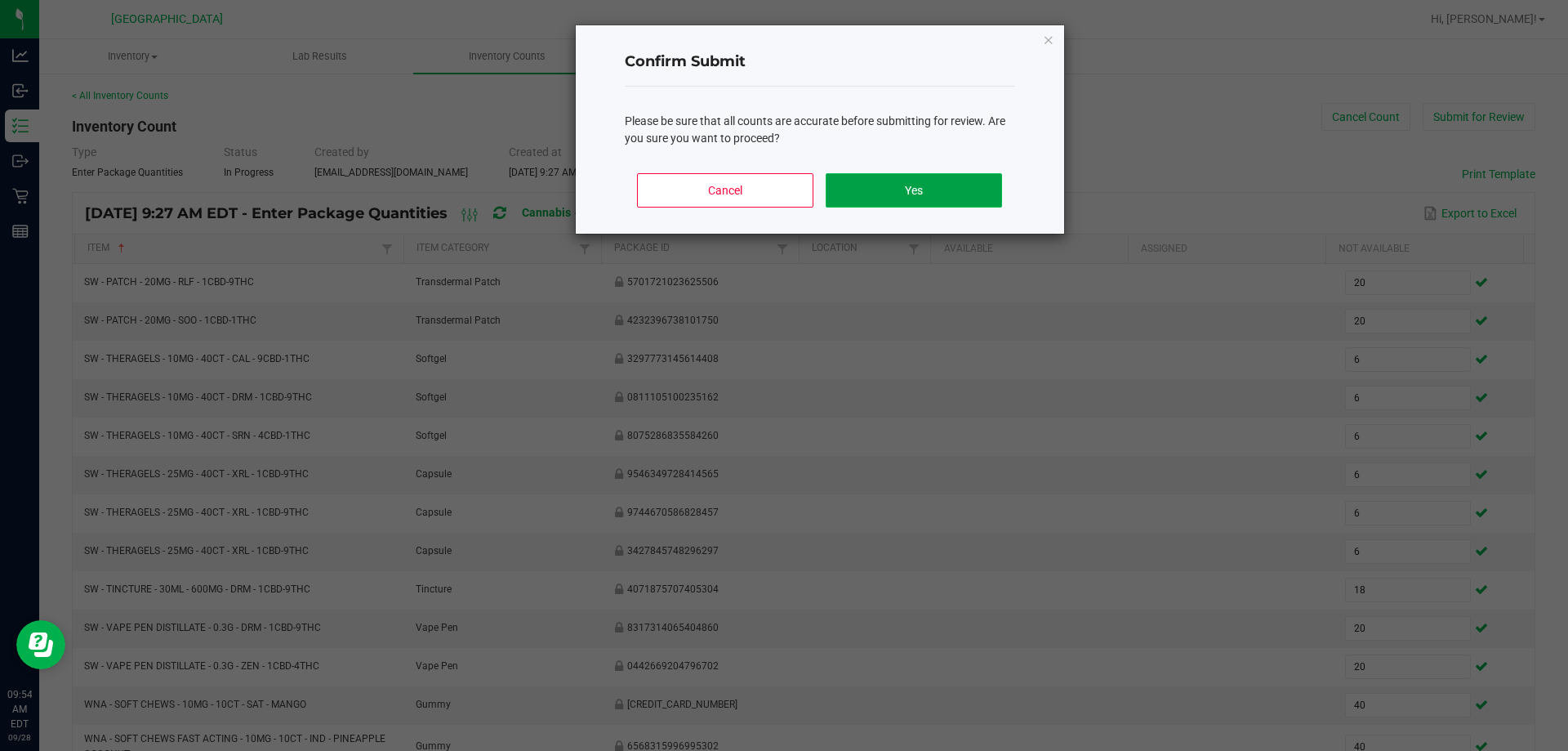
click at [777, 181] on button "Yes" at bounding box center [914, 190] width 176 height 35
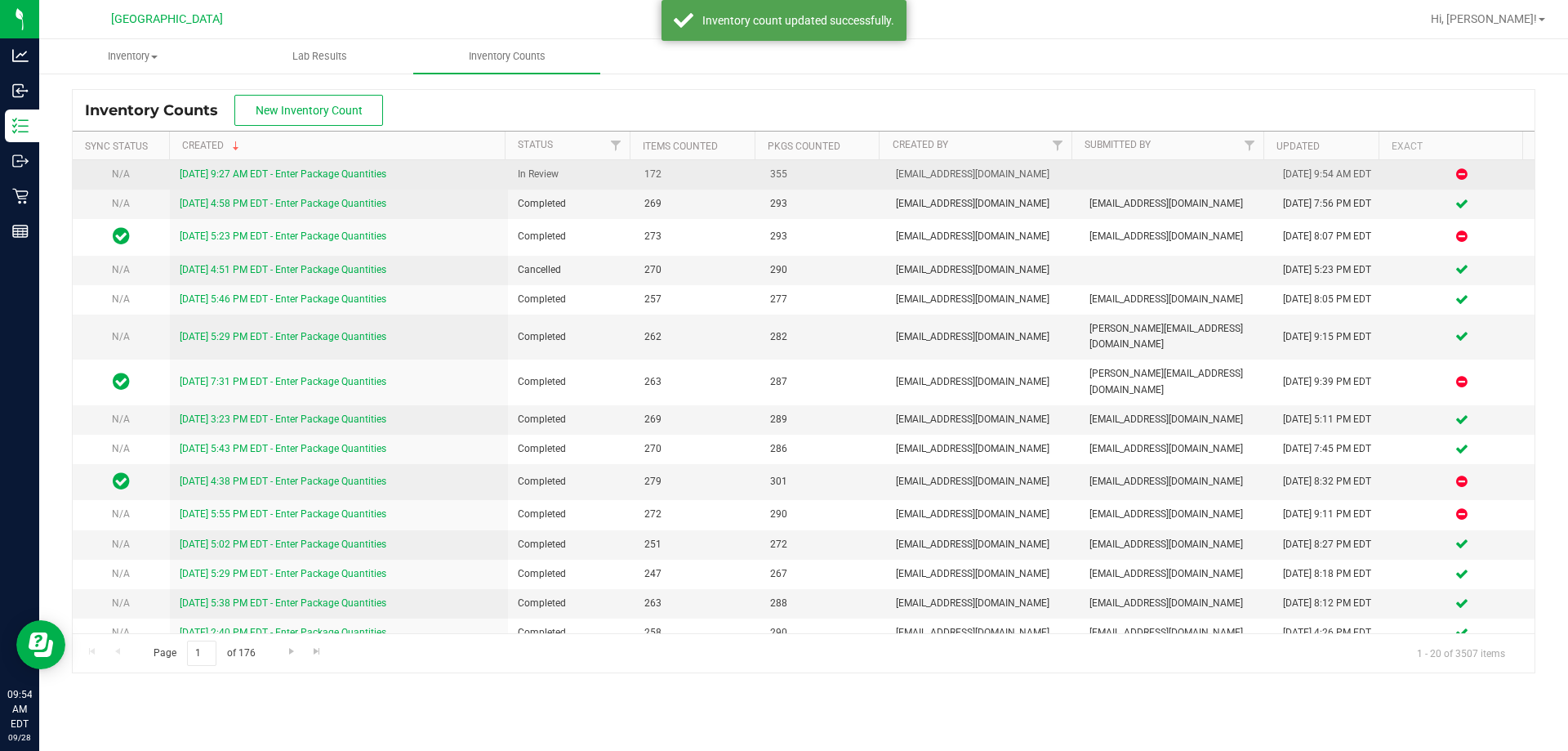
click at [325, 173] on link "[DATE] 9:27 AM EDT - Enter Package Quantities" at bounding box center [283, 174] width 207 height 12
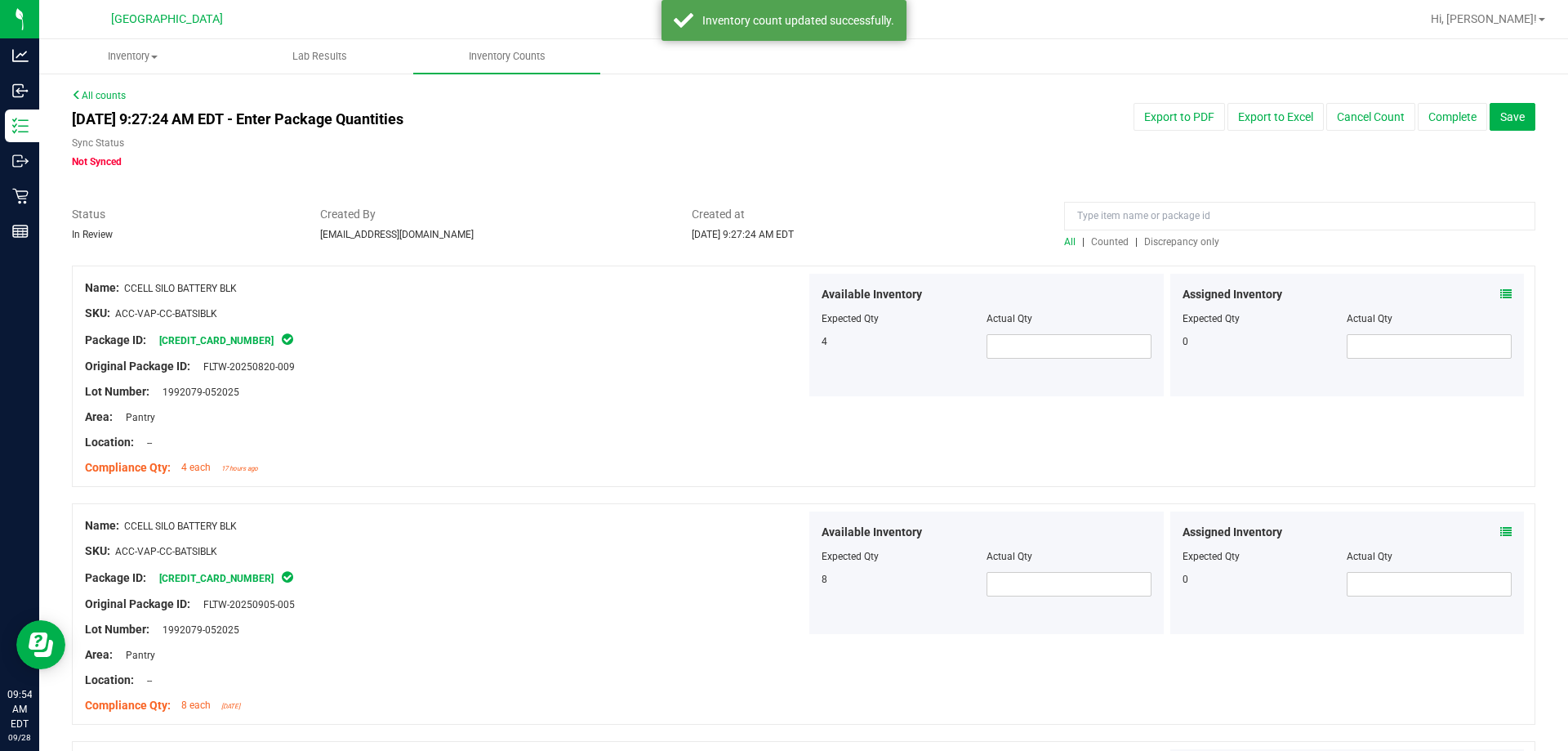
click at [777, 243] on span "Discrepancy only" at bounding box center [1182, 242] width 75 height 12
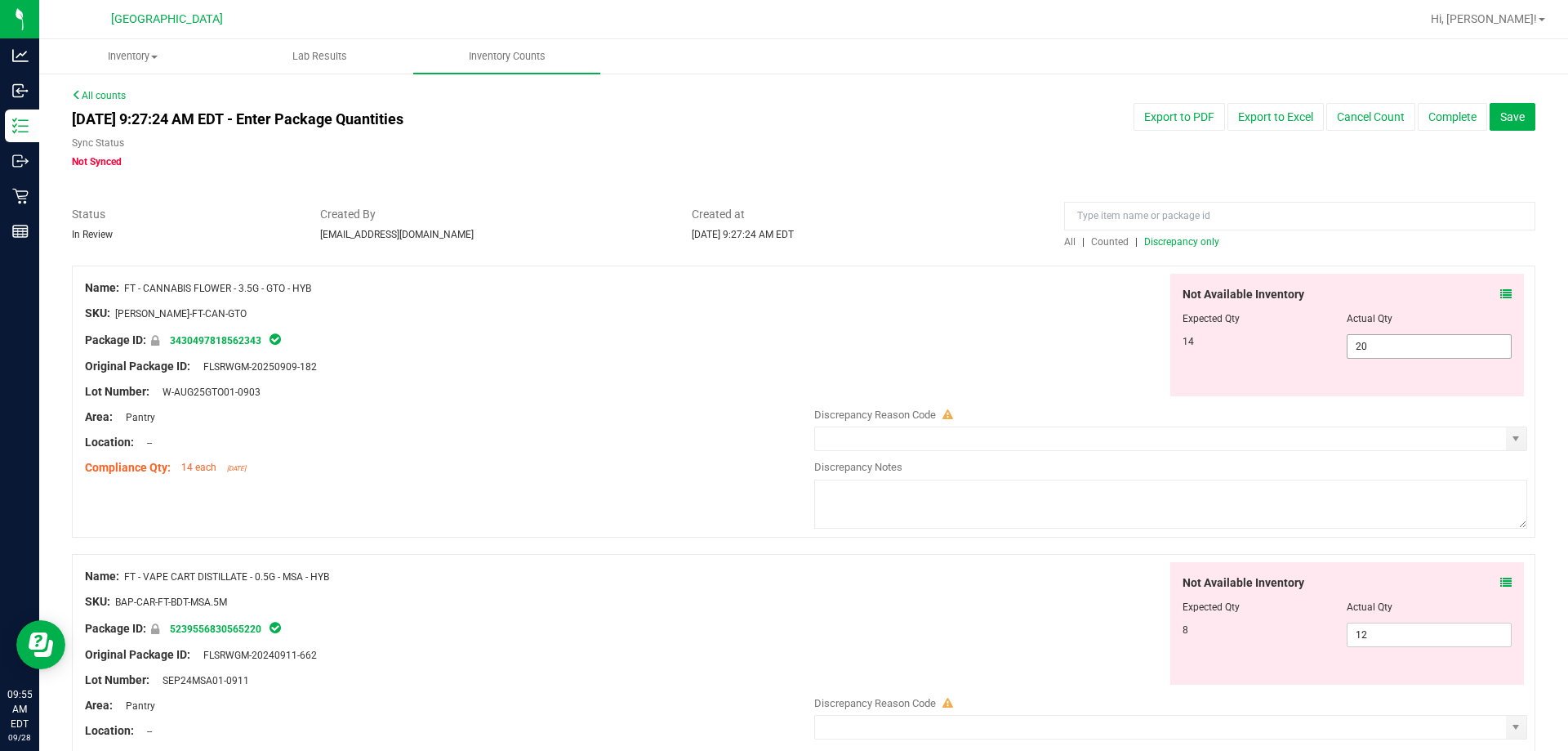
click at [777, 340] on span "20 20" at bounding box center [1429, 346] width 165 height 24
click at [777, 340] on input "20" at bounding box center [1429, 347] width 163 height 23
click at [535, 329] on div at bounding box center [445, 326] width 721 height 8
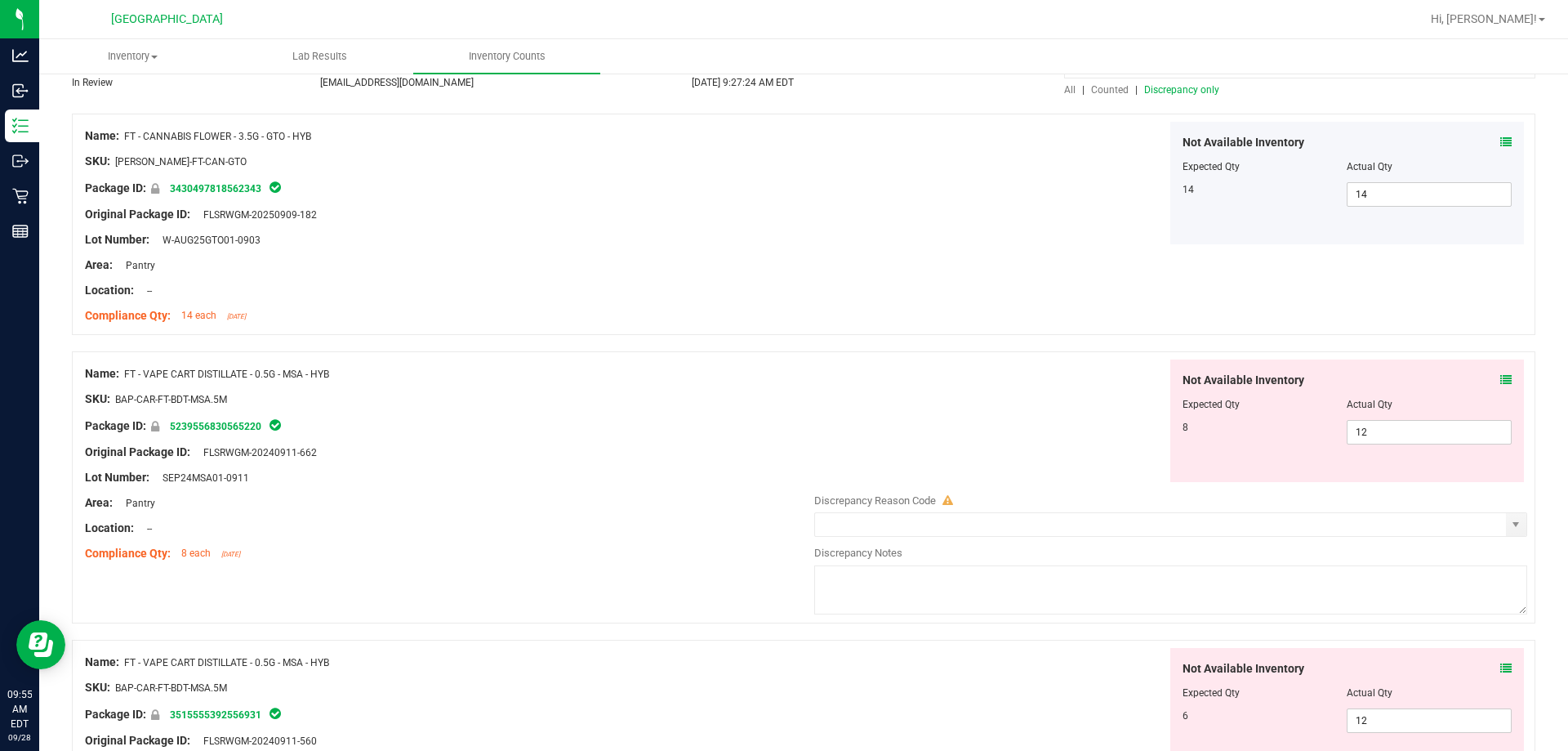
scroll to position [246, 0]
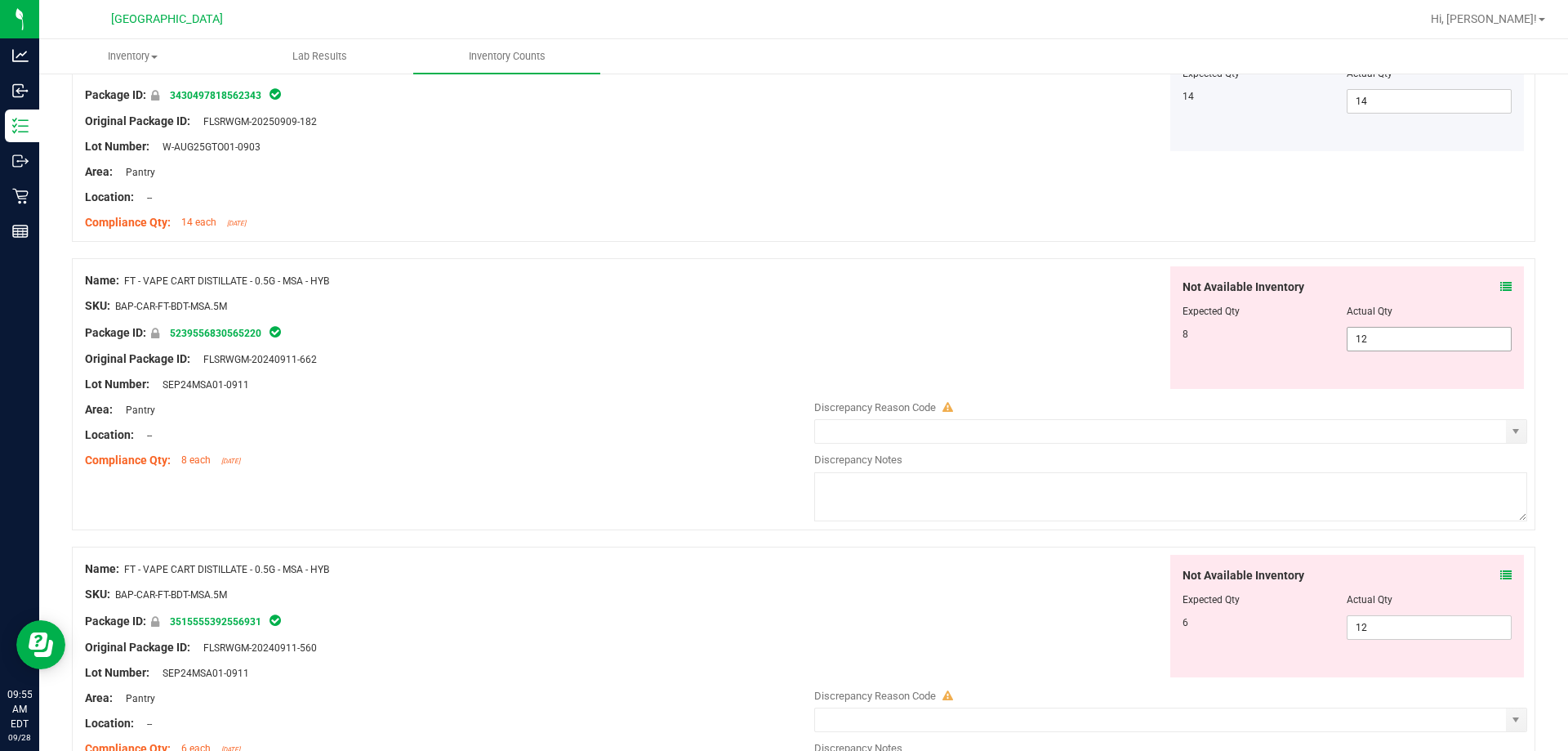
click at [777, 335] on span "12 12" at bounding box center [1429, 338] width 165 height 24
click at [0, 0] on input "12" at bounding box center [0, 0] width 0 height 0
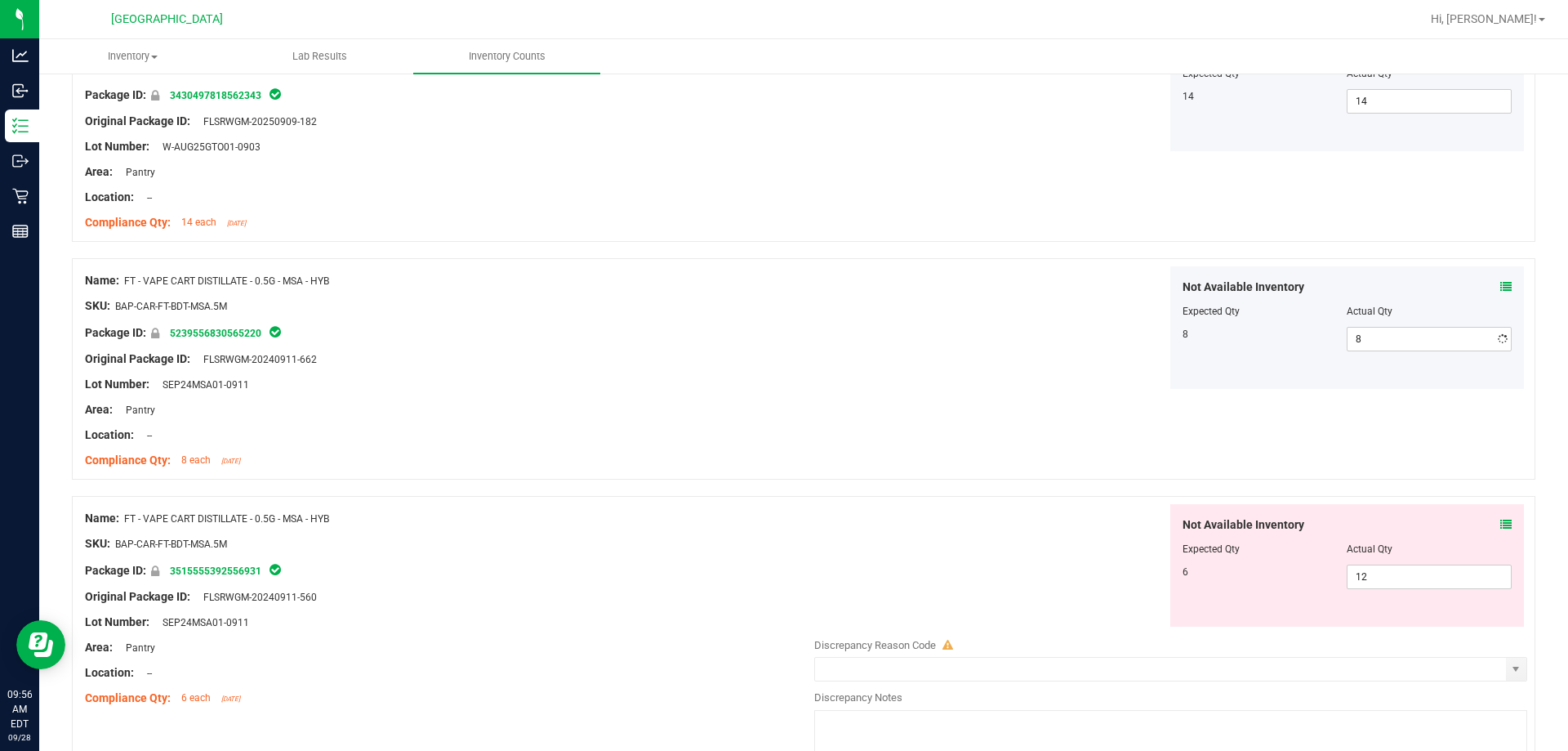
click at [777, 337] on div "Not Available Inventory Expected Qty Actual Qty 8 8 8" at bounding box center [1166, 328] width 721 height 123
click at [777, 574] on span "12 12" at bounding box center [1429, 576] width 165 height 24
click at [777, 574] on input "12" at bounding box center [1429, 577] width 163 height 23
click at [777, 383] on div "Not Available Inventory Expected Qty Actual Qty 8 8 8" at bounding box center [1166, 328] width 721 height 123
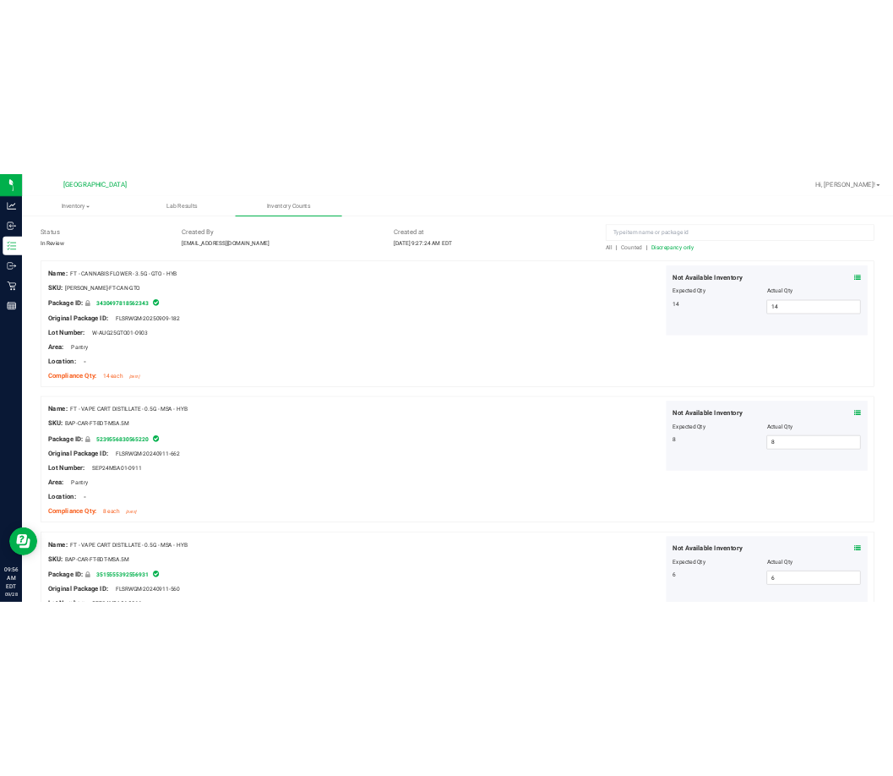
scroll to position [0, 0]
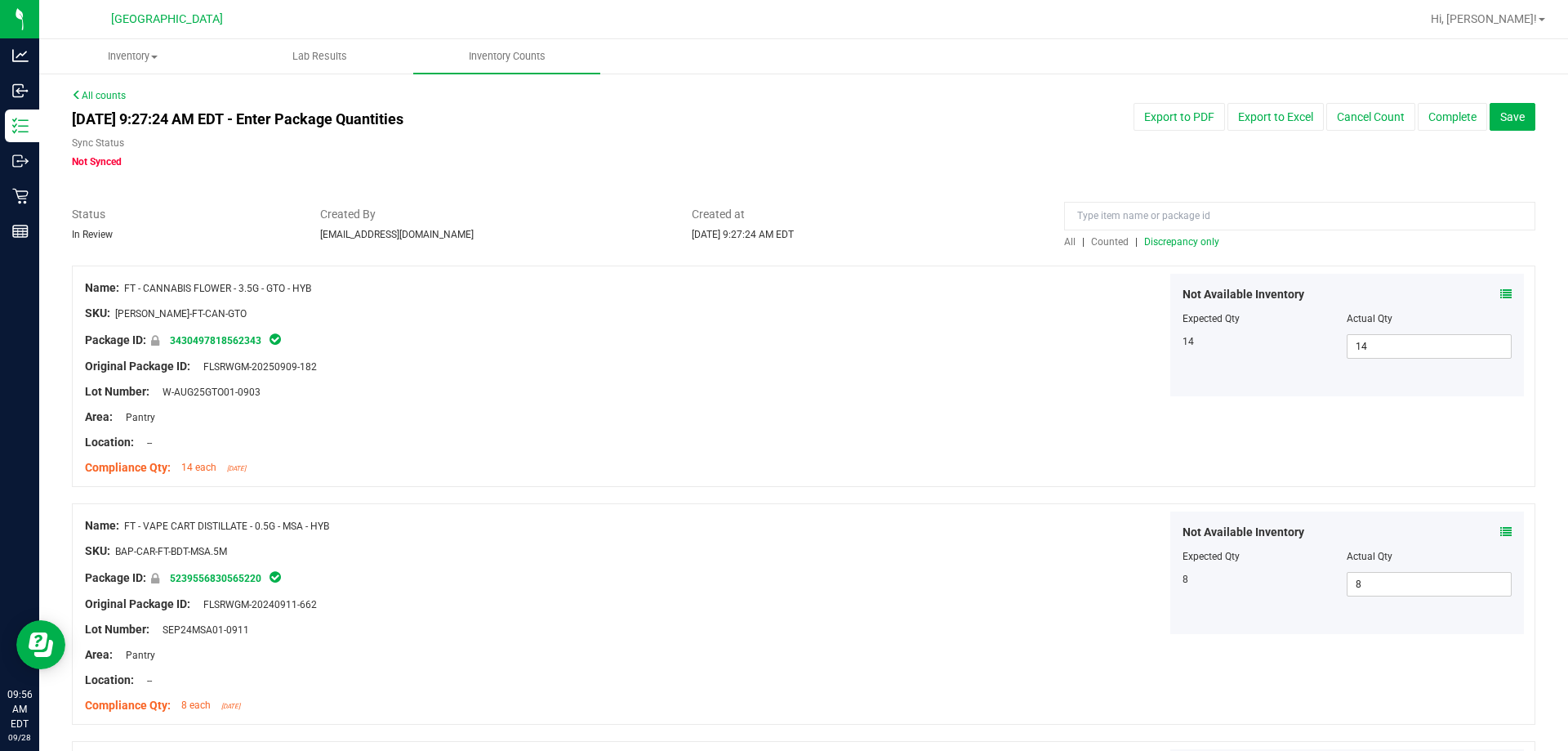
click at [777, 243] on span "All" at bounding box center [1069, 242] width 12 height 12
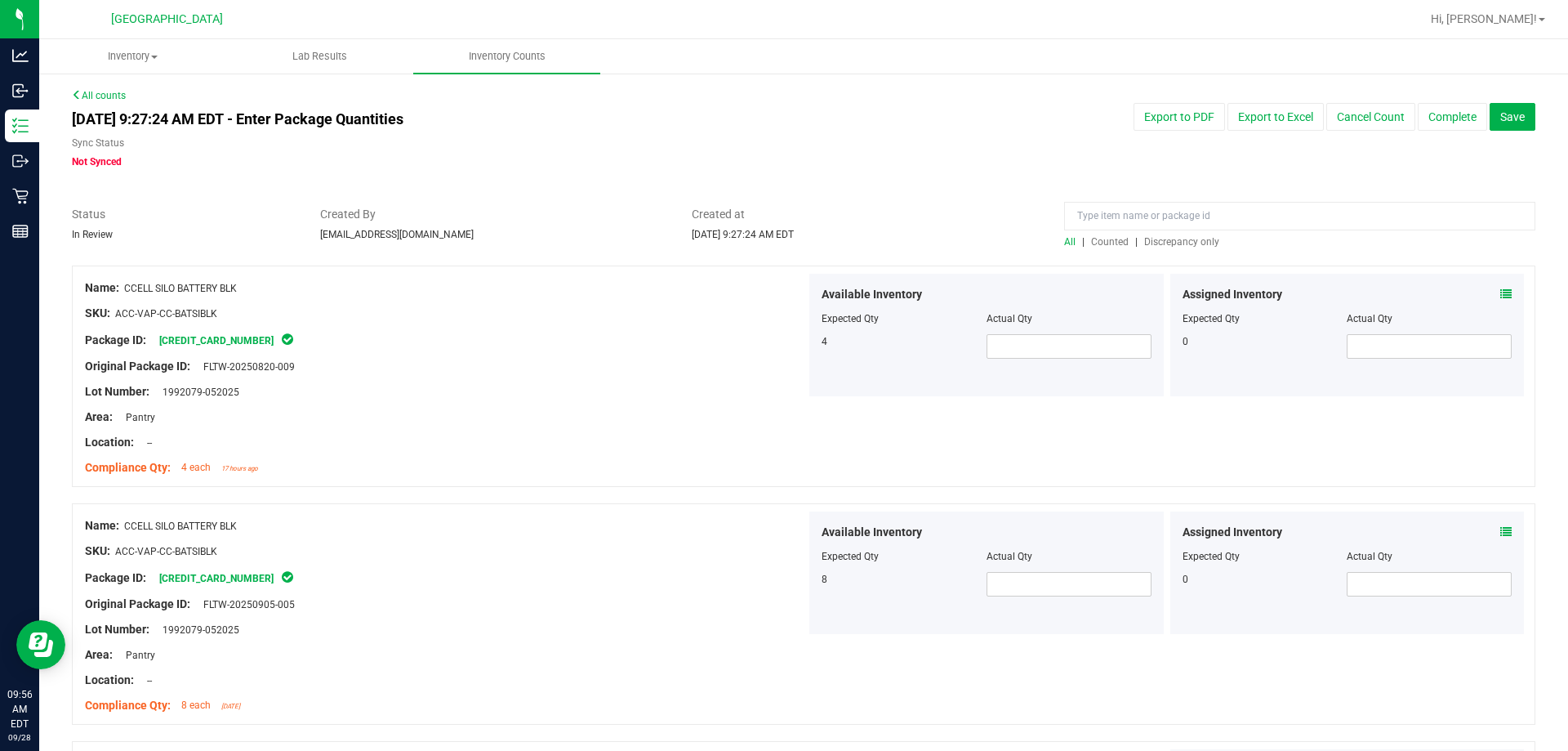
click at [777, 241] on span "Discrepancy only" at bounding box center [1182, 242] width 75 height 12
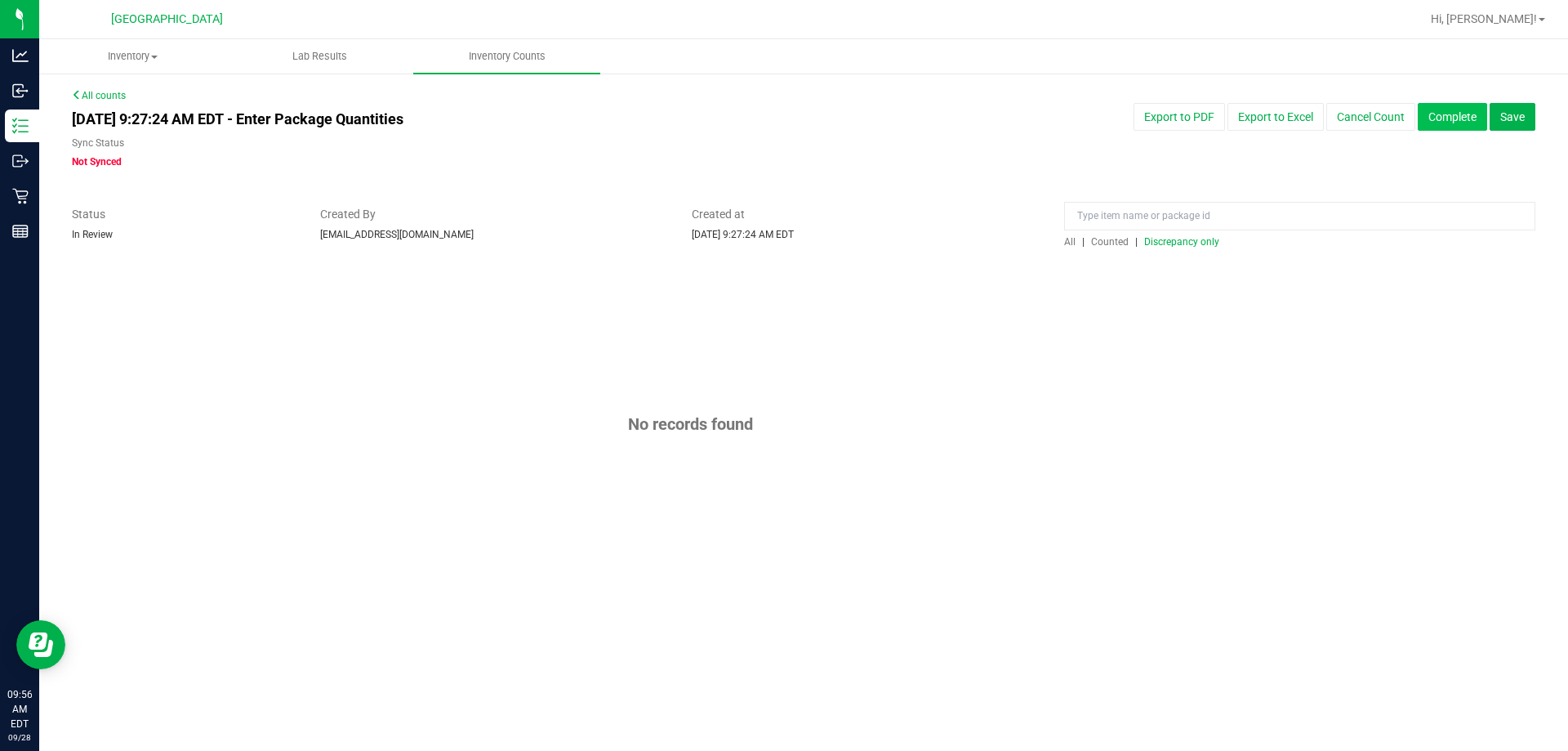
click at [777, 117] on button "Complete" at bounding box center [1452, 117] width 70 height 28
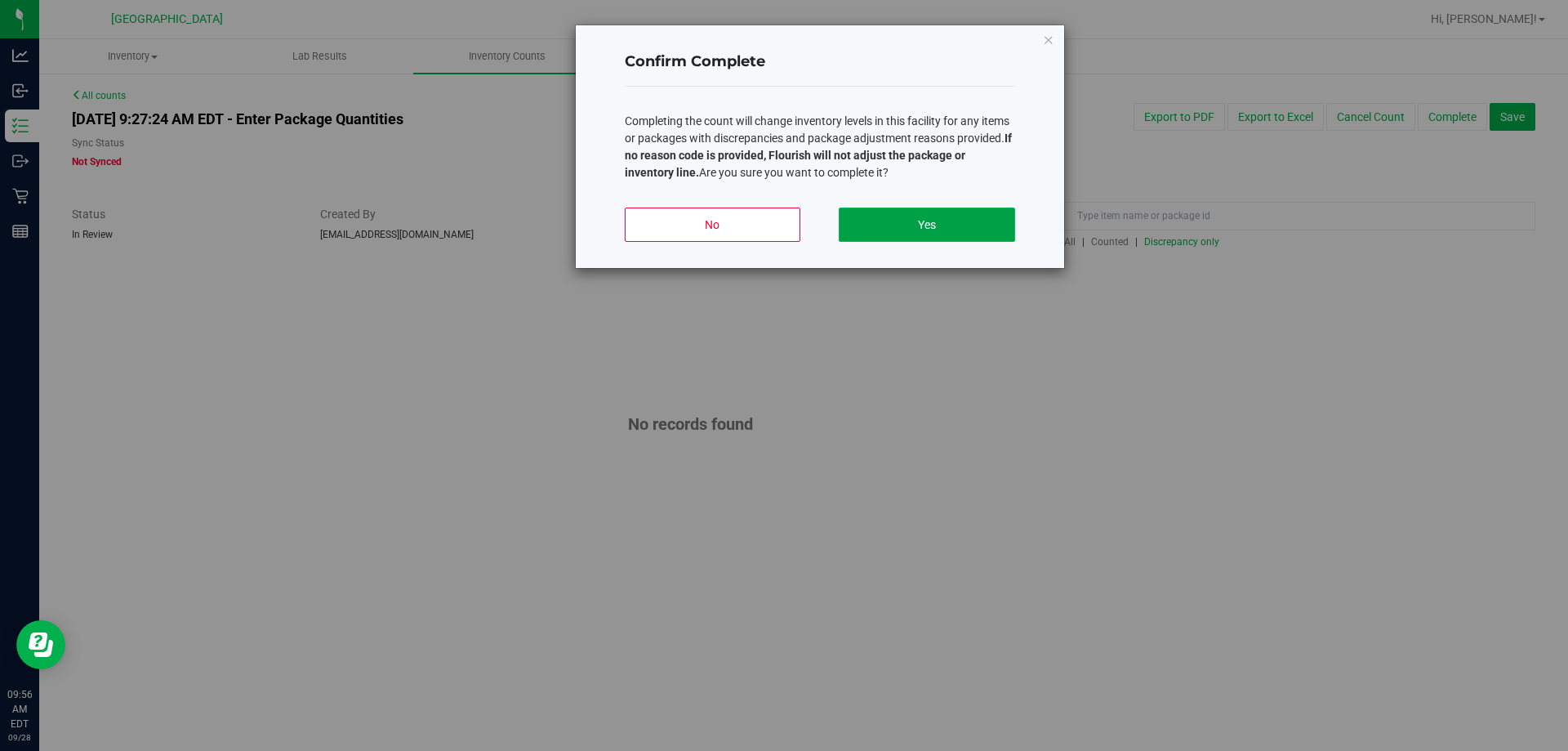
click at [777, 222] on button "Yes" at bounding box center [927, 225] width 176 height 35
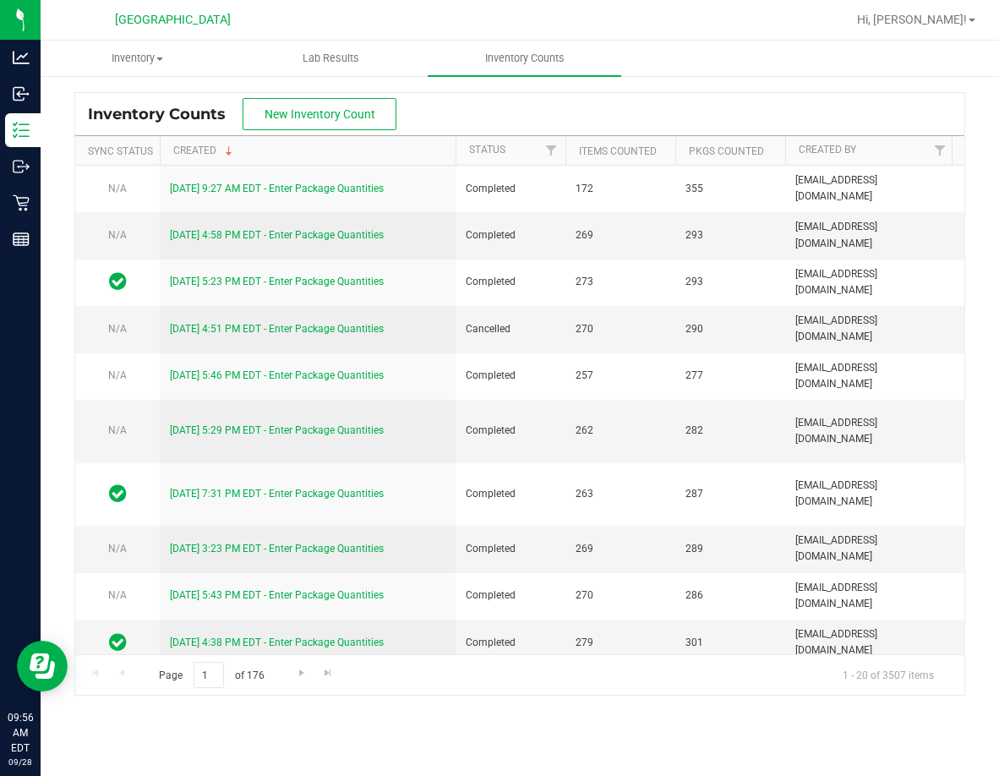
click at [804, 140] on div "Inventory Counts New Inventory Count Sync Status Created Status Items Counted P…" at bounding box center [520, 393] width 959 height 638
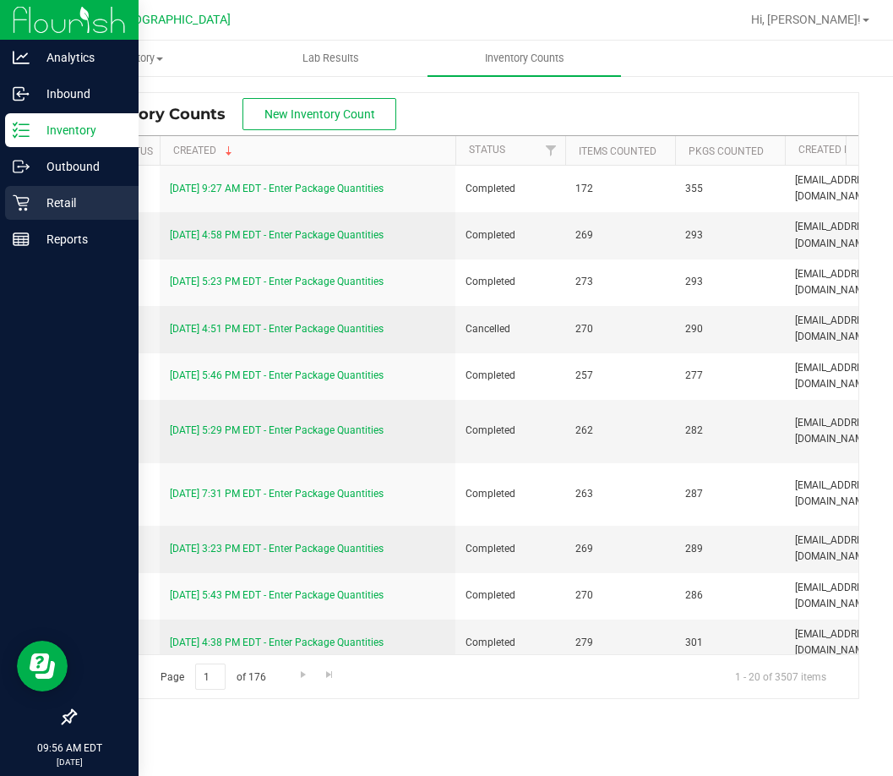
click at [35, 204] on p "Retail" at bounding box center [80, 203] width 101 height 20
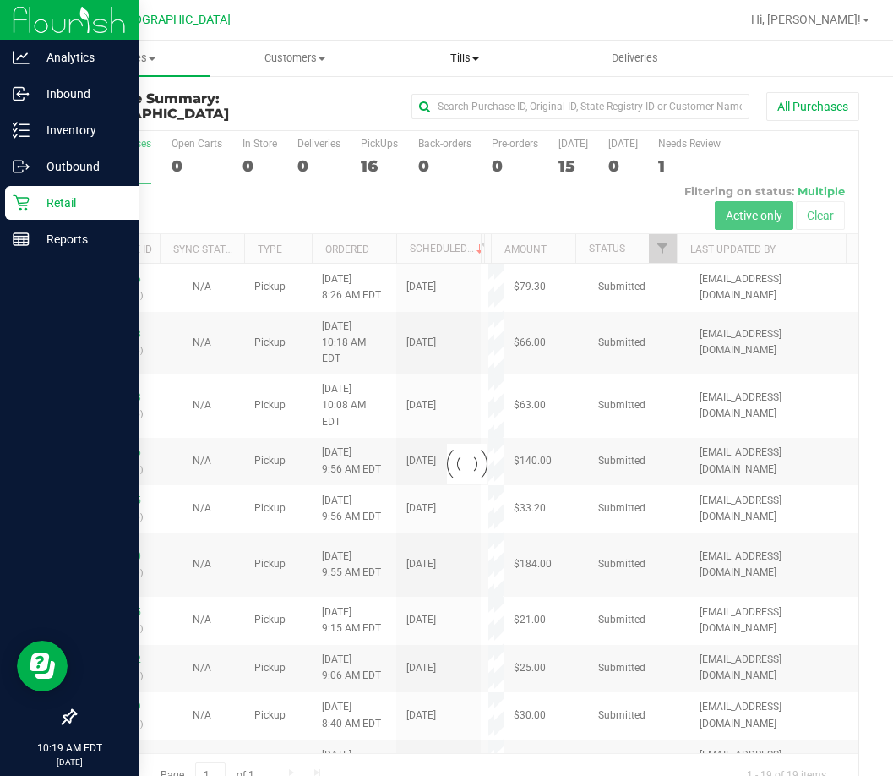
click at [463, 57] on span "Tills" at bounding box center [465, 58] width 168 height 15
click at [447, 104] on span "Manage tills" at bounding box center [437, 102] width 114 height 14
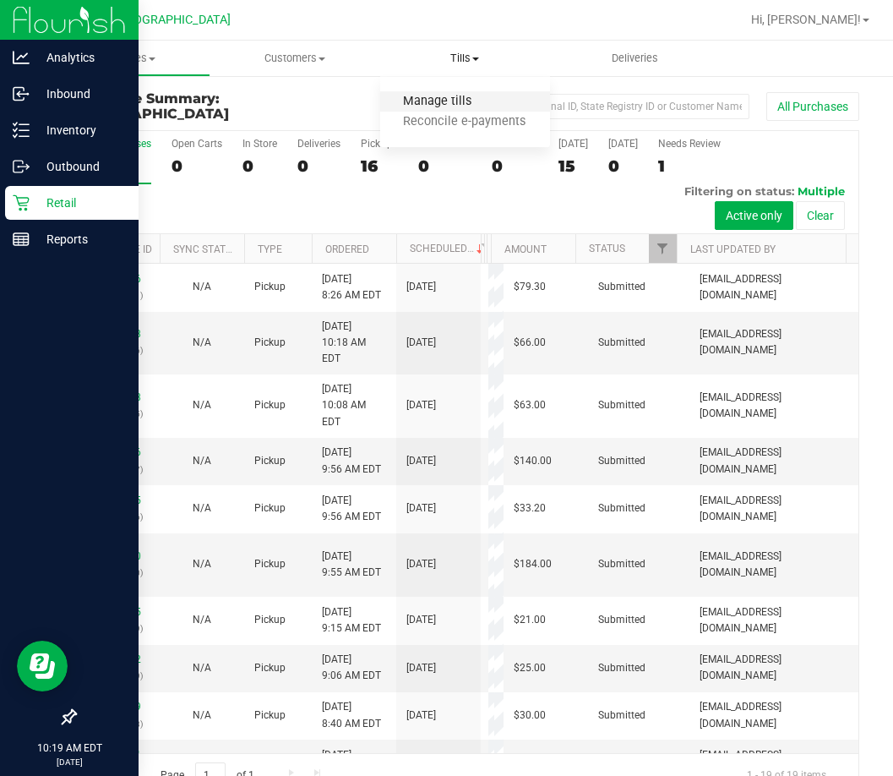
click at [446, 106] on span "Manage tills" at bounding box center [437, 102] width 114 height 14
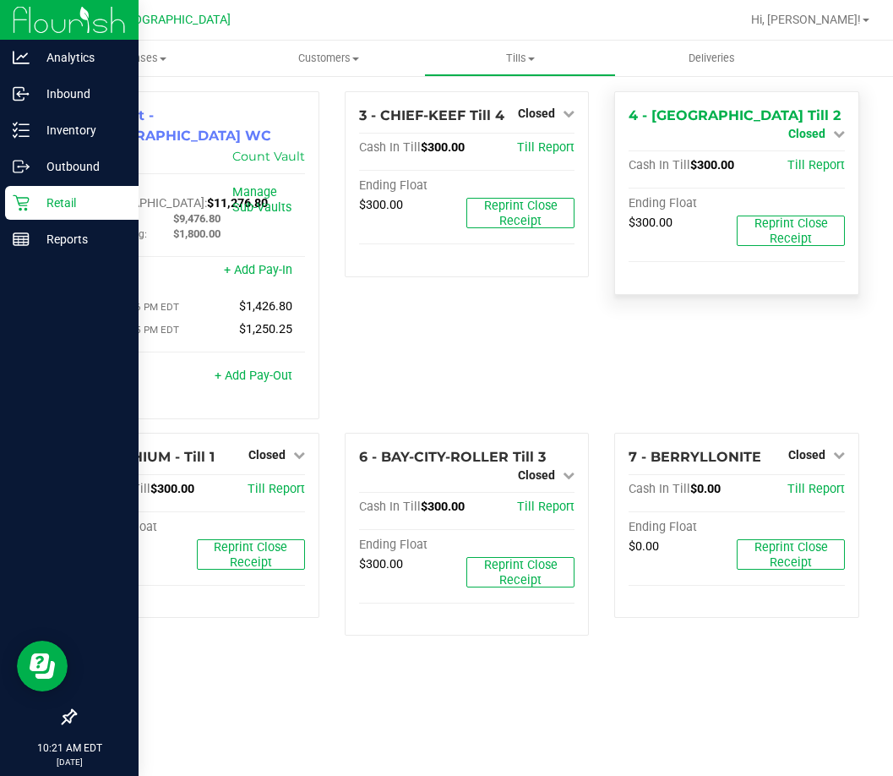
click at [804, 127] on span "Closed" at bounding box center [807, 134] width 37 height 14
click at [804, 156] on div "Open Till" at bounding box center [806, 149] width 125 height 21
click at [804, 149] on link "Open Till" at bounding box center [806, 149] width 45 height 14
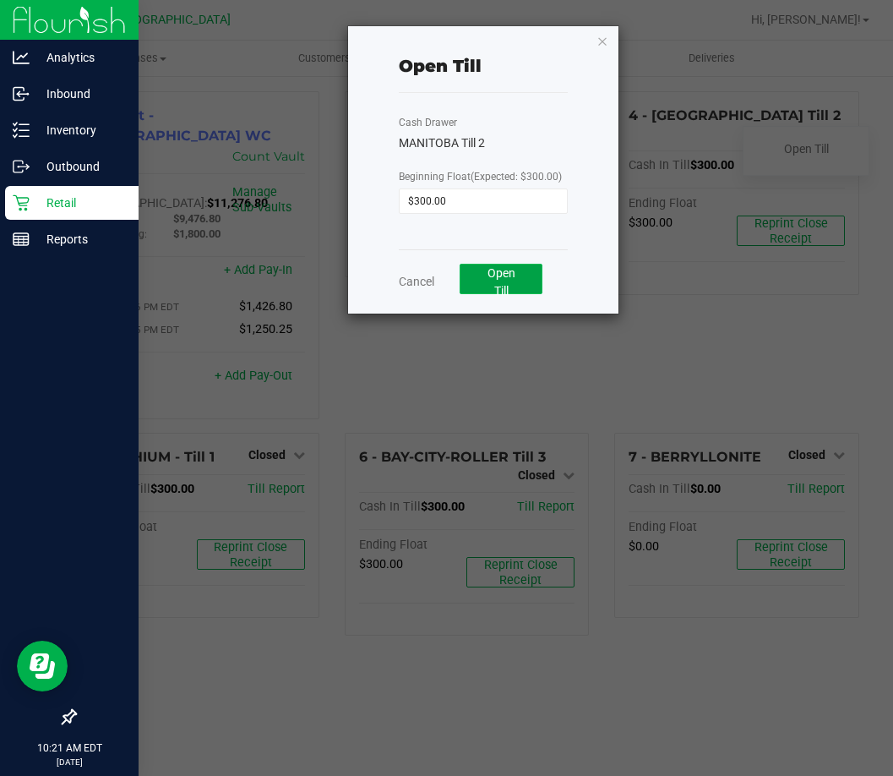
click at [522, 275] on button "Open Till" at bounding box center [501, 279] width 83 height 30
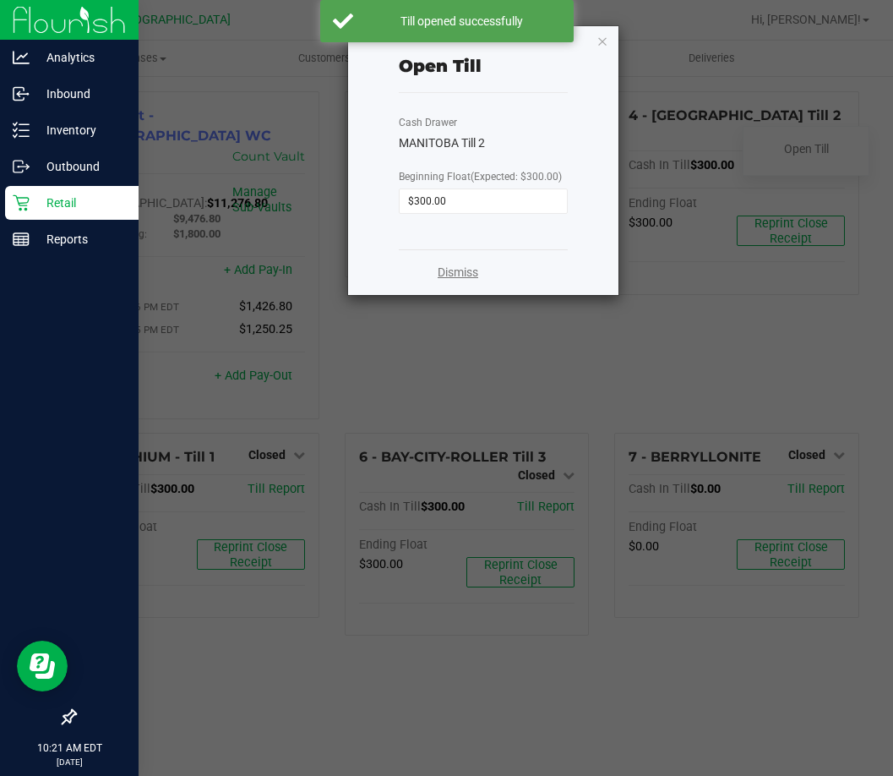
click at [450, 272] on link "Dismiss" at bounding box center [458, 273] width 41 height 18
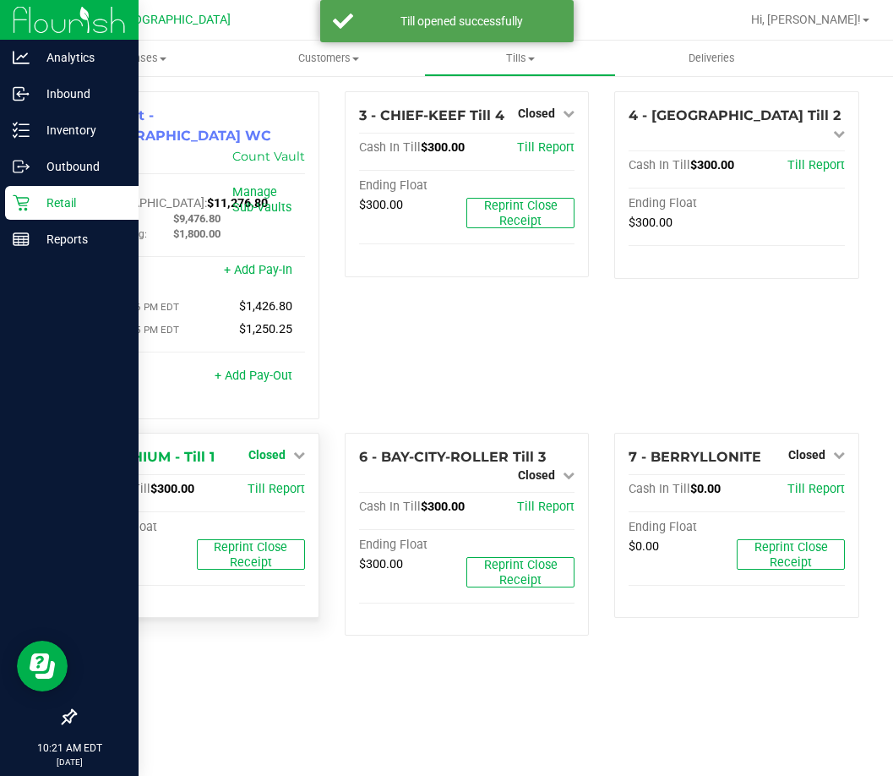
click at [274, 448] on span "Closed" at bounding box center [267, 455] width 37 height 14
click at [271, 483] on link "Open Till" at bounding box center [266, 490] width 45 height 14
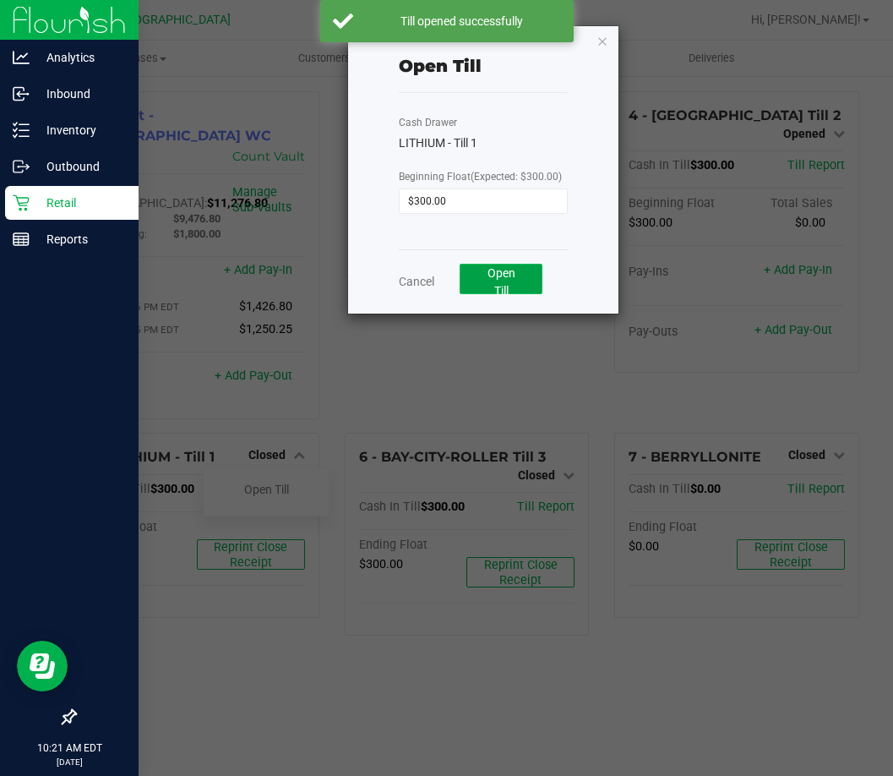
click at [516, 271] on button "Open Till" at bounding box center [501, 279] width 83 height 30
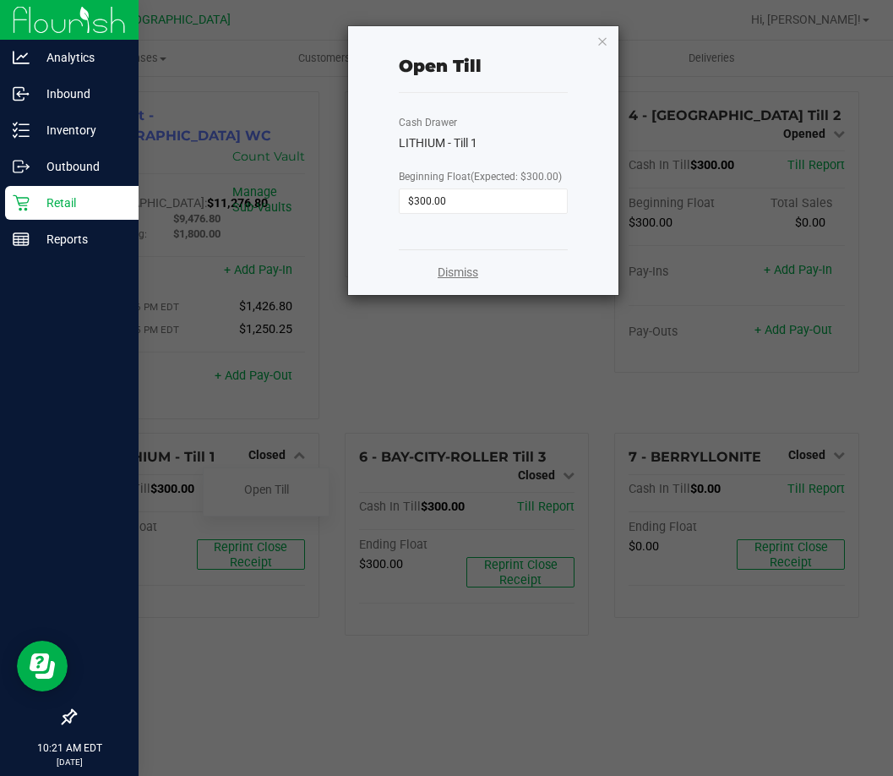
click at [467, 269] on link "Dismiss" at bounding box center [458, 273] width 41 height 18
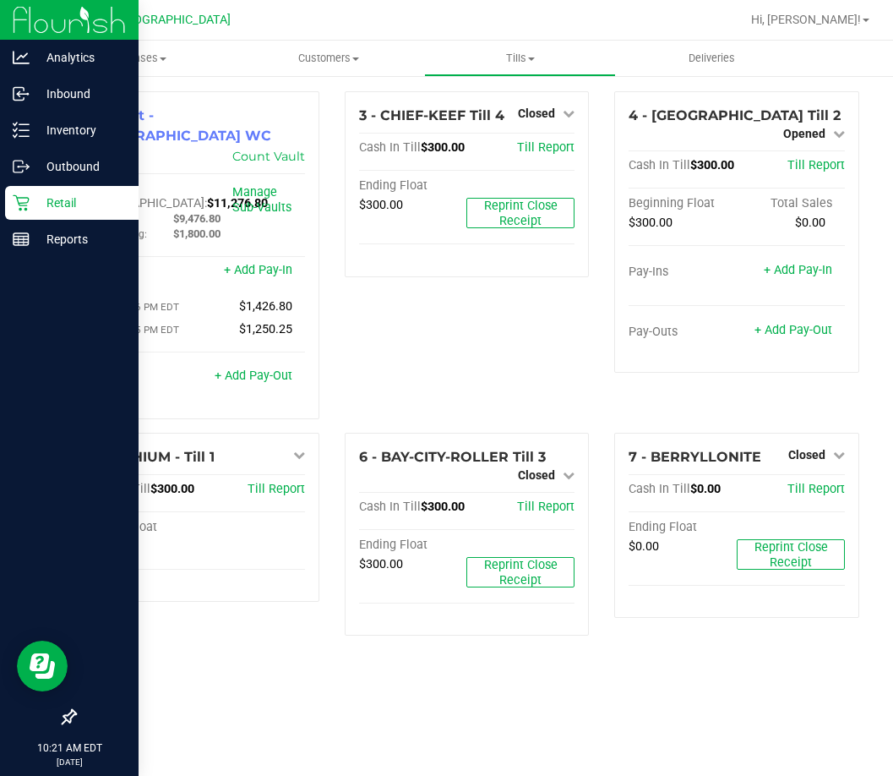
click at [458, 352] on div "3 - CHIEF-KEEF Till 4 Closed Open Till Cash In Till $300.00 Till Report Ending …" at bounding box center [467, 261] width 270 height 341
click at [14, 197] on icon at bounding box center [21, 202] width 17 height 17
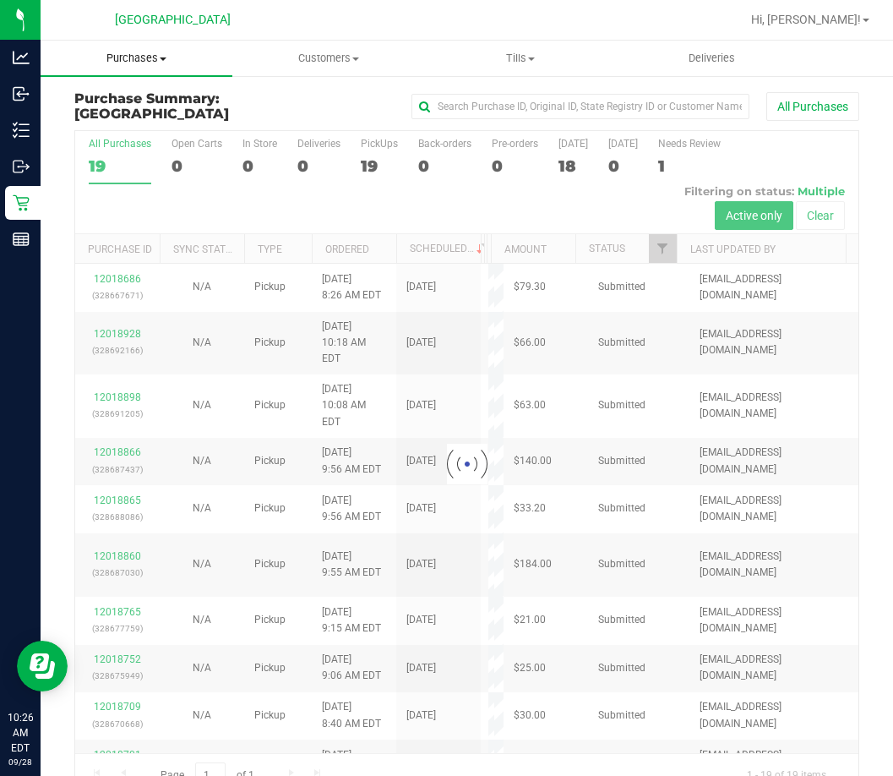
click at [158, 62] on span "Purchases" at bounding box center [137, 58] width 192 height 15
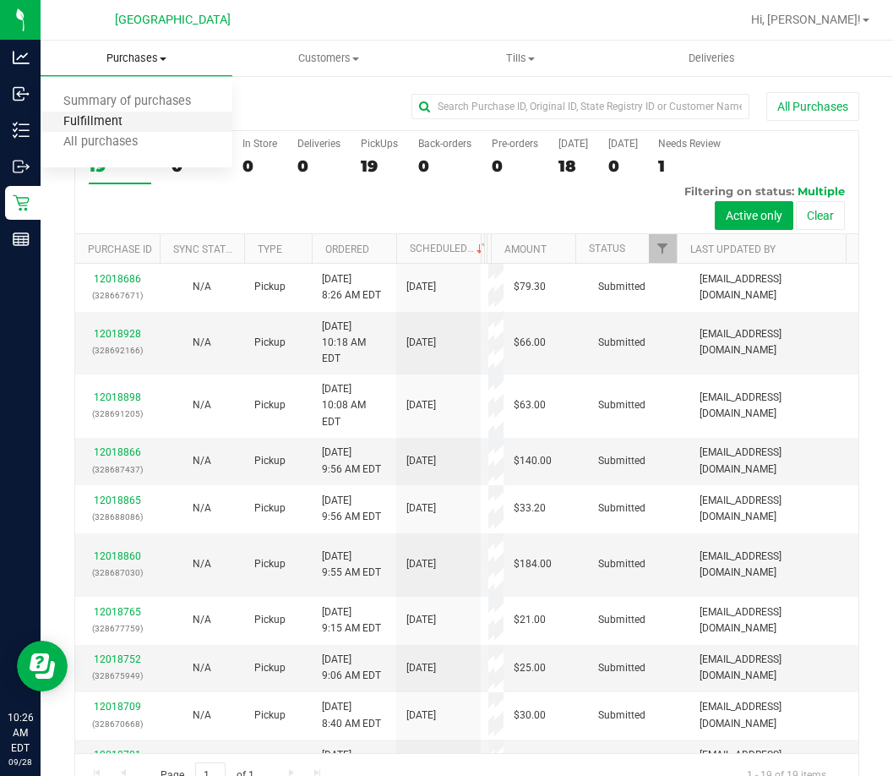
click at [123, 128] on span "Fulfillment" at bounding box center [93, 122] width 105 height 14
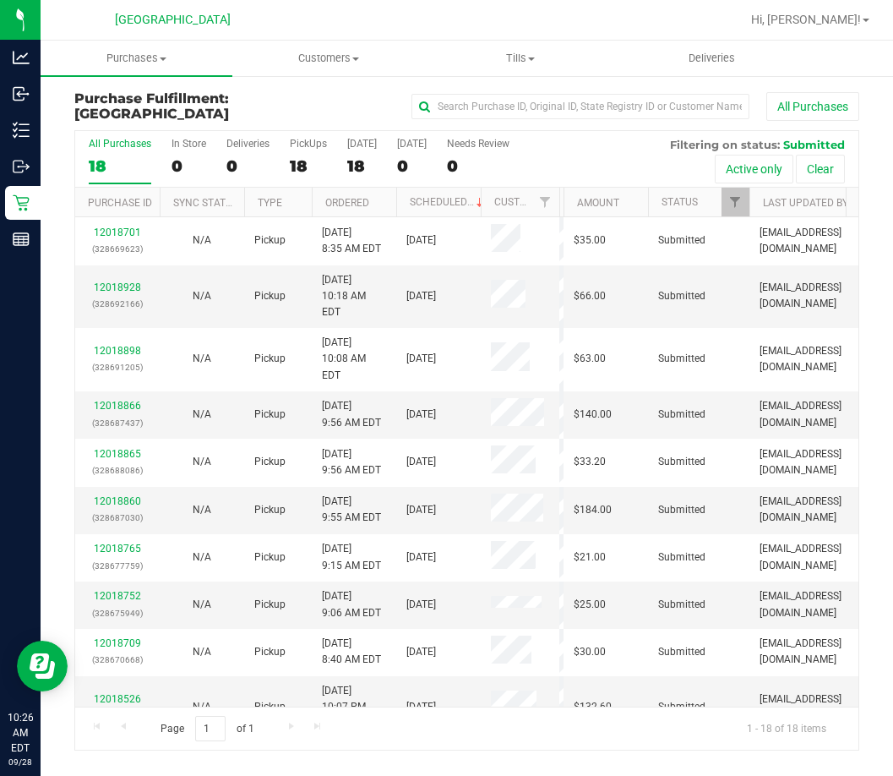
drag, startPoint x: 485, startPoint y: 203, endPoint x: 561, endPoint y: 212, distance: 76.6
click at [561, 212] on div "Purchase ID Sync Status Type Ordered Scheduled Customer State Registry ID Addre…" at bounding box center [461, 202] width 772 height 29
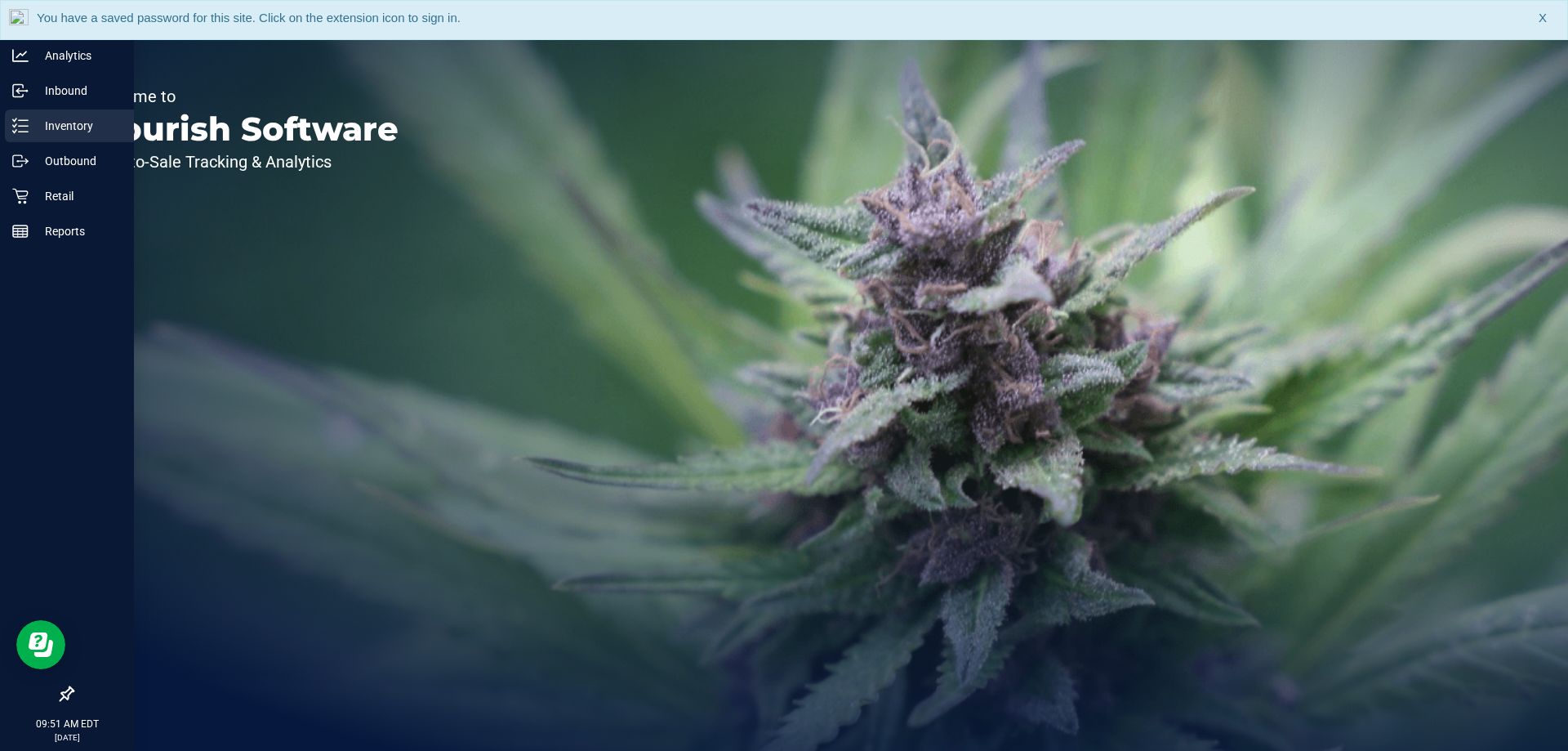
click at [62, 125] on p "Inventory" at bounding box center [77, 126] width 98 height 19
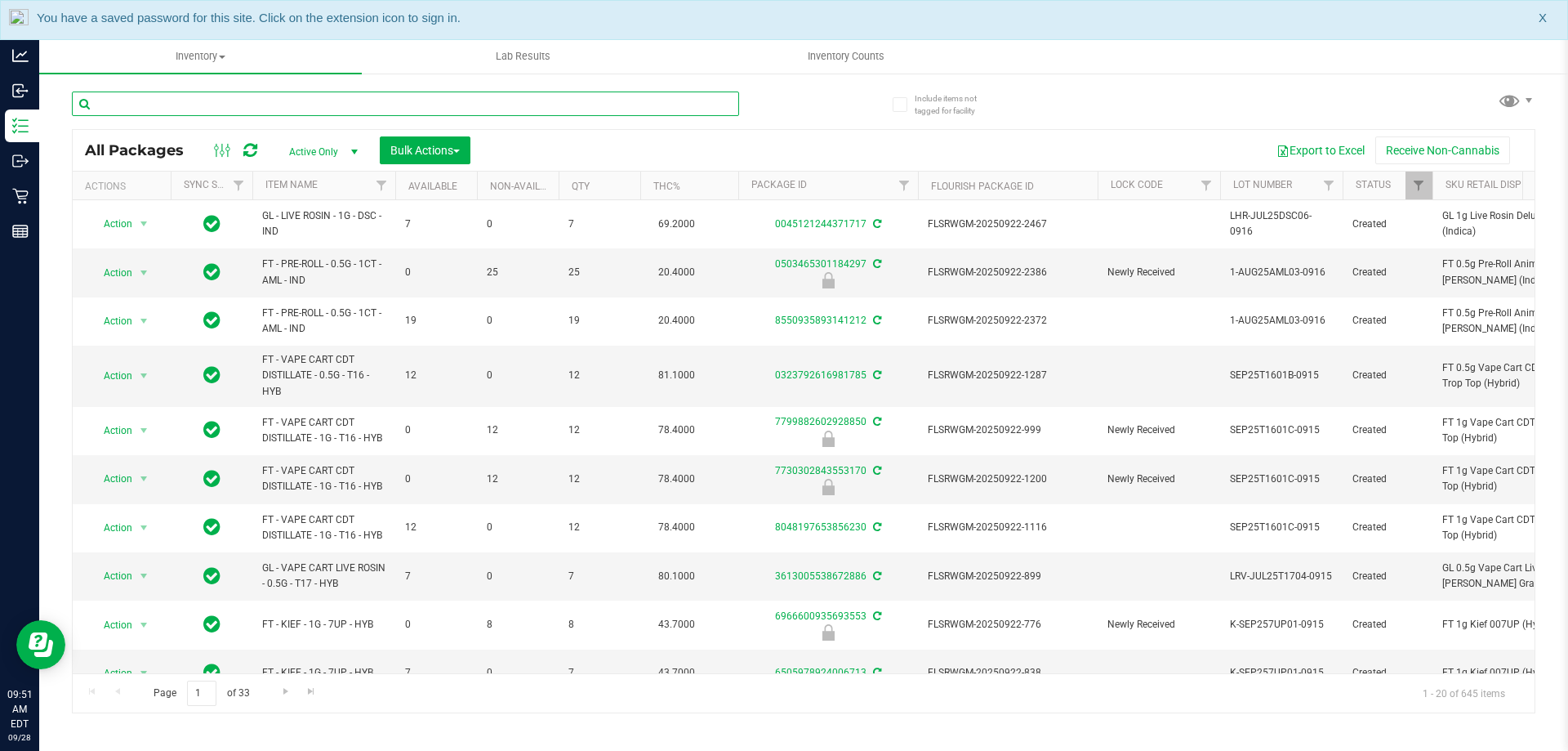
click at [332, 107] on input "text" at bounding box center [405, 103] width 668 height 24
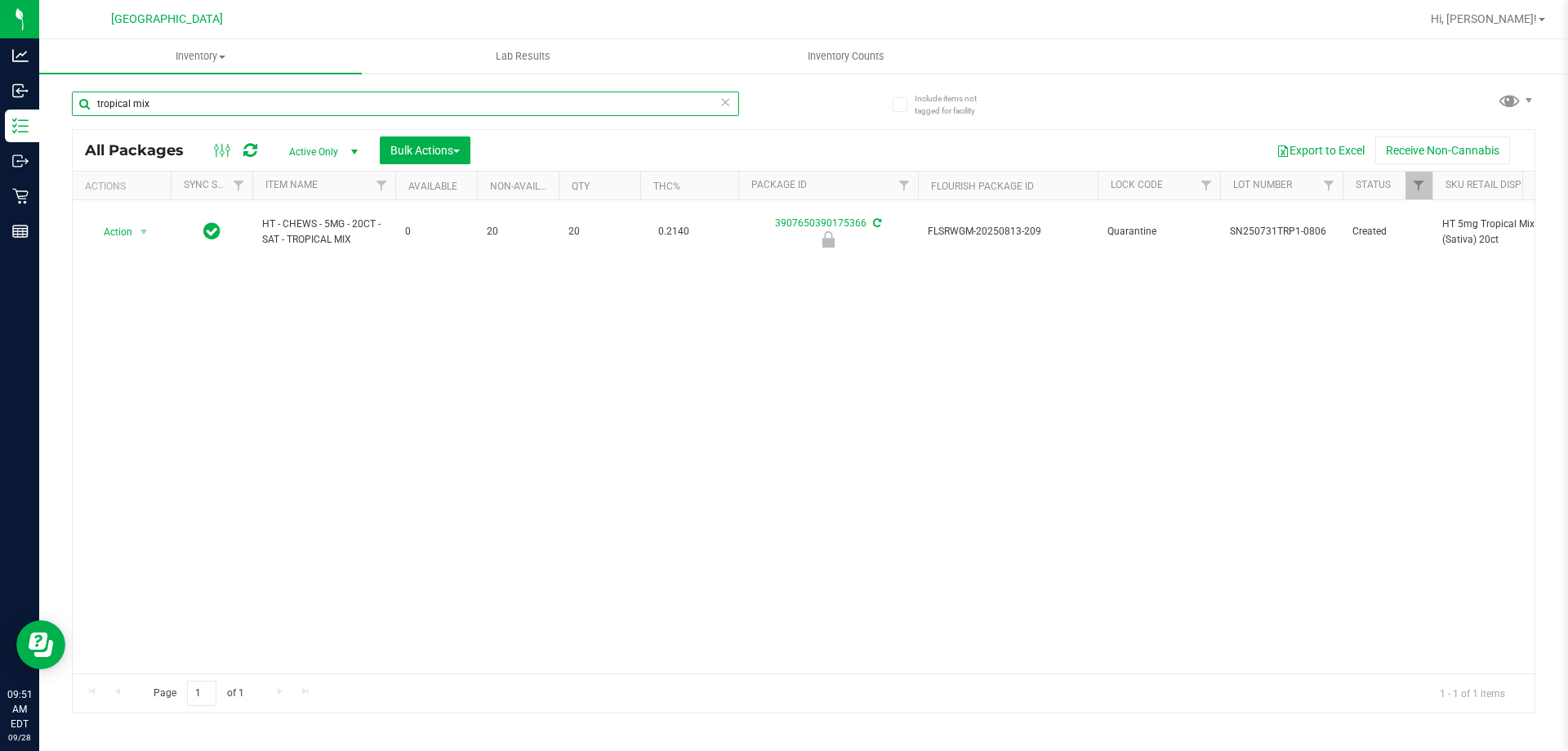
type input "tropical mix"
